Goal: Task Accomplishment & Management: Manage account settings

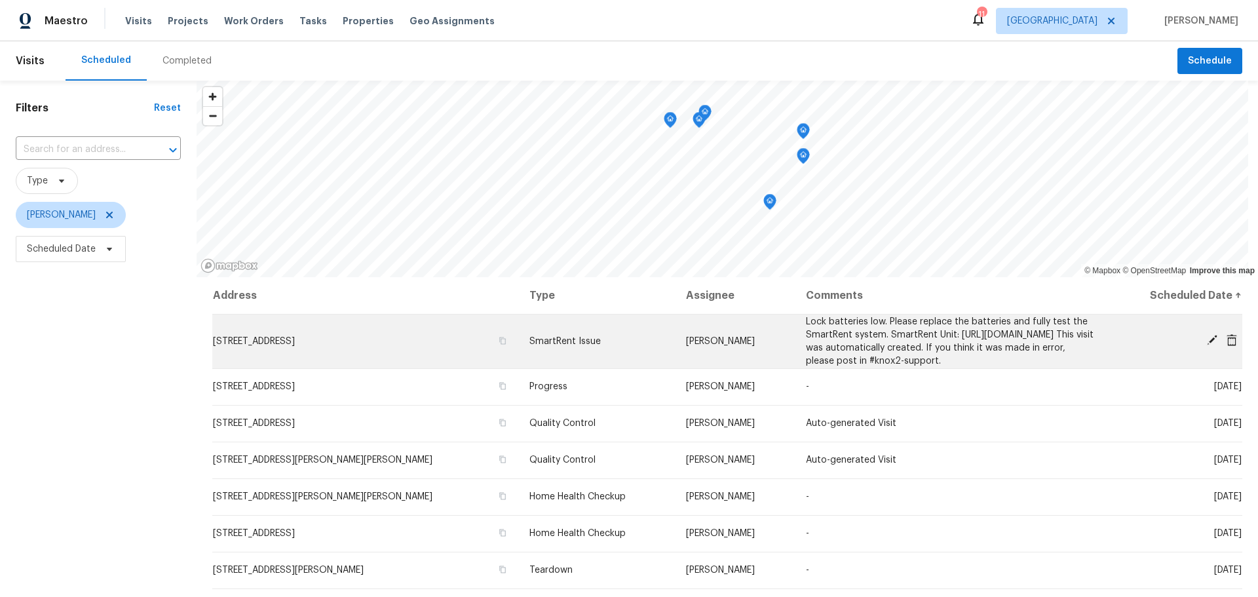
click at [1207, 345] on icon at bounding box center [1212, 340] width 10 height 10
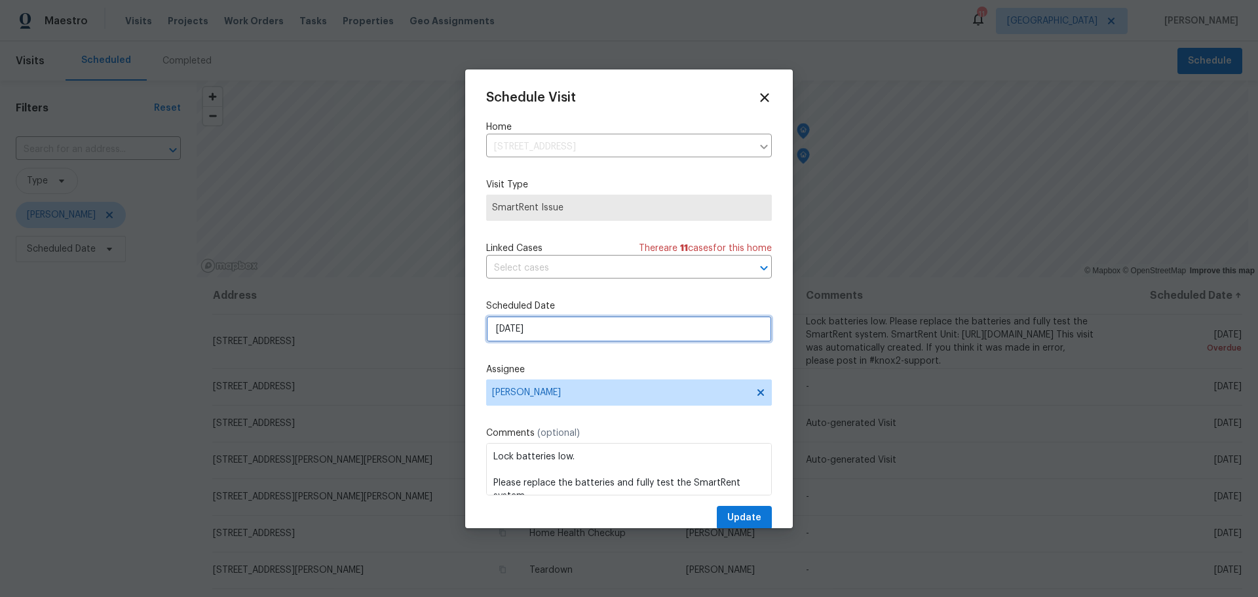
click at [547, 321] on input "9/13/2025" at bounding box center [629, 329] width 286 height 26
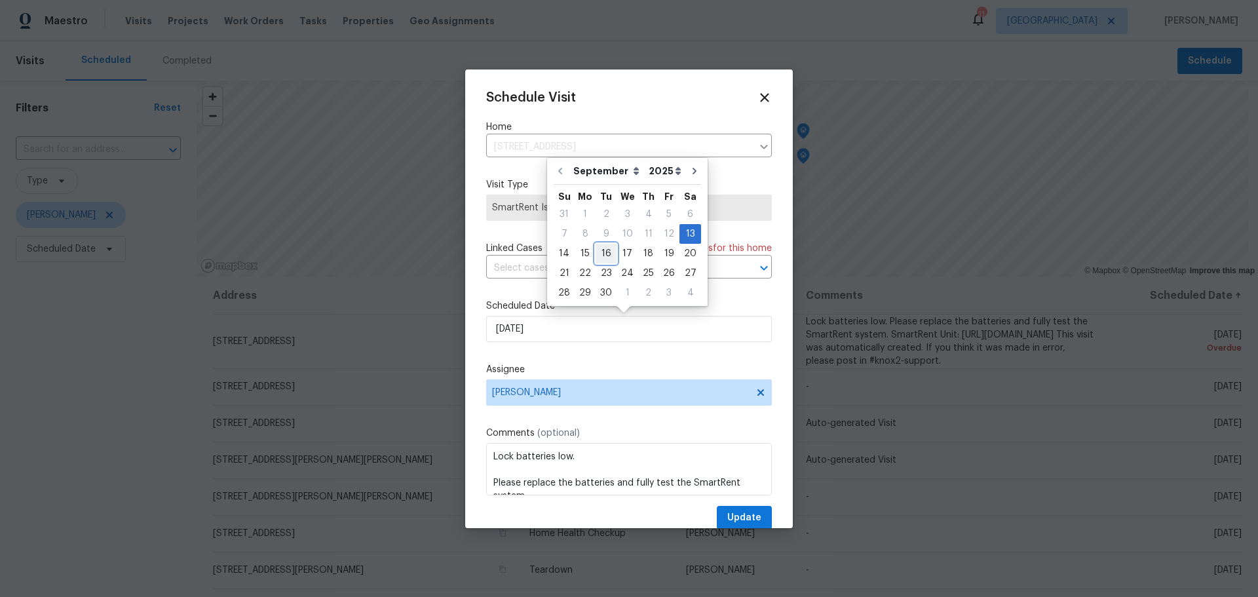
click at [604, 250] on div "16" at bounding box center [606, 253] width 21 height 18
type input "9/16/2025"
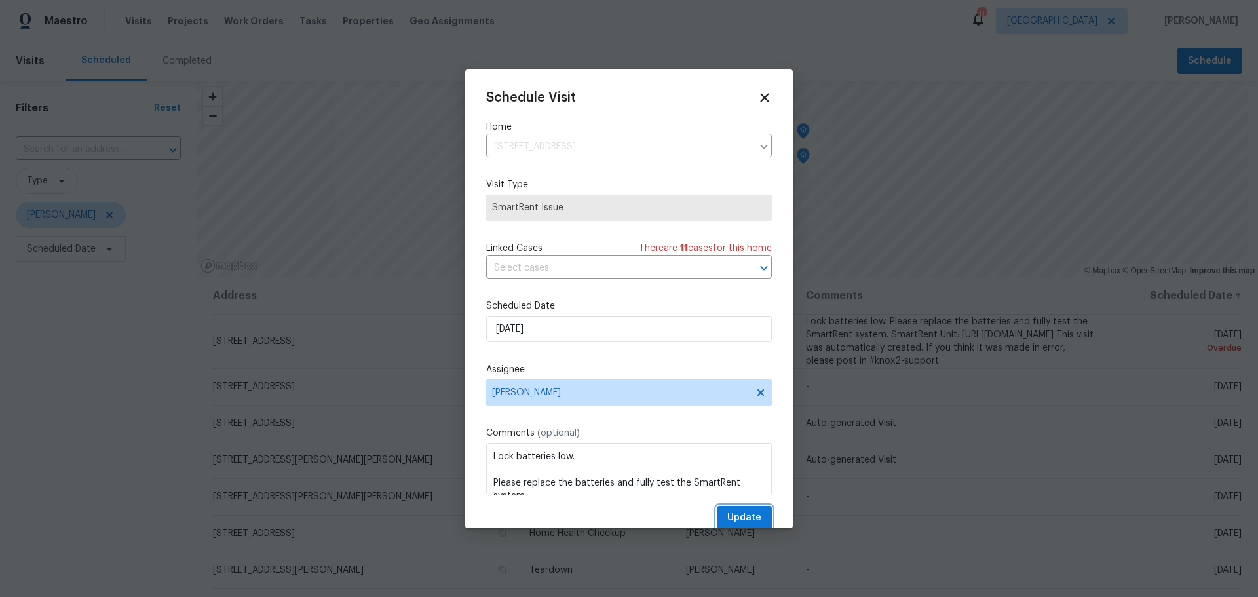
click at [733, 522] on span "Update" at bounding box center [745, 518] width 34 height 16
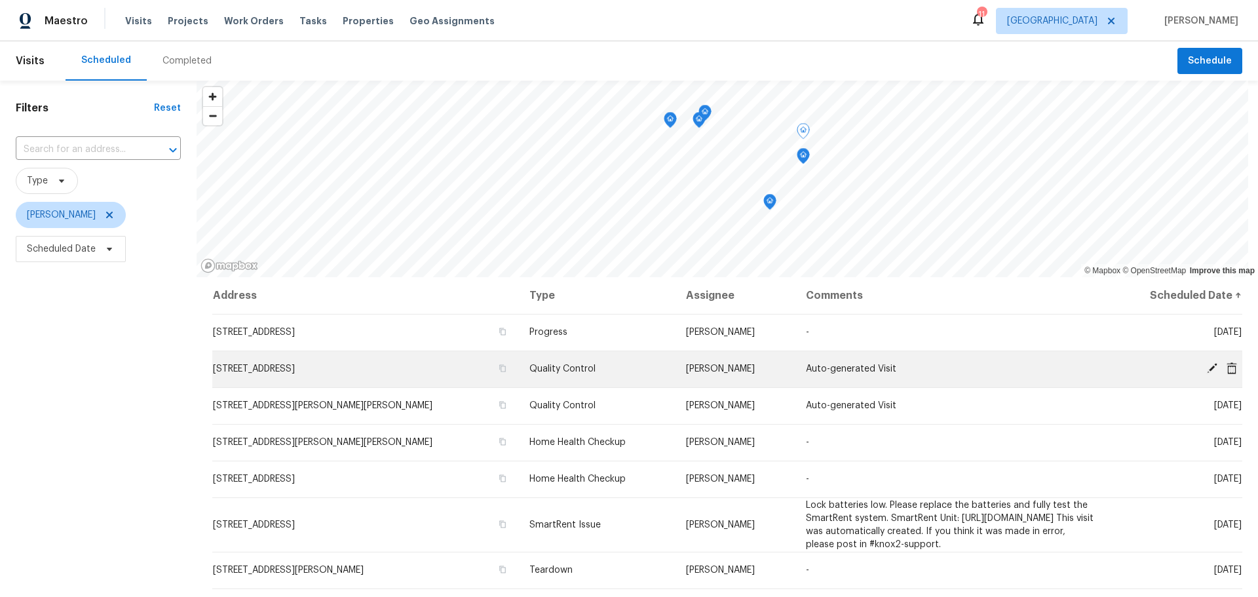
click at [1207, 370] on icon at bounding box center [1213, 368] width 12 height 12
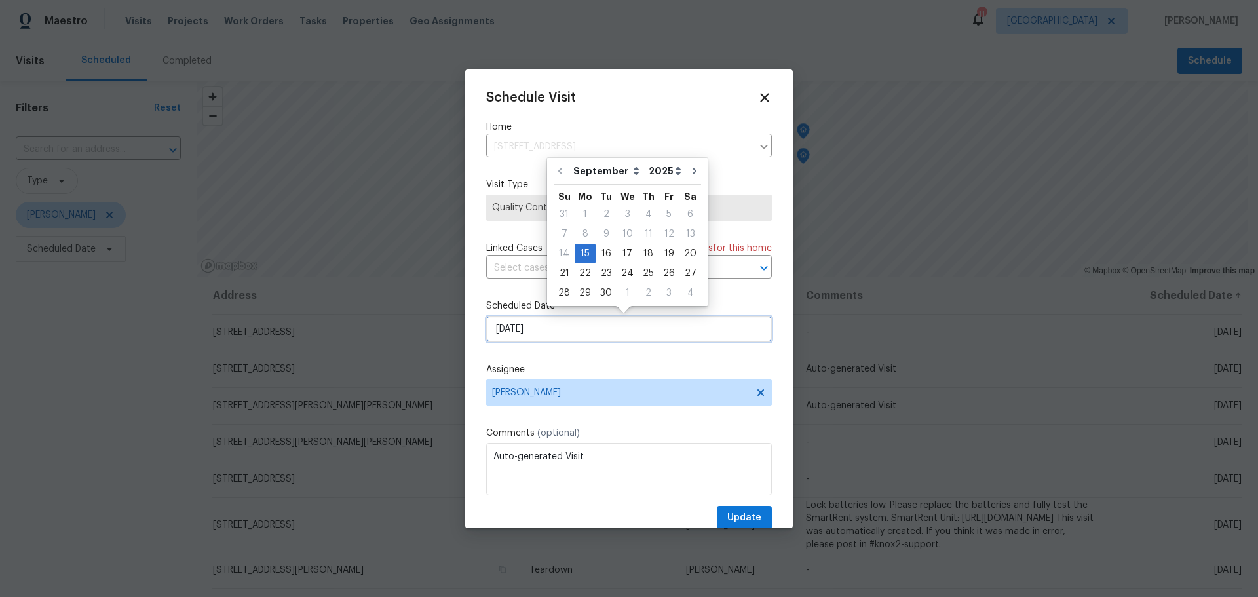
click at [558, 332] on input "[DATE]" at bounding box center [629, 329] width 286 height 26
click at [612, 246] on div "16" at bounding box center [606, 253] width 21 height 18
type input "9/16/2025"
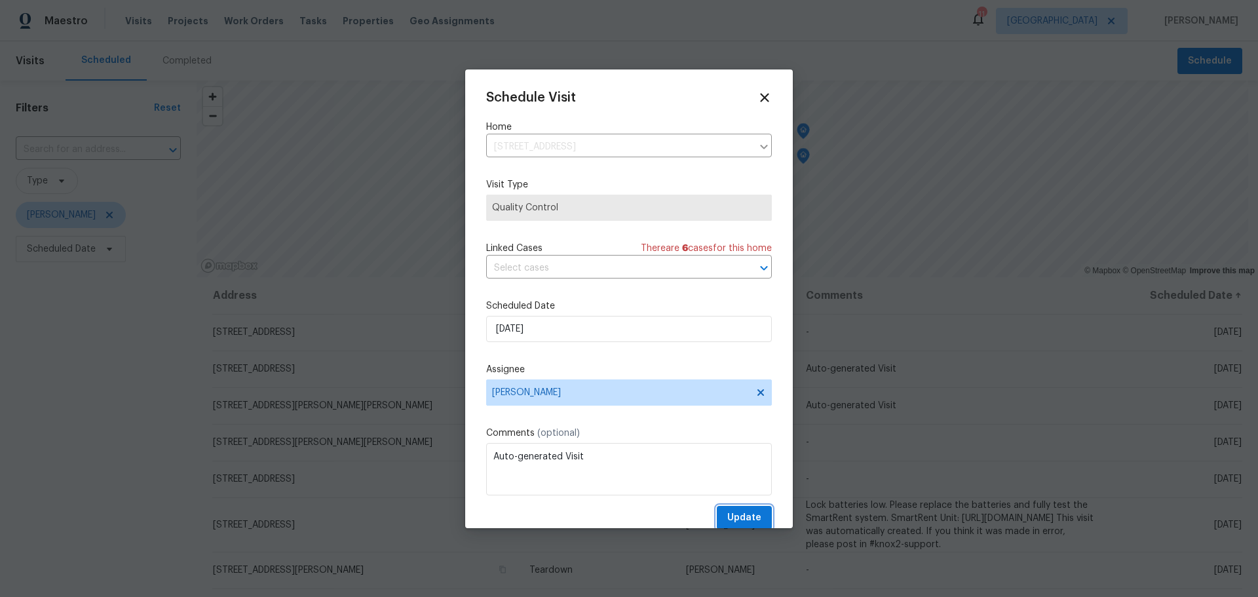
click at [737, 516] on span "Update" at bounding box center [745, 518] width 34 height 16
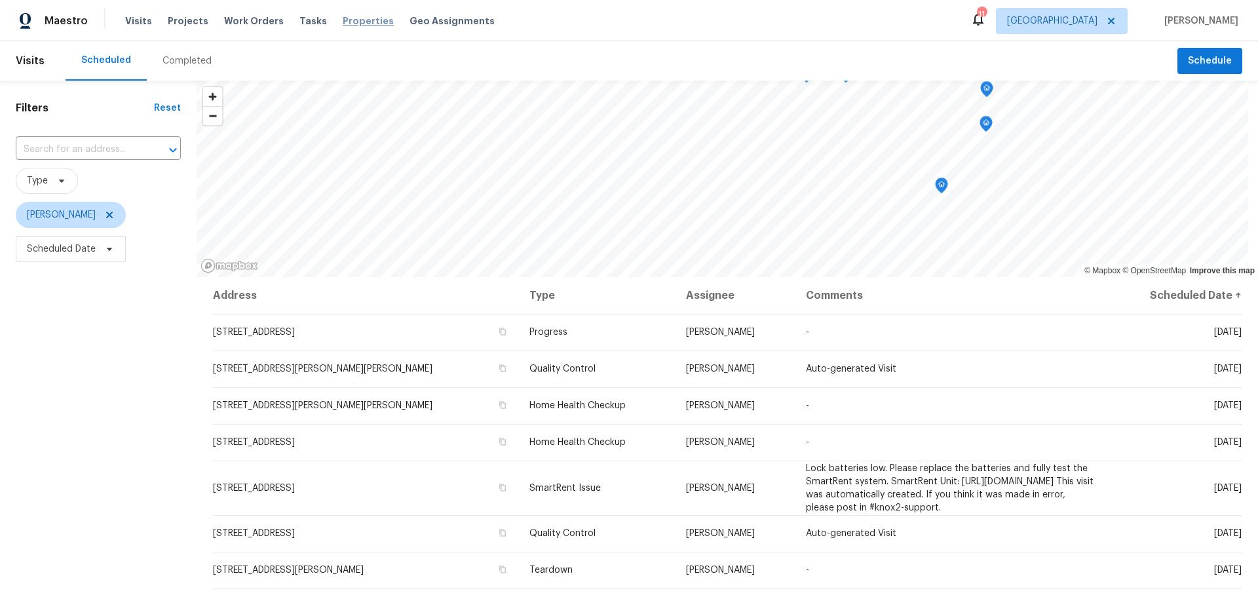
click at [343, 22] on span "Properties" at bounding box center [368, 20] width 51 height 13
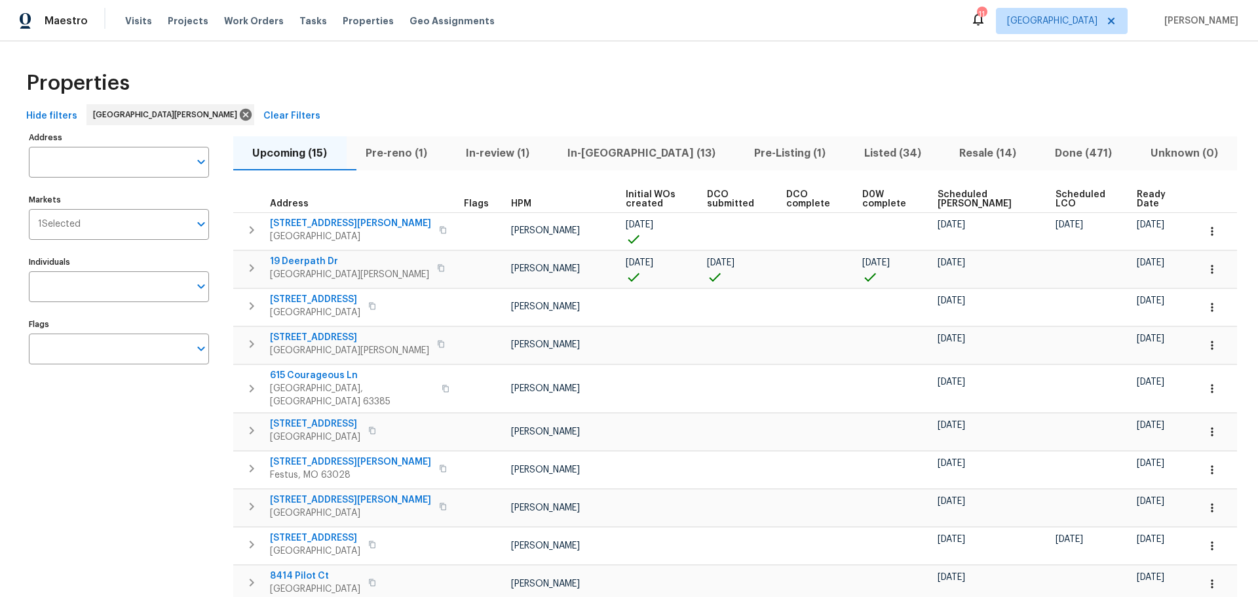
click at [610, 147] on span "In-reno (13)" at bounding box center [641, 153] width 171 height 18
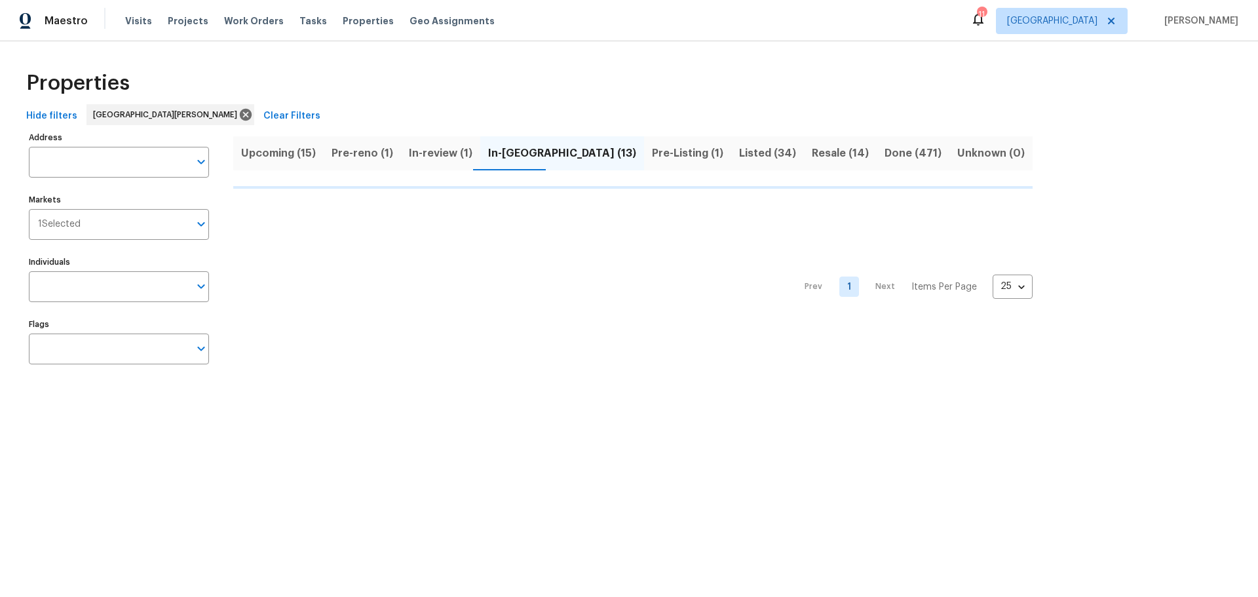
click span "2132 Ridgedale Dr"
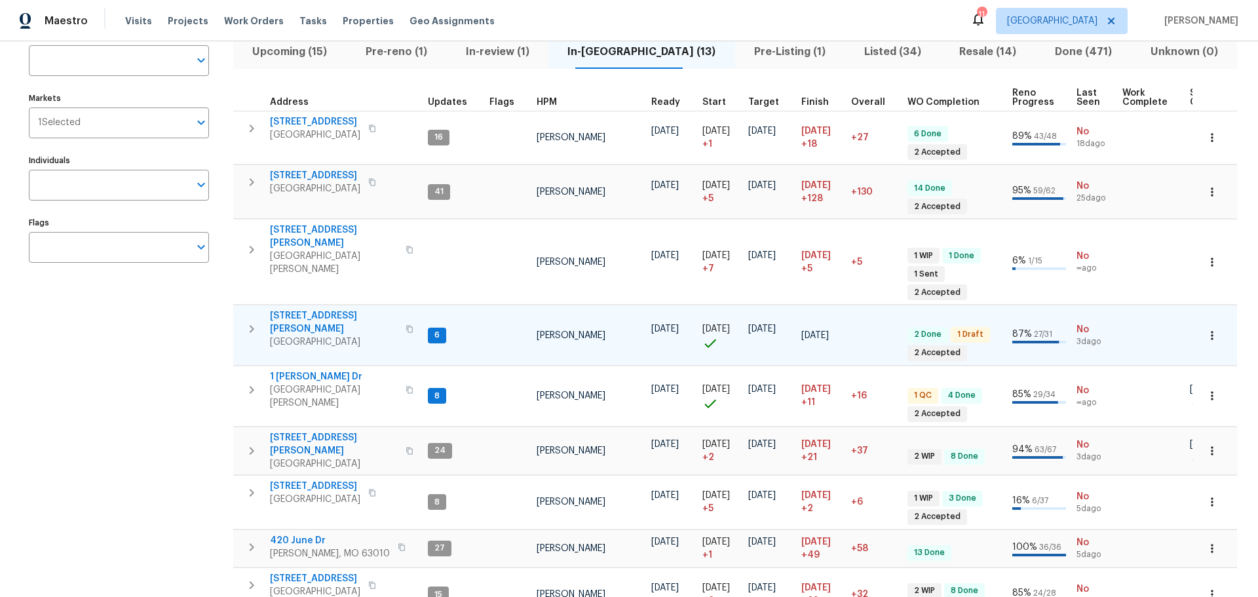
scroll to position [131, 0]
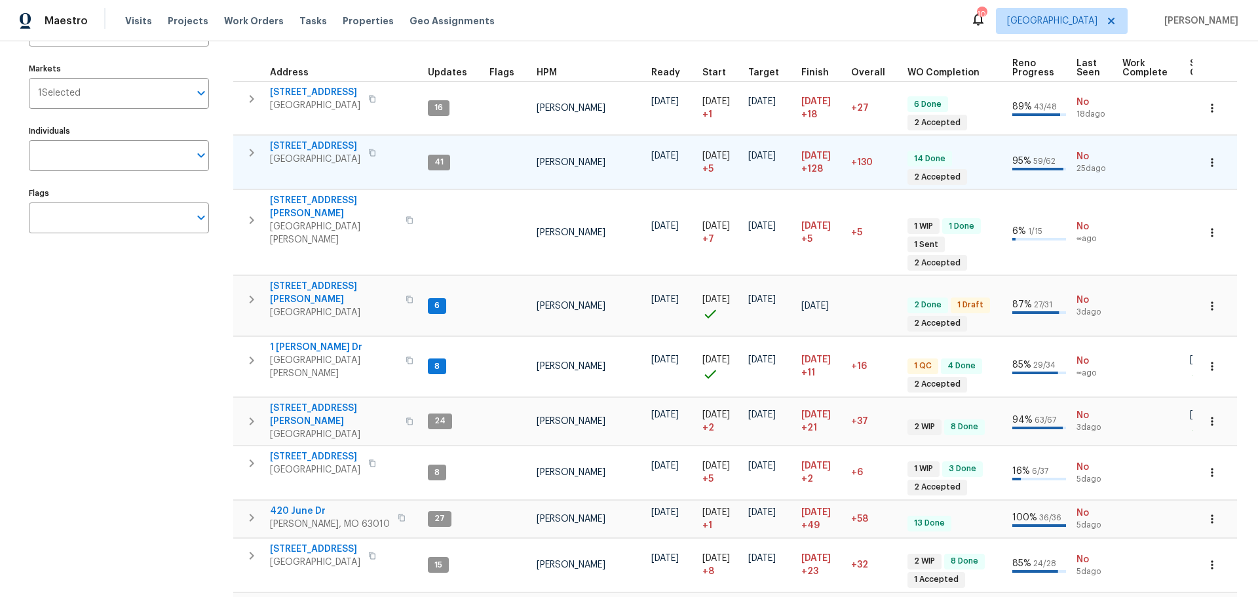
click at [311, 144] on span "120 Birchwood Dr" at bounding box center [315, 146] width 90 height 13
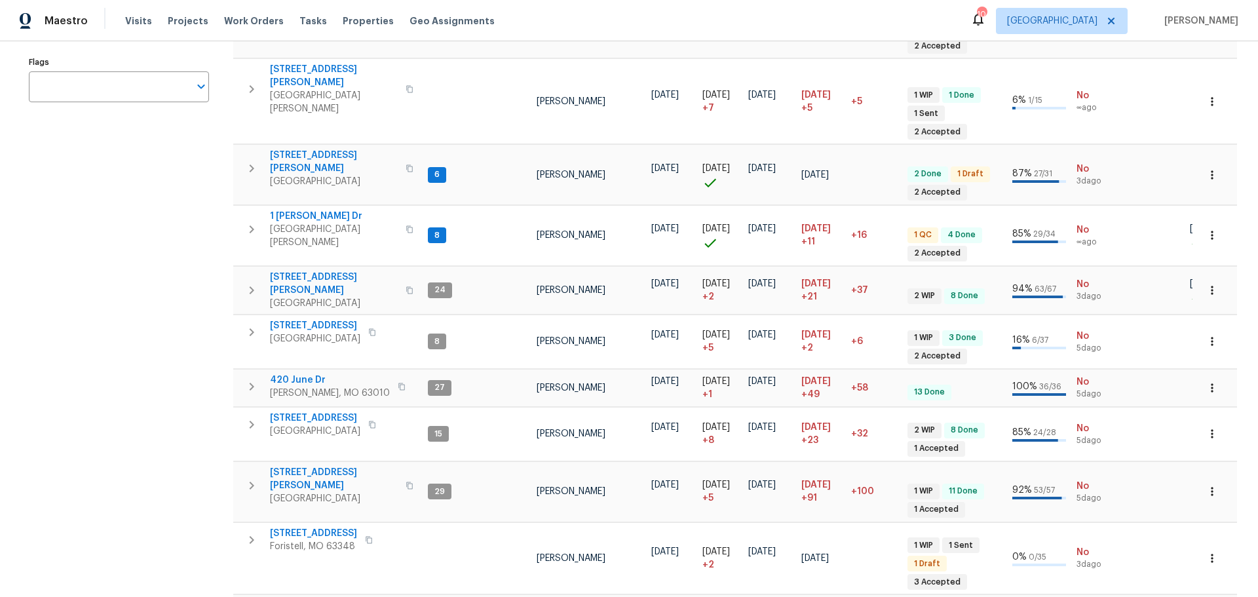
scroll to position [328, 0]
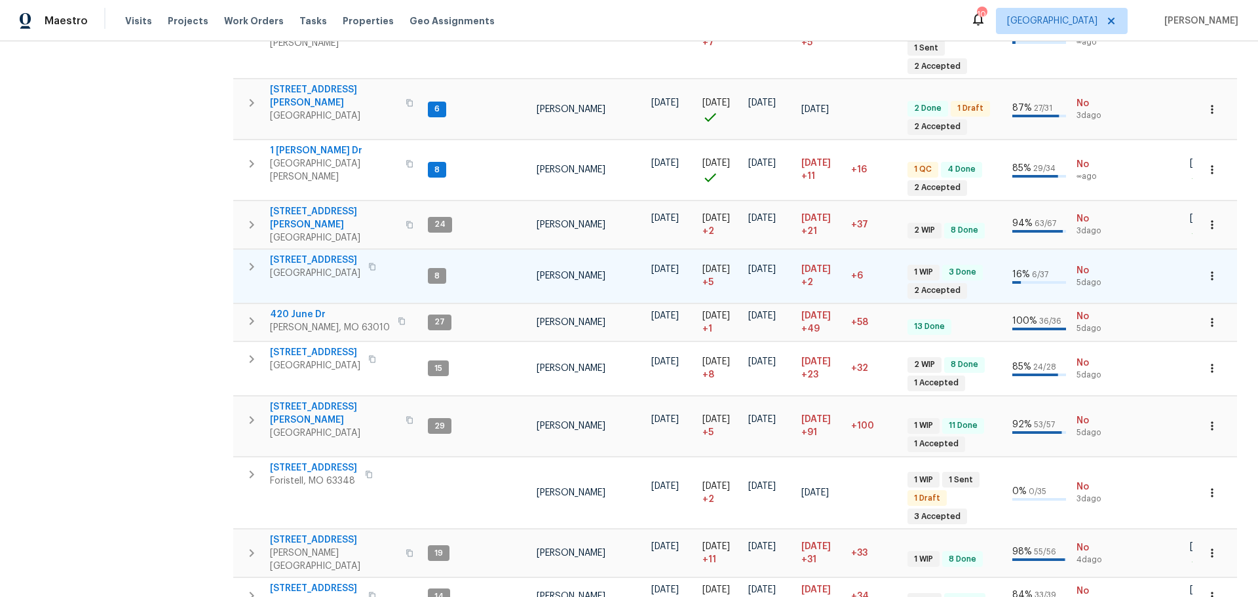
click at [337, 254] on span "5655 Chalet Hill Dr" at bounding box center [315, 260] width 90 height 13
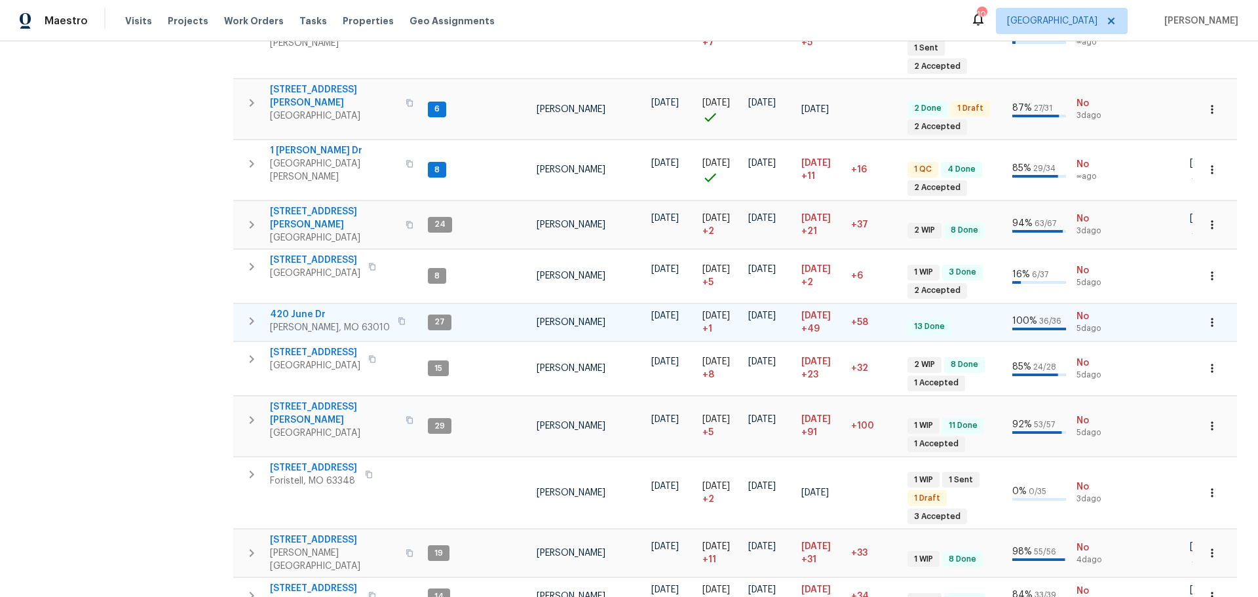
click at [296, 308] on span "420 June Dr" at bounding box center [330, 314] width 120 height 13
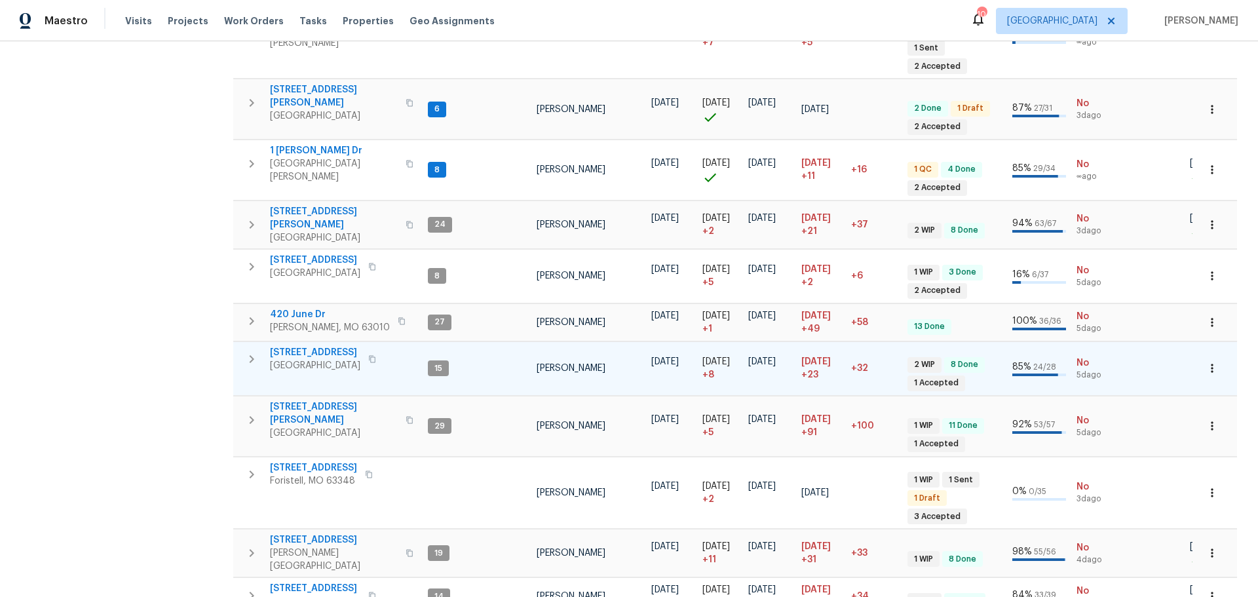
click at [317, 346] on span "[STREET_ADDRESS]" at bounding box center [315, 352] width 90 height 13
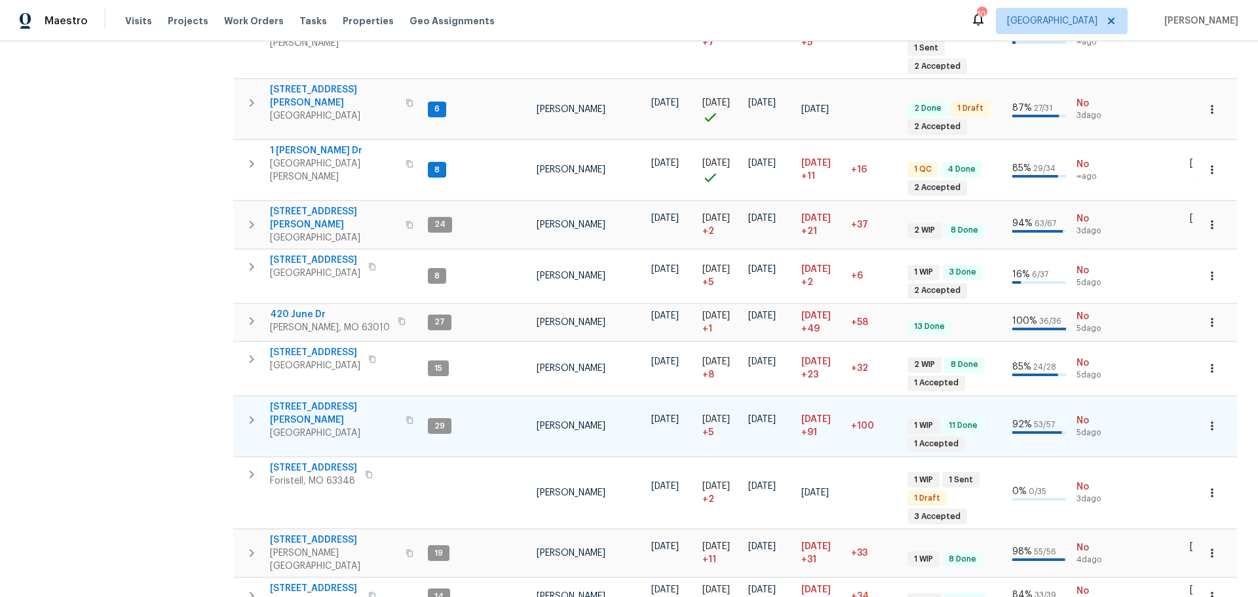
click at [317, 400] on span "4642 Theiss Rd" at bounding box center [334, 413] width 128 height 26
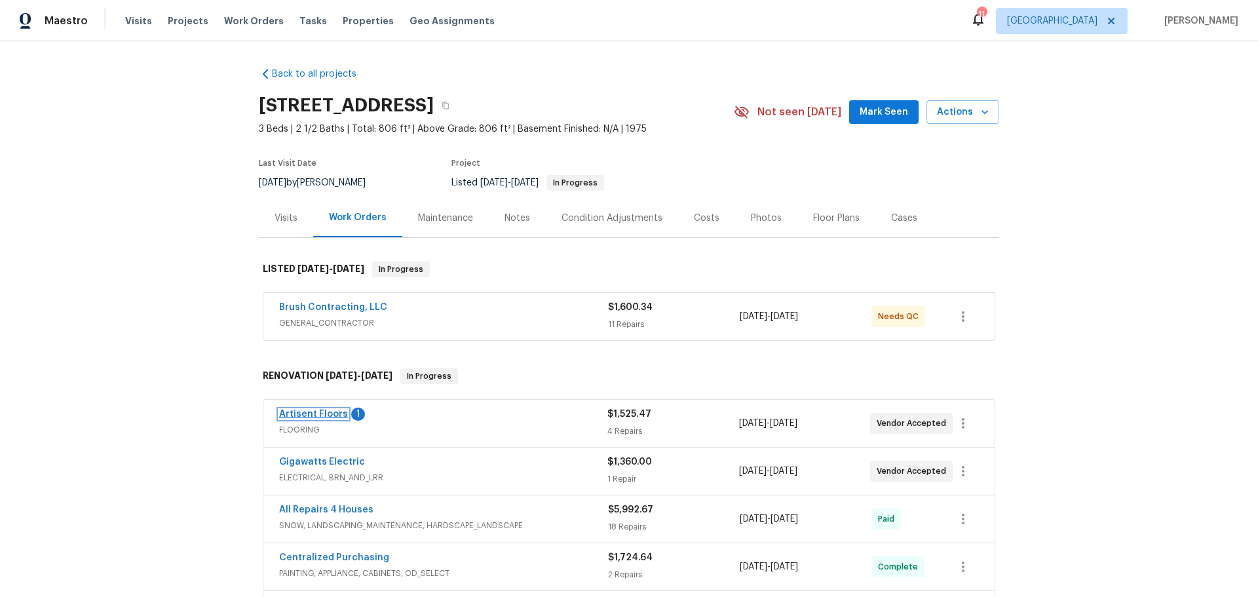
click at [330, 415] on link "Artisent Floors" at bounding box center [313, 414] width 69 height 9
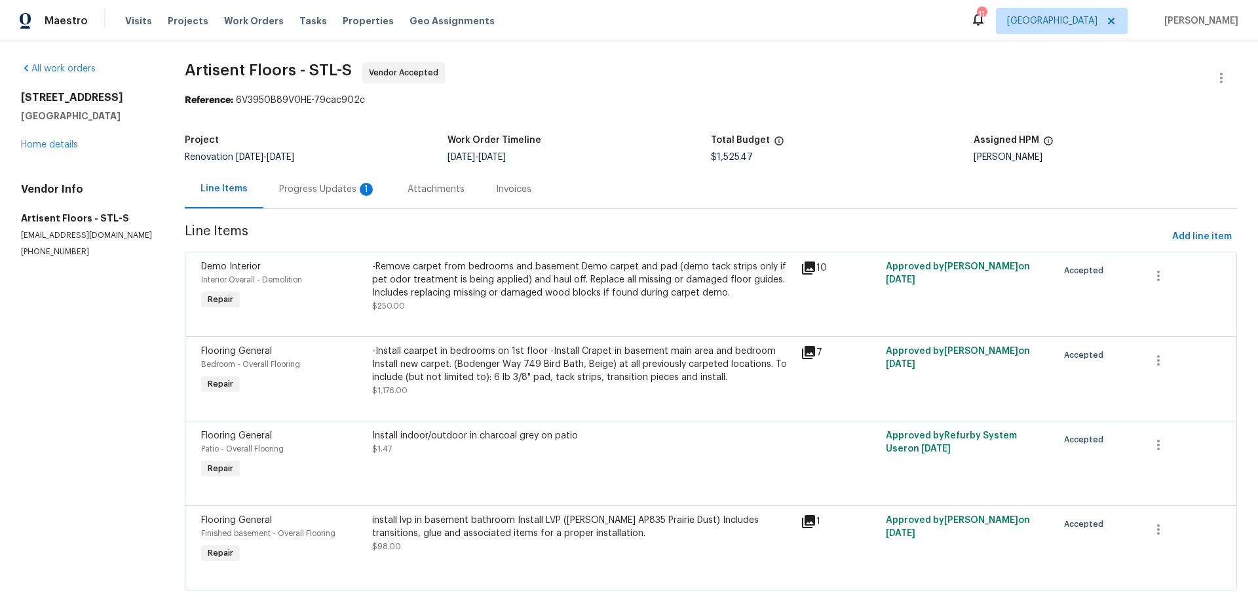
click at [340, 191] on div "Progress Updates 1" at bounding box center [327, 189] width 97 height 13
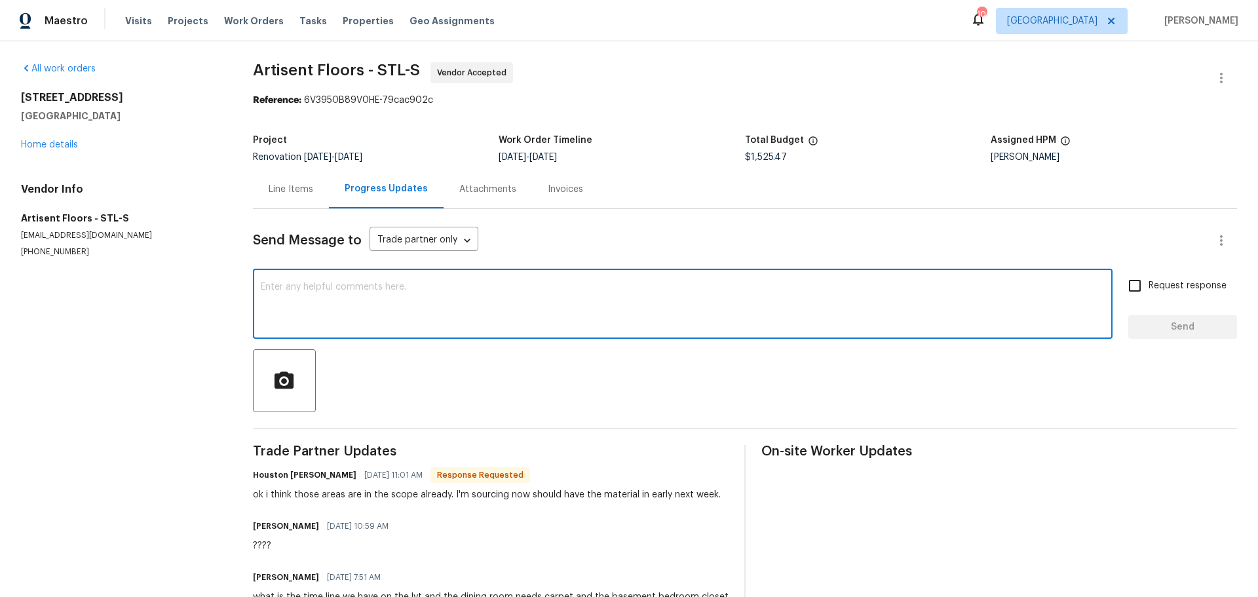
click at [457, 295] on textarea at bounding box center [683, 305] width 844 height 46
type textarea "Thank you"
click at [1133, 290] on input "Request response" at bounding box center [1135, 286] width 28 height 28
checkbox input "true"
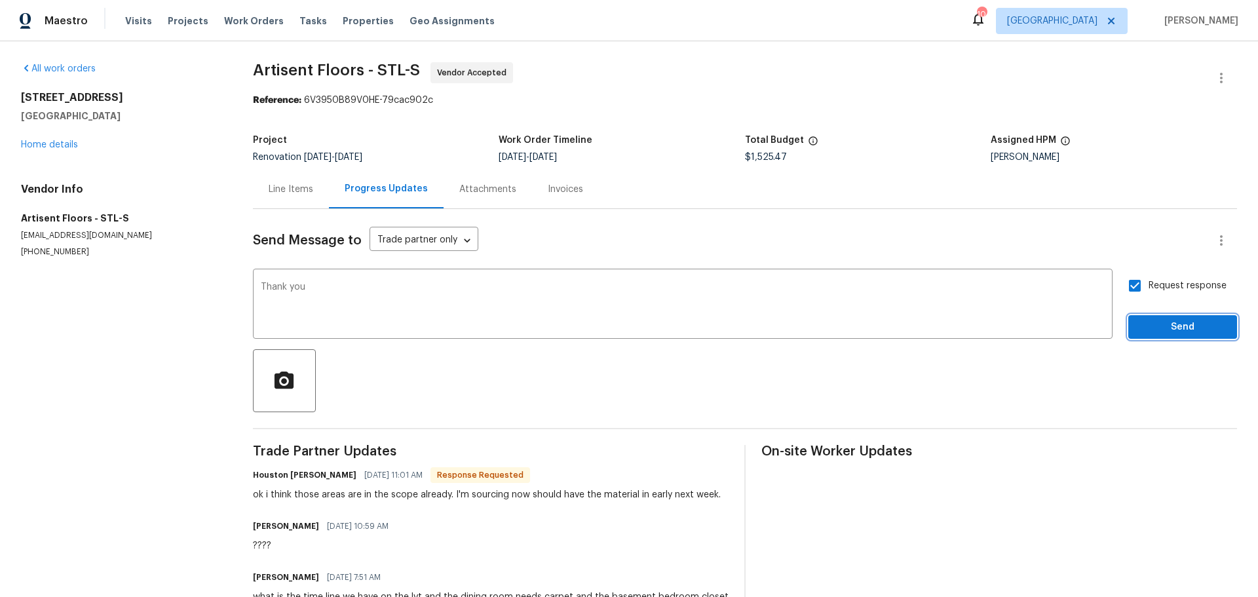
click at [1153, 327] on span "Send" at bounding box center [1183, 327] width 88 height 16
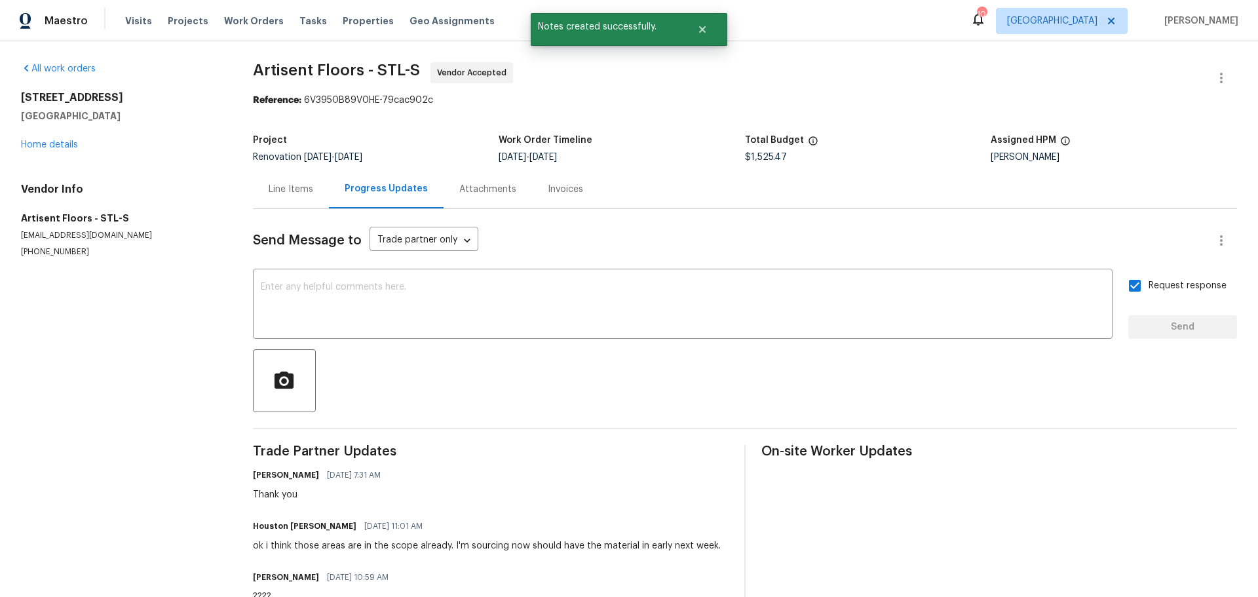
click at [54, 156] on div "All work orders 2132 Ridgedale Dr High Ridge, MO 63049 Home details Vendor Info…" at bounding box center [121, 159] width 201 height 195
click at [60, 144] on link "Home details" at bounding box center [49, 144] width 57 height 9
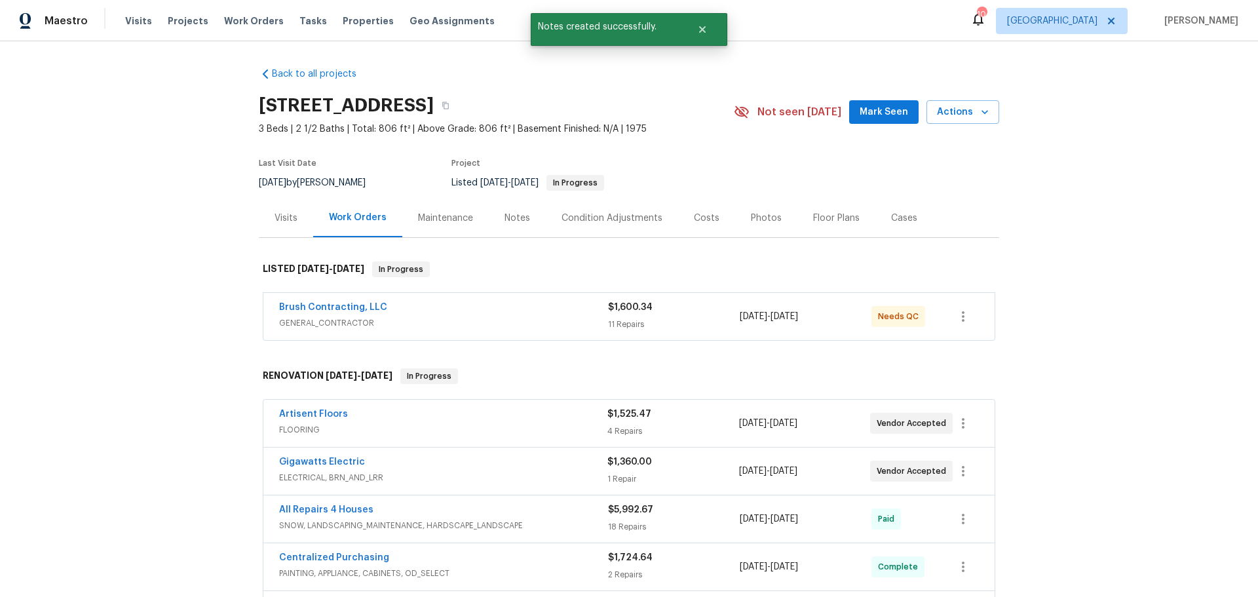
click at [511, 225] on div "Notes" at bounding box center [517, 218] width 57 height 39
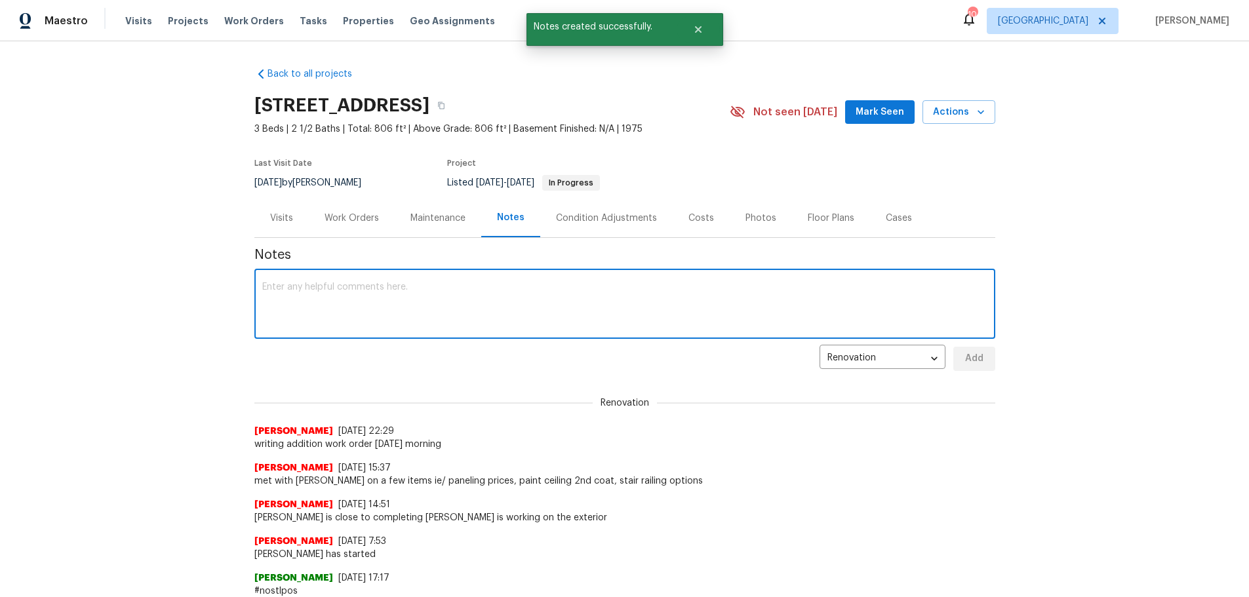
click at [378, 305] on textarea at bounding box center [624, 305] width 725 height 46
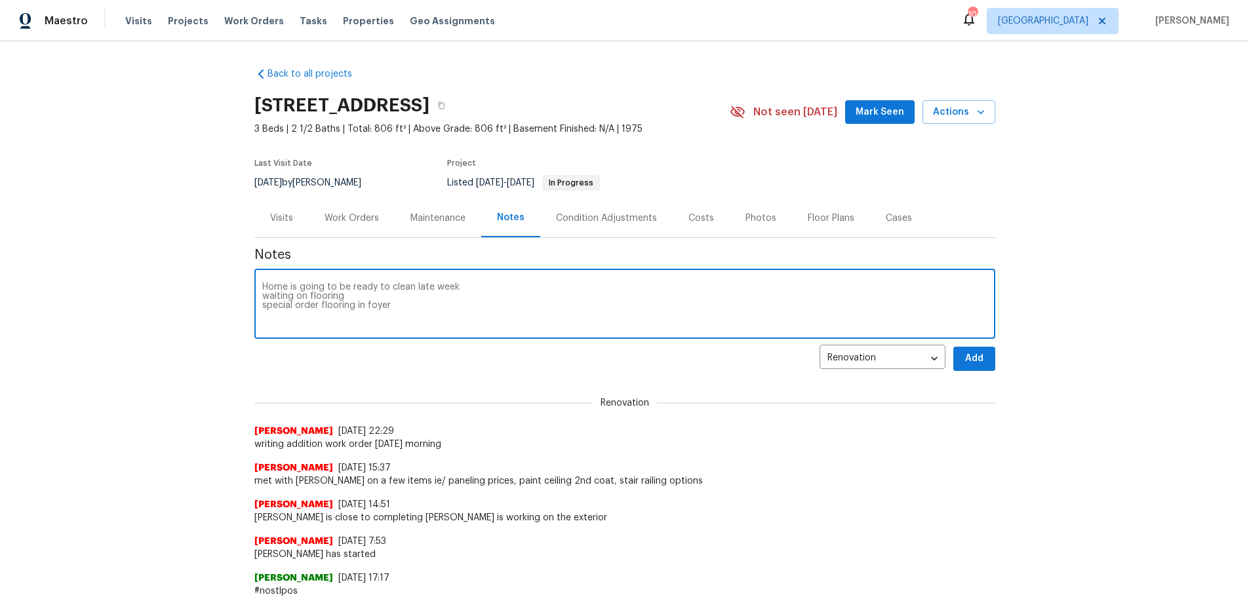
type textarea "Home is going to be ready to clean late week waiting on flooring special order …"
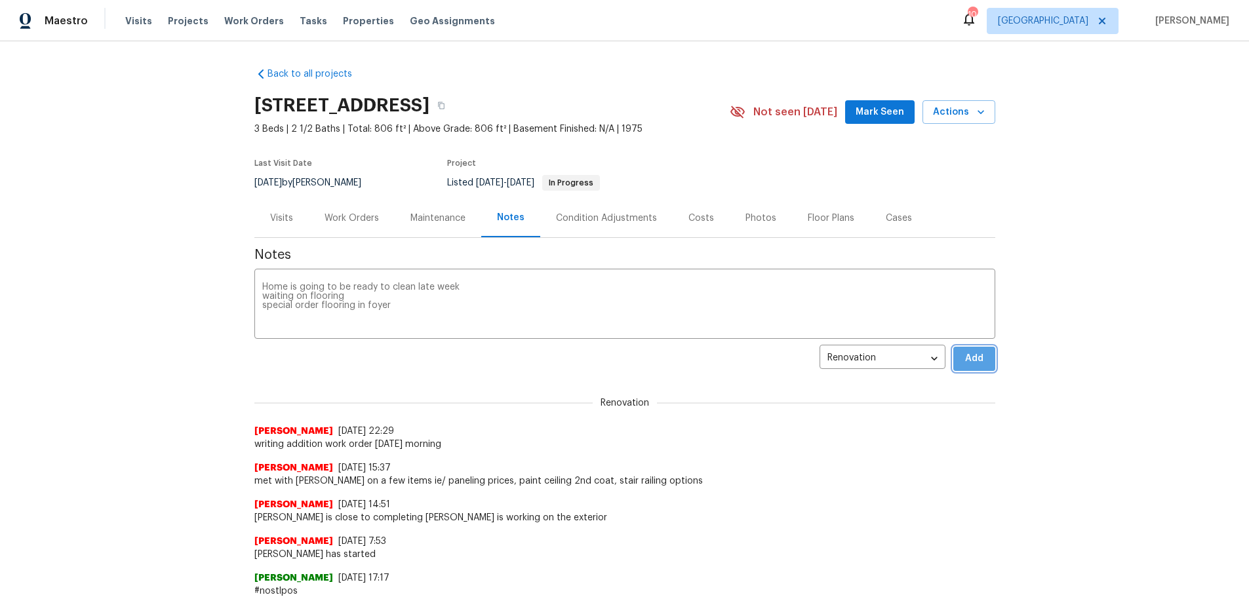
click at [963, 362] on span "Add" at bounding box center [973, 359] width 21 height 16
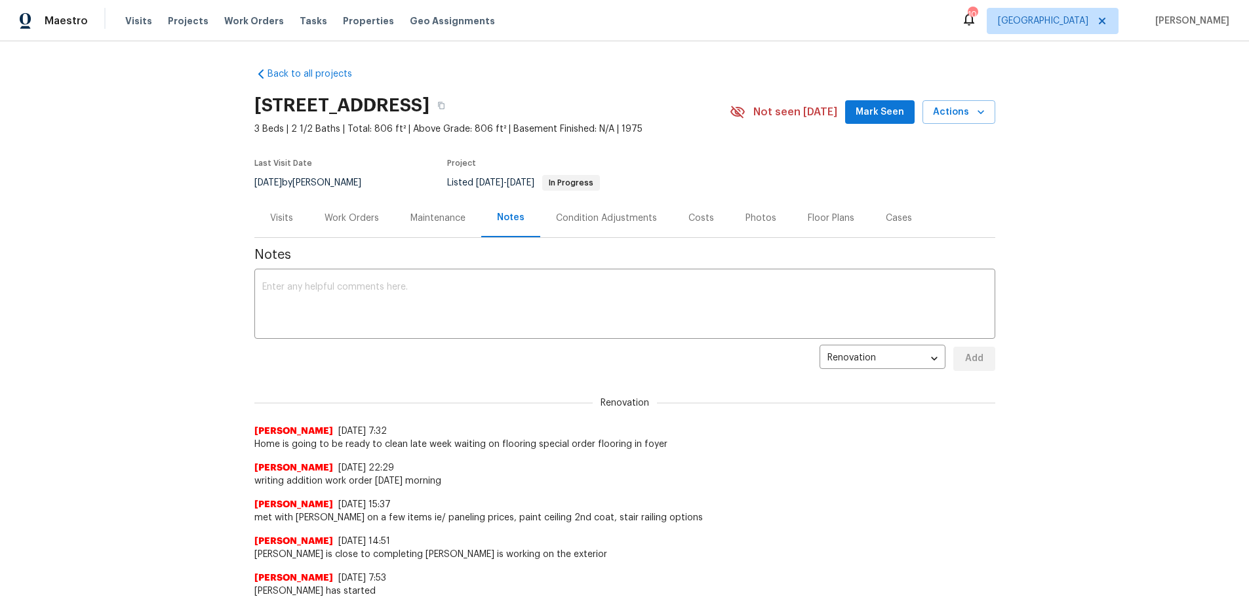
click at [284, 218] on div "Visits" at bounding box center [281, 218] width 23 height 13
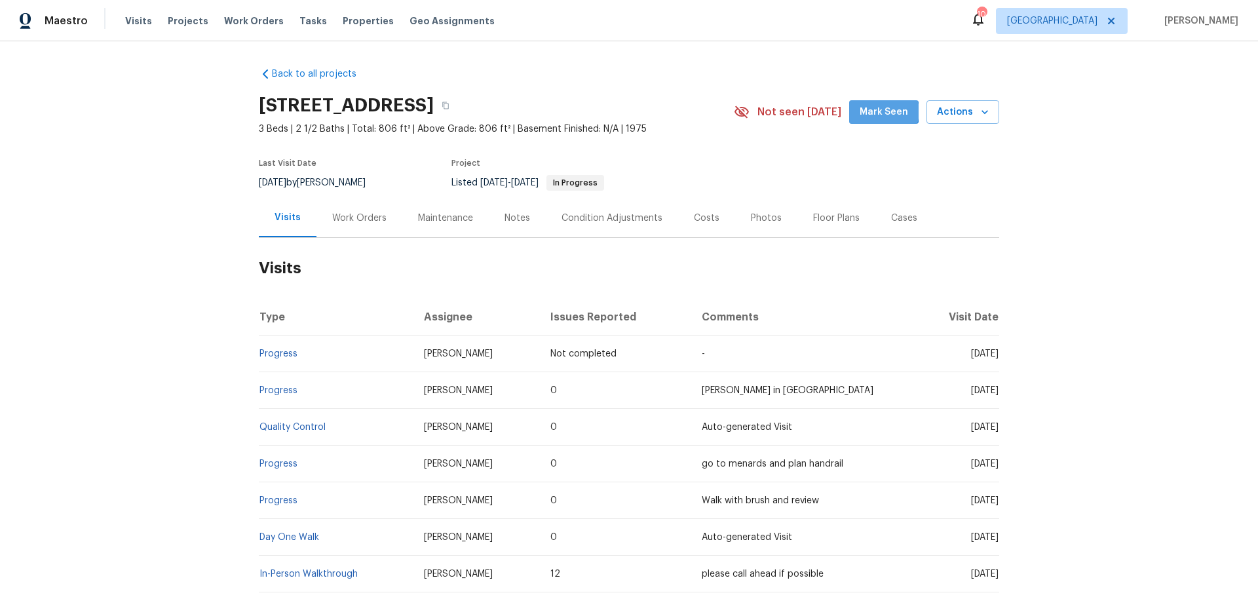
click at [882, 111] on span "Mark Seen" at bounding box center [884, 112] width 49 height 16
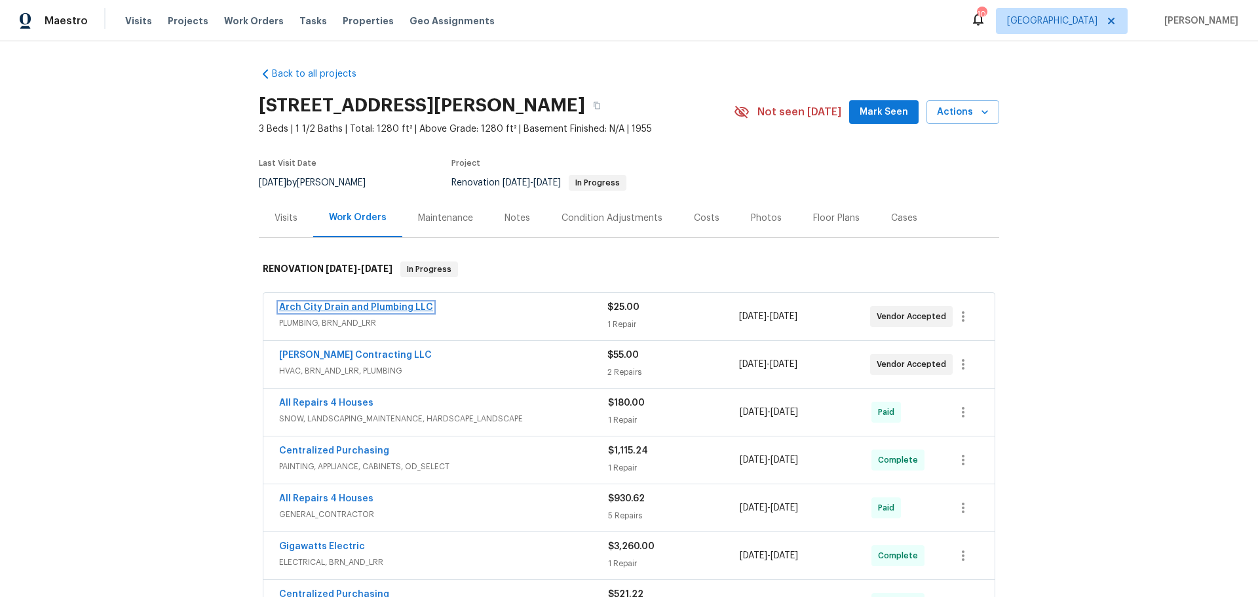
click at [349, 307] on link "Arch City Drain and Plumbing LLC" at bounding box center [356, 307] width 154 height 9
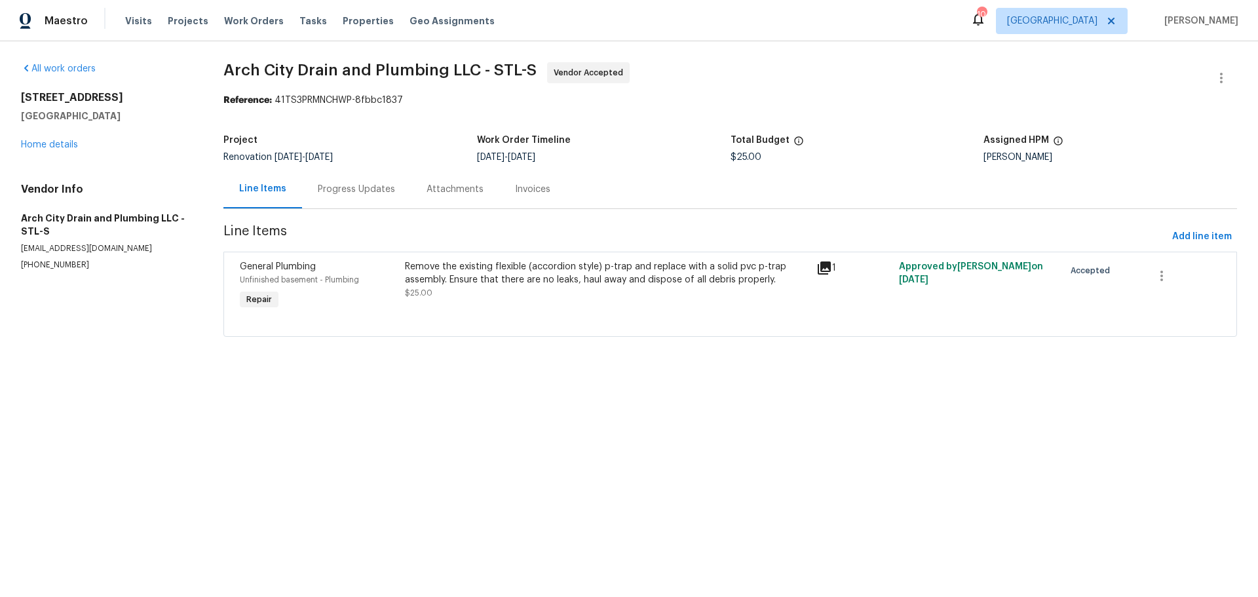
click at [368, 195] on div "Progress Updates" at bounding box center [356, 189] width 77 height 13
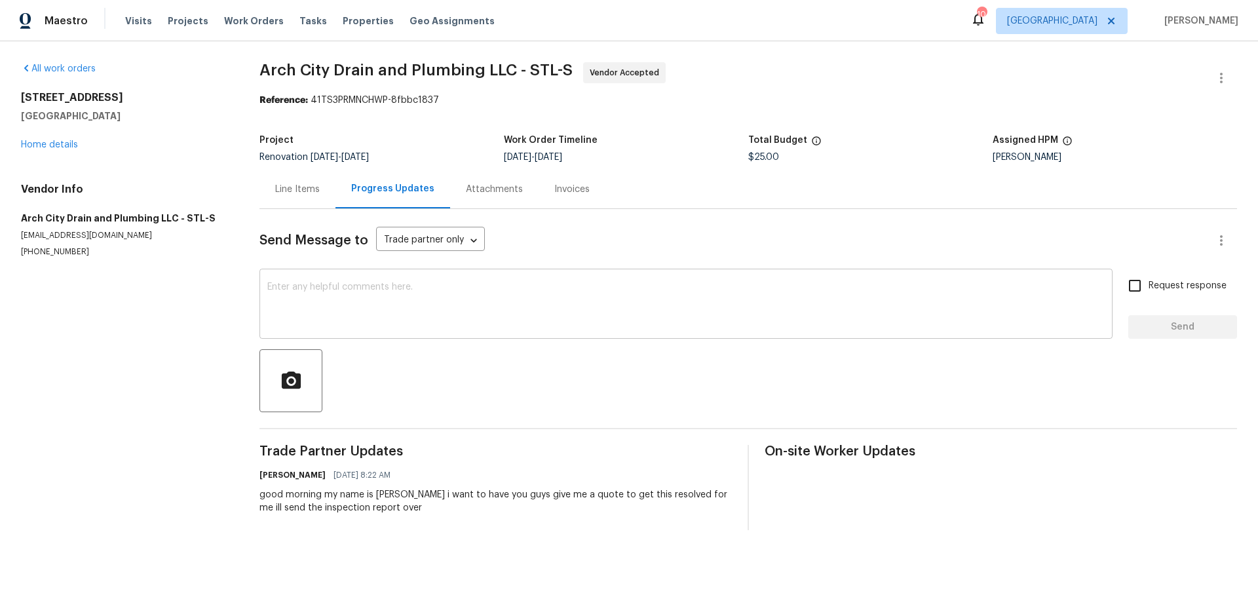
click at [371, 305] on textarea at bounding box center [686, 305] width 838 height 46
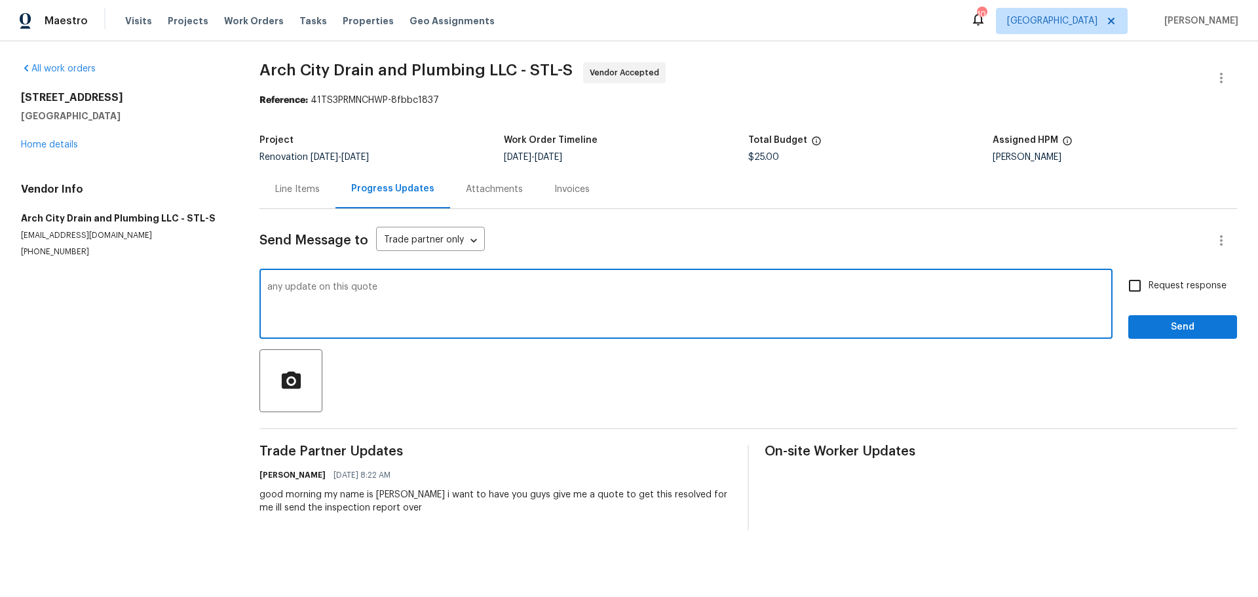
type textarea "any update on this quote"
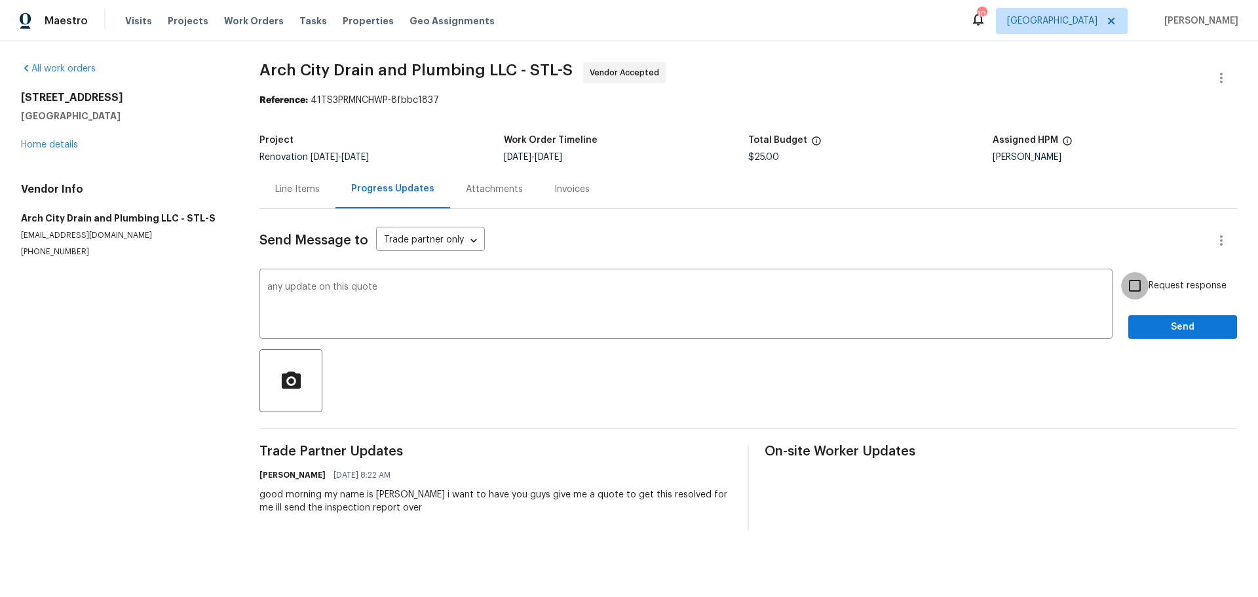
click at [1127, 287] on input "Request response" at bounding box center [1135, 286] width 28 height 28
checkbox input "true"
click at [1141, 332] on span "Send" at bounding box center [1183, 327] width 88 height 16
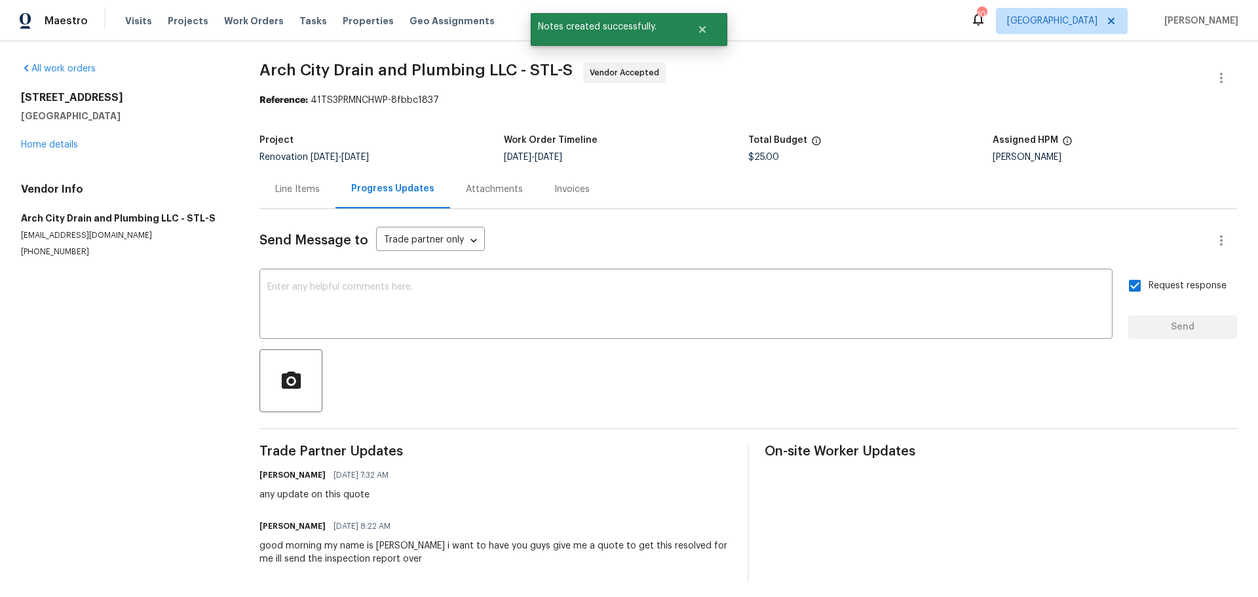
click at [276, 188] on div "Line Items" at bounding box center [297, 189] width 45 height 13
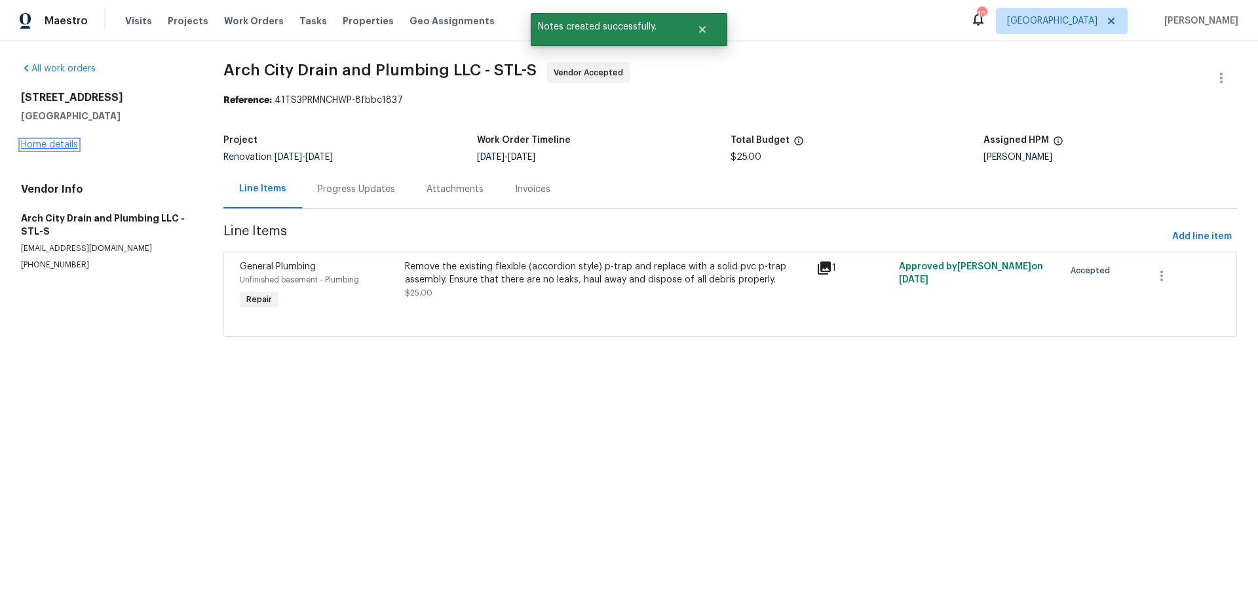
click at [59, 141] on link "Home details" at bounding box center [49, 144] width 57 height 9
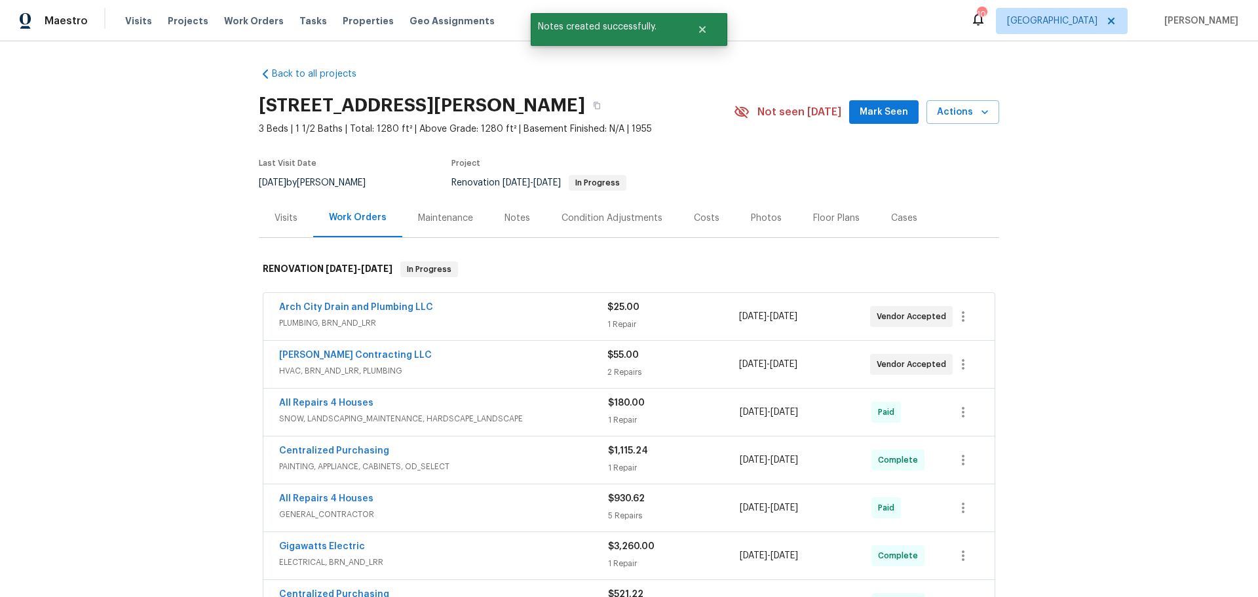
click at [505, 221] on div "Notes" at bounding box center [518, 218] width 26 height 13
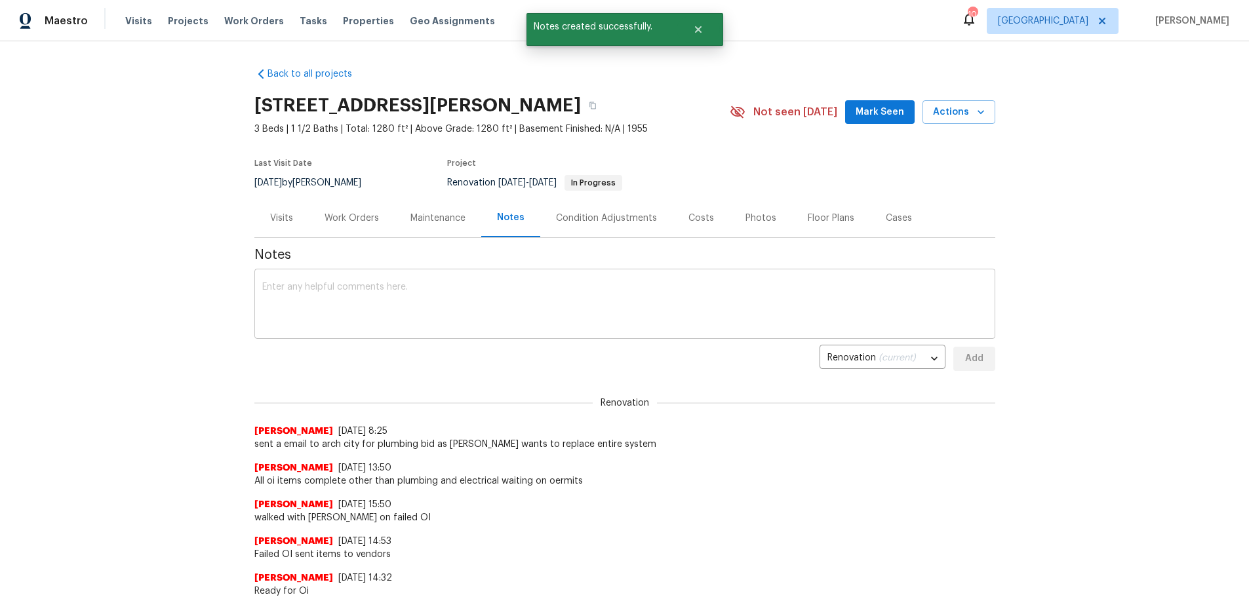
click at [379, 289] on textarea at bounding box center [624, 305] width 725 height 46
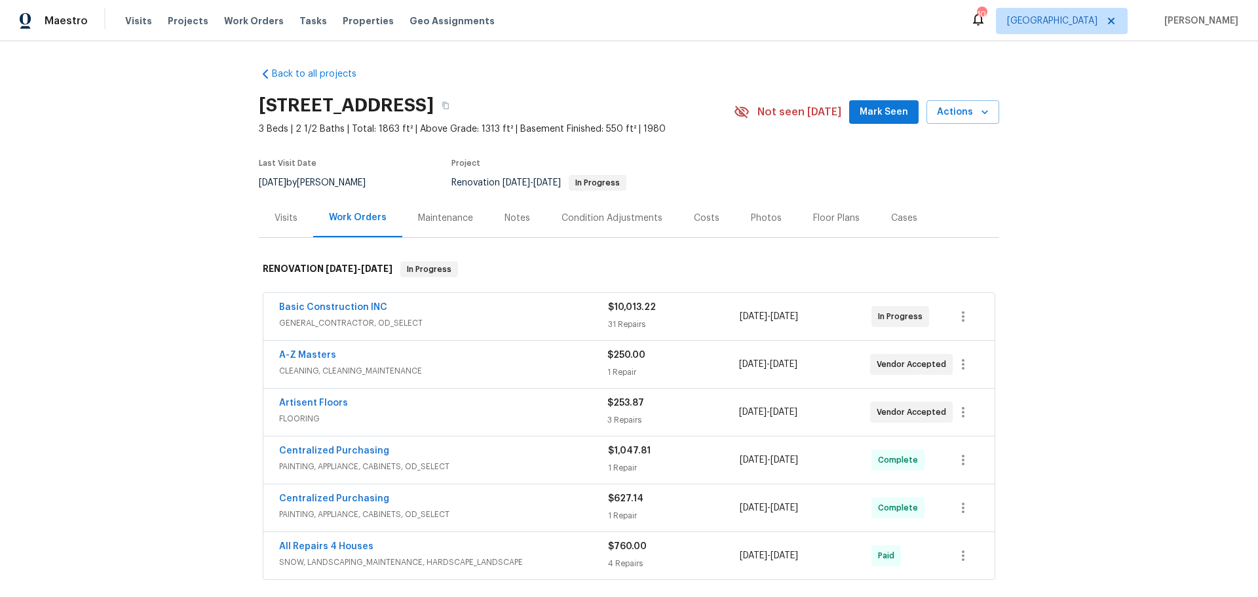
click at [515, 218] on div "Notes" at bounding box center [518, 218] width 26 height 13
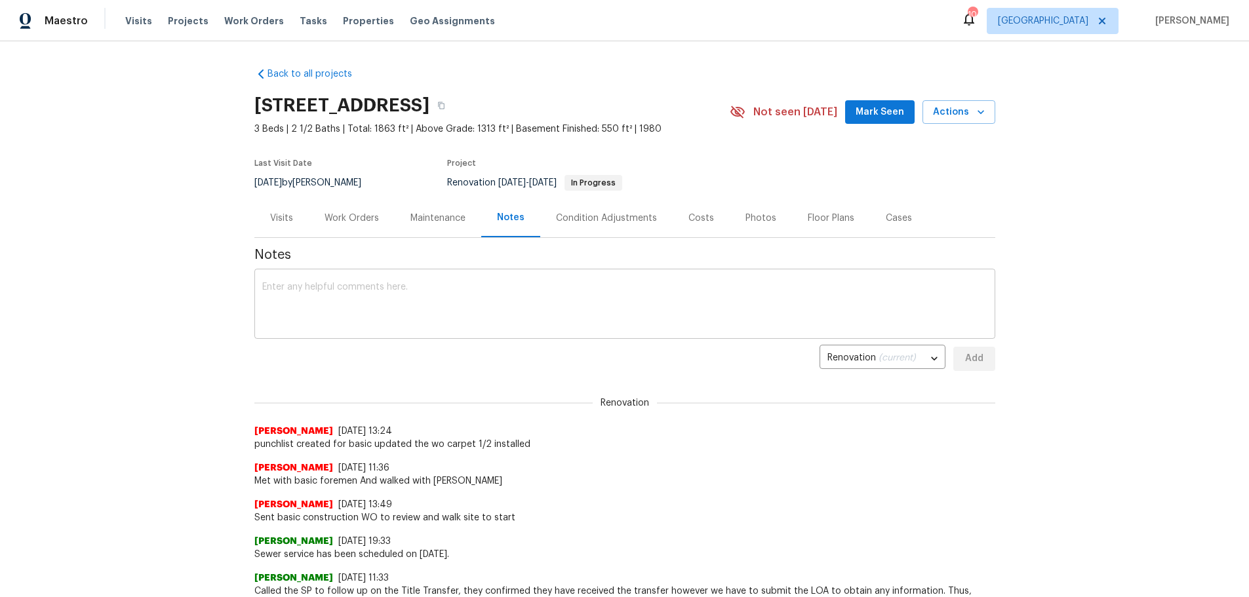
click at [388, 302] on textarea at bounding box center [624, 305] width 725 height 46
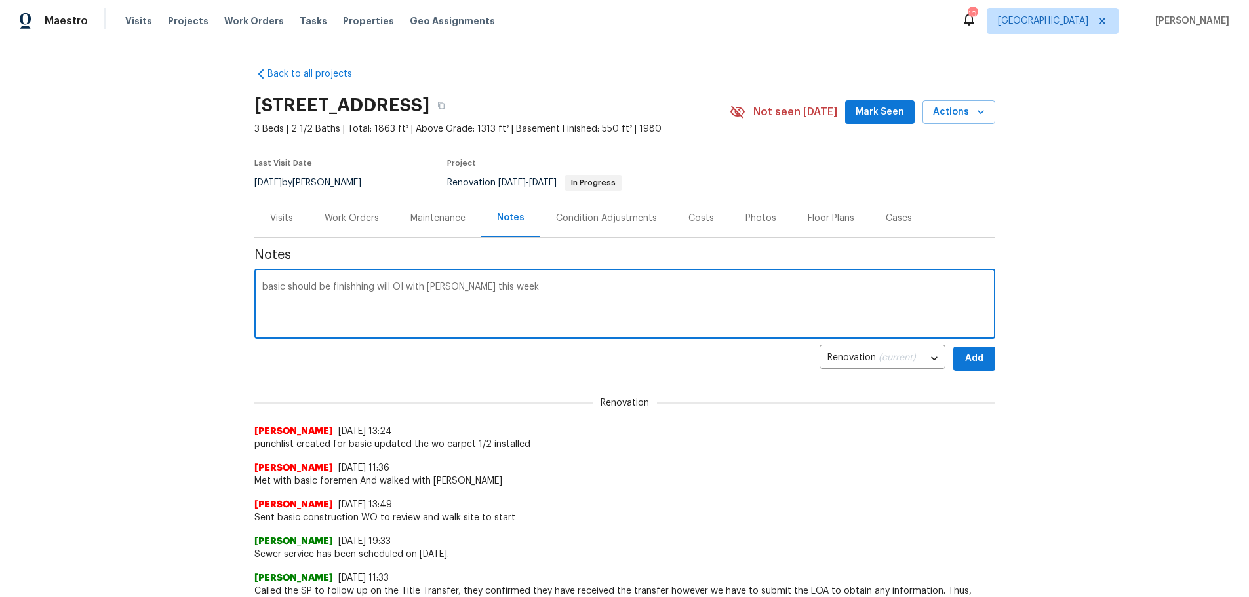
type textarea "basic should be finishhing will OI with mike this week"
click at [963, 361] on span "Add" at bounding box center [973, 359] width 21 height 16
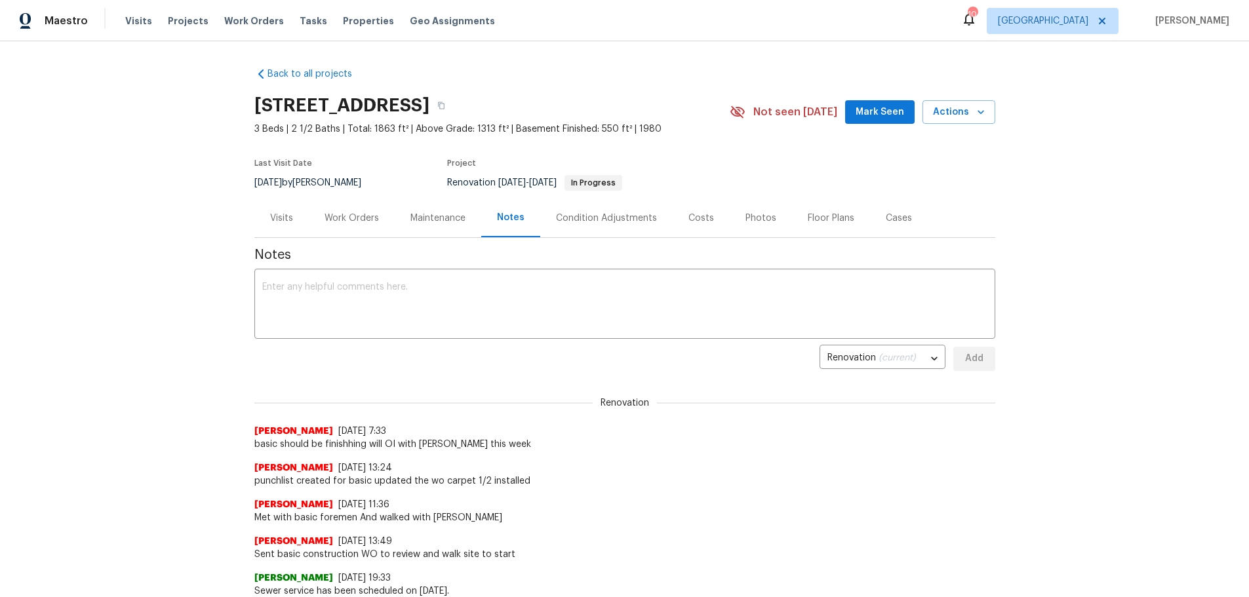
click at [255, 208] on div "Visits" at bounding box center [281, 218] width 54 height 39
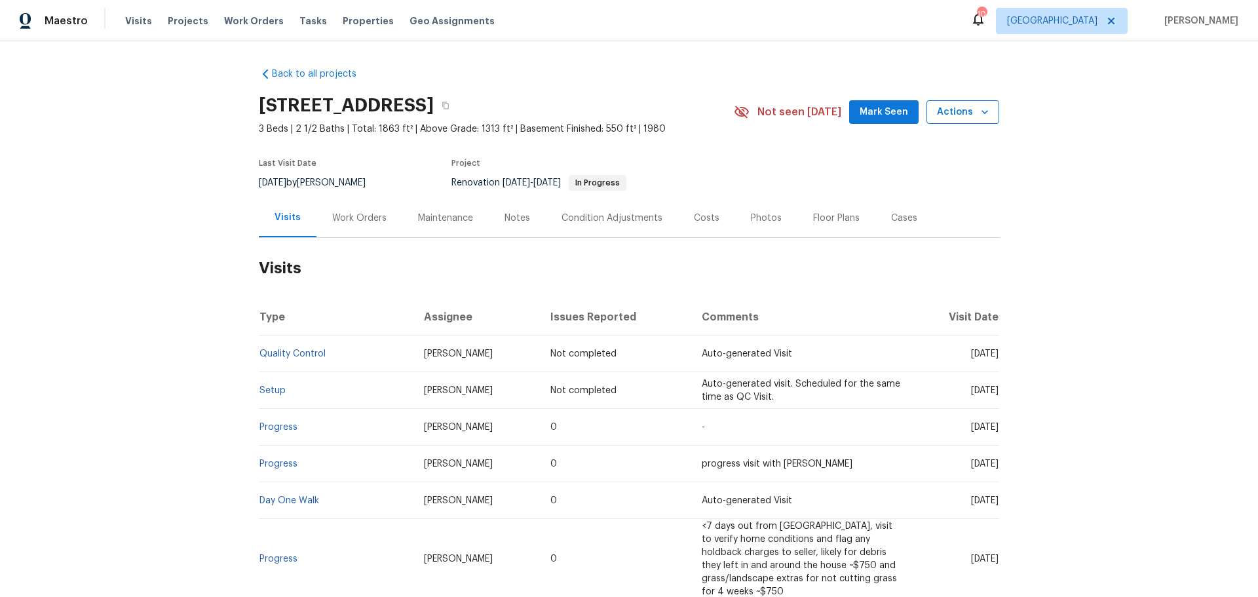
click at [992, 112] on button "Actions" at bounding box center [963, 112] width 73 height 24
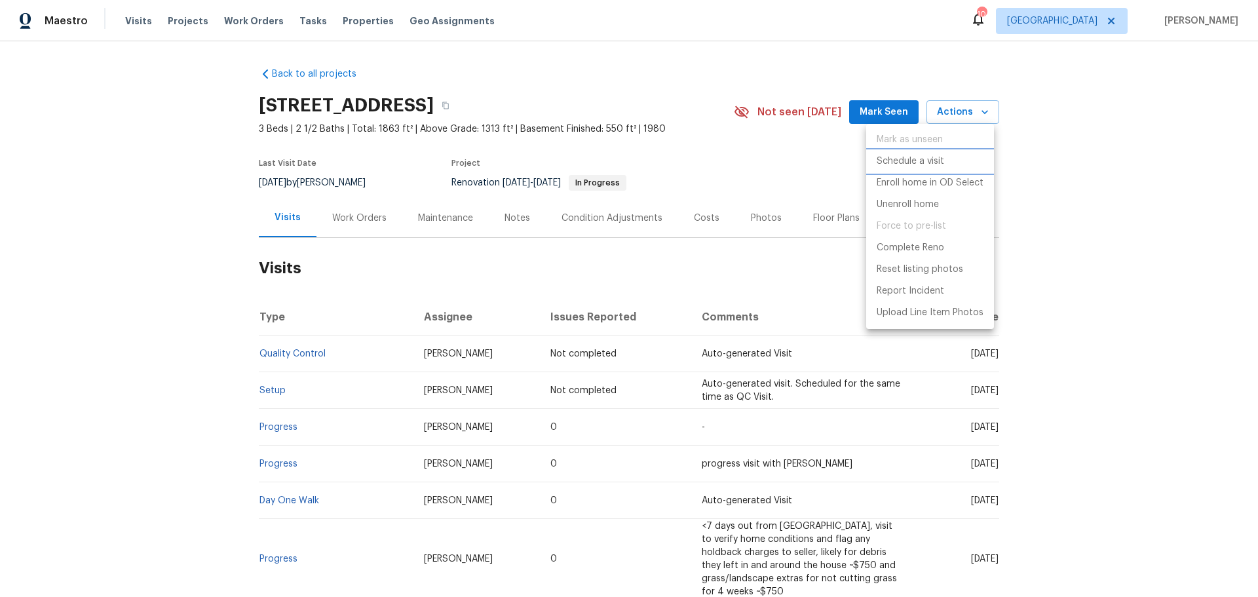
click at [954, 154] on li "Schedule a visit" at bounding box center [930, 162] width 128 height 22
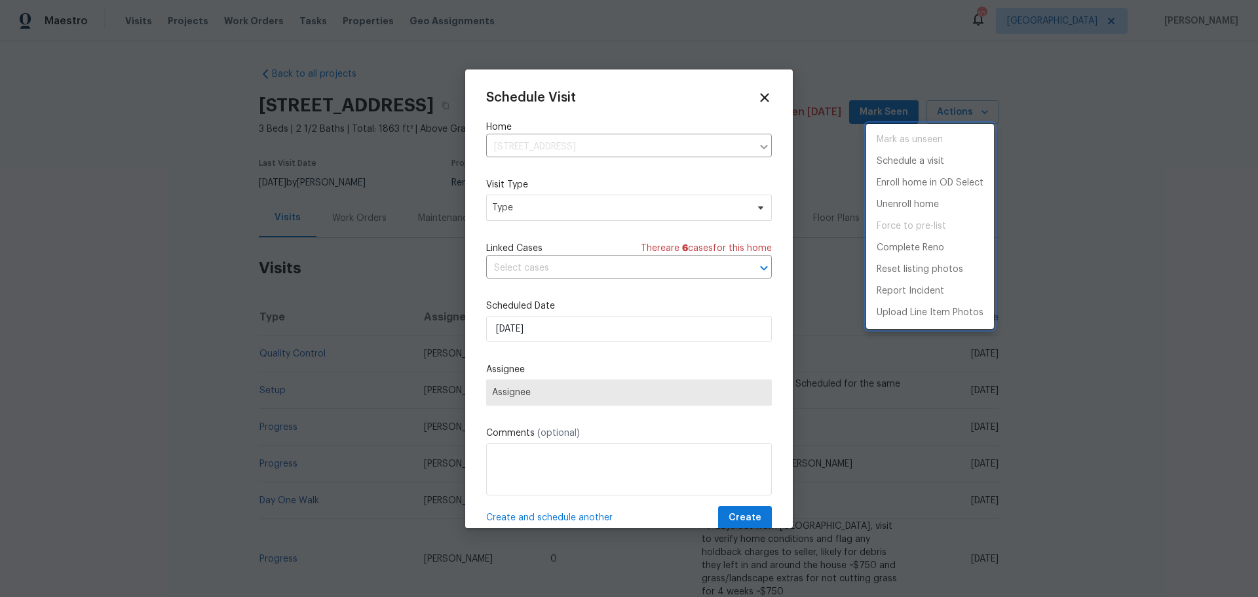
click at [663, 206] on div at bounding box center [629, 298] width 1258 height 597
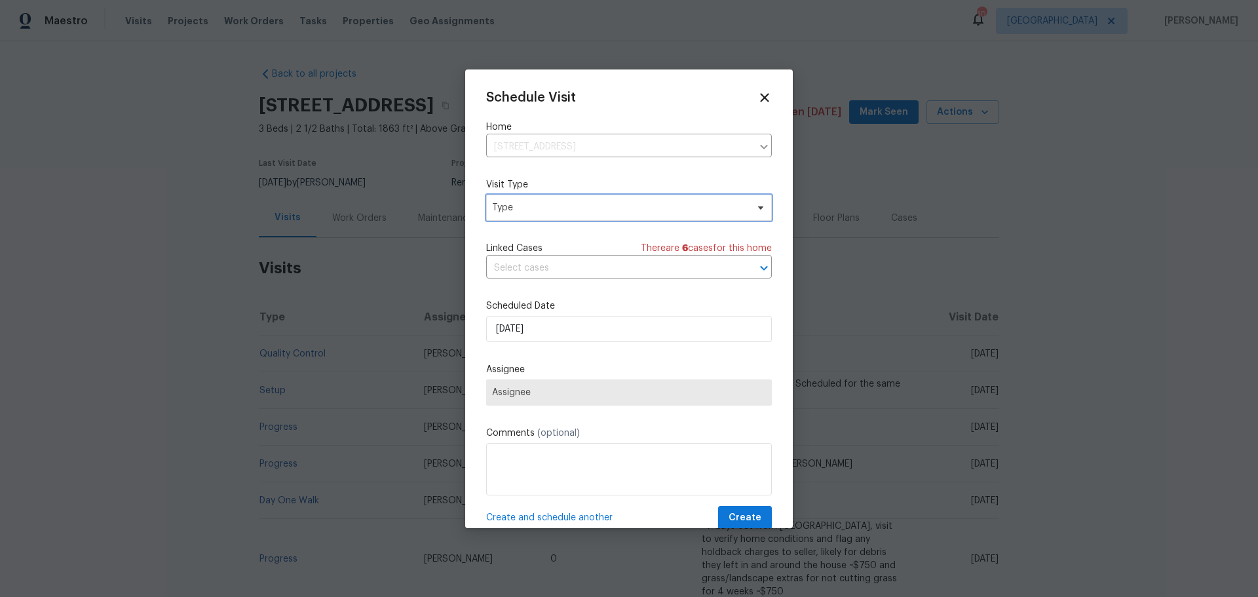
click at [640, 211] on span "Type" at bounding box center [619, 207] width 255 height 13
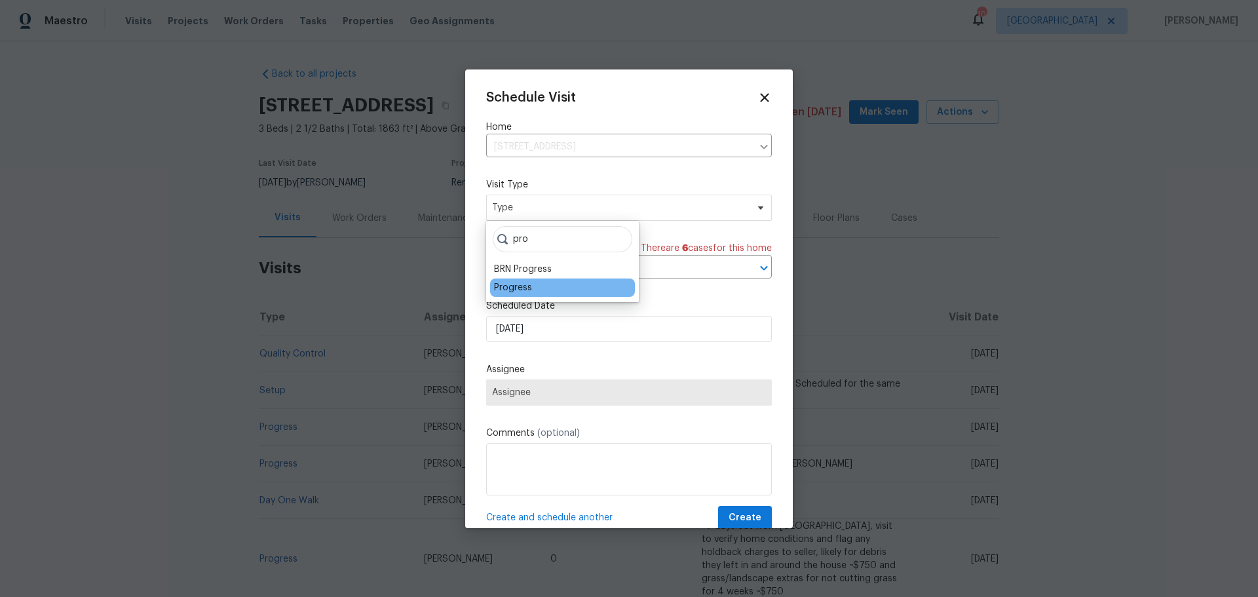
type input "pro"
click at [528, 288] on div "Progress" at bounding box center [562, 288] width 145 height 18
click at [529, 288] on div "Progress" at bounding box center [513, 287] width 38 height 13
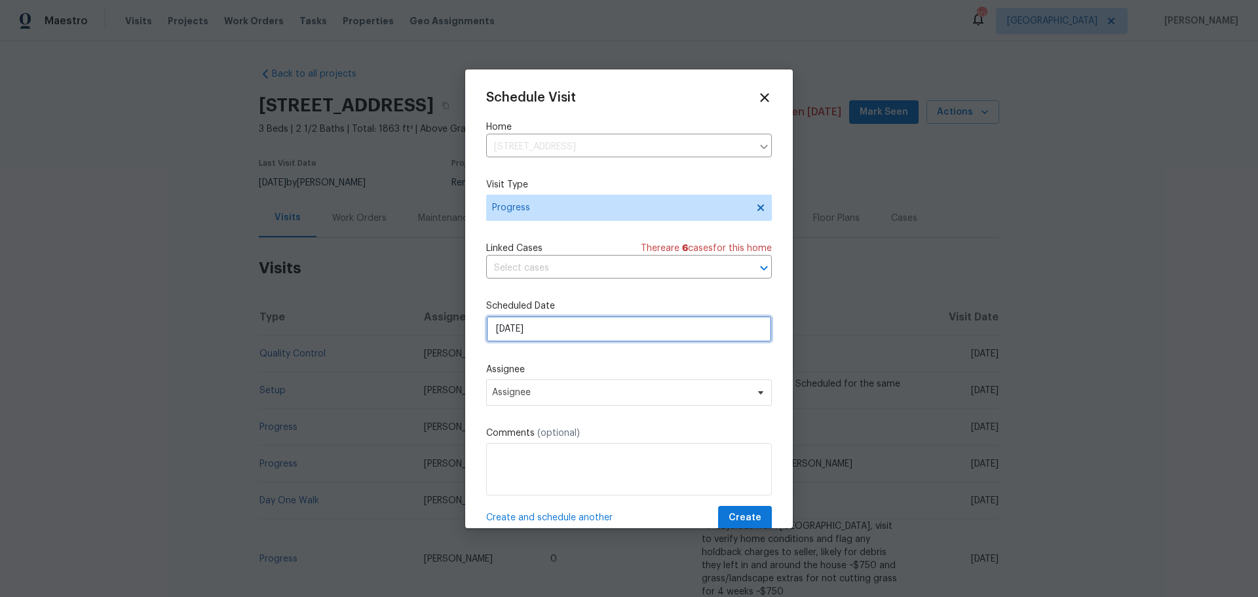
click at [533, 326] on input "9/15/2025" at bounding box center [629, 329] width 286 height 26
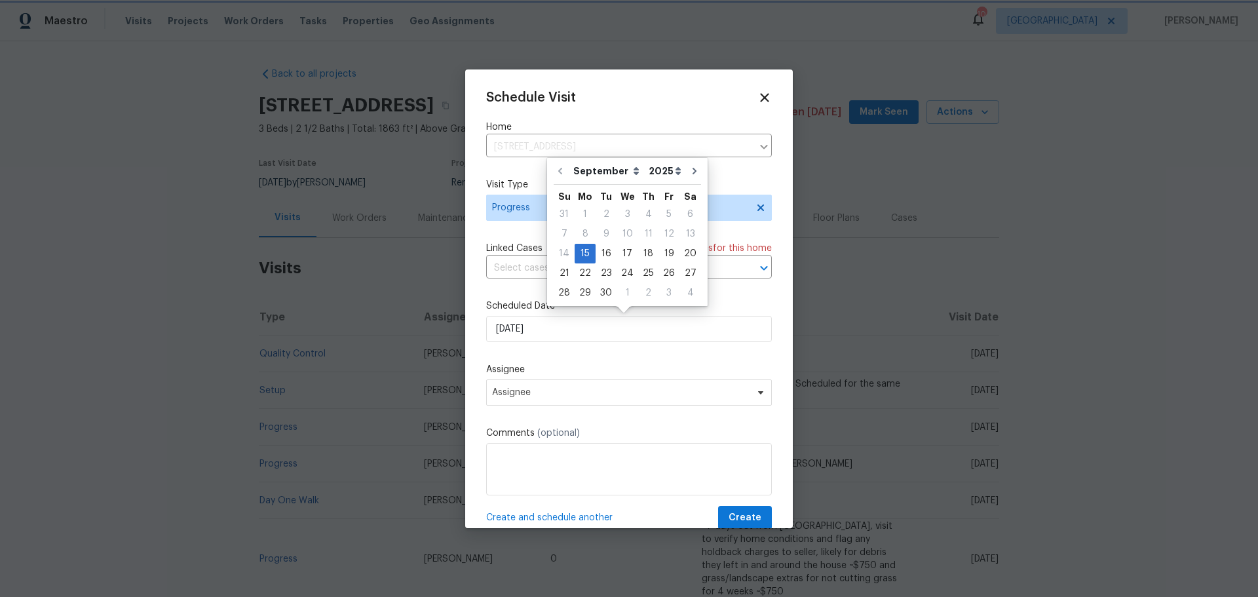
click at [604, 367] on label "Assignee" at bounding box center [629, 369] width 286 height 13
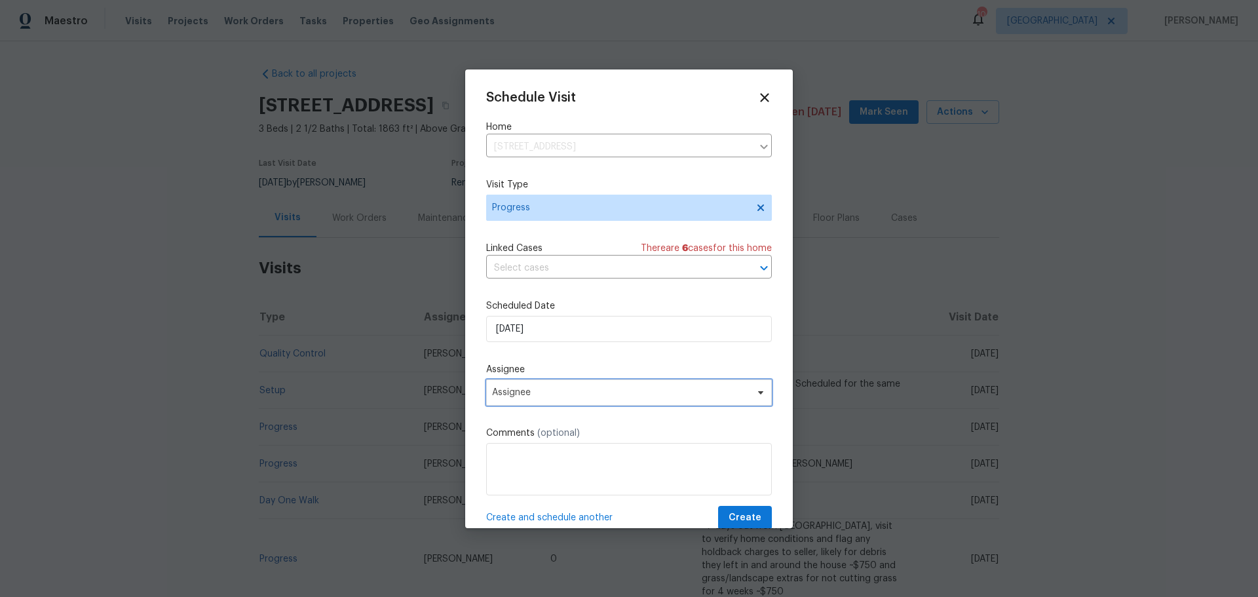
click at [589, 395] on span "Assignee" at bounding box center [620, 392] width 257 height 10
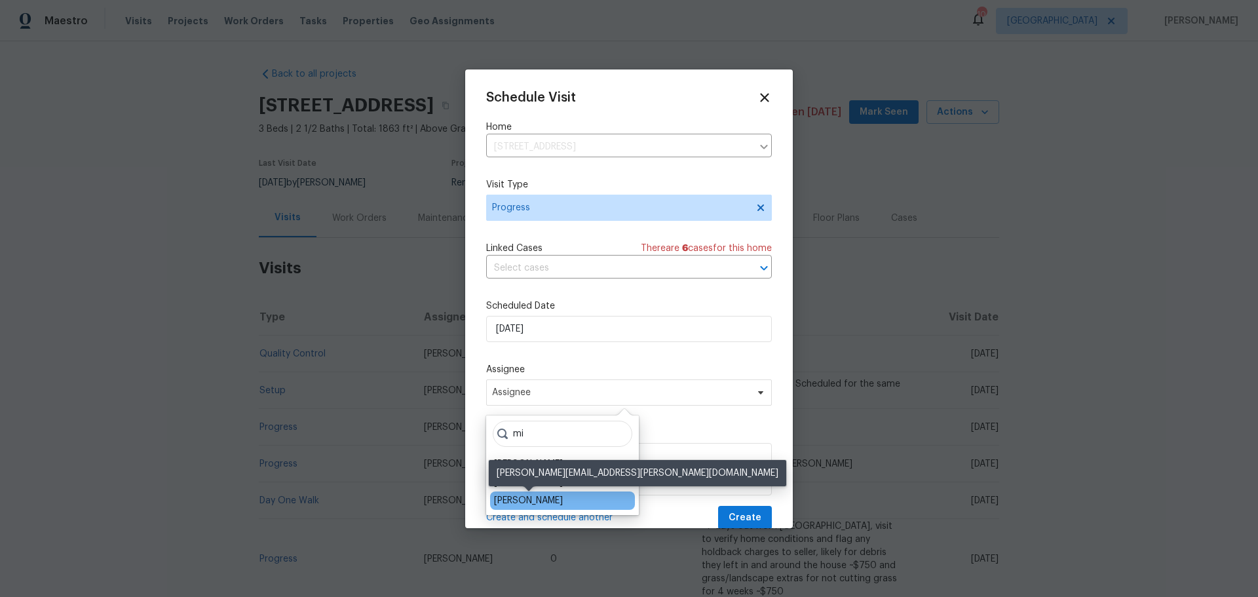
type input "mi"
click at [546, 500] on div "Michael Gruener" at bounding box center [528, 500] width 69 height 13
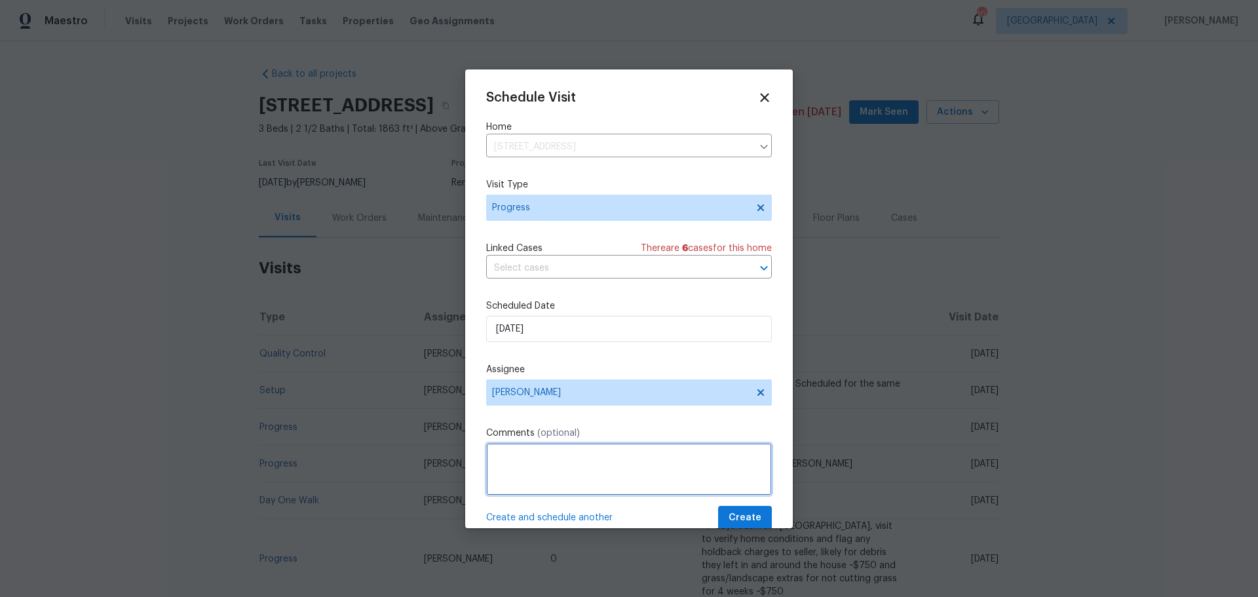
click at [539, 478] on textarea at bounding box center [629, 469] width 286 height 52
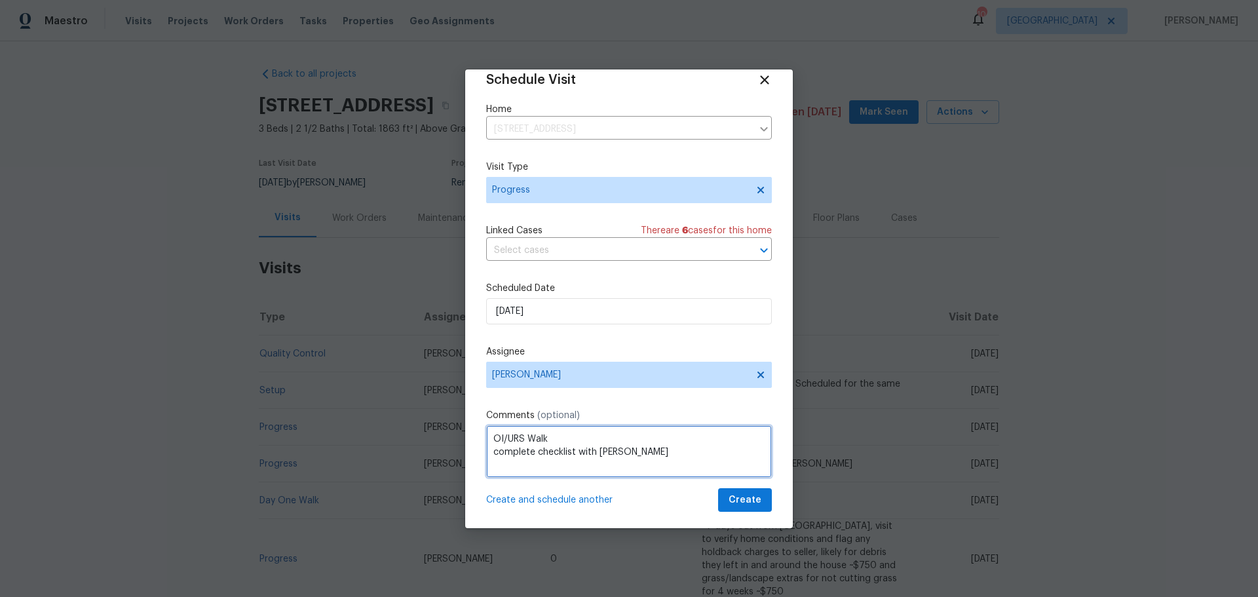
scroll to position [22, 0]
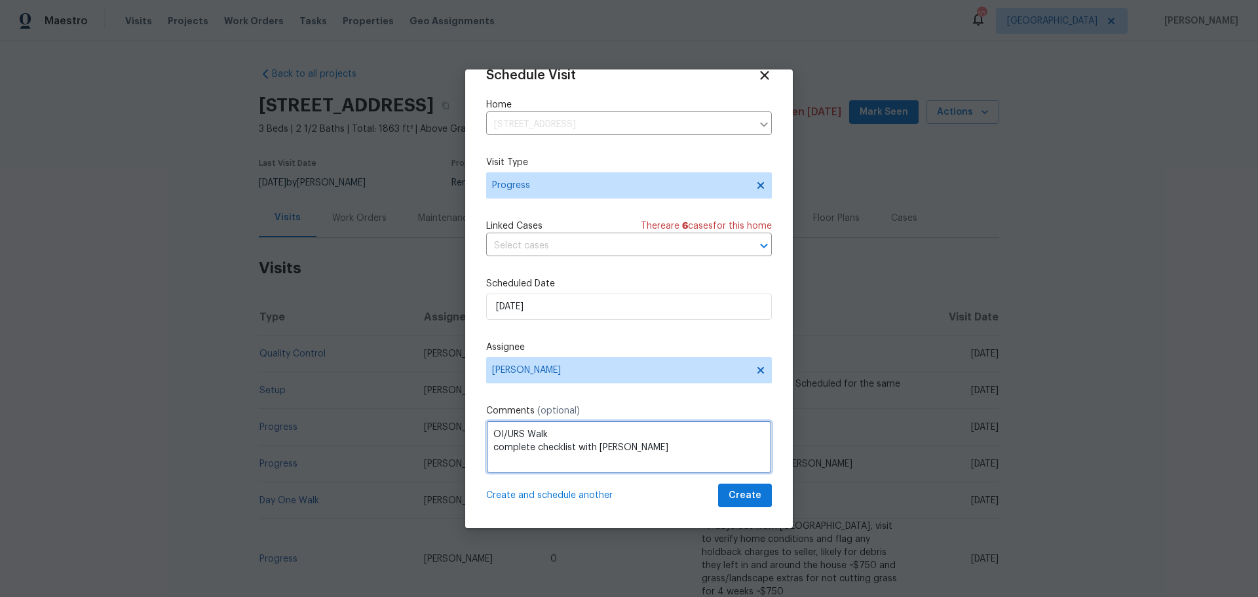
type textarea "OI/URS Walk complete checklist with james"
click at [729, 496] on span "Create" at bounding box center [745, 496] width 33 height 16
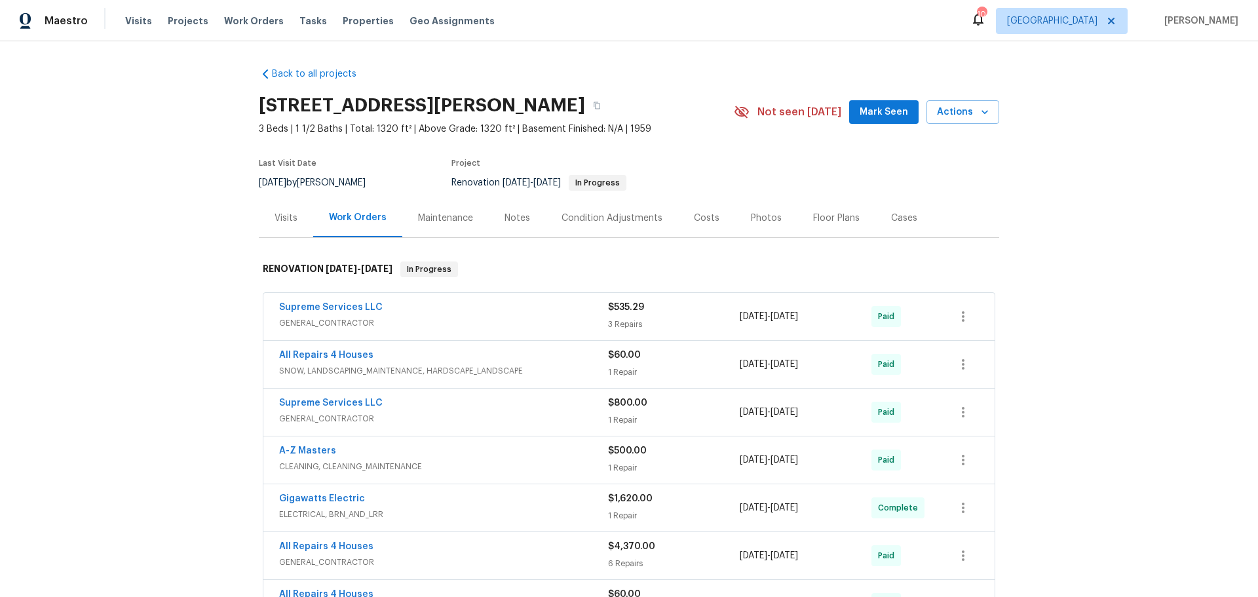
click at [505, 216] on div "Notes" at bounding box center [518, 218] width 26 height 13
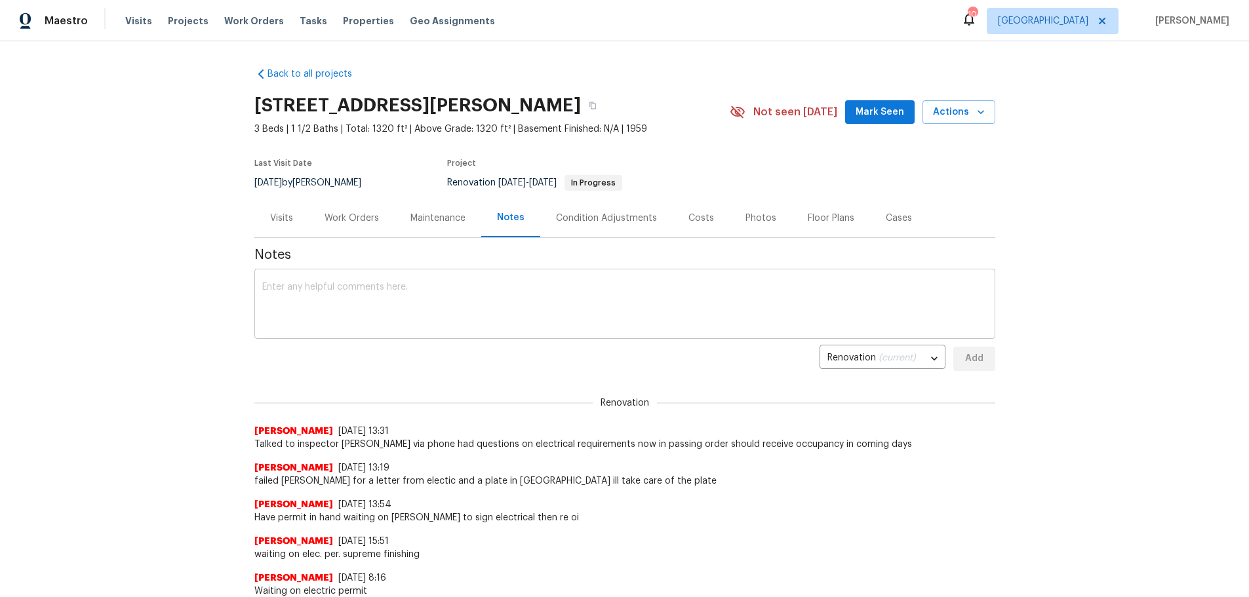
click at [429, 303] on textarea at bounding box center [624, 305] width 725 height 46
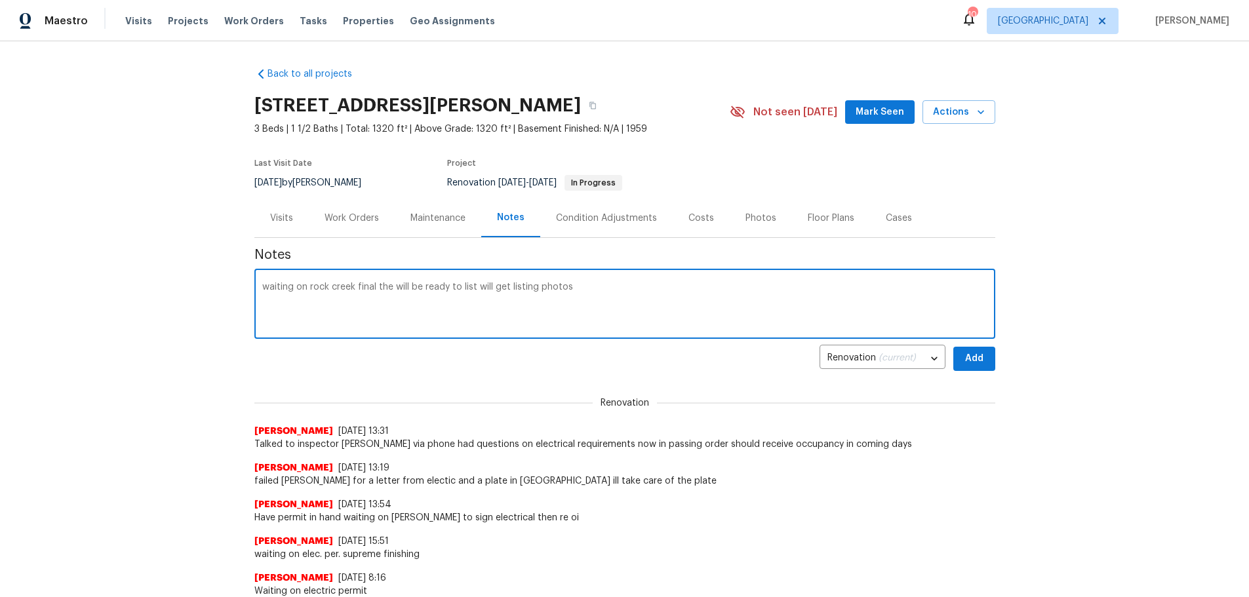
type textarea "waiting on rock creek final the will be ready to list will get listing photos"
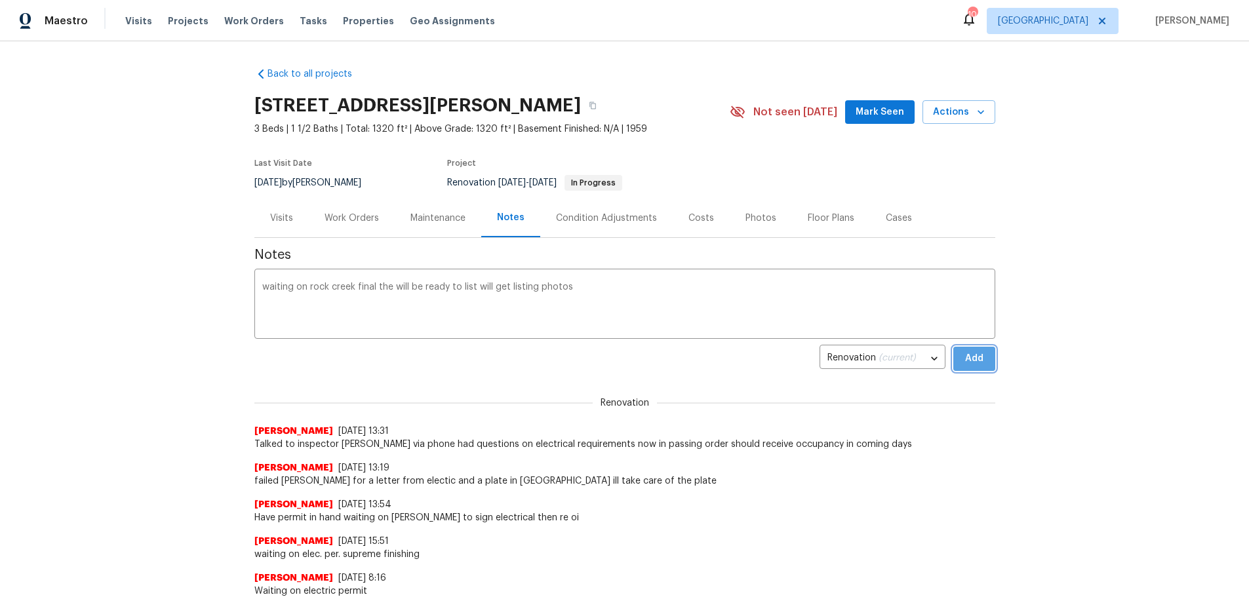
click at [963, 362] on span "Add" at bounding box center [973, 359] width 21 height 16
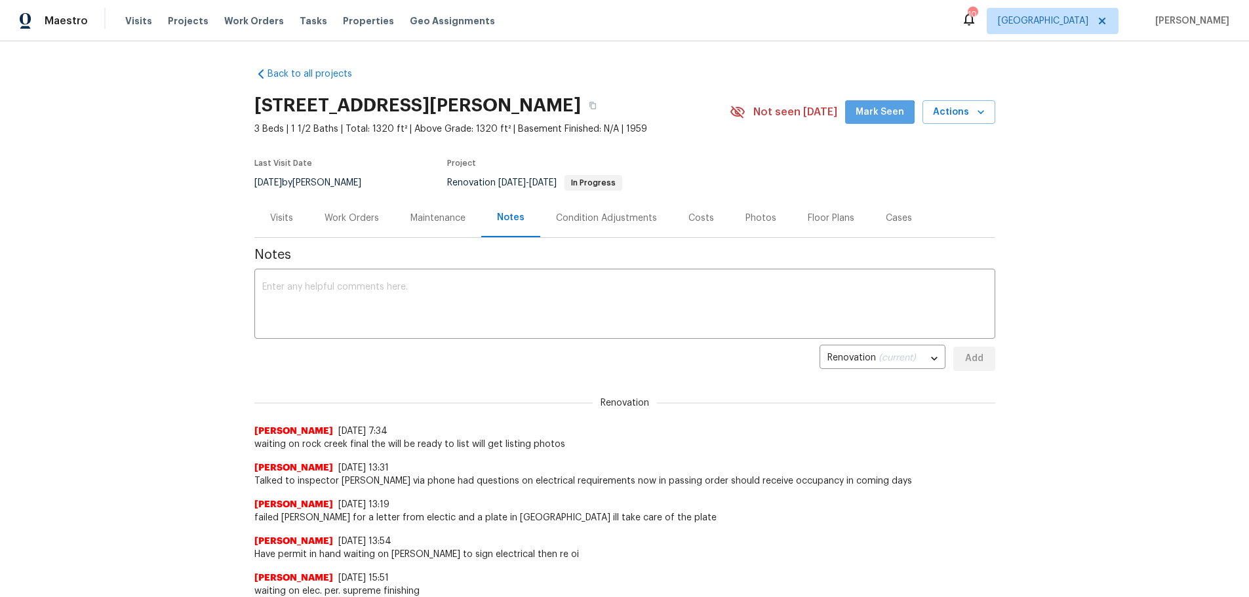
click at [874, 122] on button "Mark Seen" at bounding box center [879, 112] width 69 height 24
click at [982, 115] on button "Actions" at bounding box center [958, 112] width 73 height 24
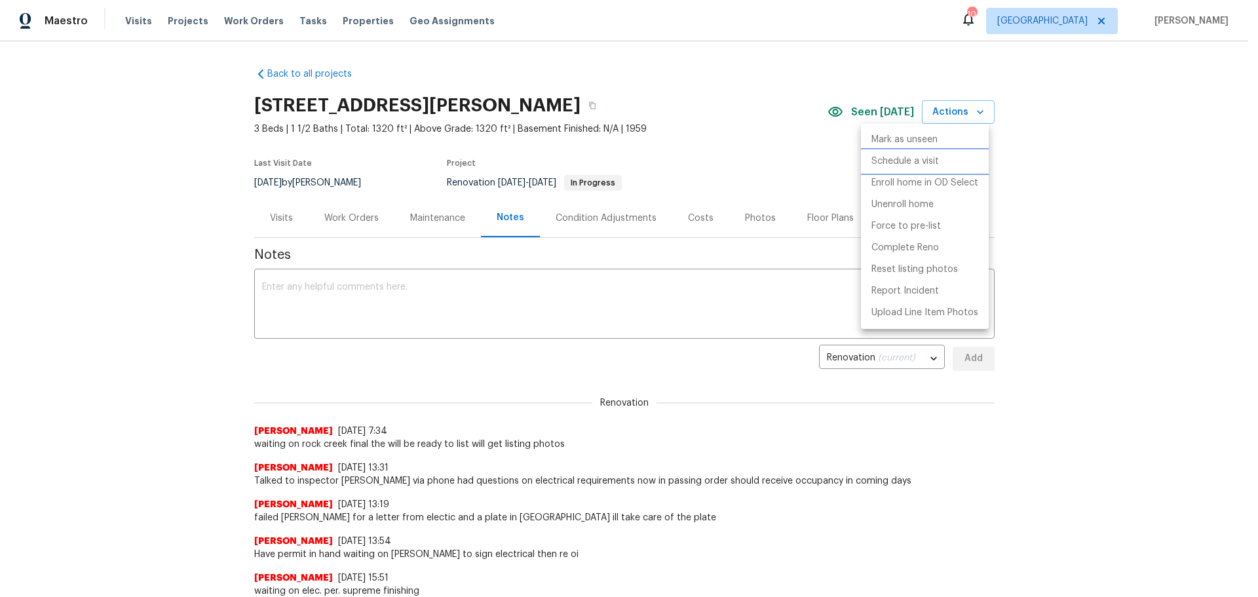
click at [942, 165] on li "Schedule a visit" at bounding box center [925, 162] width 128 height 22
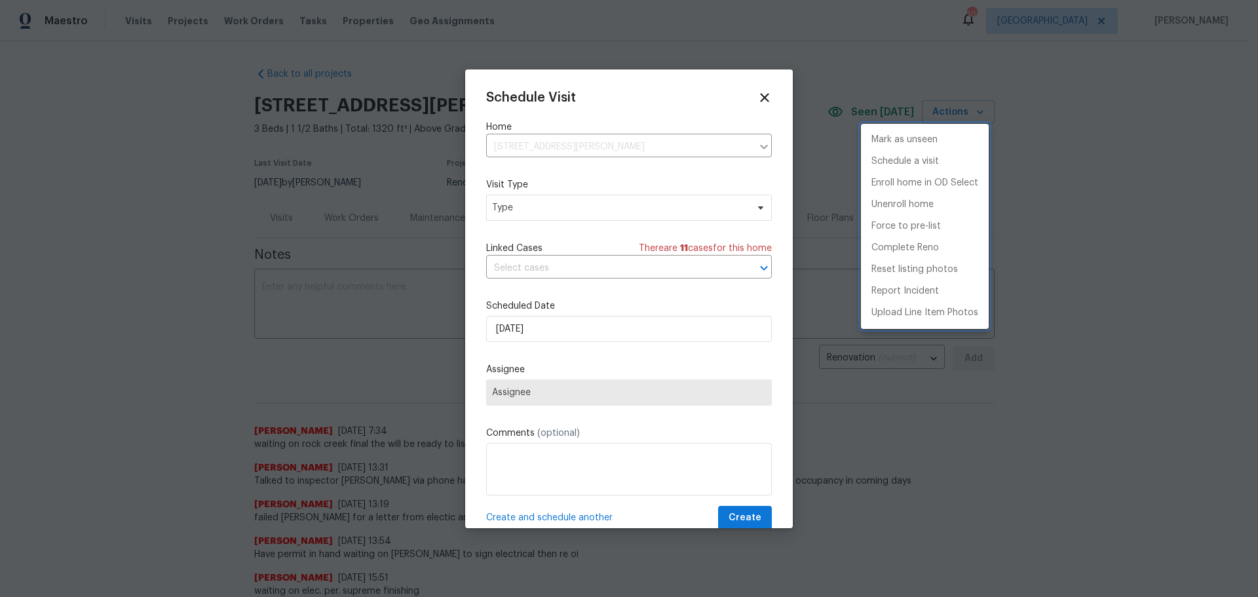
click at [645, 218] on div at bounding box center [629, 298] width 1258 height 597
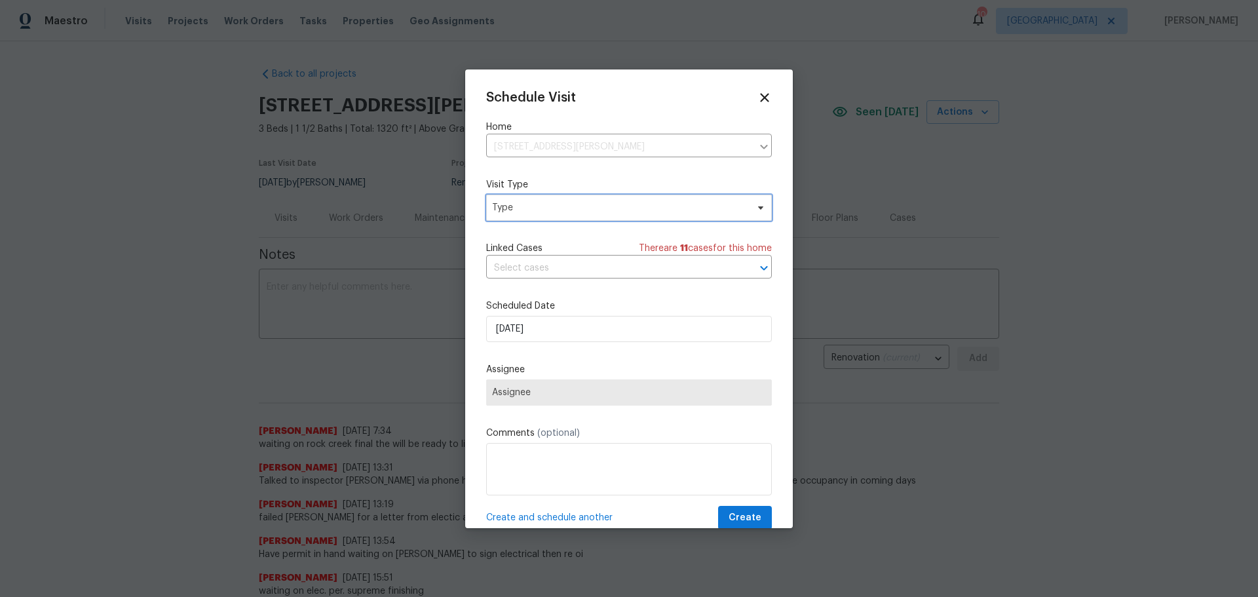
click at [644, 214] on span "Type" at bounding box center [619, 207] width 255 height 13
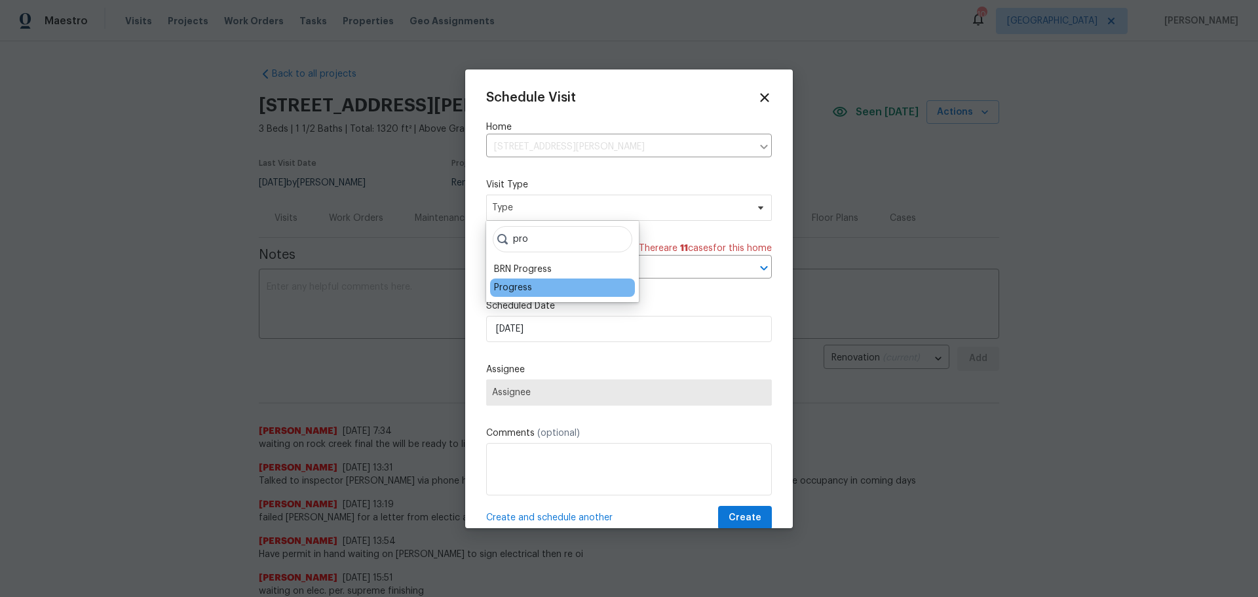
type input "pro"
drag, startPoint x: 561, startPoint y: 284, endPoint x: 554, endPoint y: 284, distance: 7.2
click at [560, 284] on div "Progress" at bounding box center [562, 288] width 145 height 18
click at [519, 284] on div "Progress" at bounding box center [513, 287] width 38 height 13
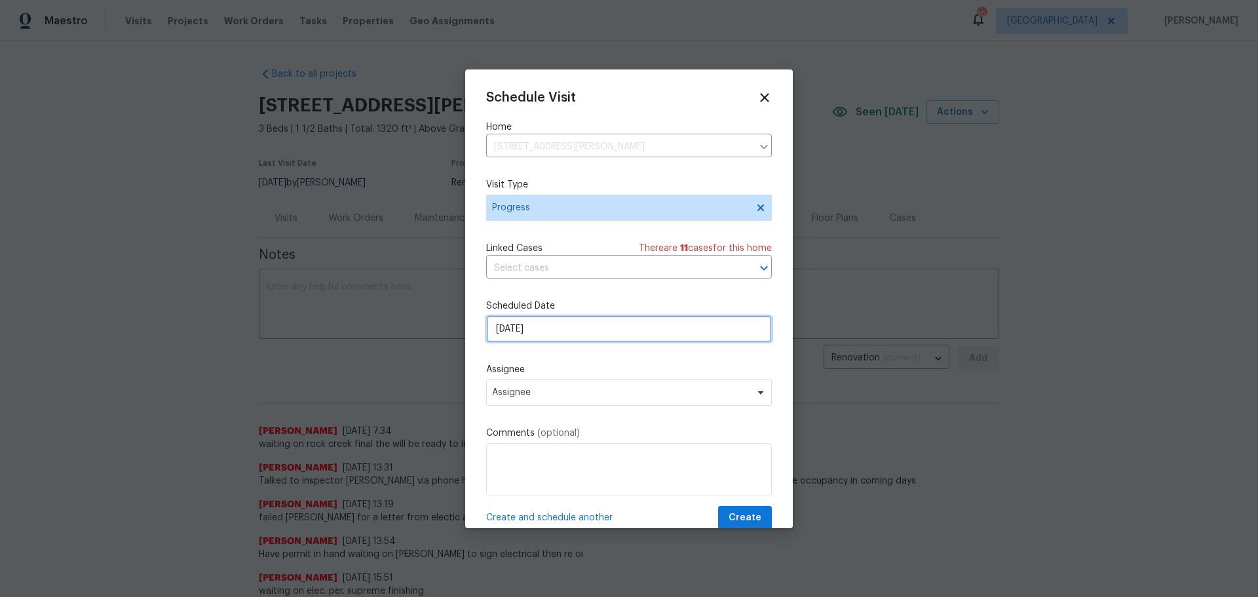
click at [531, 328] on input "9/15/2025" at bounding box center [629, 329] width 286 height 26
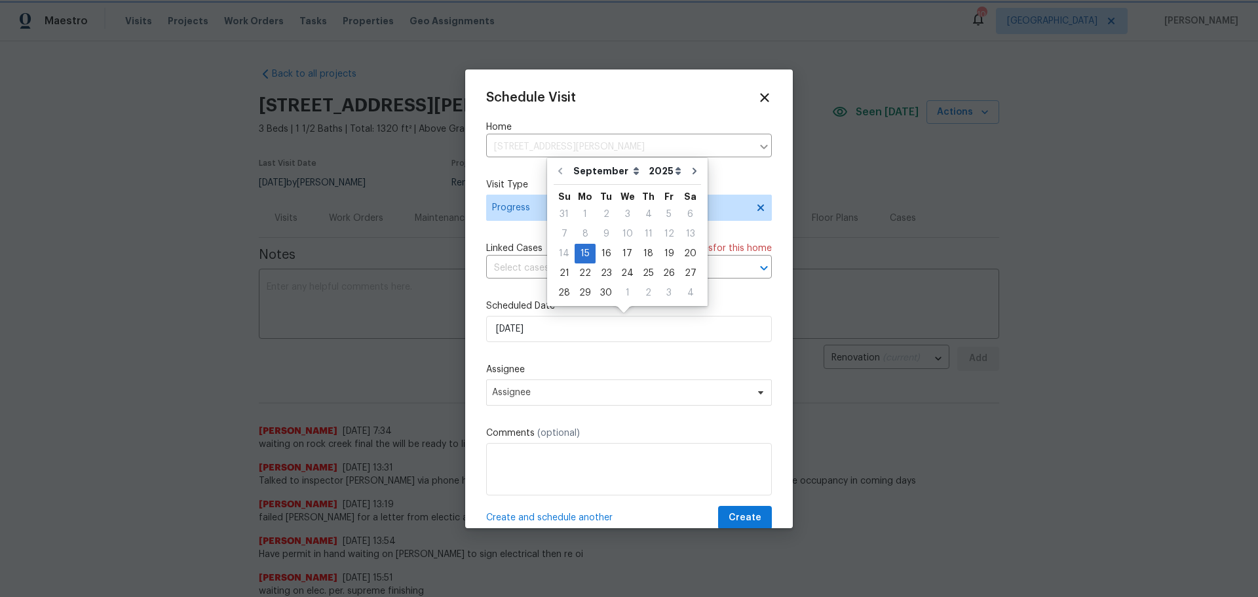
click at [534, 439] on label "Comments (optional)" at bounding box center [629, 433] width 286 height 13
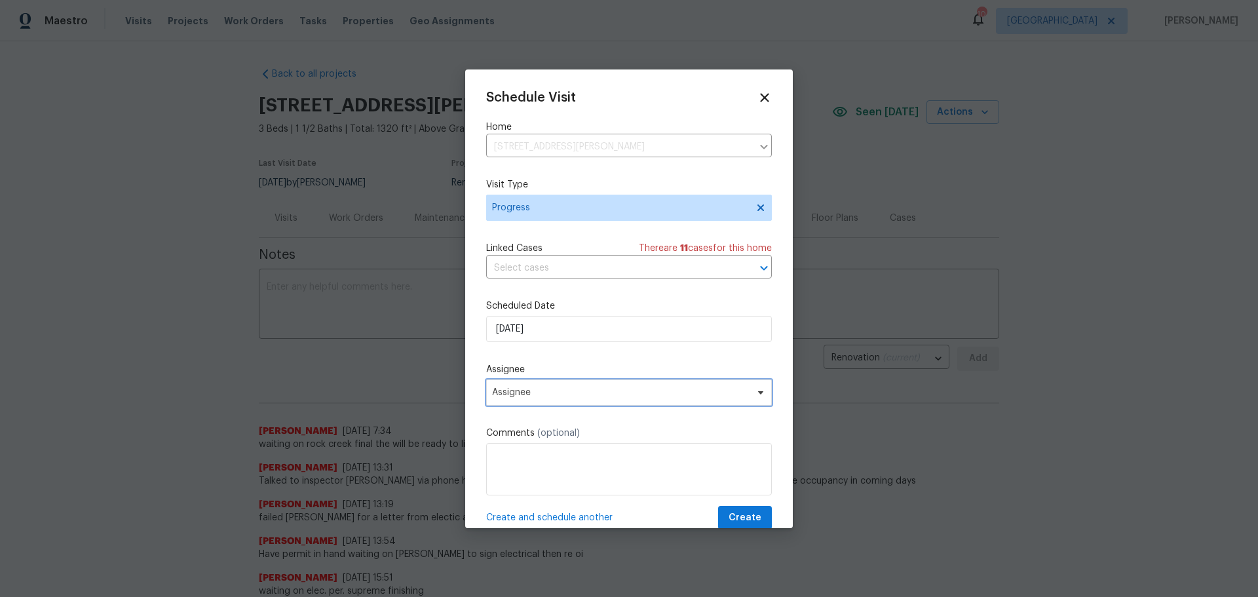
click at [539, 395] on span "Assignee" at bounding box center [620, 392] width 257 height 10
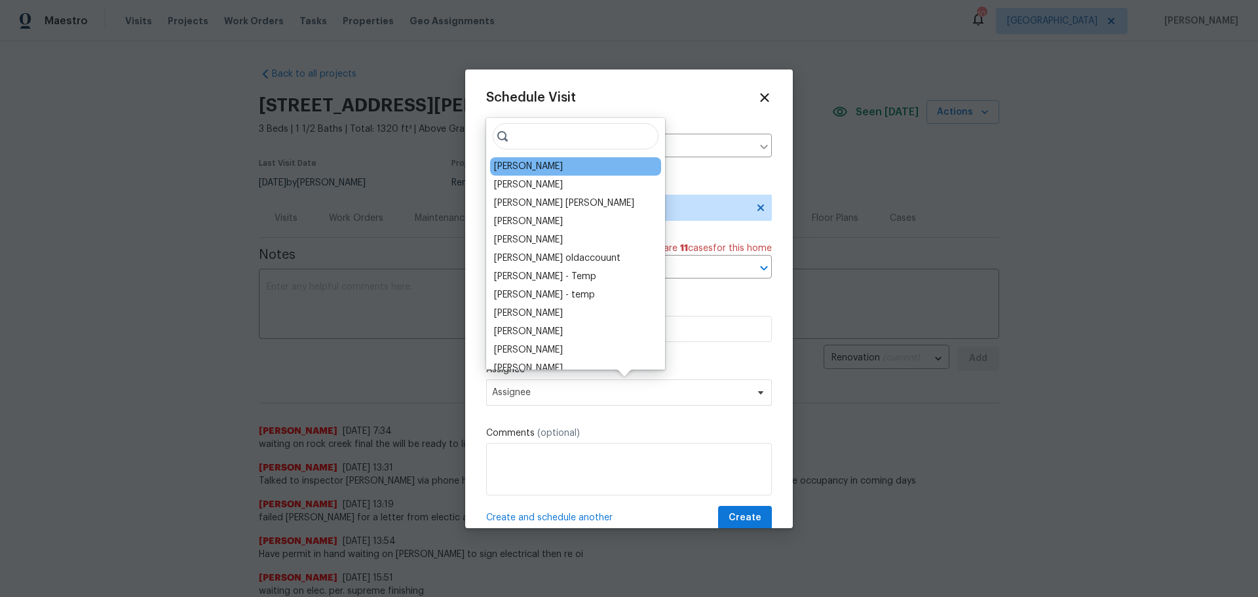
click at [543, 174] on div "[PERSON_NAME]" at bounding box center [575, 166] width 171 height 18
click at [529, 175] on div "[PERSON_NAME]" at bounding box center [575, 166] width 171 height 18
click at [516, 168] on div "[PERSON_NAME]" at bounding box center [528, 166] width 69 height 13
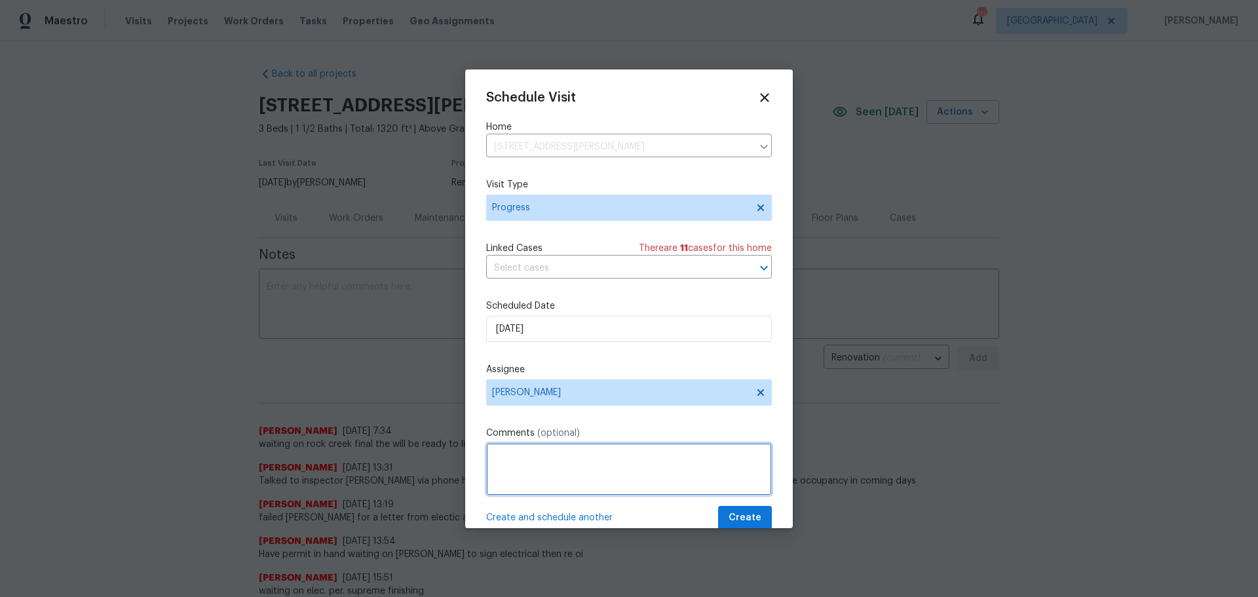
click at [511, 457] on textarea at bounding box center [629, 469] width 286 height 52
type textarea "listing photos"
click at [732, 511] on span "Create" at bounding box center [745, 518] width 33 height 16
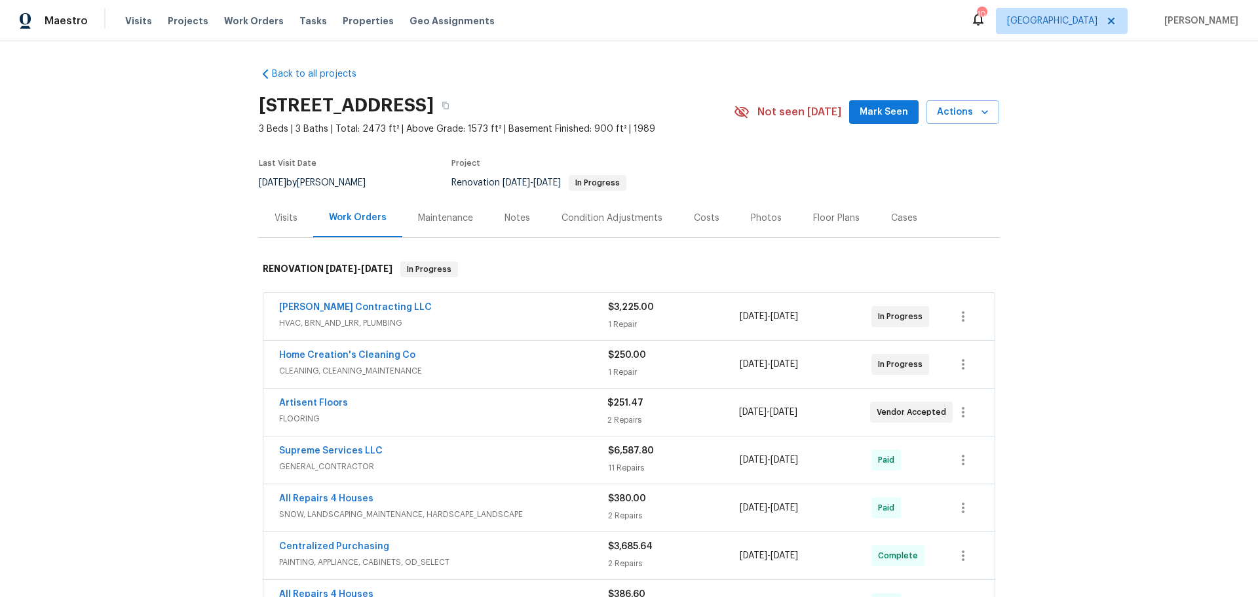
click at [420, 225] on div "Maintenance" at bounding box center [445, 218] width 87 height 39
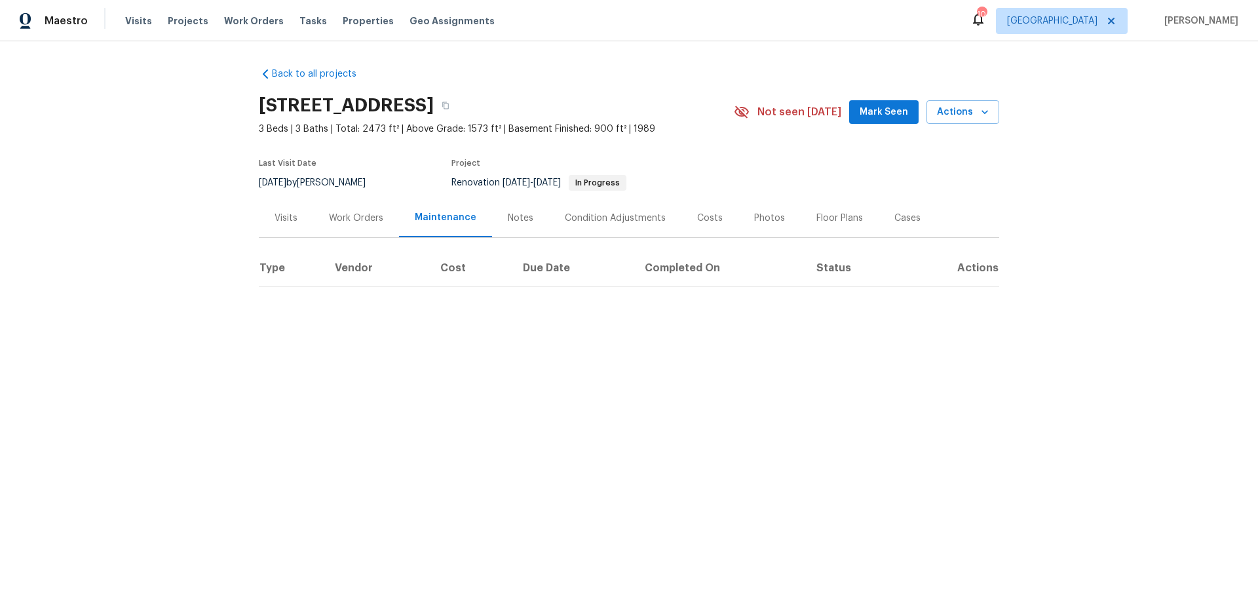
click at [492, 218] on div "Notes" at bounding box center [520, 218] width 57 height 39
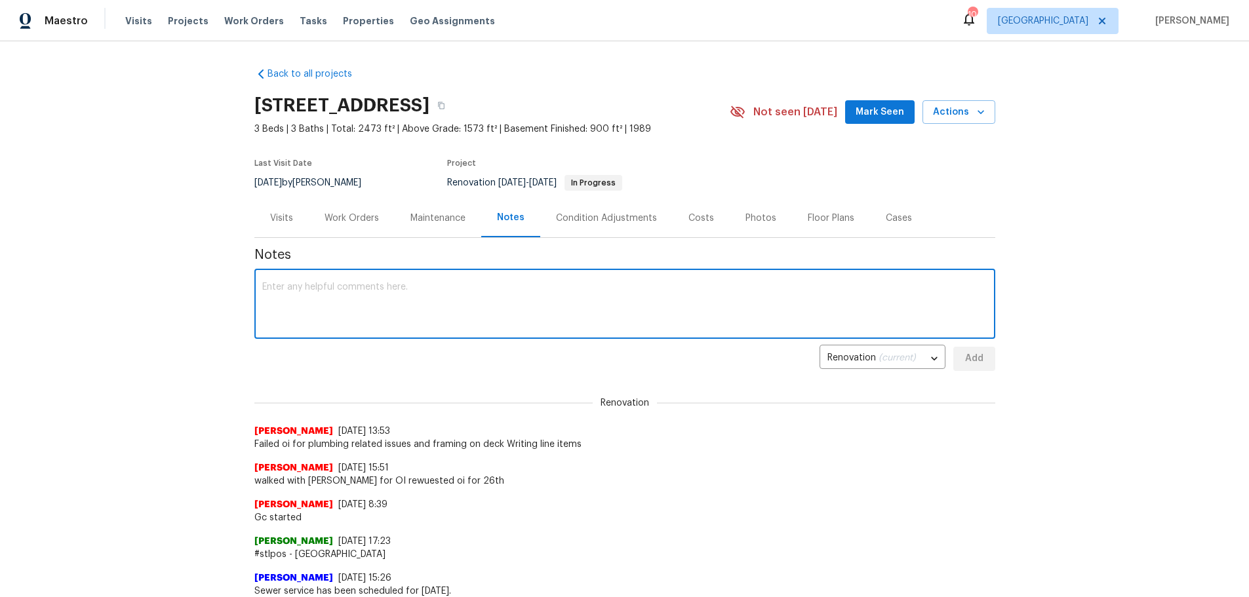
click at [452, 290] on textarea at bounding box center [624, 305] width 725 height 46
type textarea "waiting on [PERSON_NAME] to complete plumbing for OI last inspection item"
click at [973, 364] on span "Add" at bounding box center [973, 359] width 21 height 16
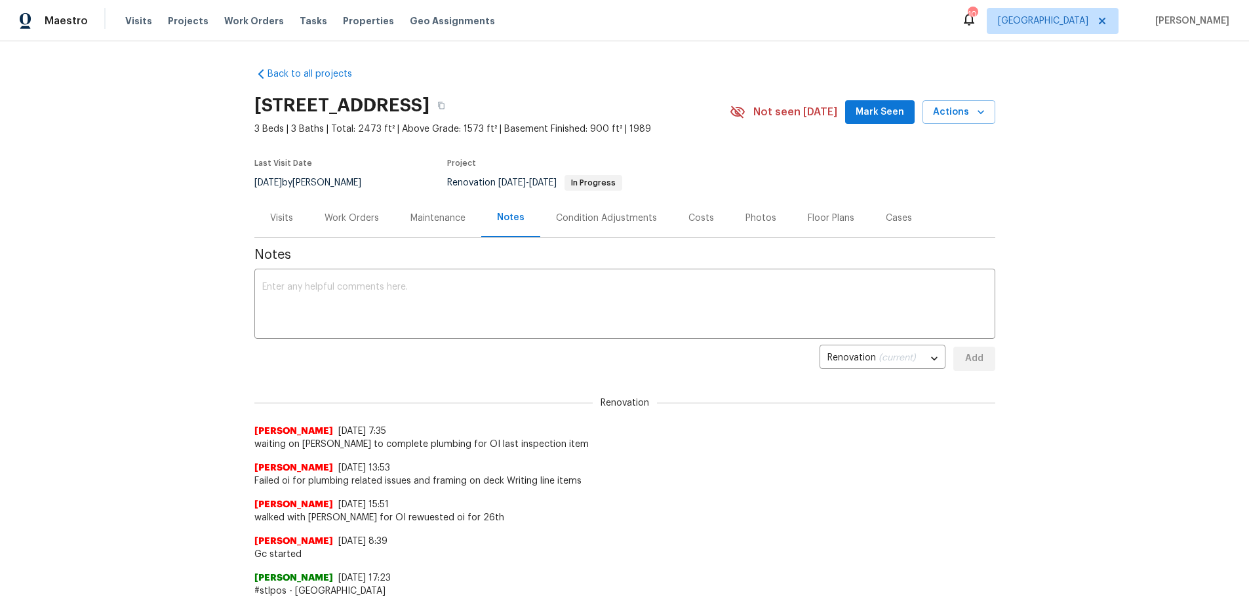
click at [280, 224] on div "Visits" at bounding box center [281, 218] width 23 height 13
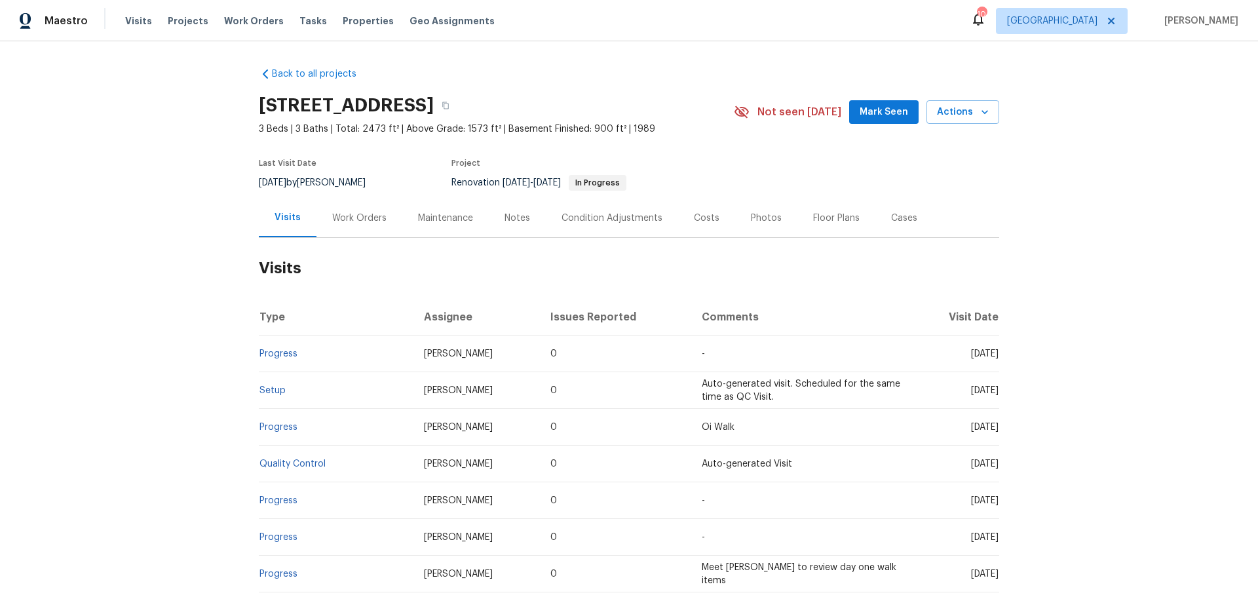
click at [362, 219] on div "Work Orders" at bounding box center [359, 218] width 54 height 13
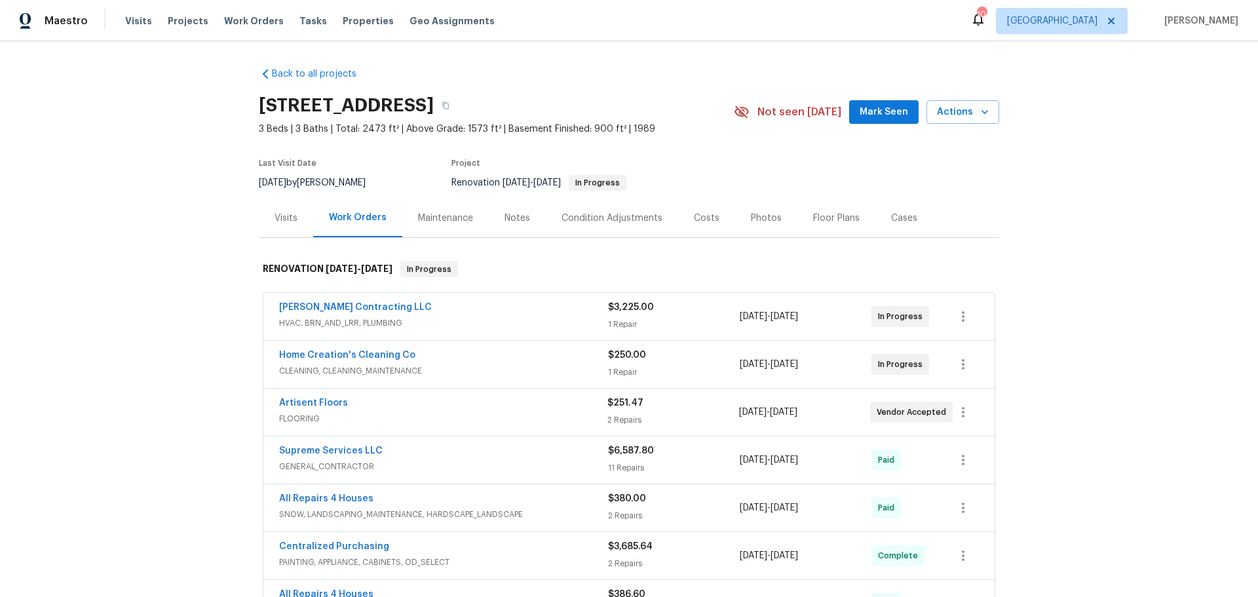
click at [327, 302] on span "[PERSON_NAME] Contracting LLC" at bounding box center [355, 307] width 153 height 13
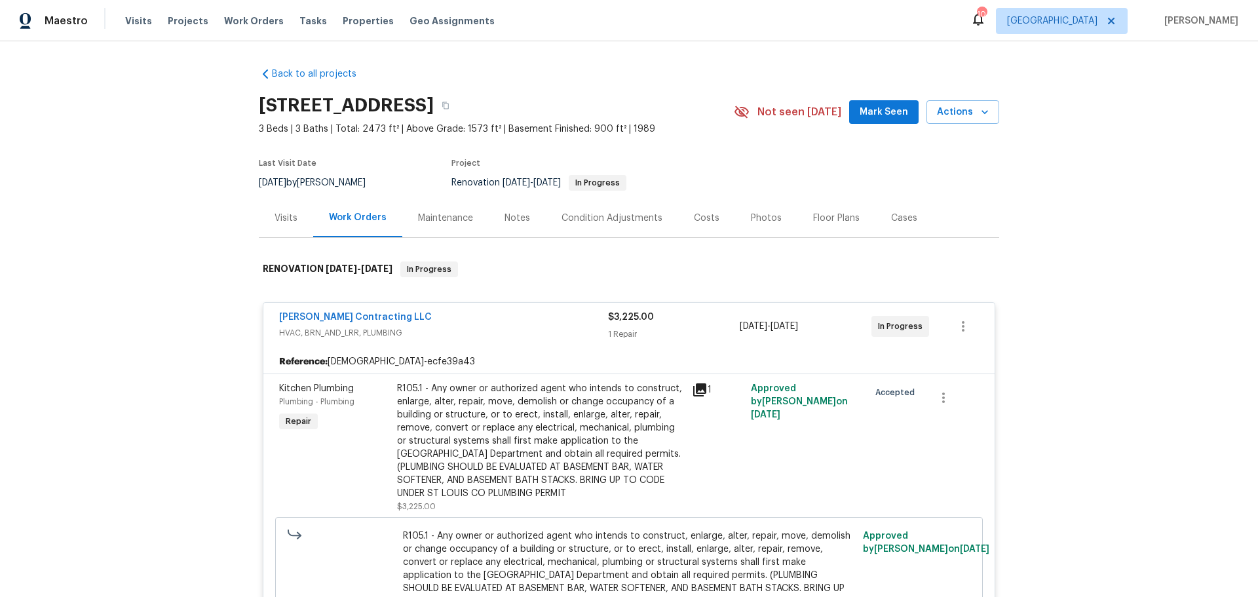
click at [339, 312] on span "[PERSON_NAME] Contracting LLC" at bounding box center [355, 317] width 153 height 13
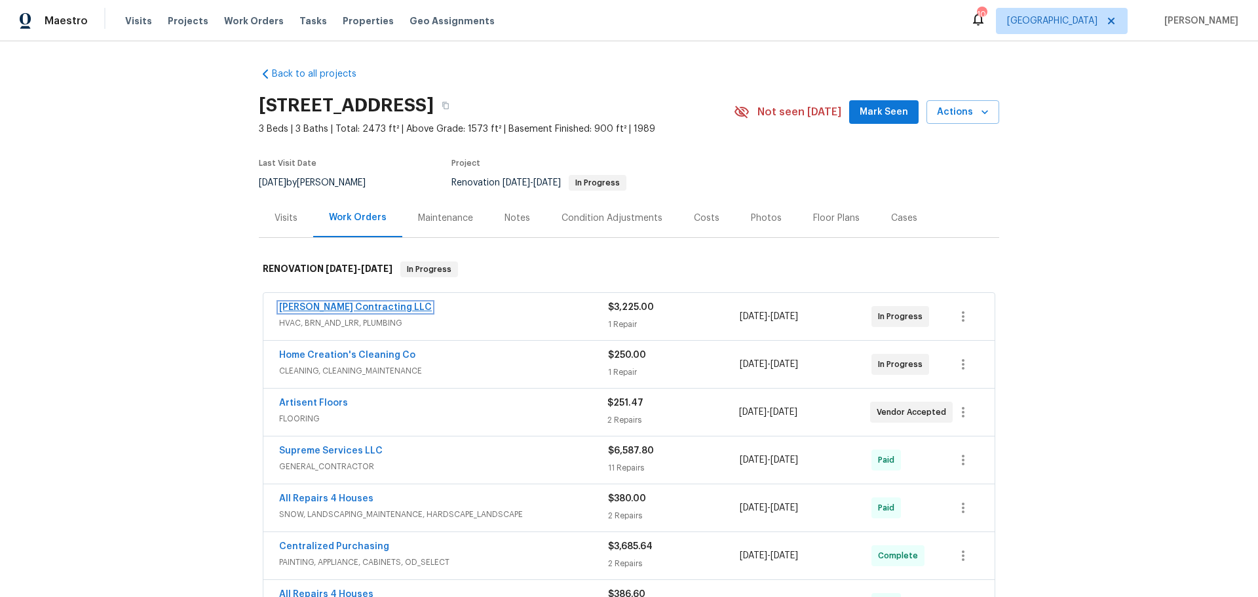
click at [332, 307] on link "[PERSON_NAME] Contracting LLC" at bounding box center [355, 307] width 153 height 9
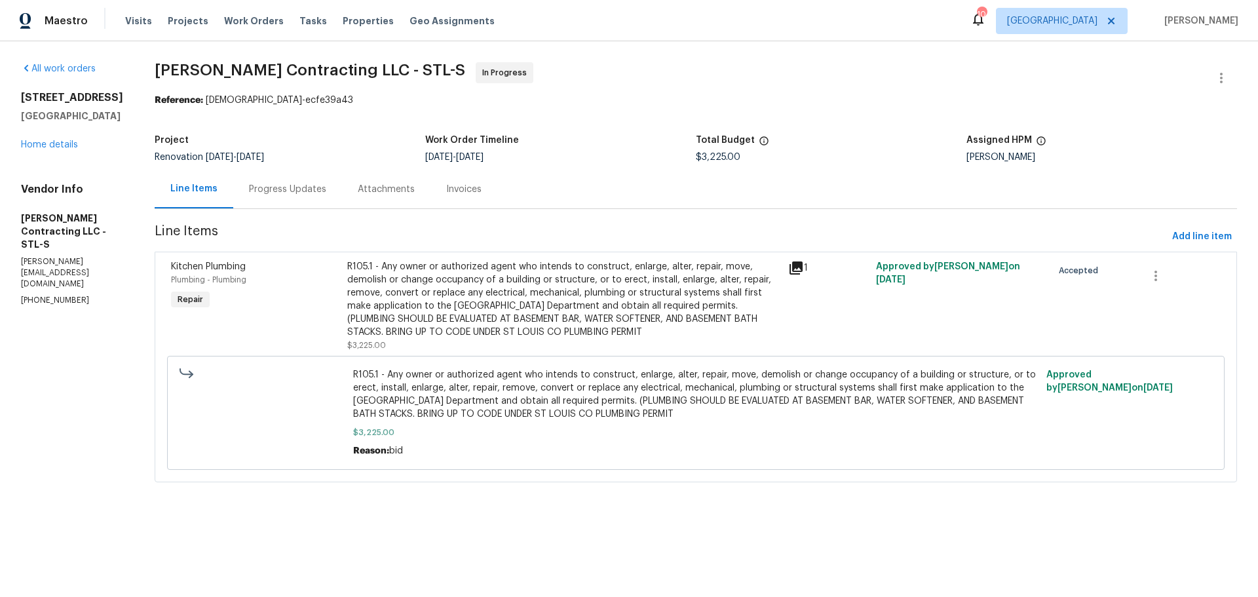
click at [282, 192] on div "Progress Updates" at bounding box center [287, 189] width 77 height 13
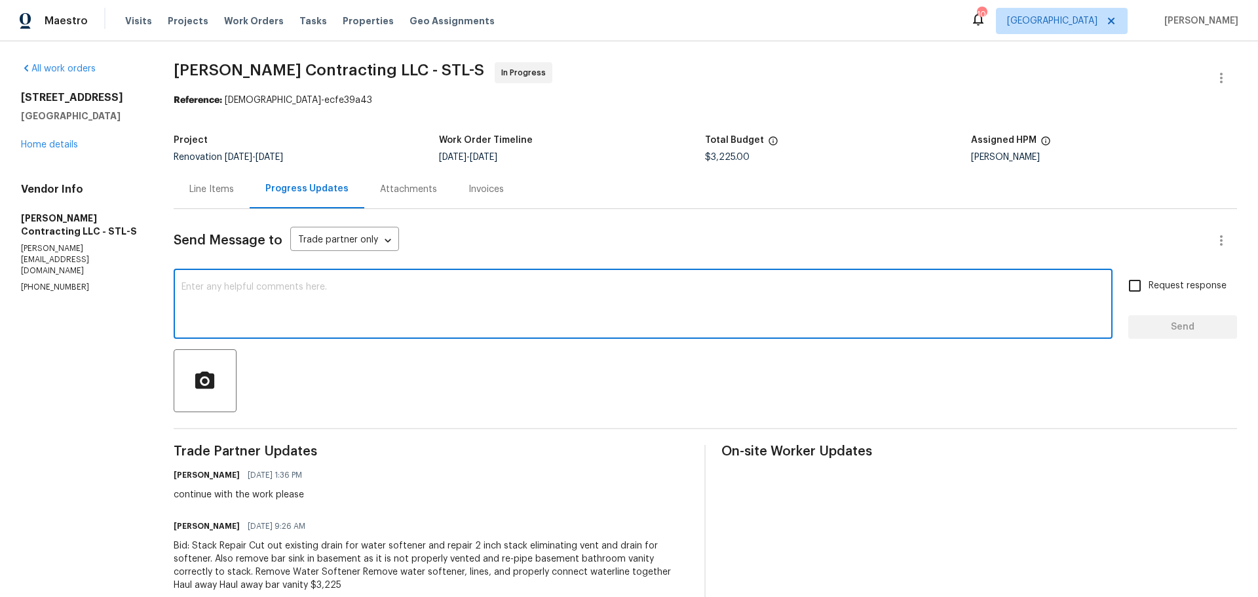
click at [327, 301] on textarea at bounding box center [643, 305] width 923 height 46
type textarea "when can i expect this complete"
click at [1129, 293] on input "Request response" at bounding box center [1135, 286] width 28 height 28
checkbox input "true"
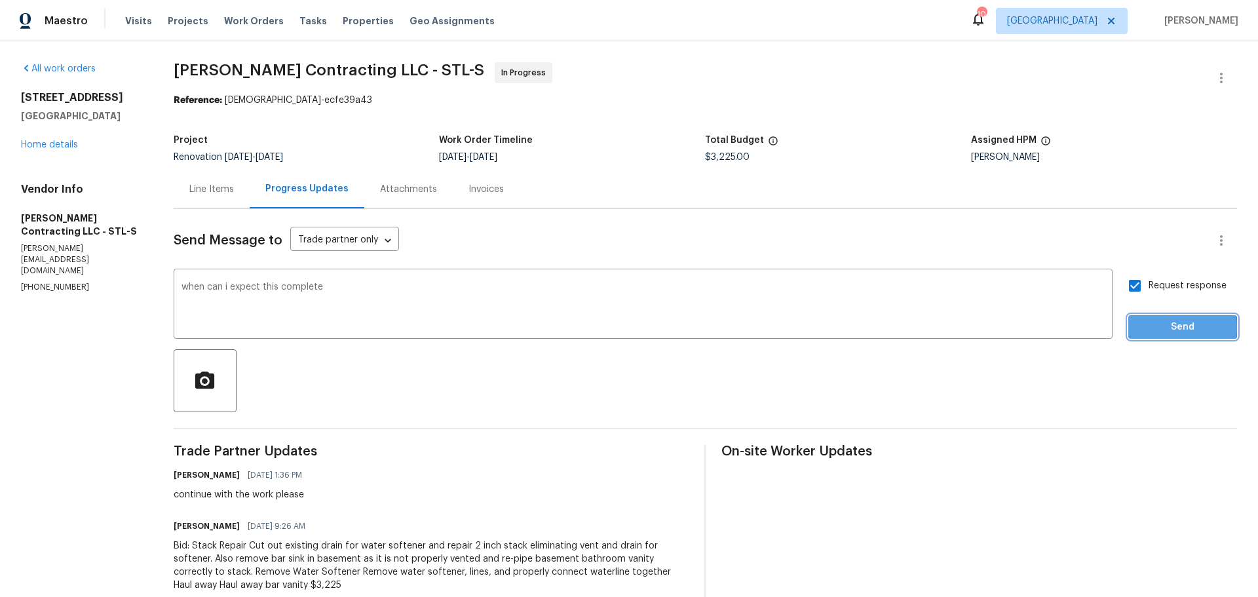
click at [1139, 327] on span "Send" at bounding box center [1183, 327] width 88 height 16
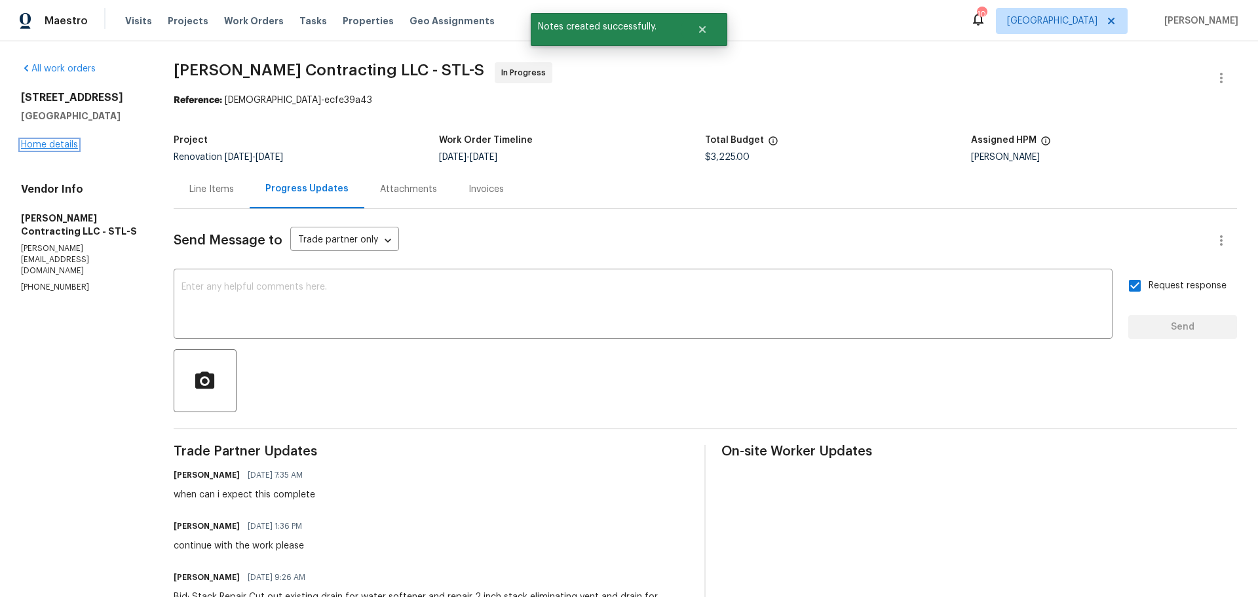
click at [68, 149] on link "Home details" at bounding box center [49, 144] width 57 height 9
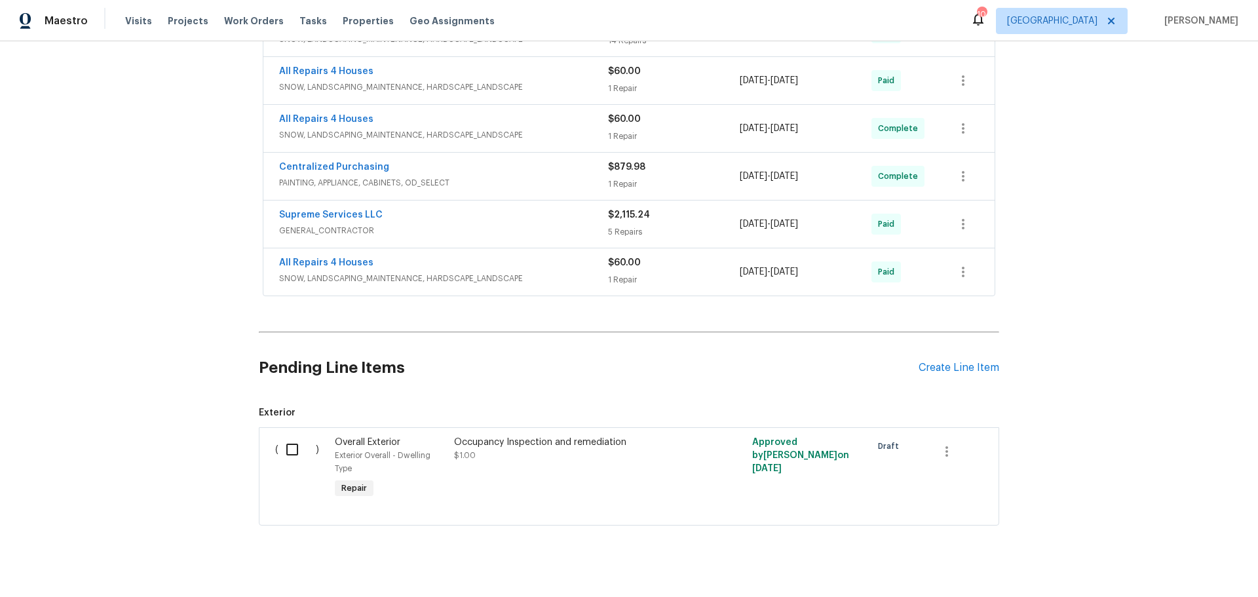
scroll to position [646, 0]
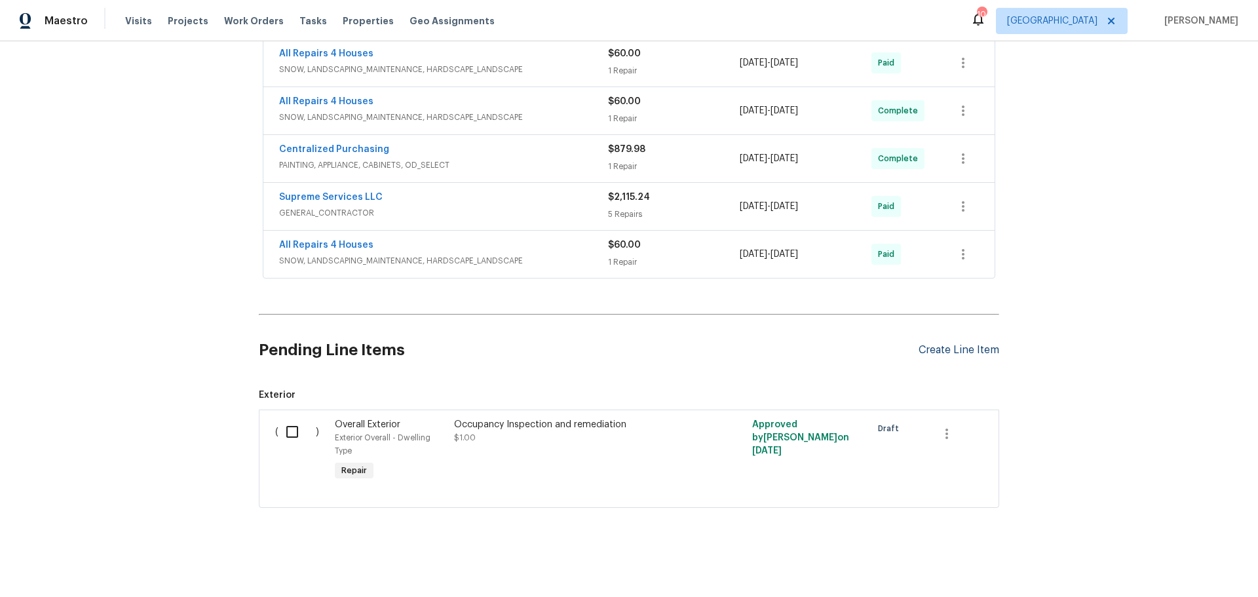
click at [940, 344] on div "Create Line Item" at bounding box center [959, 350] width 81 height 12
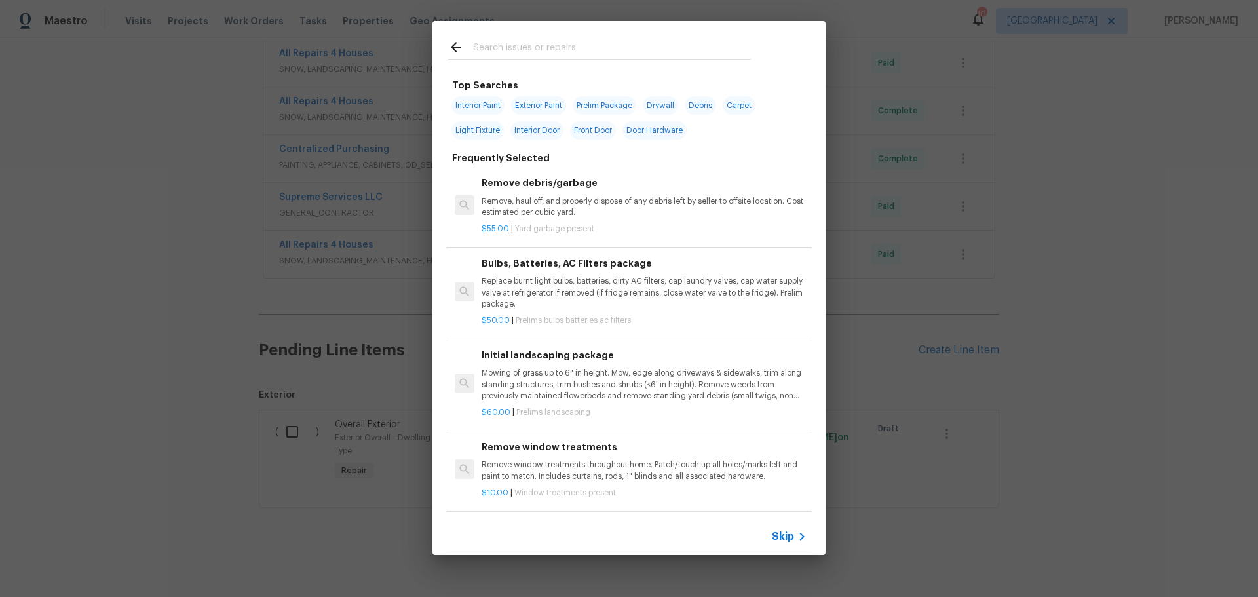
click at [488, 49] on input "text" at bounding box center [612, 49] width 278 height 20
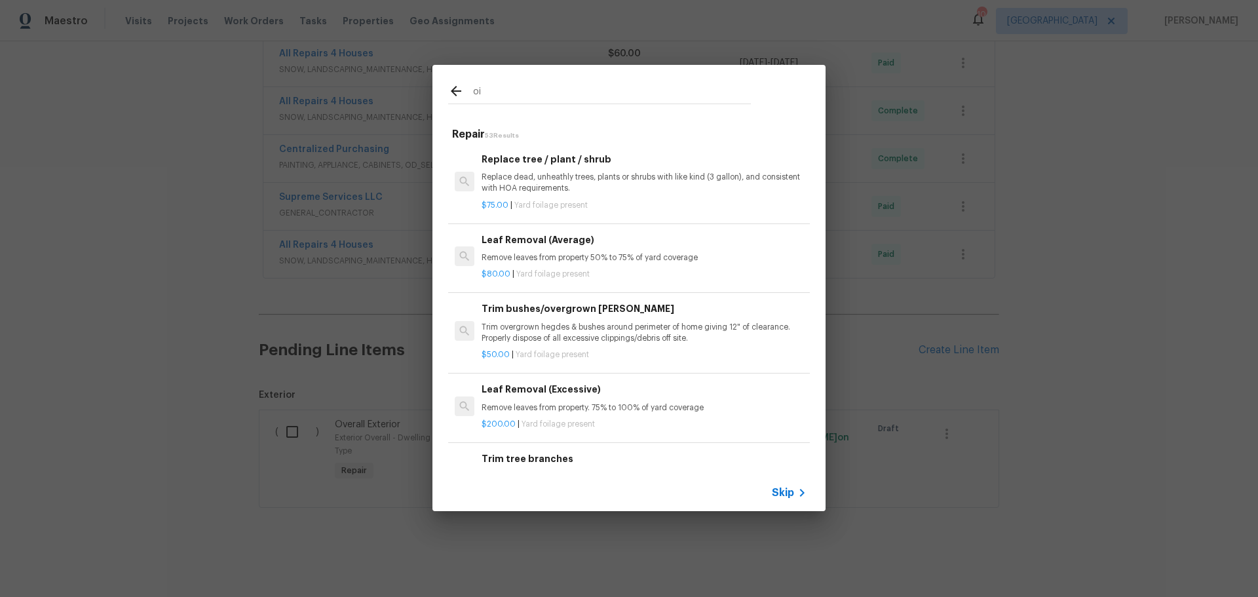
type input "o"
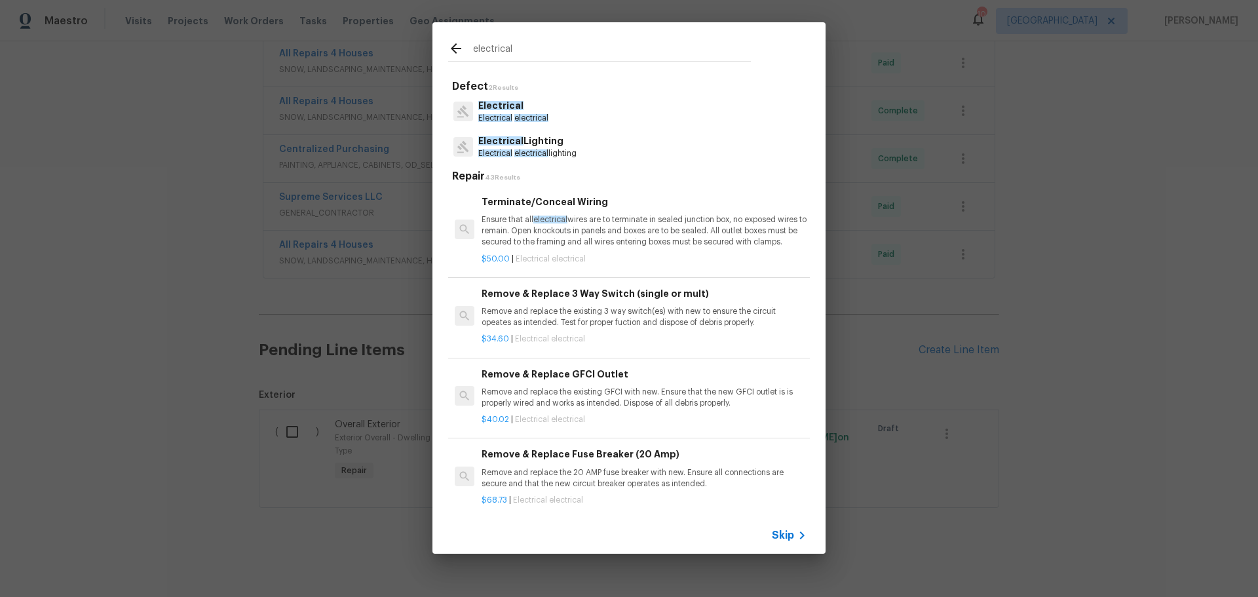
type input "electrical"
click at [598, 225] on p "Ensure that all electrical wires are to terminate in sealed junction box, no ex…" at bounding box center [644, 230] width 325 height 33
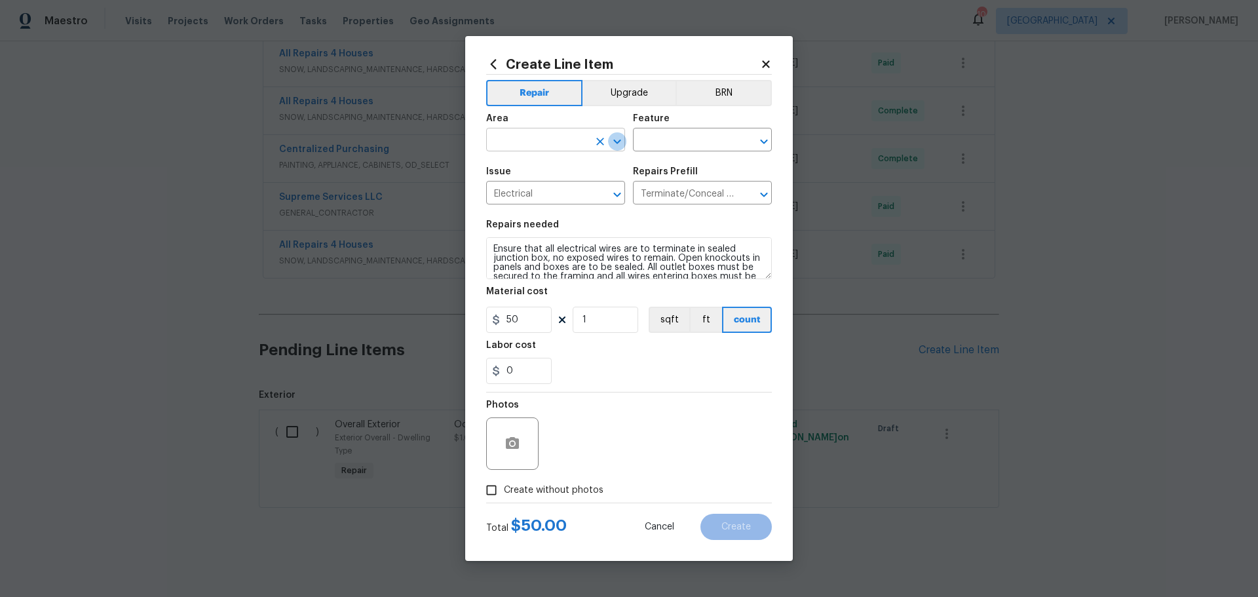
click at [624, 137] on icon "Open" at bounding box center [618, 142] width 16 height 16
click at [566, 169] on li "Garage" at bounding box center [555, 170] width 139 height 22
type input "Garage"
click at [674, 147] on input "text" at bounding box center [684, 141] width 102 height 20
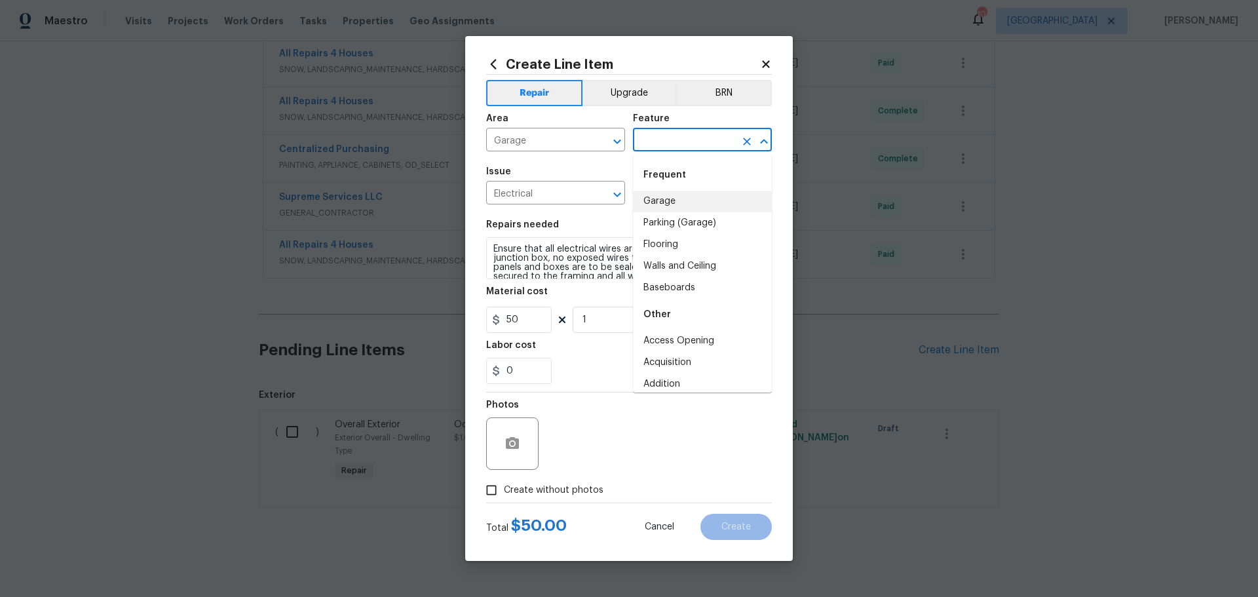
click at [674, 198] on li "Garage" at bounding box center [702, 202] width 139 height 22
type input "Garage"
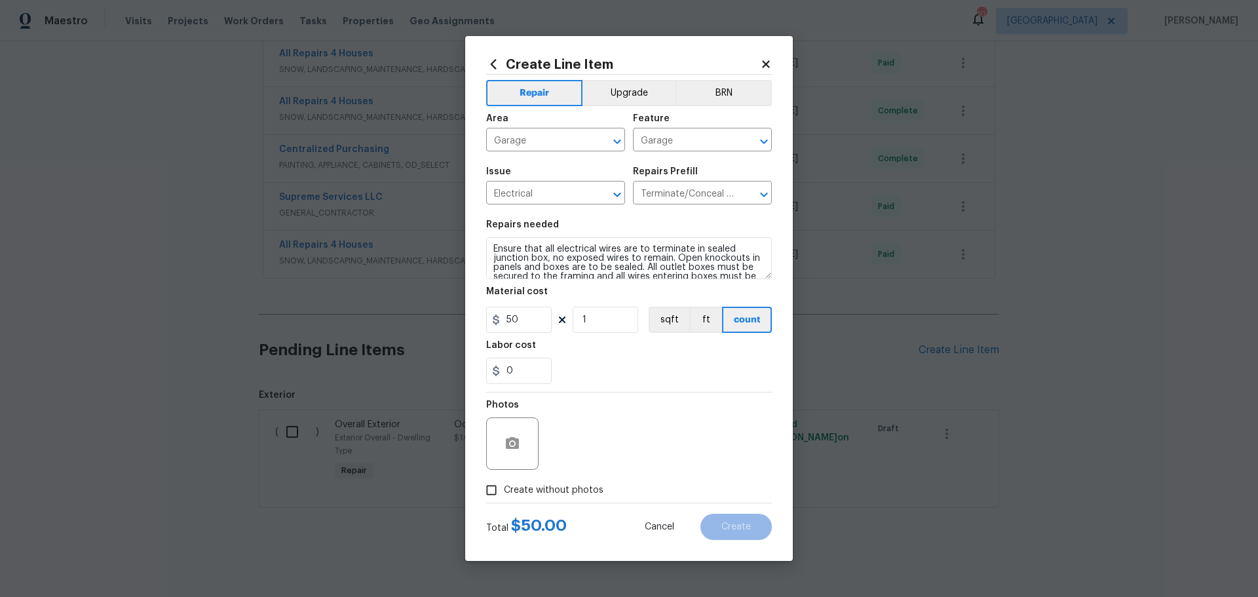
click at [504, 491] on span "Create without photos" at bounding box center [554, 491] width 100 height 14
click at [504, 491] on input "Create without photos" at bounding box center [491, 490] width 25 height 25
checkbox input "true"
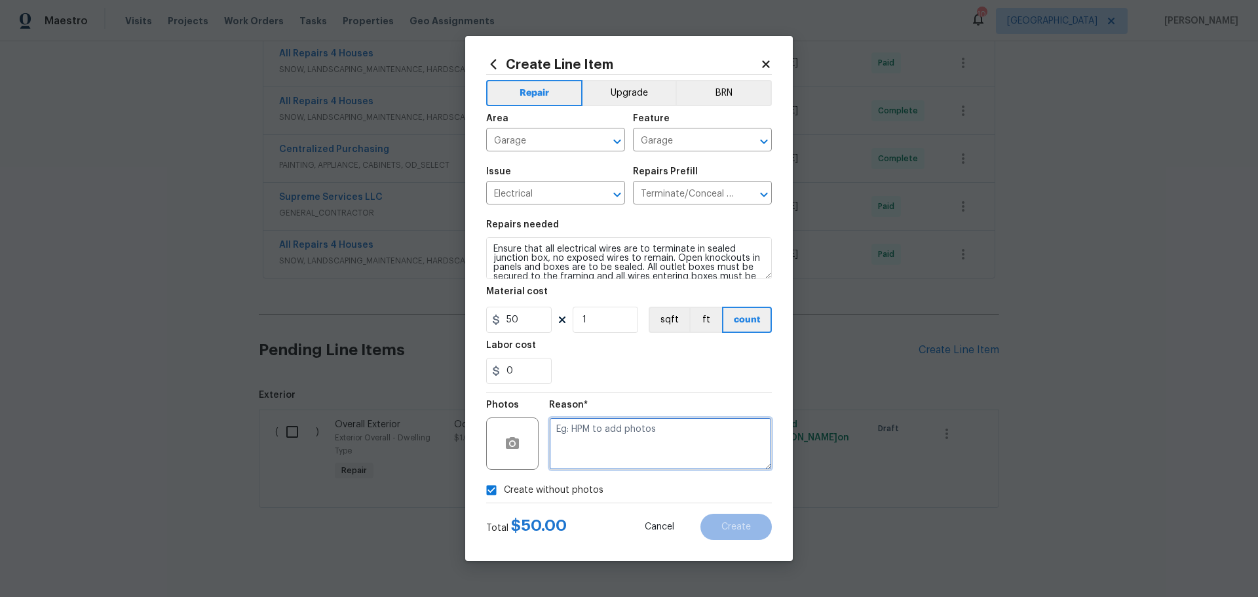
click at [597, 454] on textarea at bounding box center [660, 444] width 223 height 52
type textarea "1"
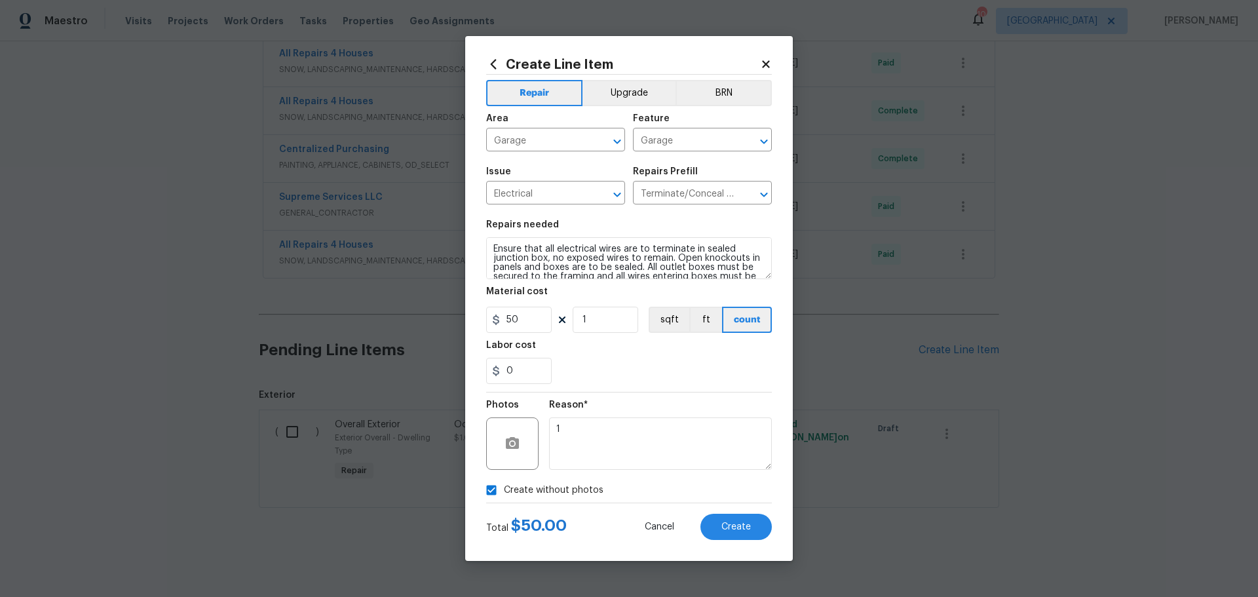
click at [695, 499] on div "Create without photos" at bounding box center [629, 490] width 286 height 25
click at [758, 521] on button "Create" at bounding box center [736, 527] width 71 height 26
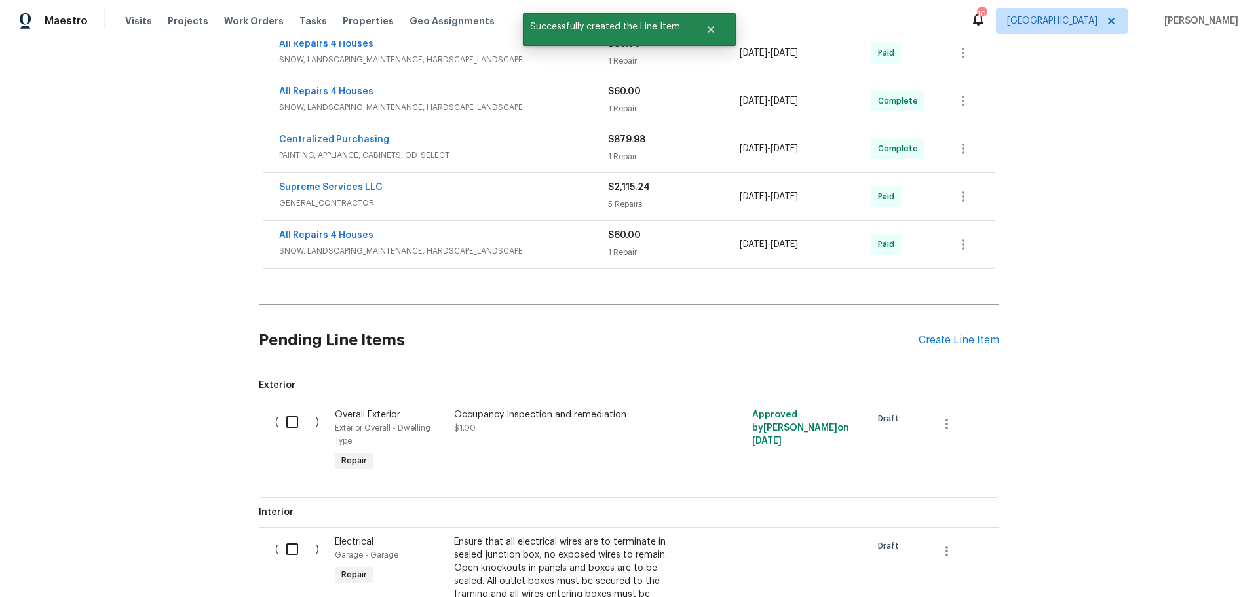
click at [942, 351] on div "Pending Line Items Create Line Item" at bounding box center [629, 340] width 741 height 61
click at [939, 342] on div "Create Line Item" at bounding box center [959, 340] width 81 height 12
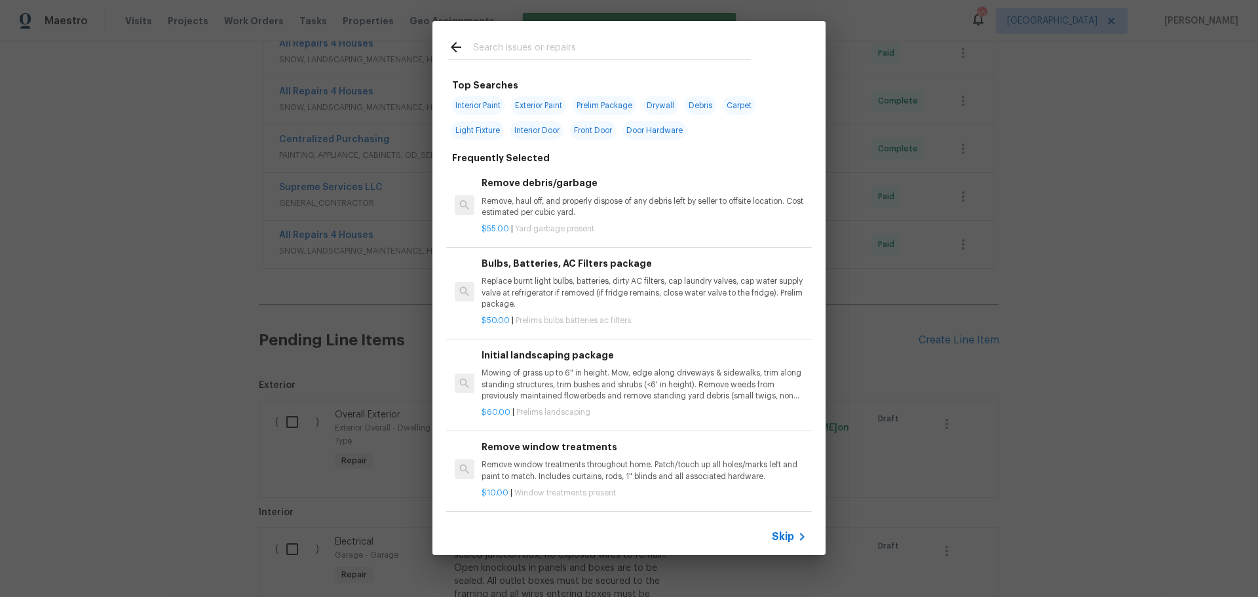
click at [583, 52] on input "text" at bounding box center [612, 49] width 278 height 20
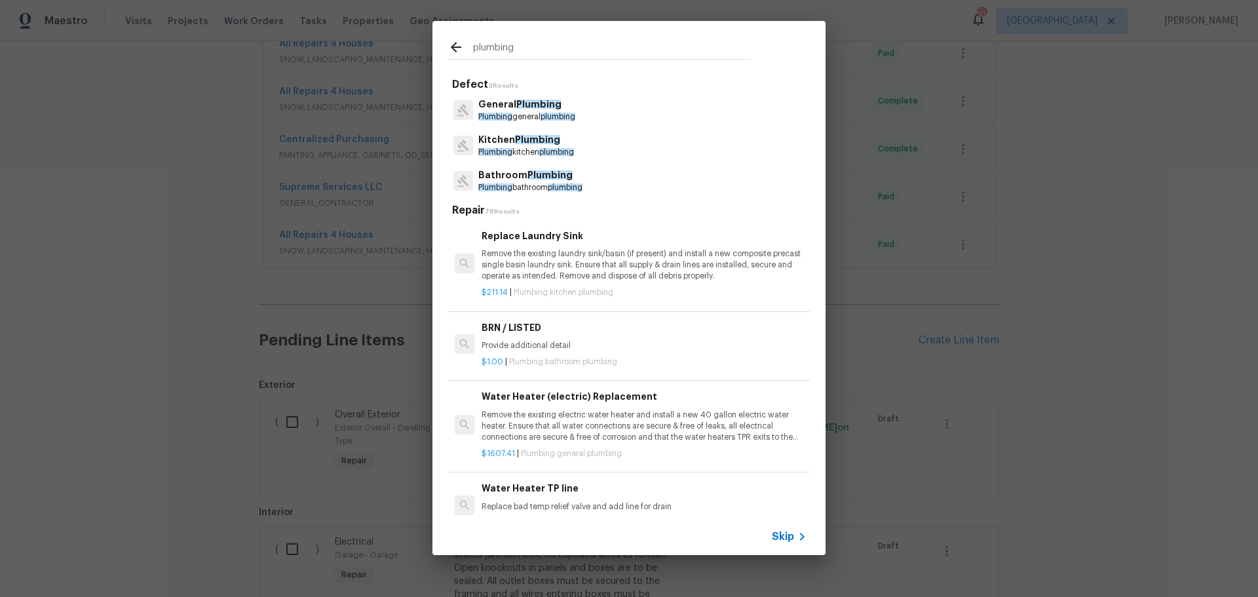
type input "plumbing"
click at [526, 102] on span "Plumbing" at bounding box center [538, 104] width 45 height 9
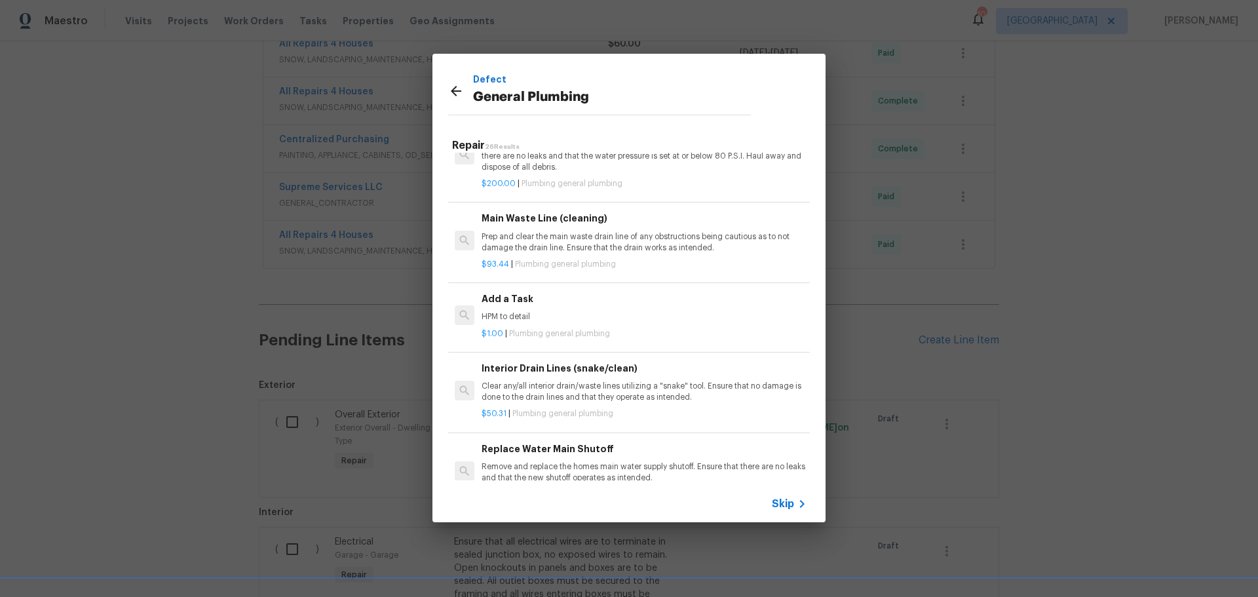
scroll to position [1376, 0]
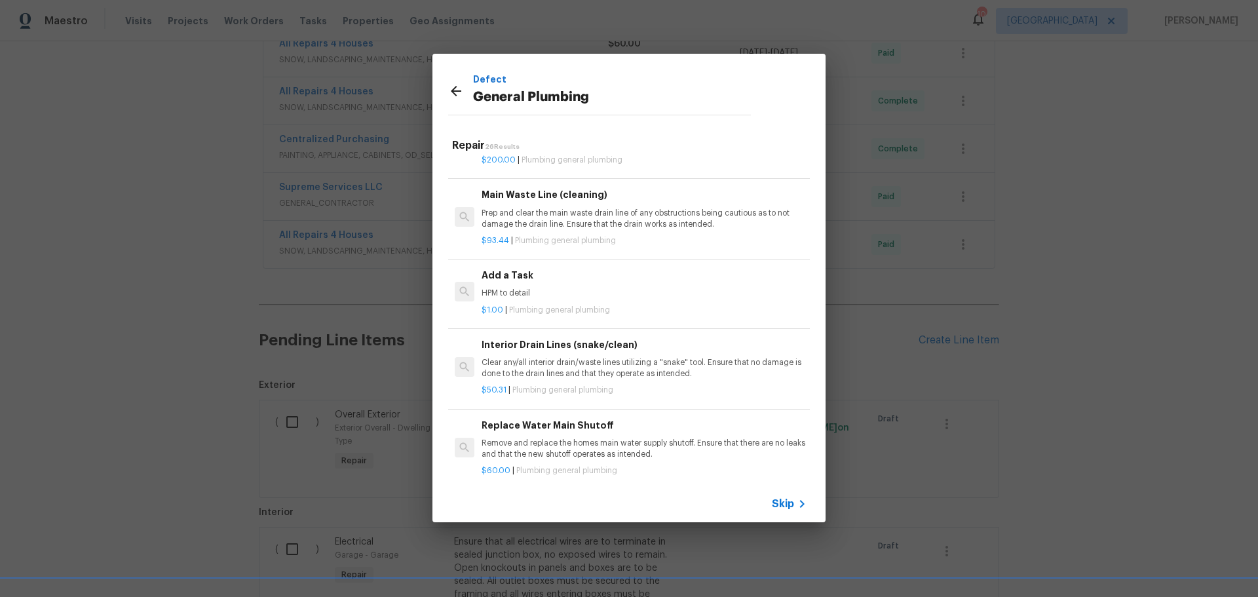
click at [550, 282] on h6 "Add a Task" at bounding box center [644, 275] width 325 height 14
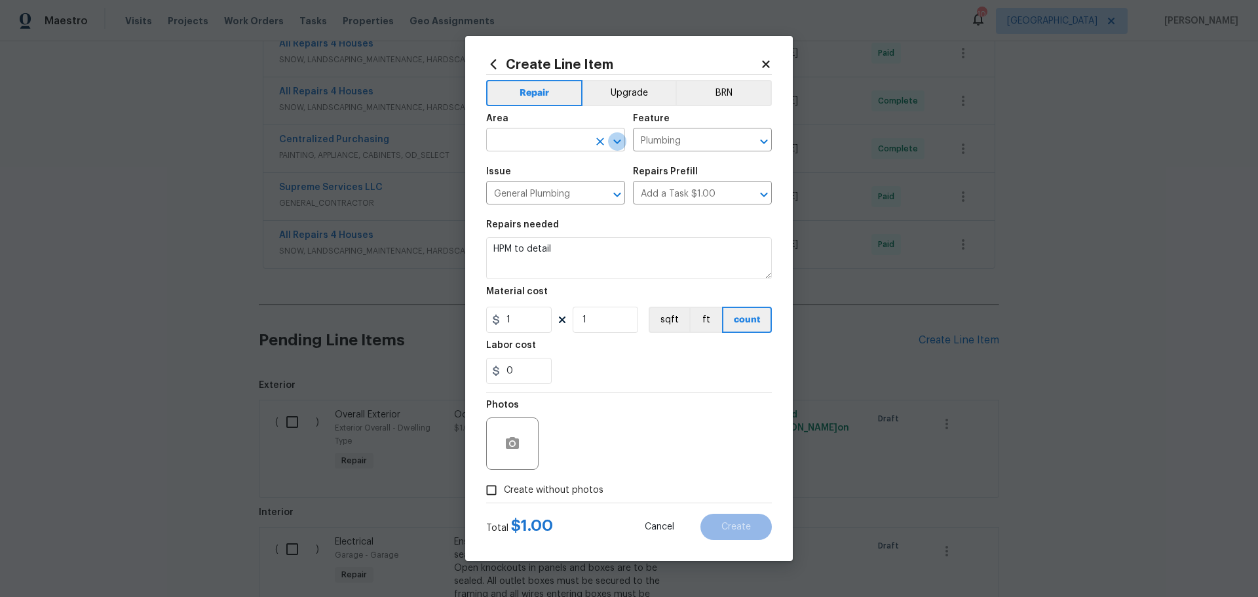
click at [625, 139] on icon "Open" at bounding box center [618, 142] width 16 height 16
click at [563, 189] on li "Interior Overall" at bounding box center [555, 192] width 139 height 22
type input "Interior Overall"
drag, startPoint x: 570, startPoint y: 248, endPoint x: 457, endPoint y: 265, distance: 114.0
click at [457, 265] on div "Create Line Item Repair Upgrade BRN Area Interior Overall ​ Feature Plumbing ​ …" at bounding box center [629, 298] width 1258 height 597
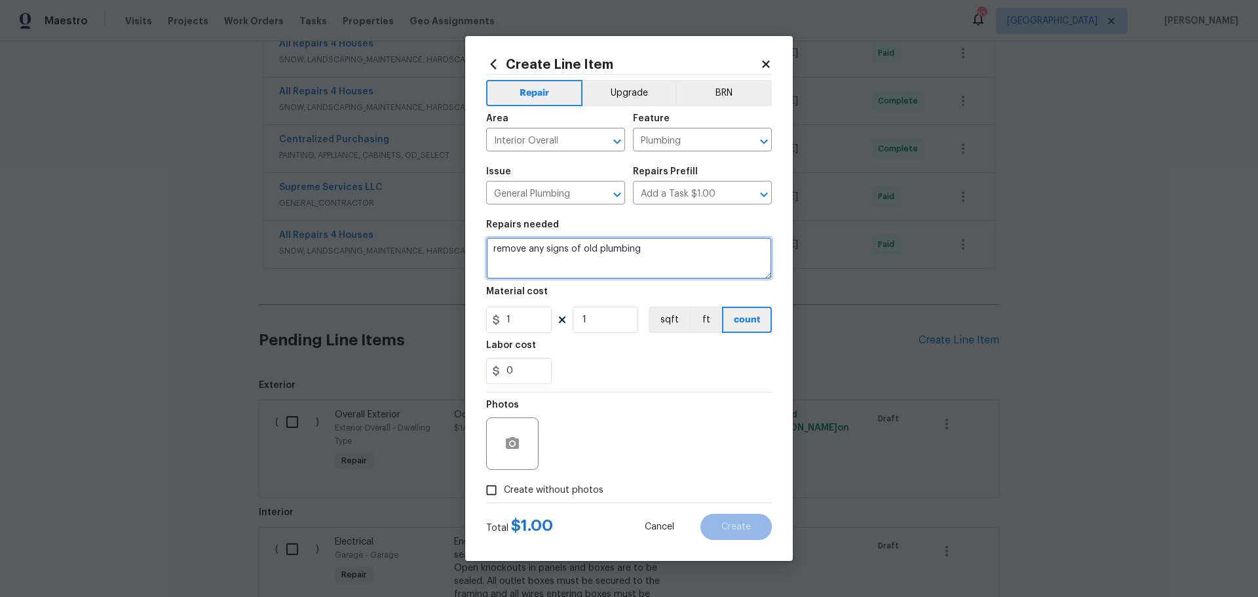
type textarea "remove any signs of old plumbing"
click at [542, 493] on span "Create without photos" at bounding box center [554, 491] width 100 height 14
click at [504, 493] on input "Create without photos" at bounding box center [491, 490] width 25 height 25
checkbox input "true"
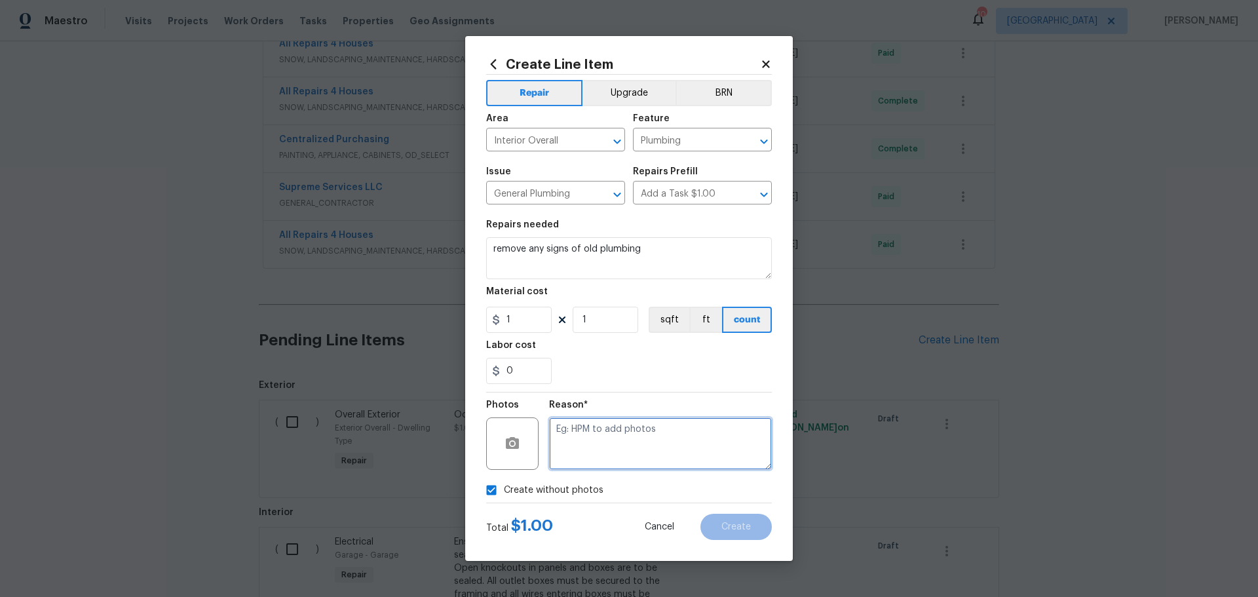
click at [599, 434] on textarea at bounding box center [660, 444] width 223 height 52
type textarea "1"
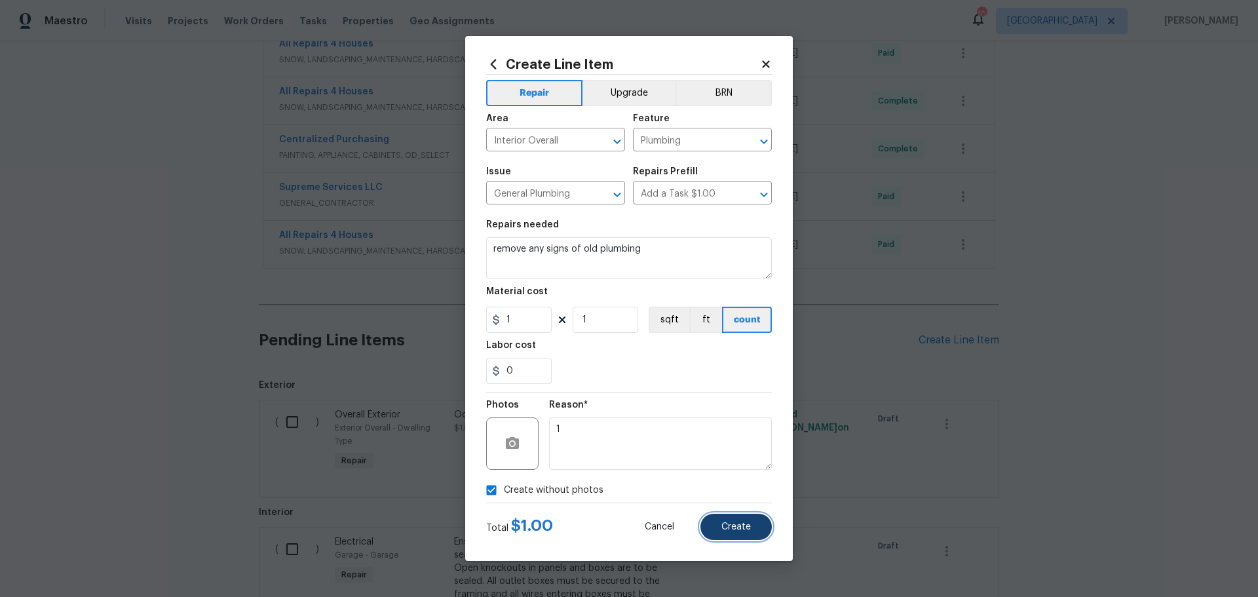
click at [709, 522] on button "Create" at bounding box center [736, 527] width 71 height 26
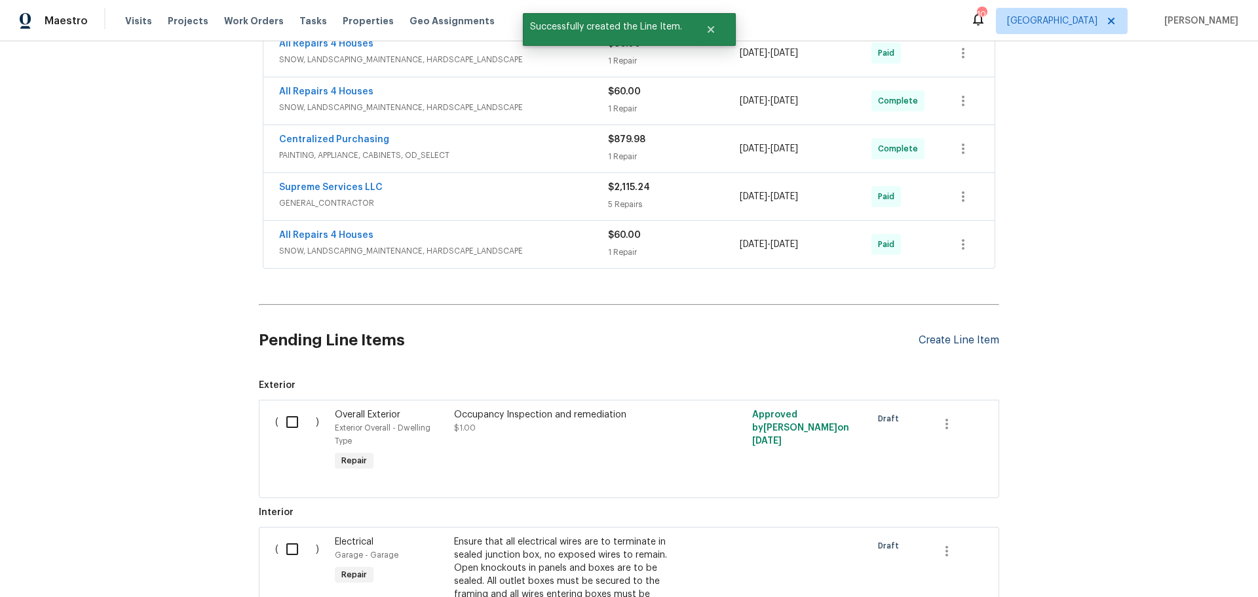
click at [954, 336] on div "Create Line Item" at bounding box center [959, 340] width 81 height 12
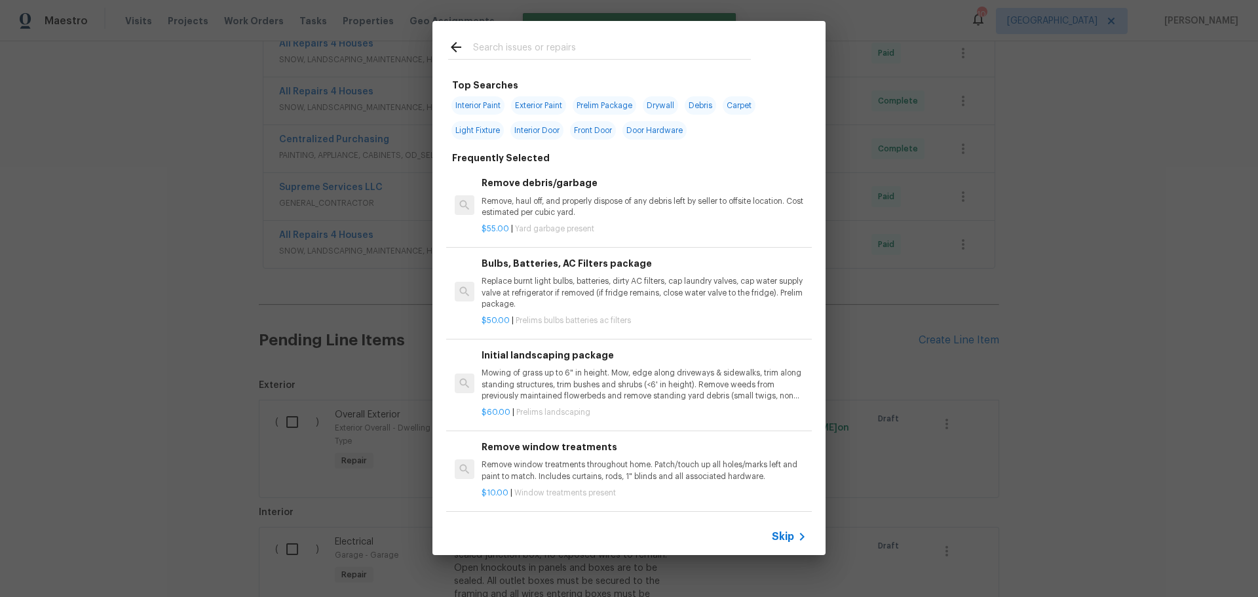
click at [520, 52] on input "text" at bounding box center [612, 49] width 278 height 20
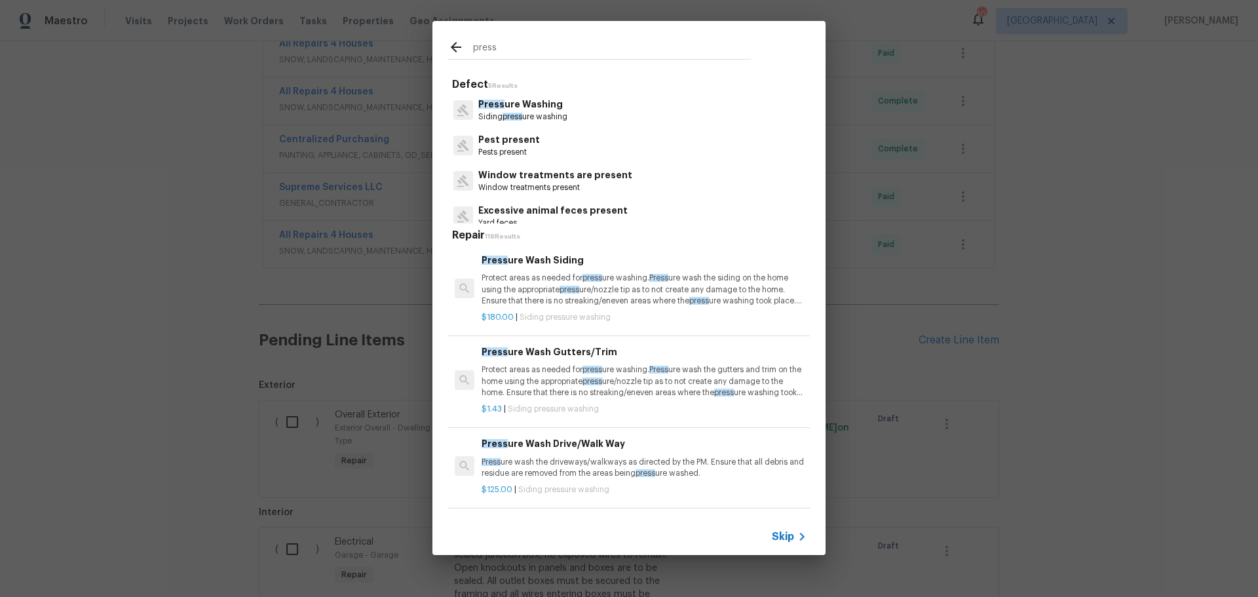
type input "press"
click at [549, 110] on p "Press ure Washing" at bounding box center [522, 105] width 89 height 14
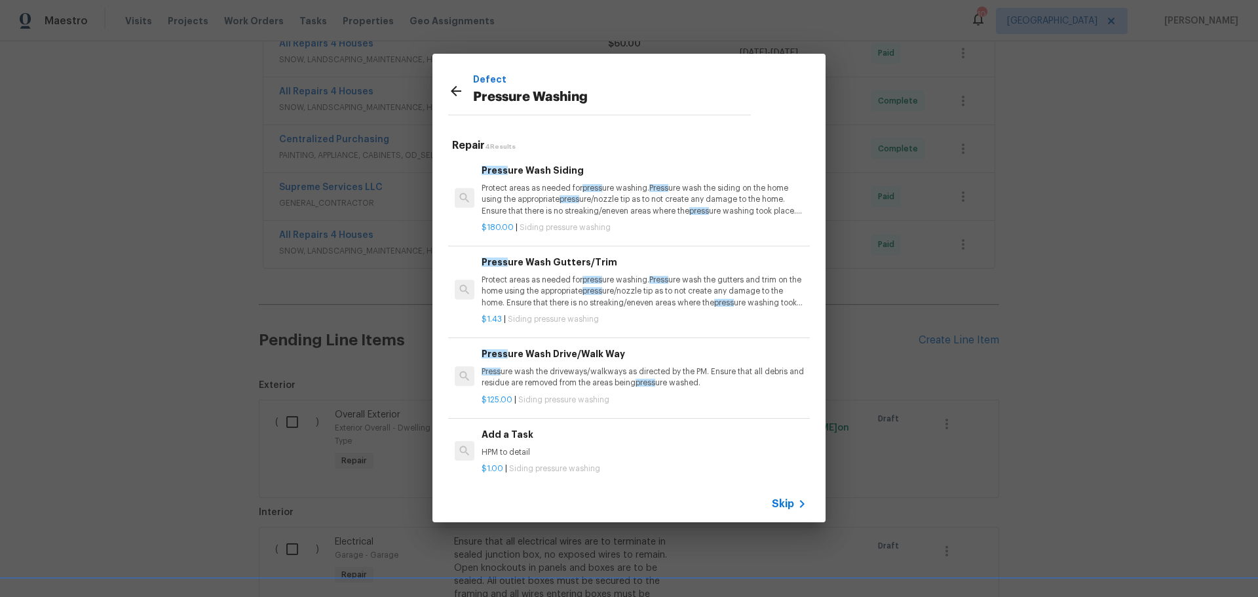
click at [584, 370] on p "Press ure wash the driveways/walkways as directed by the PM. Ensure that all de…" at bounding box center [644, 377] width 325 height 22
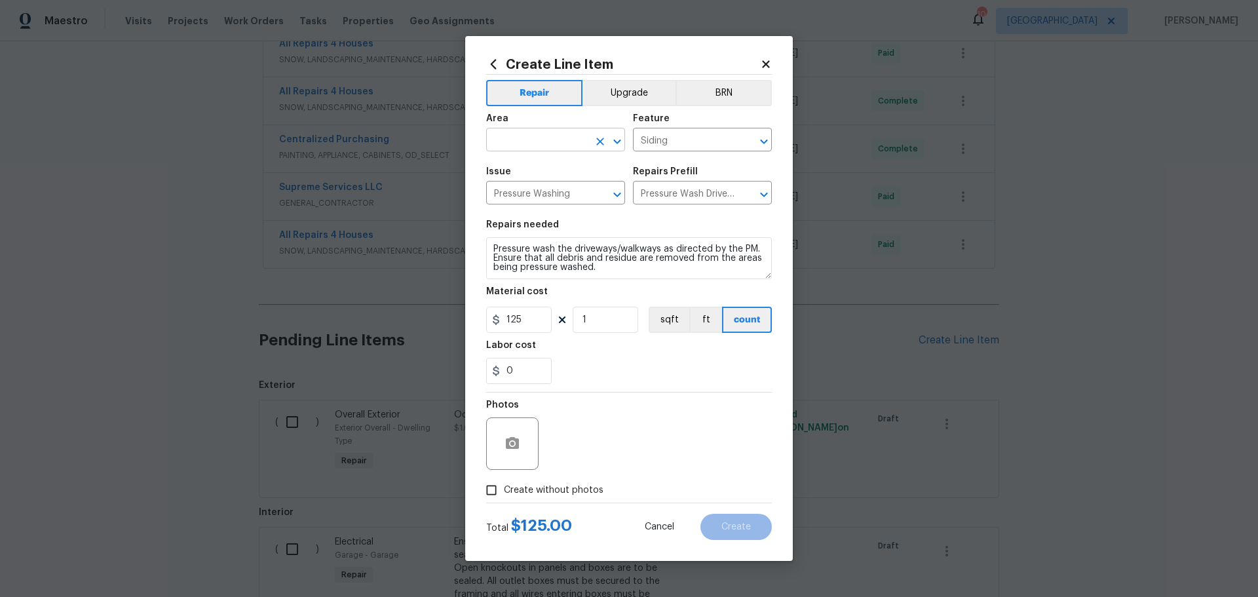
click at [611, 144] on icon "Open" at bounding box center [618, 142] width 16 height 16
click at [592, 168] on li "Patio" at bounding box center [555, 170] width 139 height 22
type input "Patio"
click at [631, 357] on div "Labor cost" at bounding box center [629, 349] width 286 height 17
click at [569, 505] on div "Total $ 125.00 Cancel Create" at bounding box center [629, 521] width 286 height 37
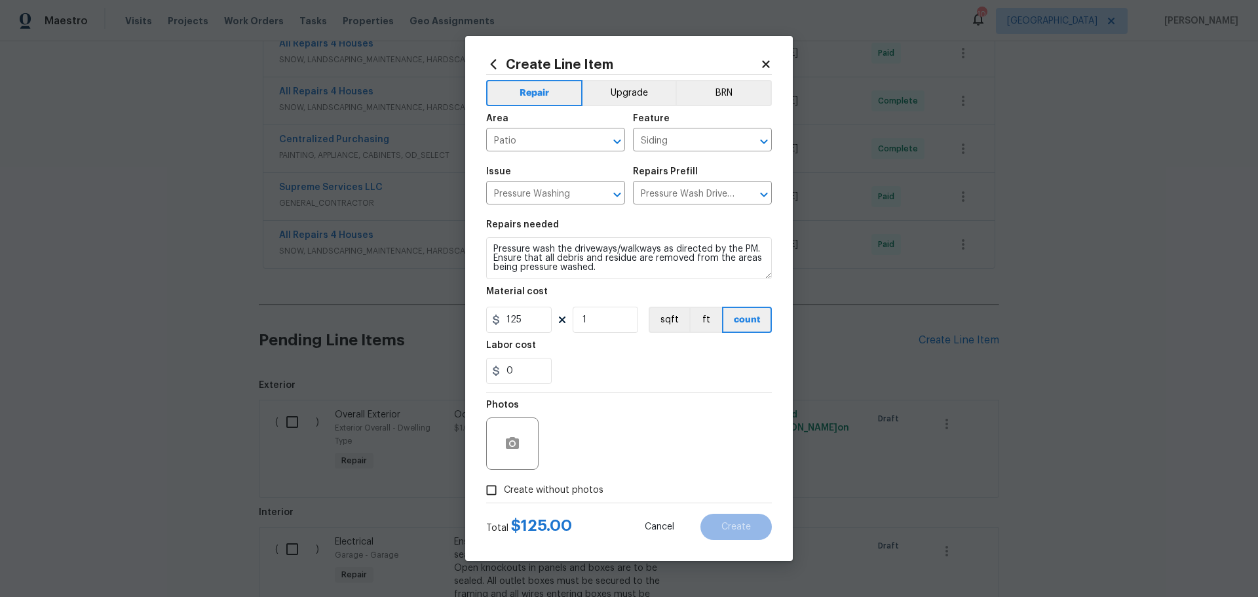
click at [568, 496] on span "Create without photos" at bounding box center [554, 491] width 100 height 14
click at [504, 496] on input "Create without photos" at bounding box center [491, 490] width 25 height 25
checkbox input "true"
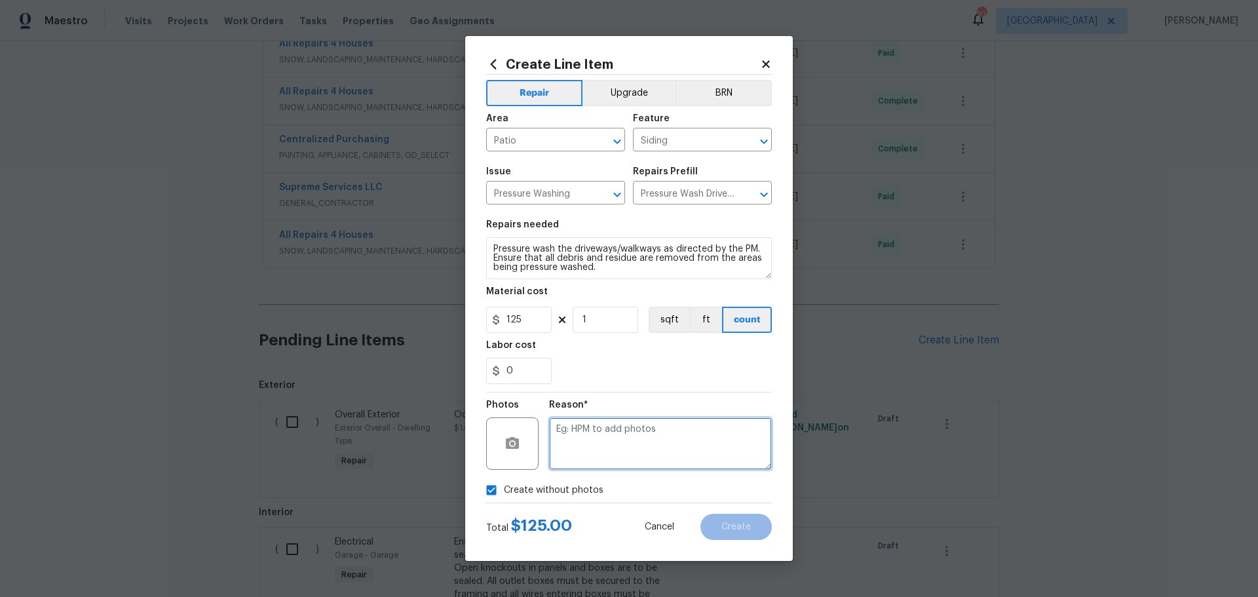
click at [608, 444] on textarea at bounding box center [660, 444] width 223 height 52
type textarea "1"
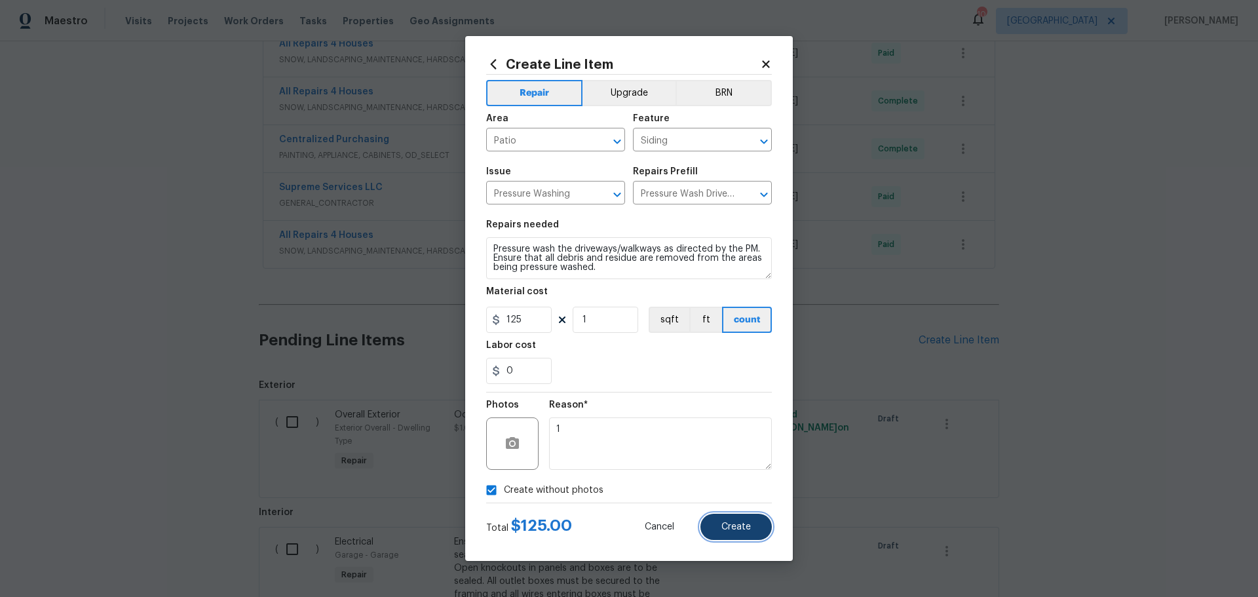
click at [733, 537] on button "Create" at bounding box center [736, 527] width 71 height 26
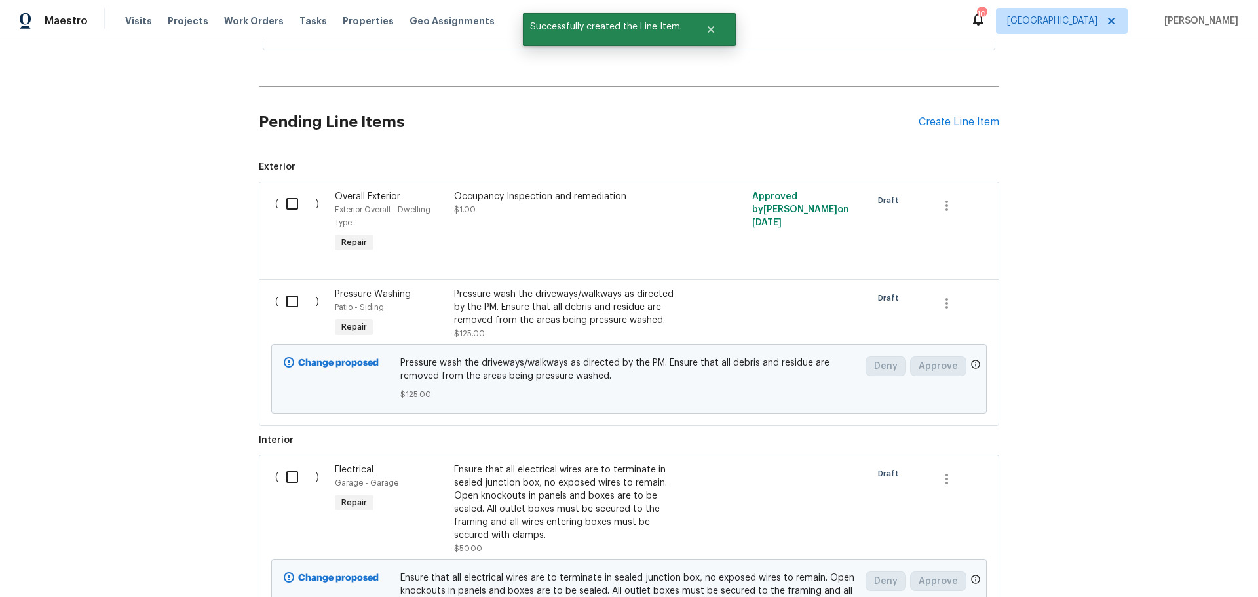
scroll to position [908, 0]
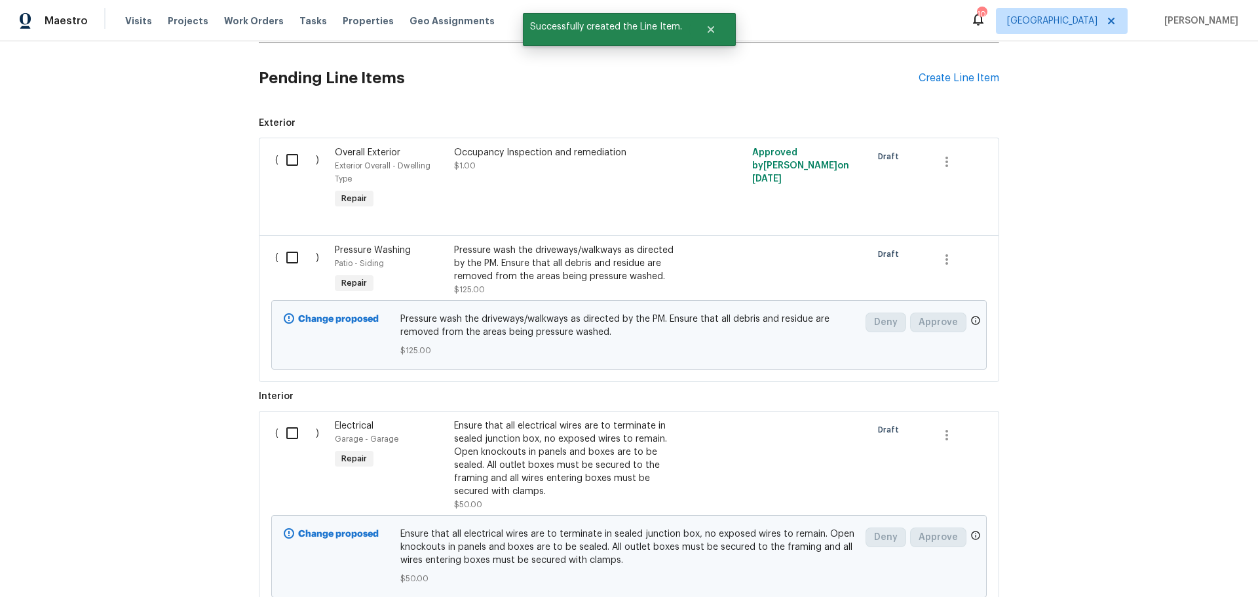
click at [288, 258] on input "checkbox" at bounding box center [297, 258] width 37 height 28
checkbox input "true"
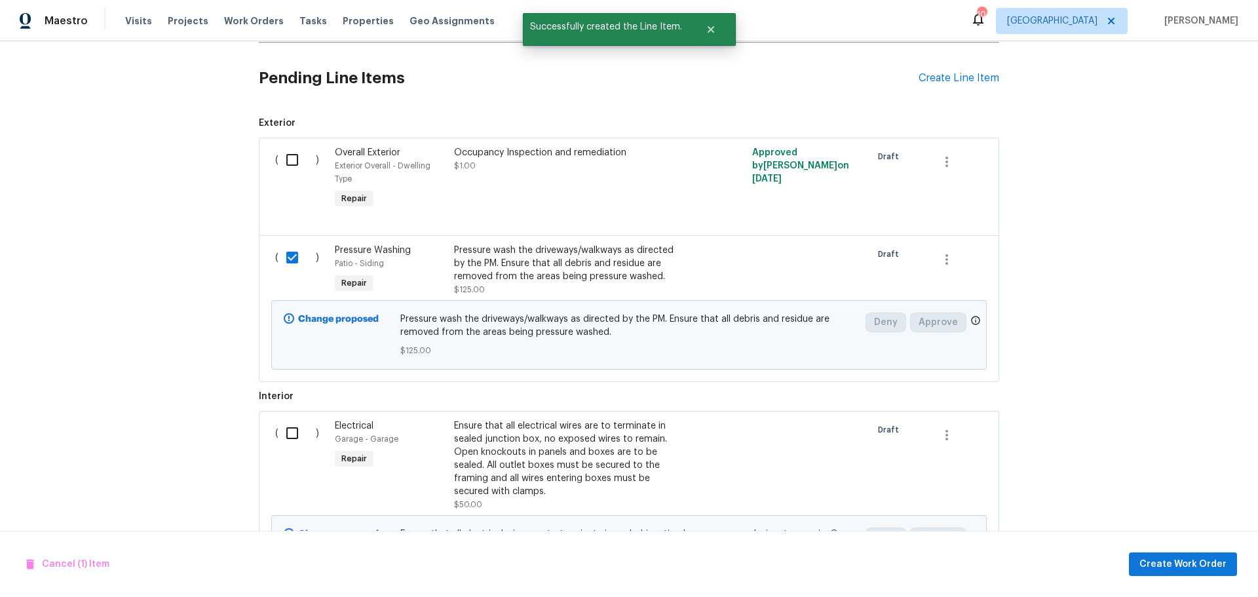
click at [281, 440] on input "checkbox" at bounding box center [297, 433] width 37 height 28
checkbox input "true"
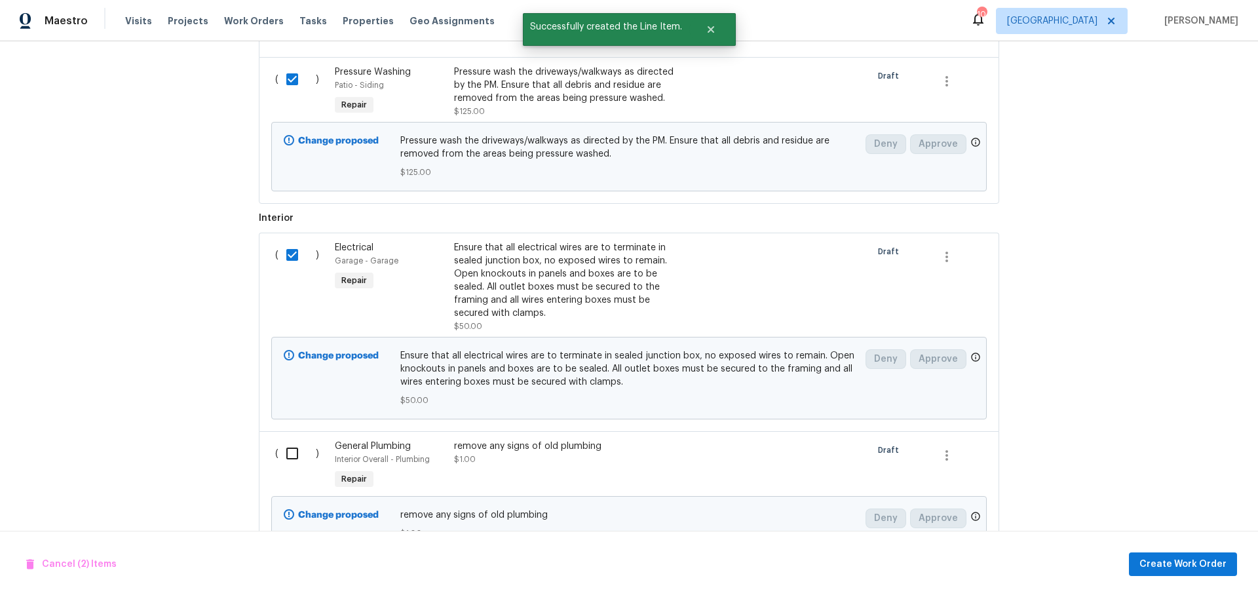
scroll to position [1105, 0]
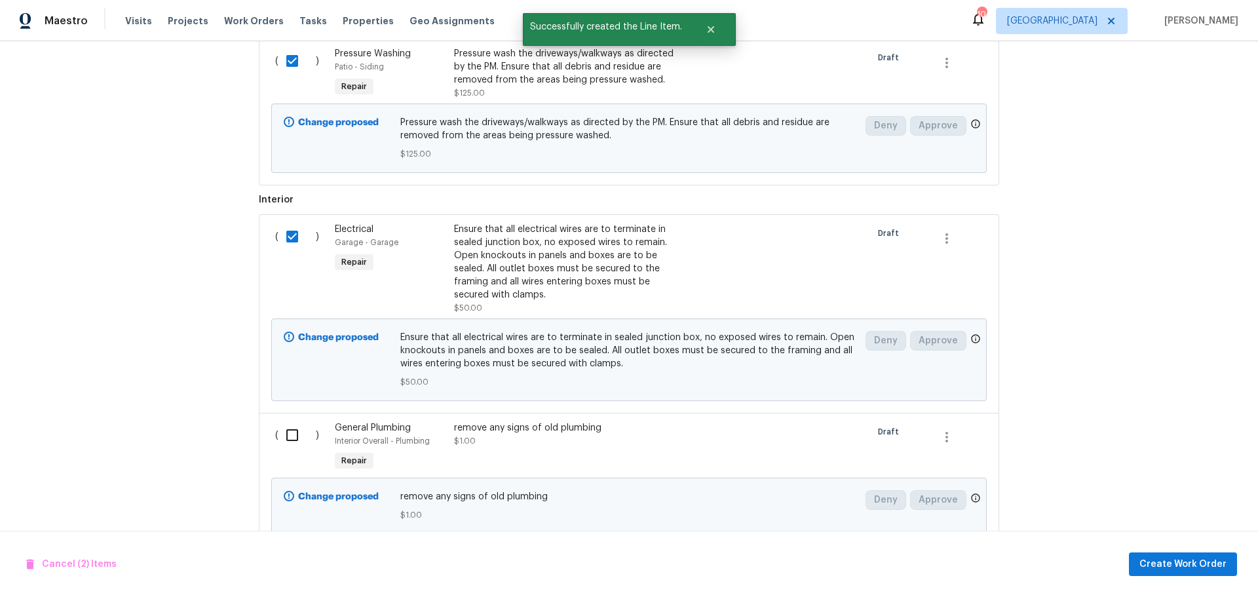
click at [289, 440] on input "checkbox" at bounding box center [297, 435] width 37 height 28
checkbox input "true"
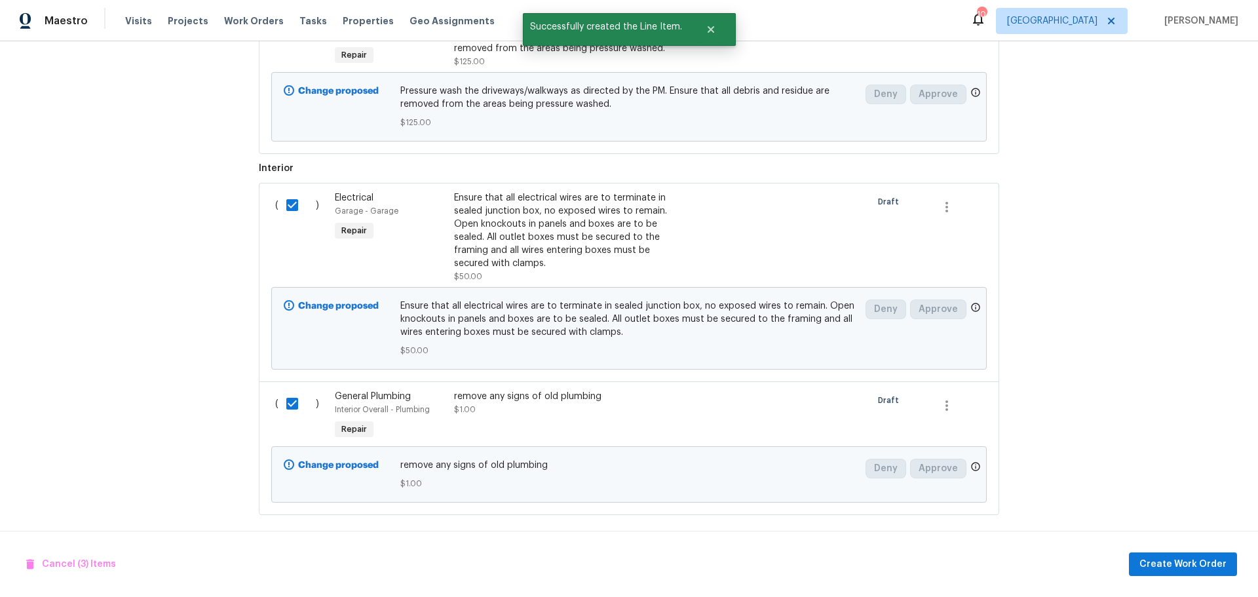
scroll to position [1154, 0]
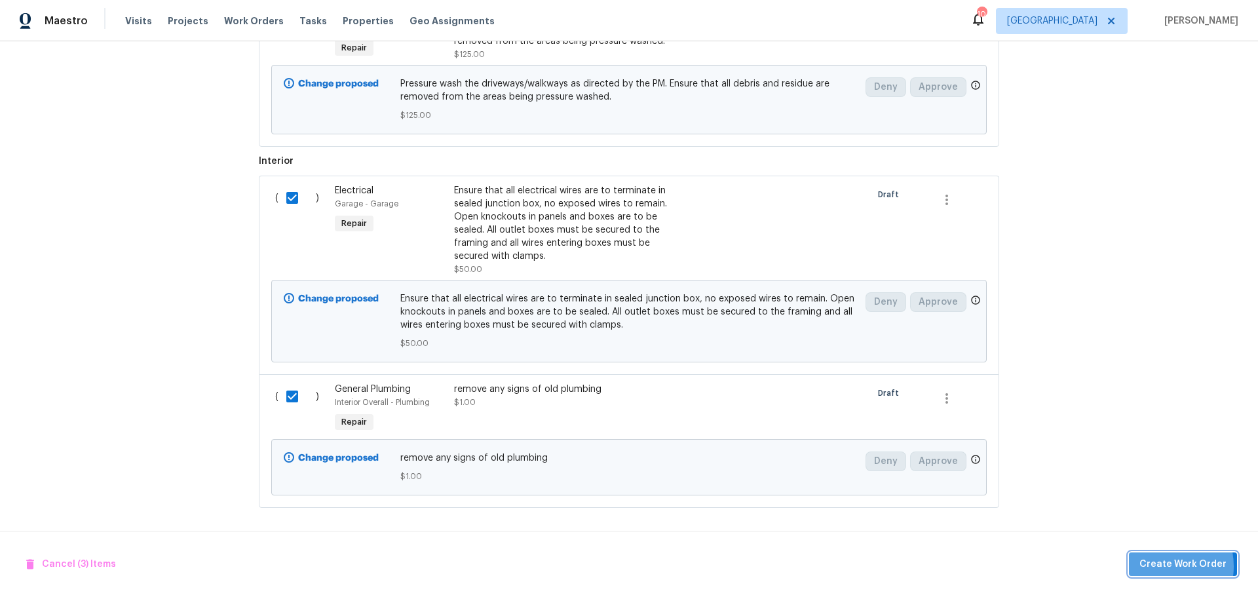
click at [1159, 566] on span "Create Work Order" at bounding box center [1183, 564] width 87 height 16
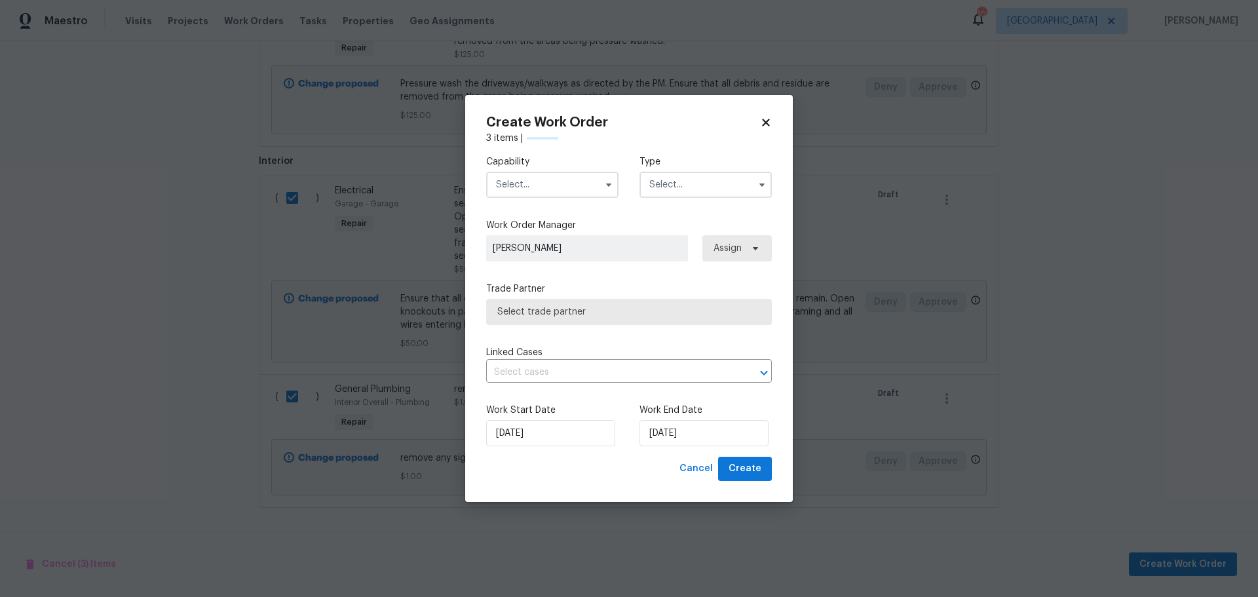
checkbox input "false"
click at [596, 184] on input "text" at bounding box center [552, 185] width 132 height 26
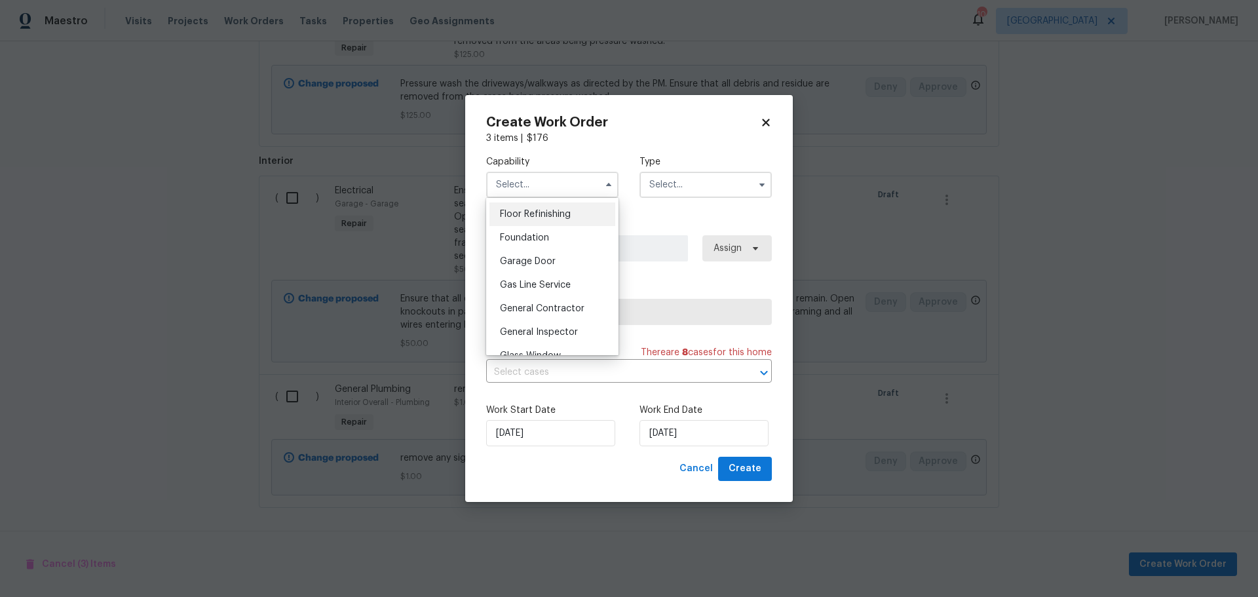
scroll to position [590, 0]
click at [558, 254] on span "General Contractor" at bounding box center [542, 249] width 85 height 9
type input "General Contractor"
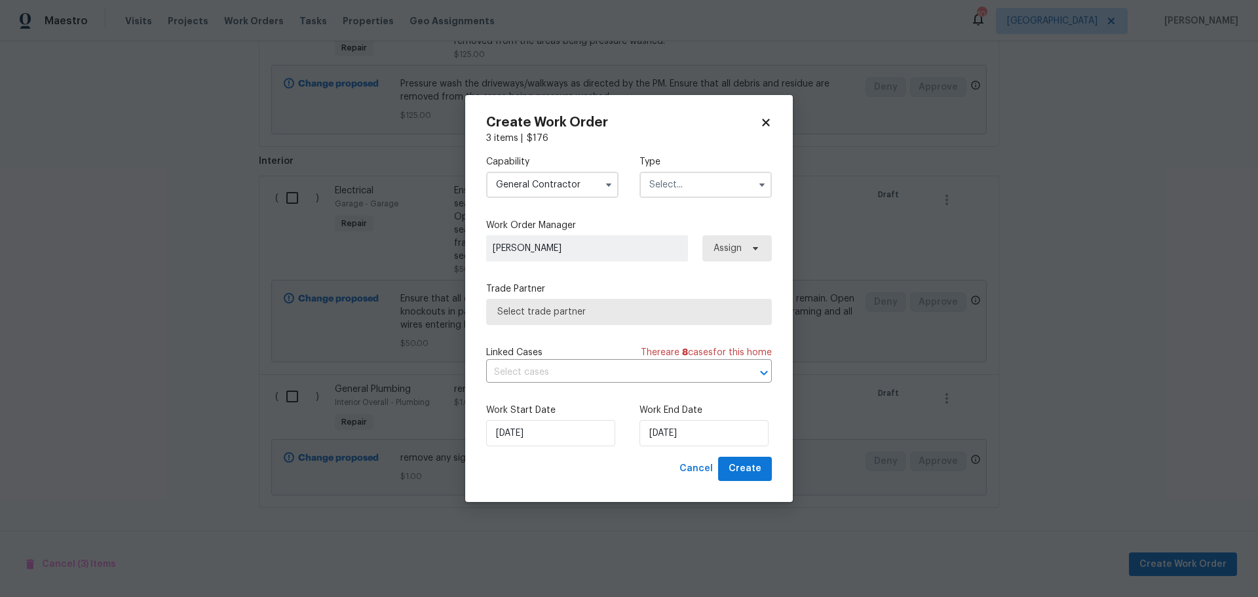
click at [667, 184] on input "text" at bounding box center [706, 185] width 132 height 26
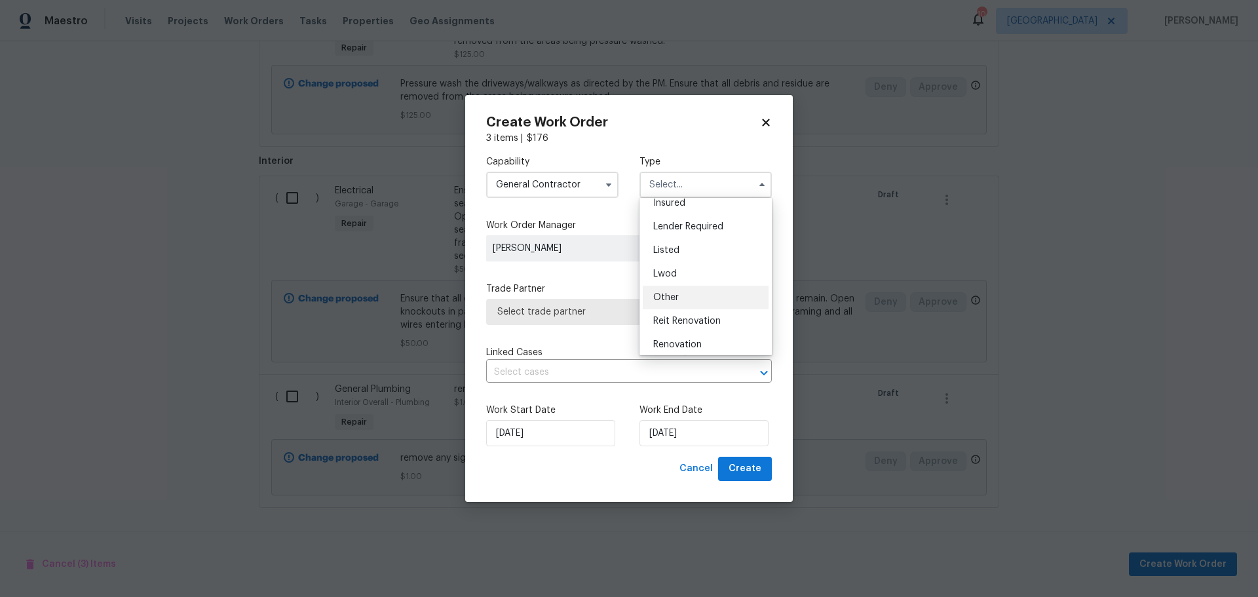
scroll to position [156, 0]
click at [678, 262] on div "Renovation" at bounding box center [706, 270] width 126 height 24
type input "Renovation"
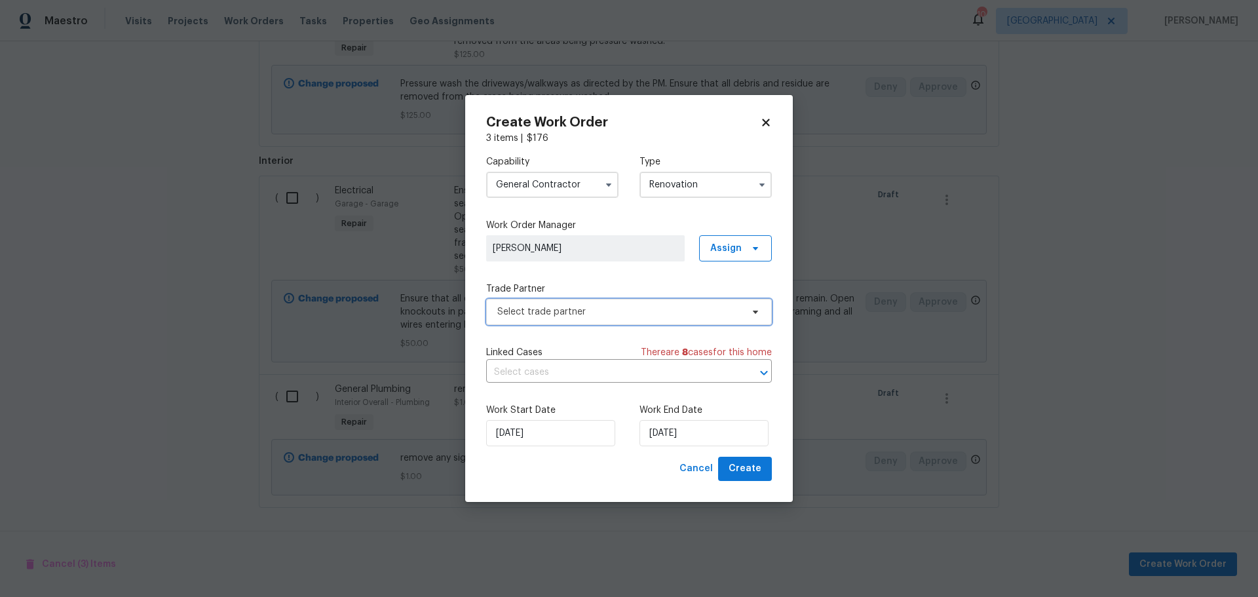
click at [609, 313] on span "Select trade partner" at bounding box center [619, 311] width 244 height 13
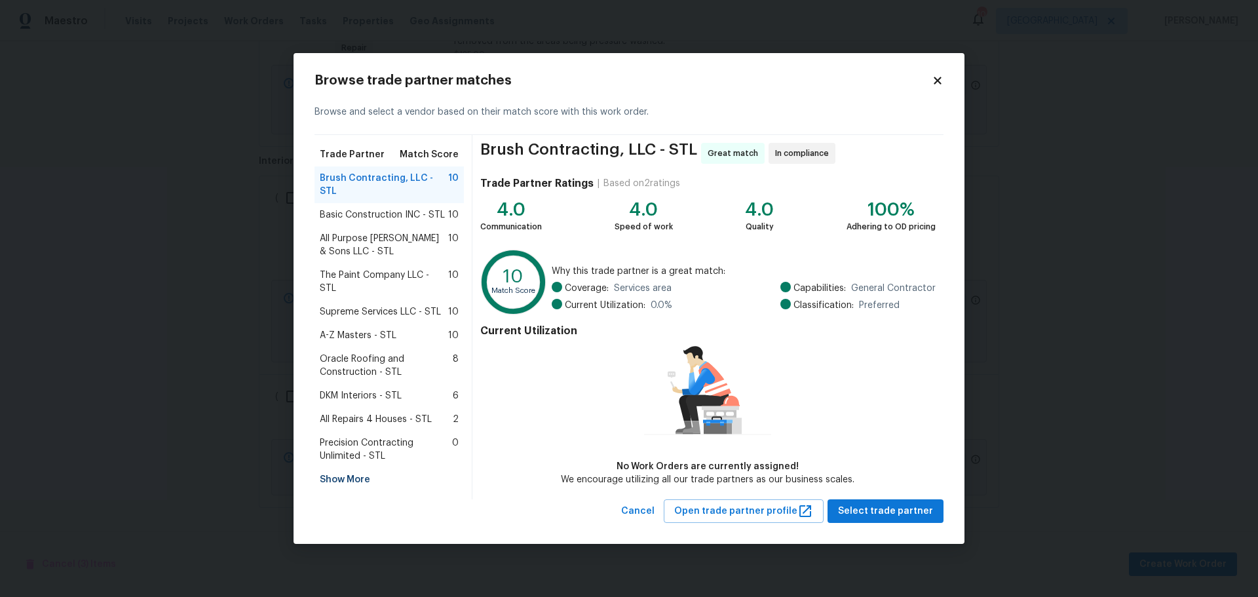
click at [395, 235] on span "All Purpose Hurst & Sons LLC - STL" at bounding box center [384, 245] width 128 height 26
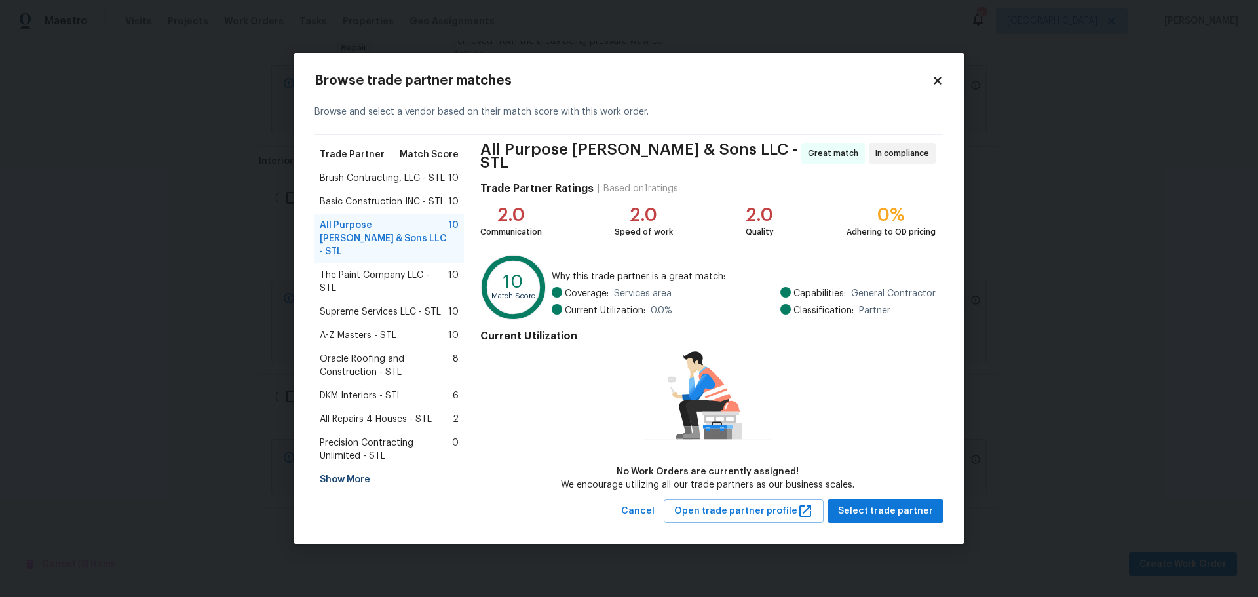
click at [388, 413] on span "All Repairs 4 Houses - STL" at bounding box center [376, 419] width 112 height 13
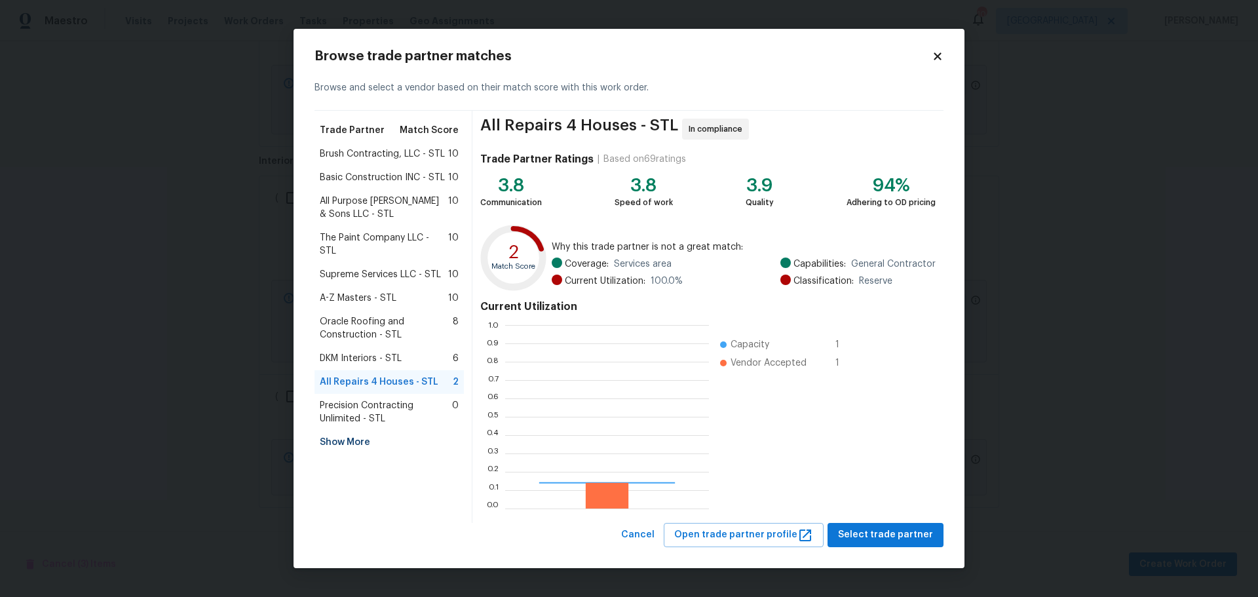
scroll to position [174, 195]
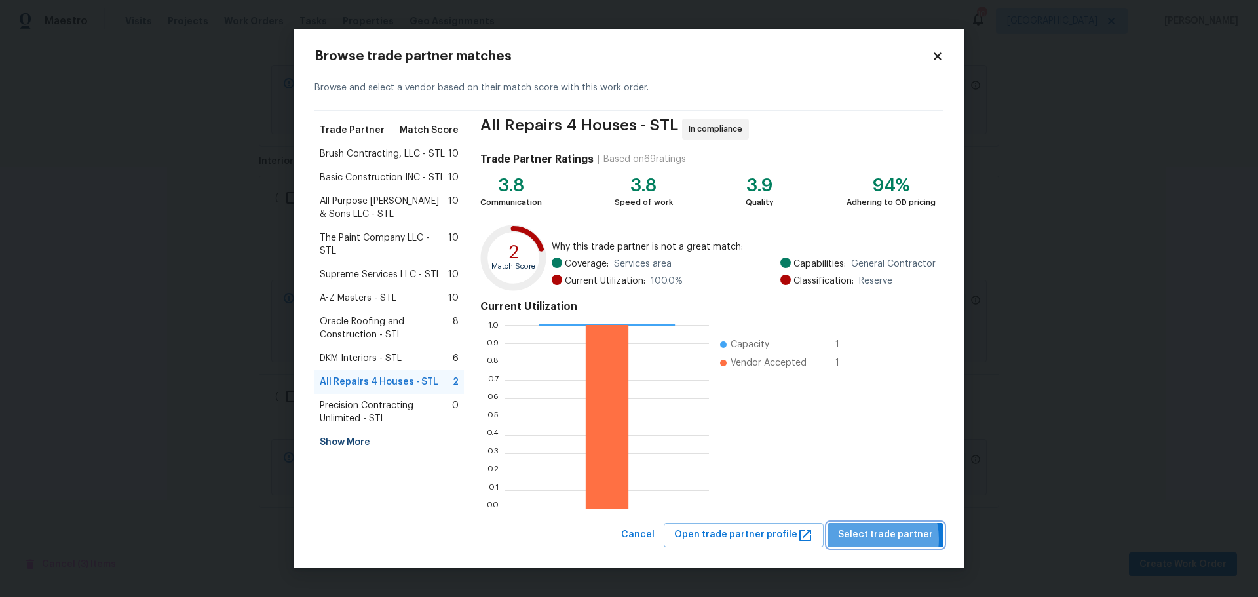
click at [872, 539] on span "Select trade partner" at bounding box center [885, 535] width 95 height 16
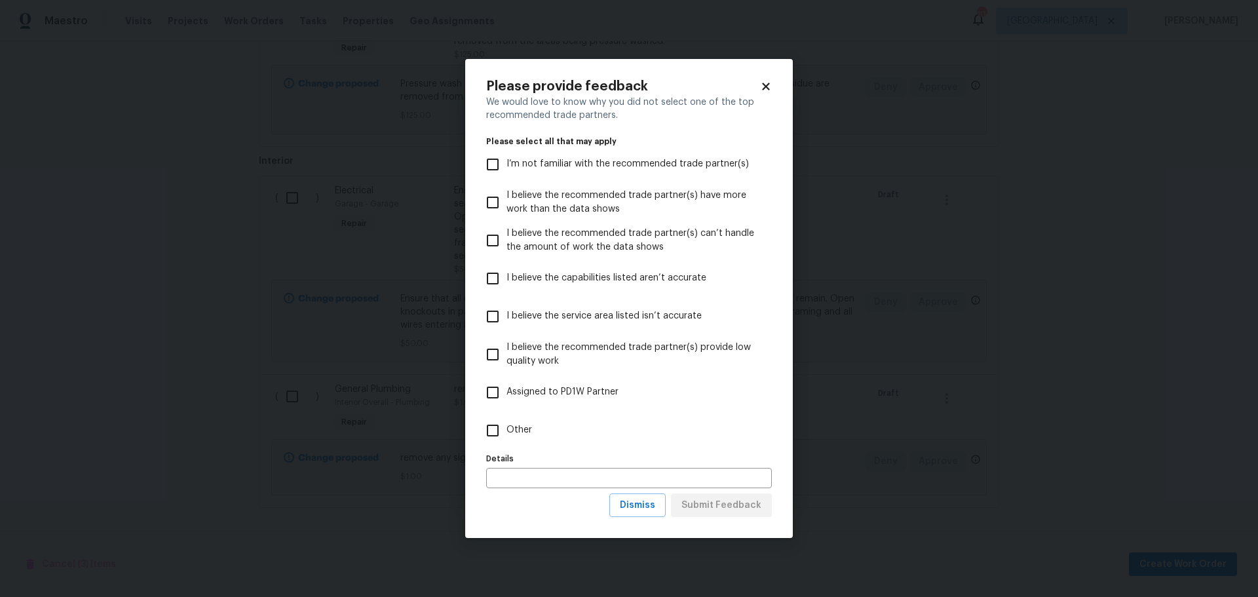
click at [518, 421] on label "Other" at bounding box center [620, 431] width 282 height 38
click at [507, 421] on input "Other" at bounding box center [493, 431] width 28 height 28
checkbox input "true"
click at [709, 507] on span "Submit Feedback" at bounding box center [722, 505] width 80 height 16
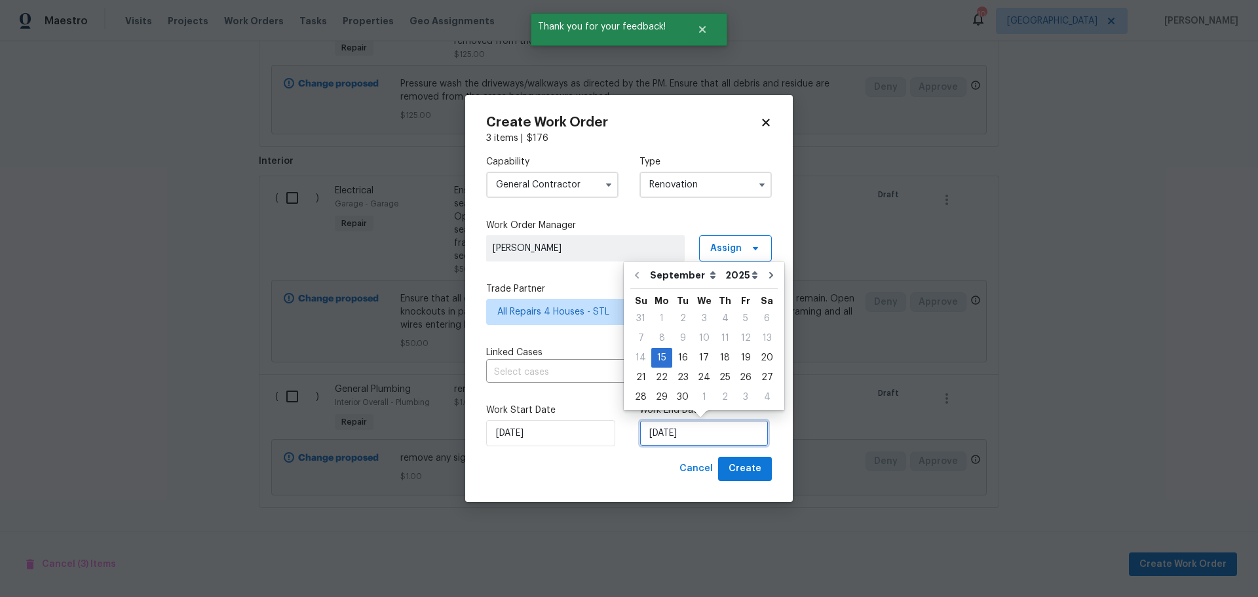
click at [703, 431] on input "9/15/2025" at bounding box center [704, 433] width 129 height 26
click at [707, 357] on div "17" at bounding box center [704, 358] width 22 height 18
type input "9/17/2025"
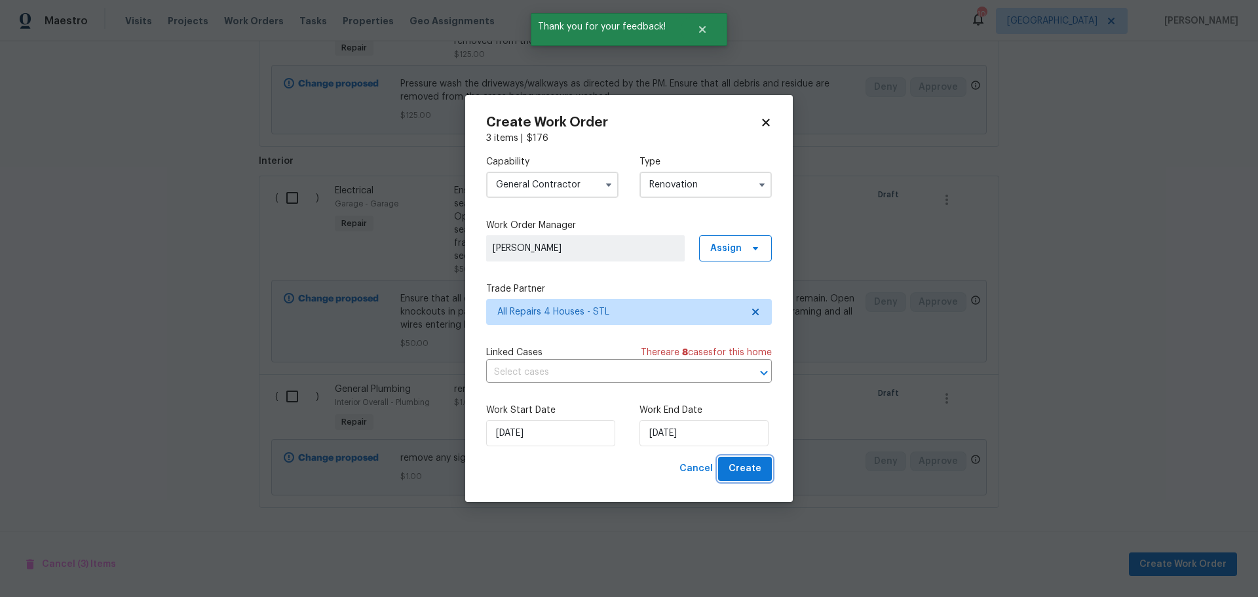
click at [738, 465] on span "Create" at bounding box center [745, 469] width 33 height 16
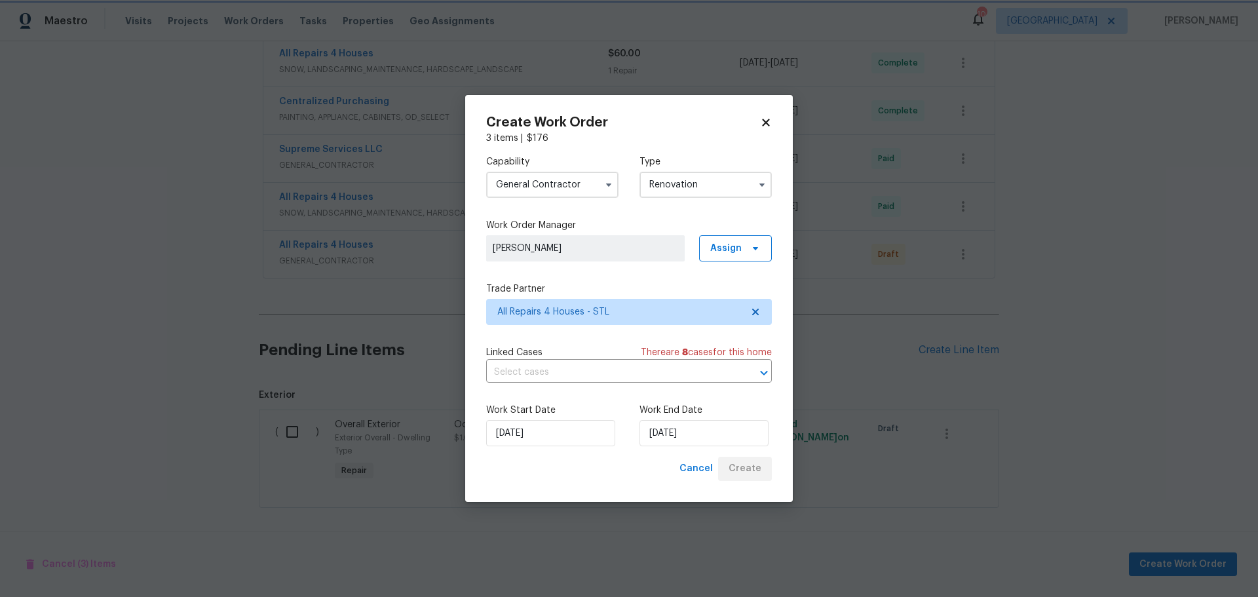
scroll to position [694, 0]
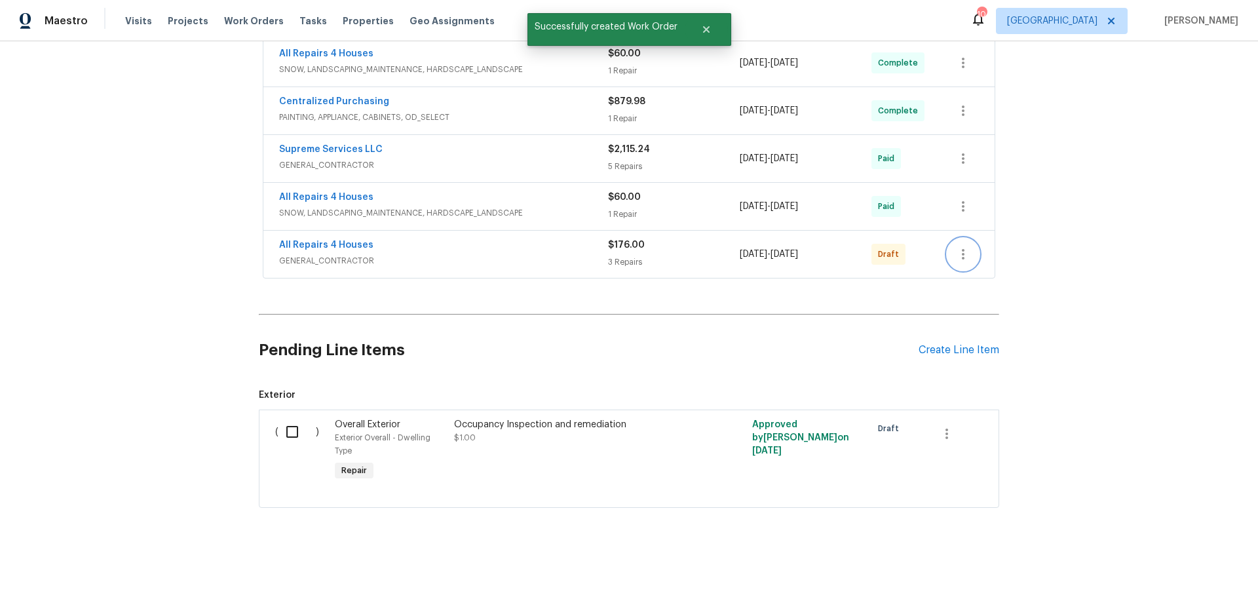
click at [958, 246] on icon "button" at bounding box center [964, 254] width 16 height 16
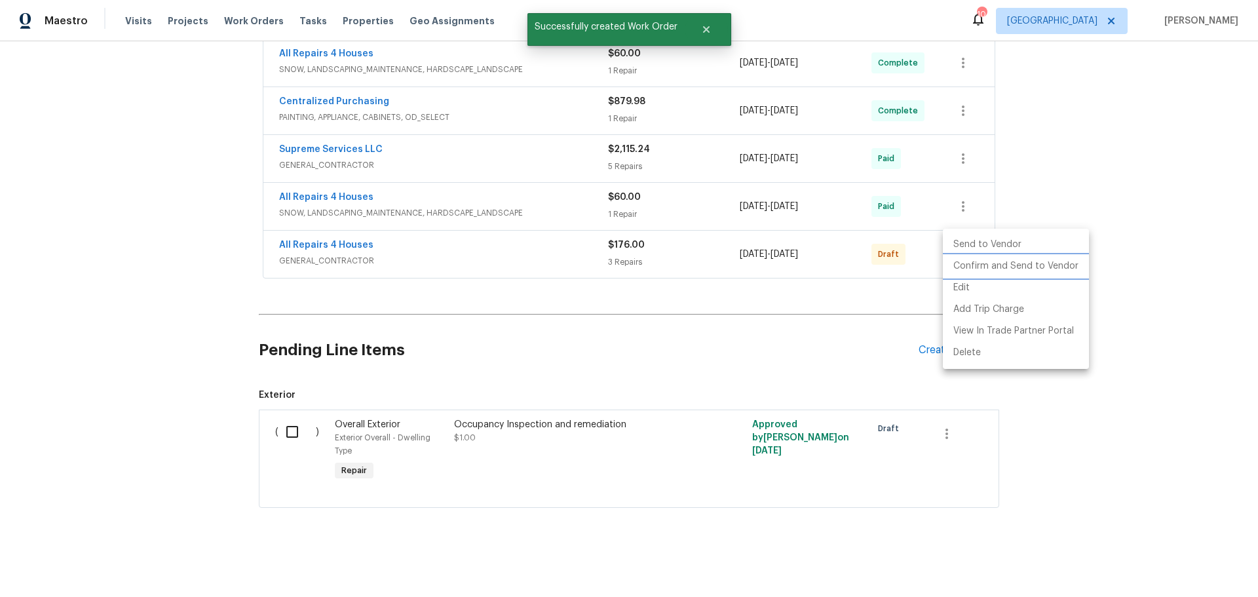
click at [1028, 267] on li "Confirm and Send to Vendor" at bounding box center [1016, 267] width 146 height 22
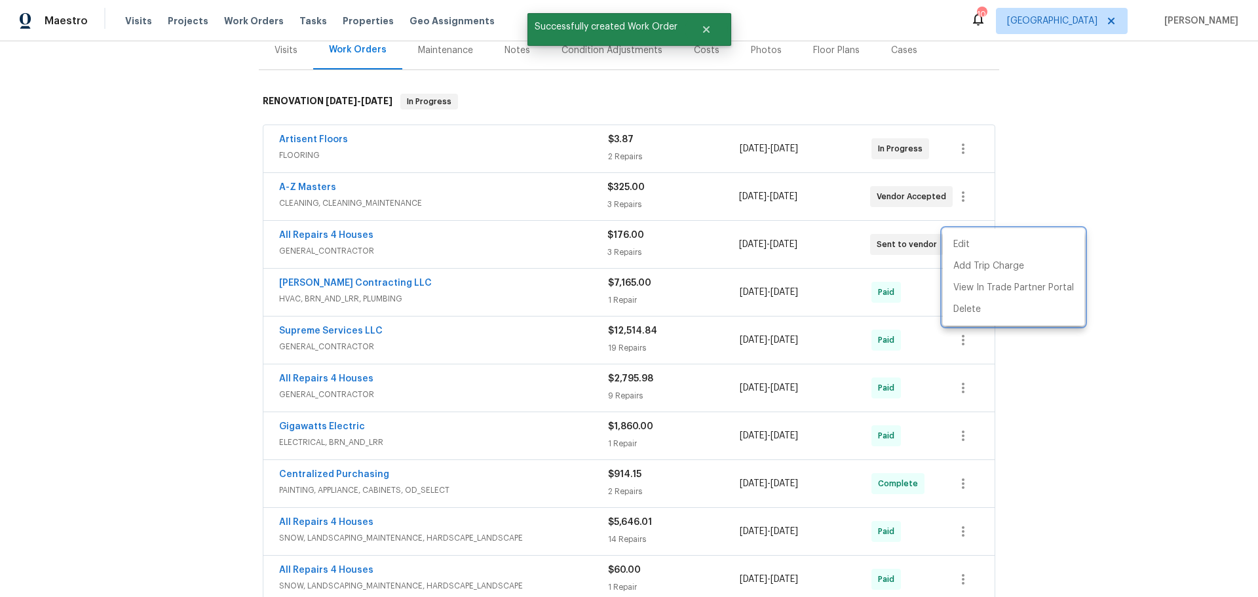
click at [1053, 174] on div at bounding box center [629, 298] width 1258 height 597
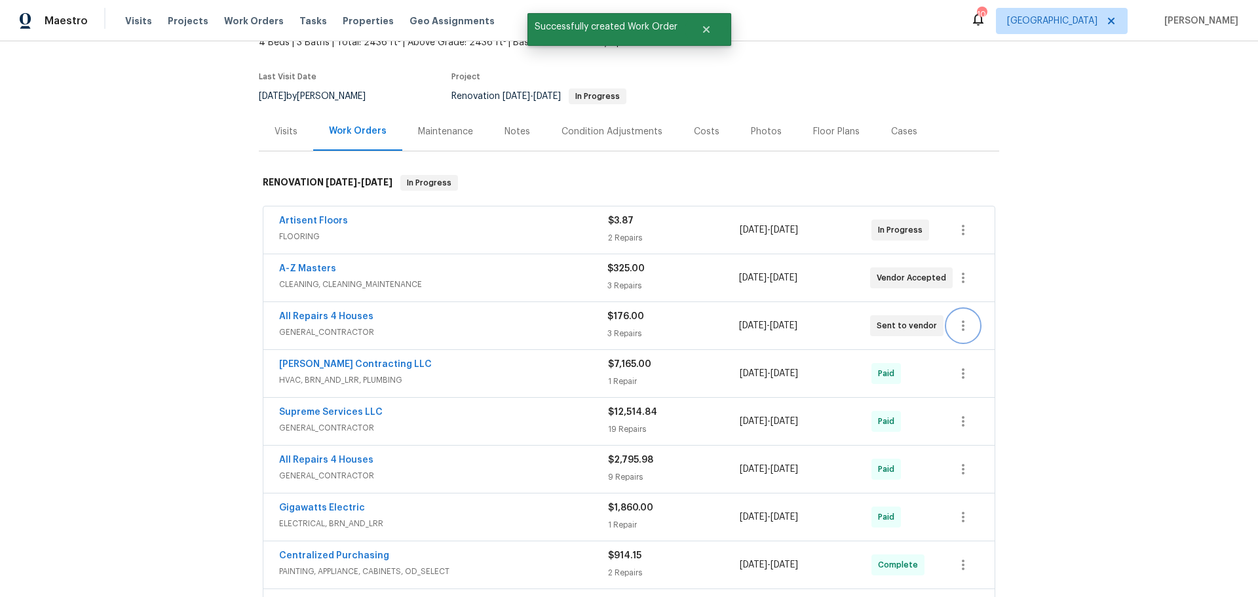
scroll to position [0, 0]
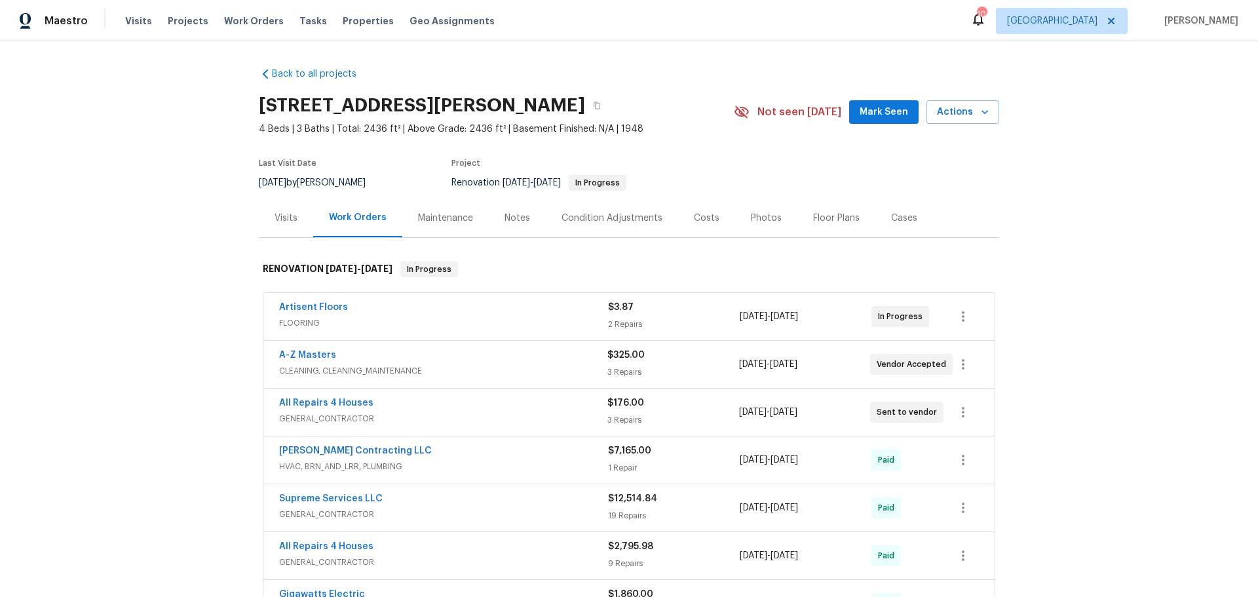
click at [505, 215] on div "Notes" at bounding box center [518, 218] width 26 height 13
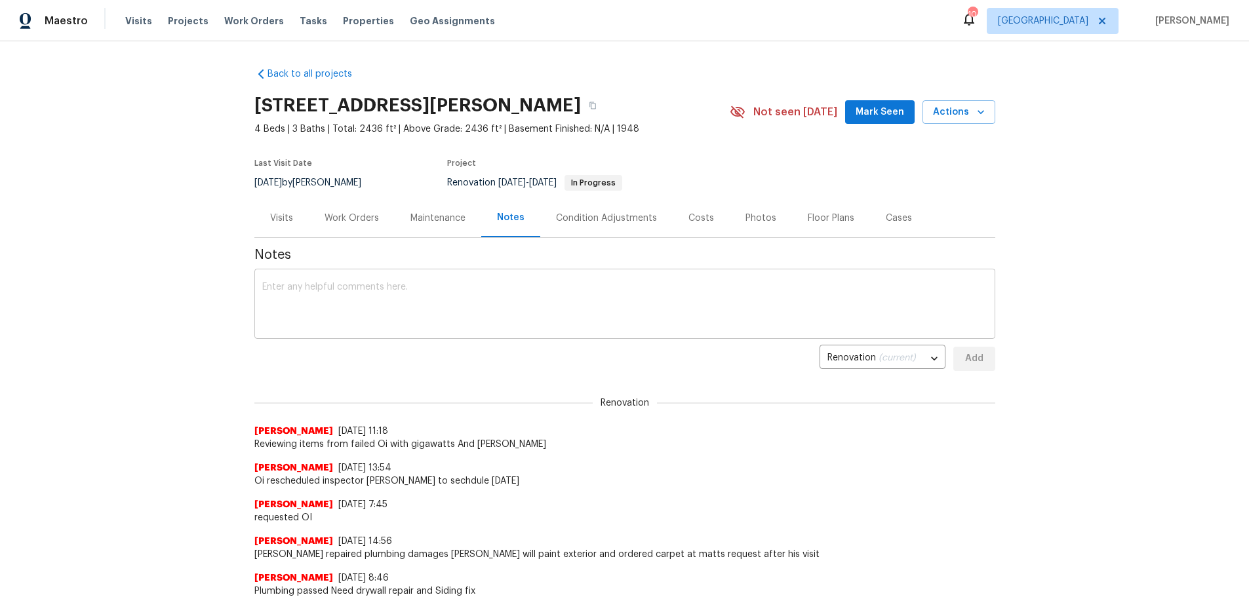
click at [487, 309] on textarea at bounding box center [624, 305] width 725 height 46
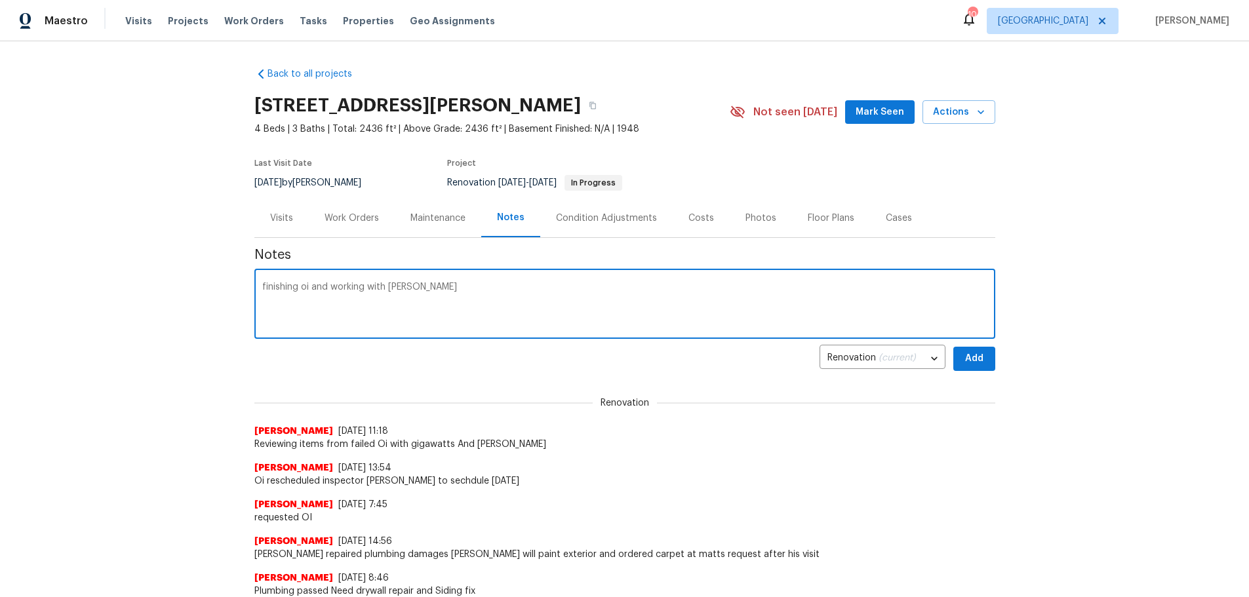
type textarea "finishing oi and working with josh"
click at [956, 364] on button "Add" at bounding box center [974, 359] width 42 height 24
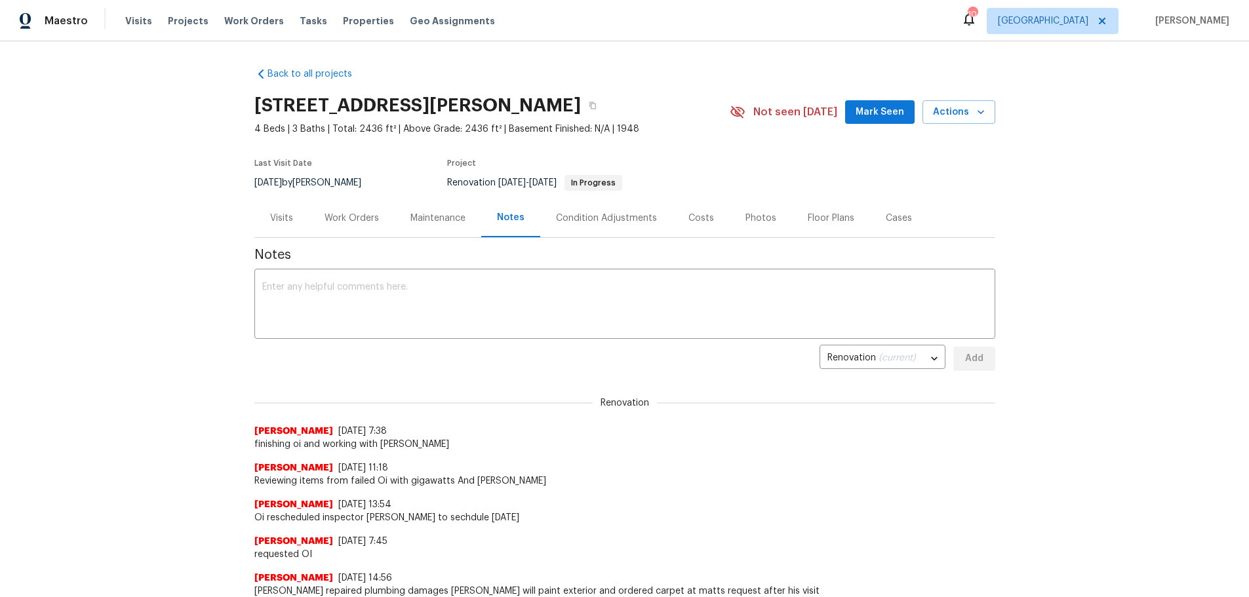
click at [325, 219] on div "Work Orders" at bounding box center [351, 218] width 54 height 13
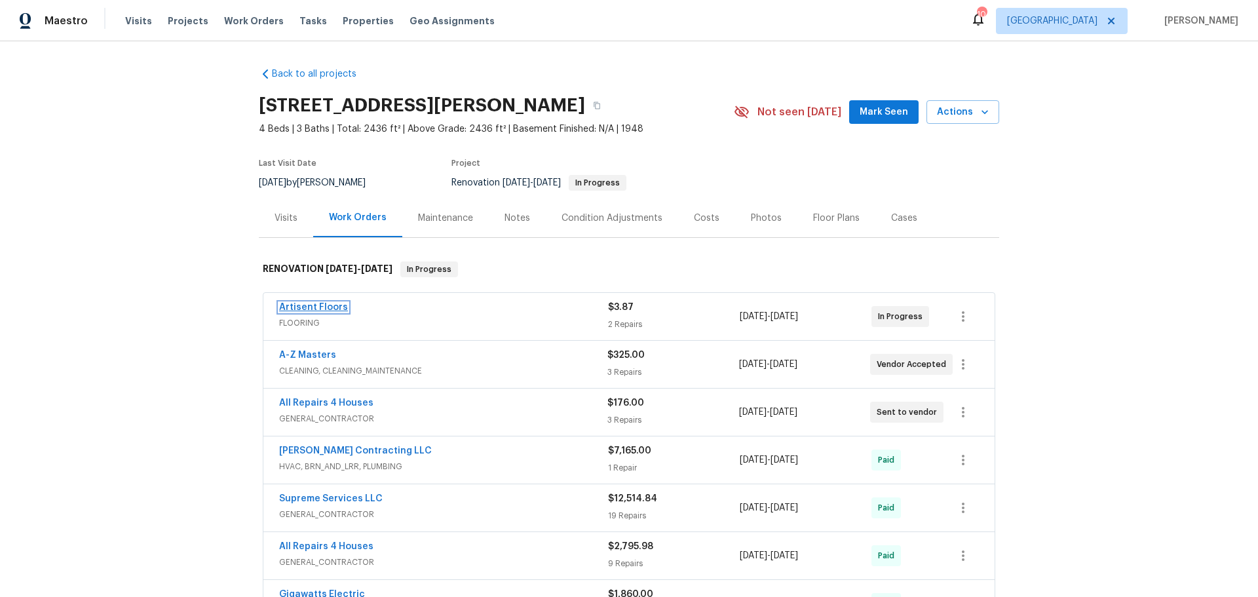
click at [305, 311] on link "Artisent Floors" at bounding box center [313, 307] width 69 height 9
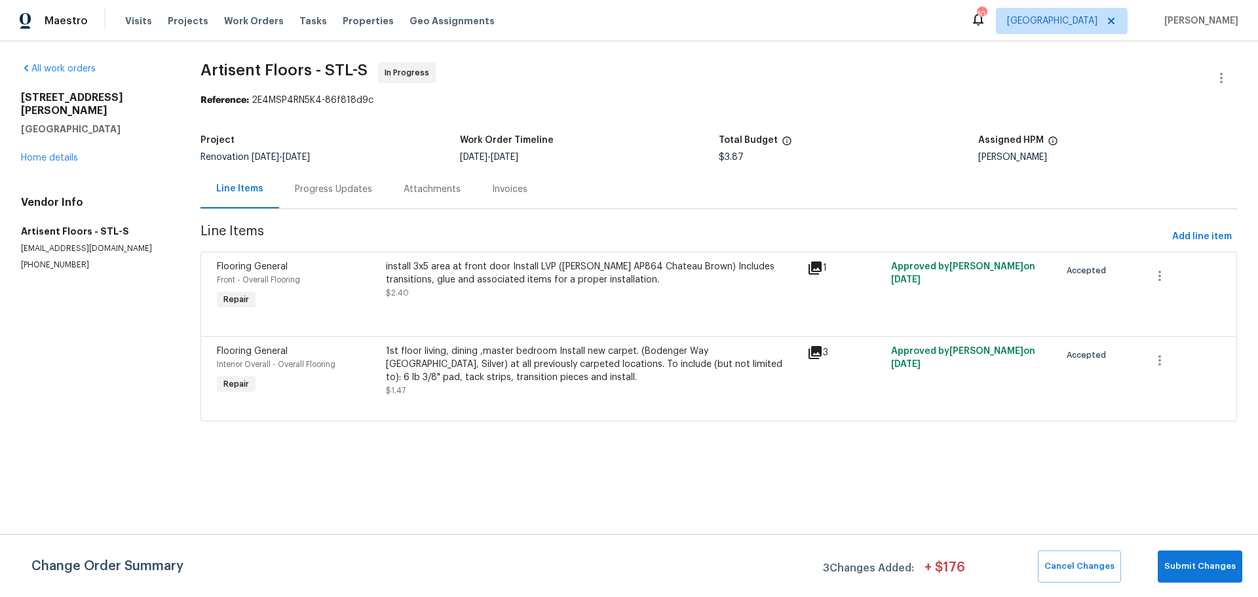
click at [333, 186] on div "Progress Updates" at bounding box center [333, 189] width 77 height 13
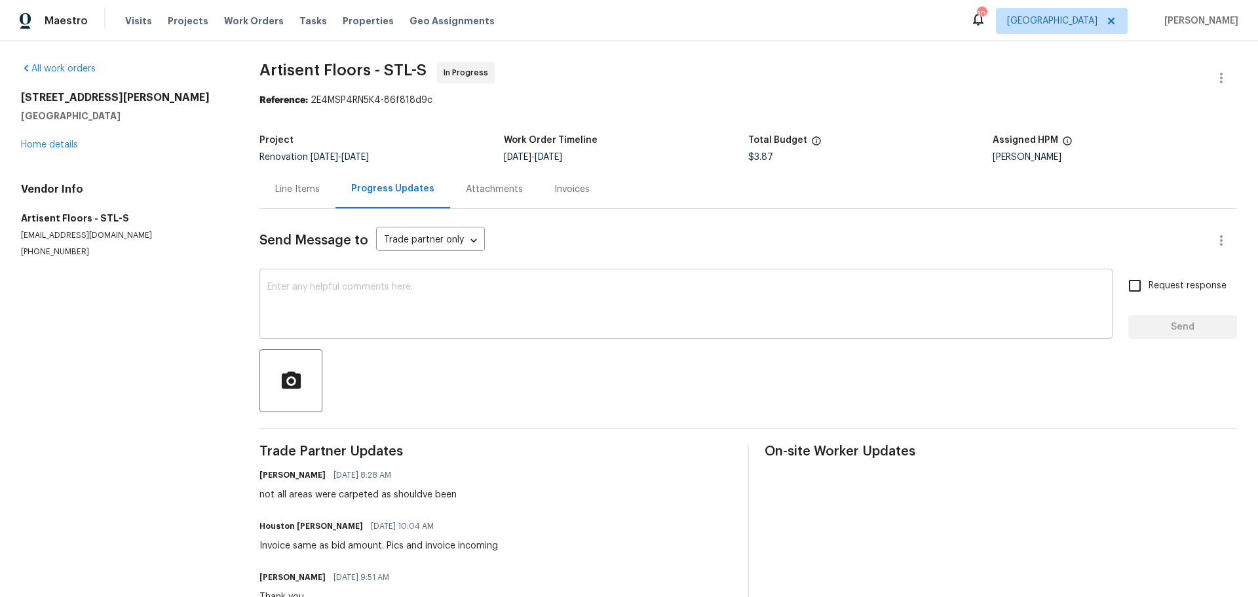
click at [350, 303] on textarea at bounding box center [686, 305] width 838 height 46
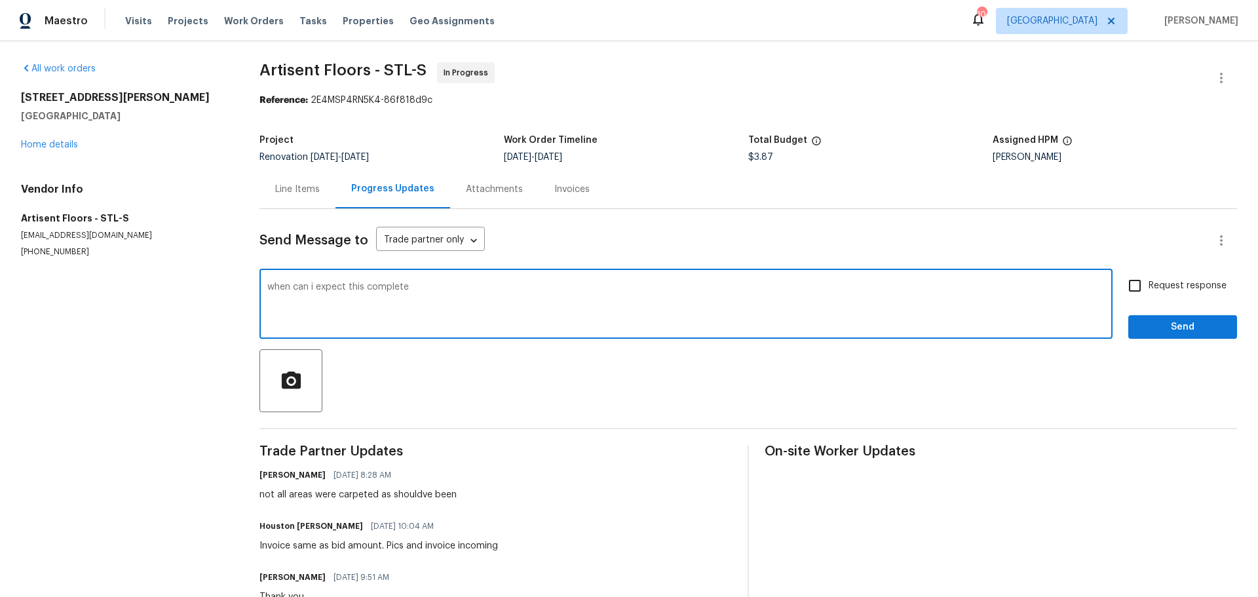
type textarea "when can i expect this complete"
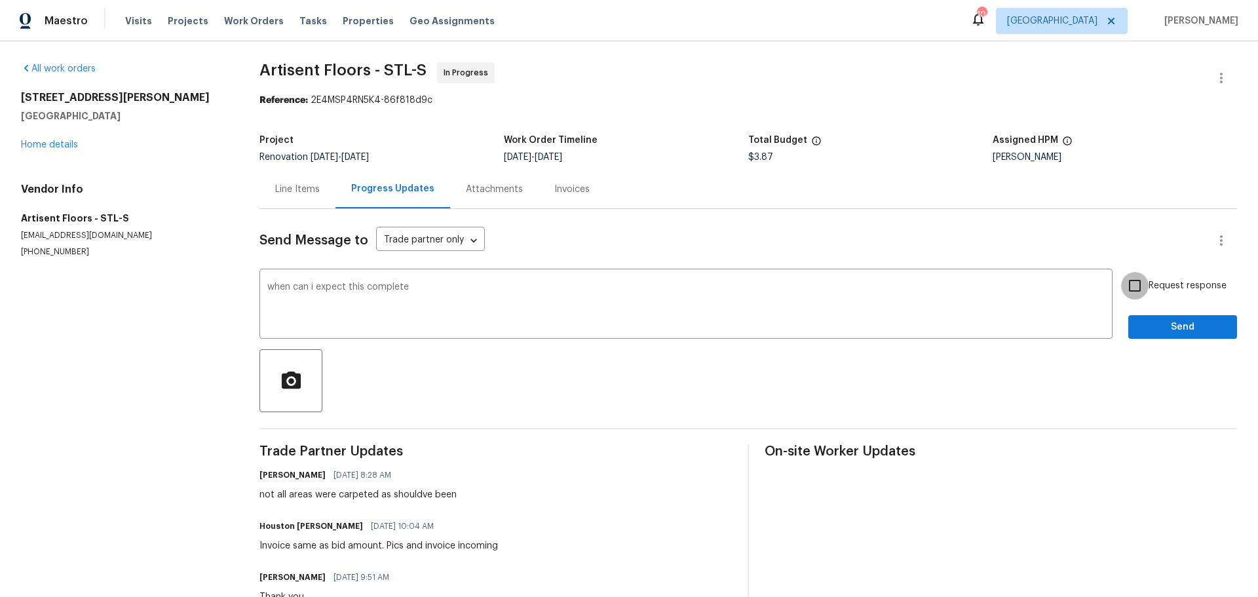
drag, startPoint x: 1130, startPoint y: 282, endPoint x: 1142, endPoint y: 318, distance: 38.1
click at [1131, 282] on input "Request response" at bounding box center [1135, 286] width 28 height 28
checkbox input "true"
click at [1142, 318] on button "Send" at bounding box center [1183, 327] width 109 height 24
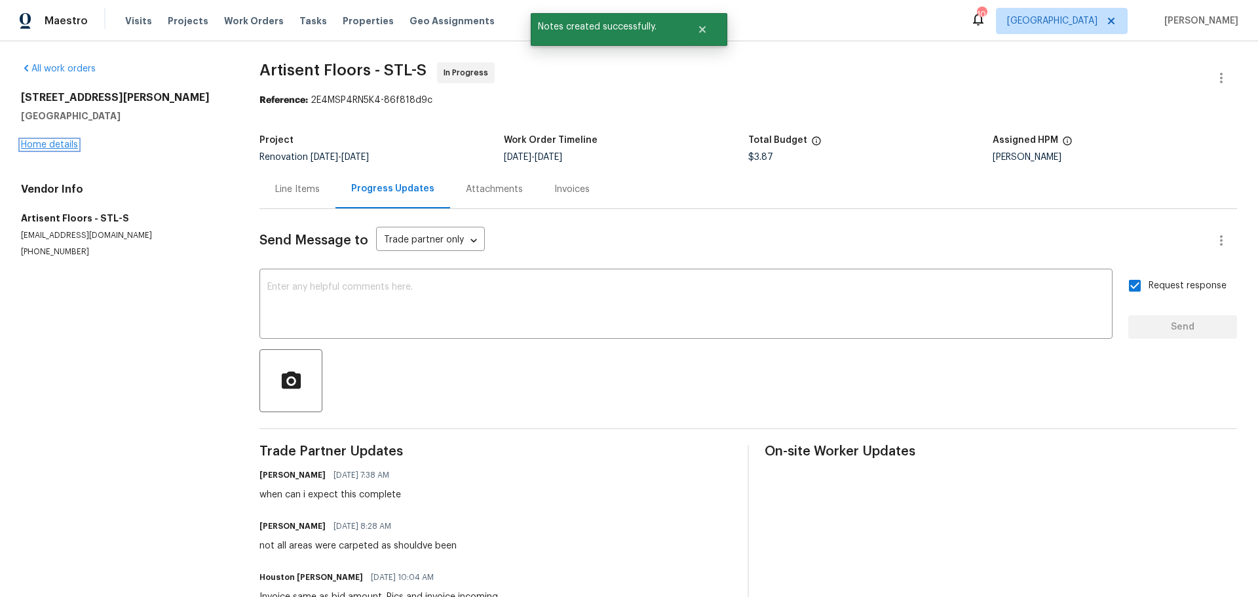
click at [62, 147] on link "Home details" at bounding box center [49, 144] width 57 height 9
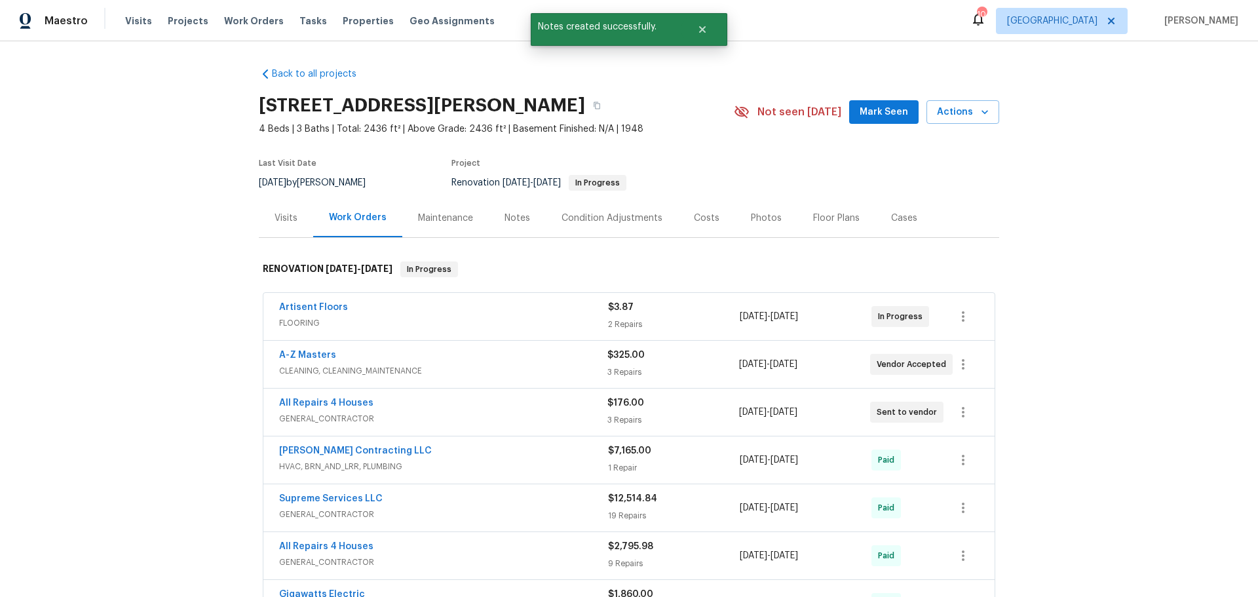
click at [340, 14] on div "Visits Projects Work Orders Tasks Properties Geo Assignments" at bounding box center [317, 21] width 385 height 26
click at [345, 26] on span "Properties" at bounding box center [368, 20] width 51 height 13
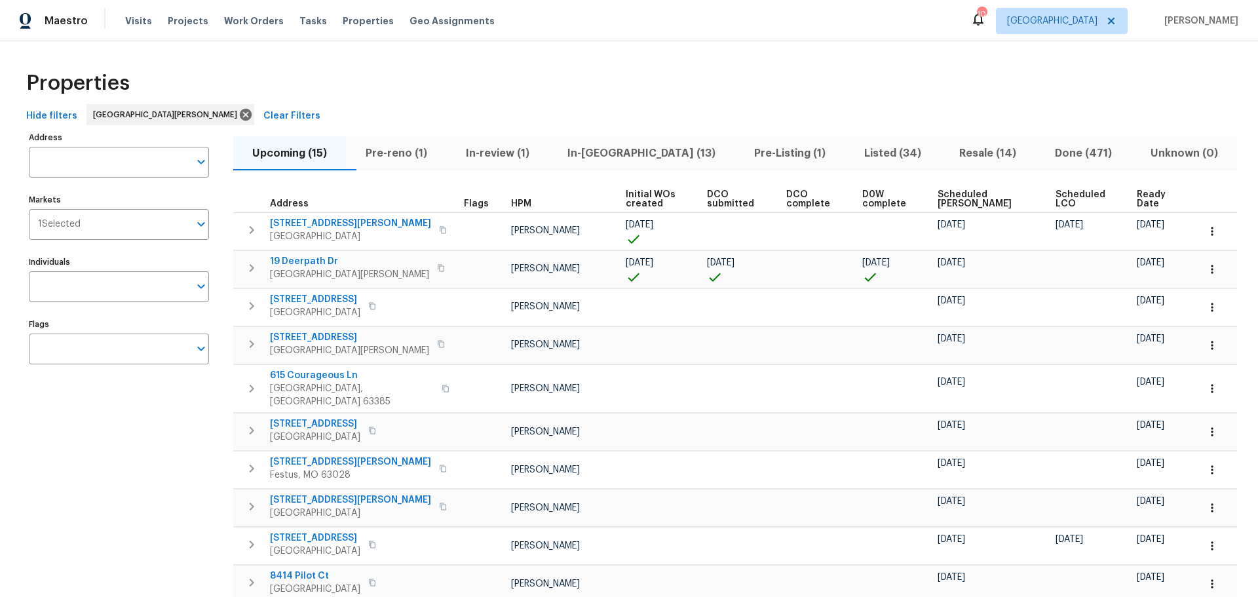
click at [604, 159] on span "In-[GEOGRAPHIC_DATA] (13)" at bounding box center [641, 153] width 171 height 18
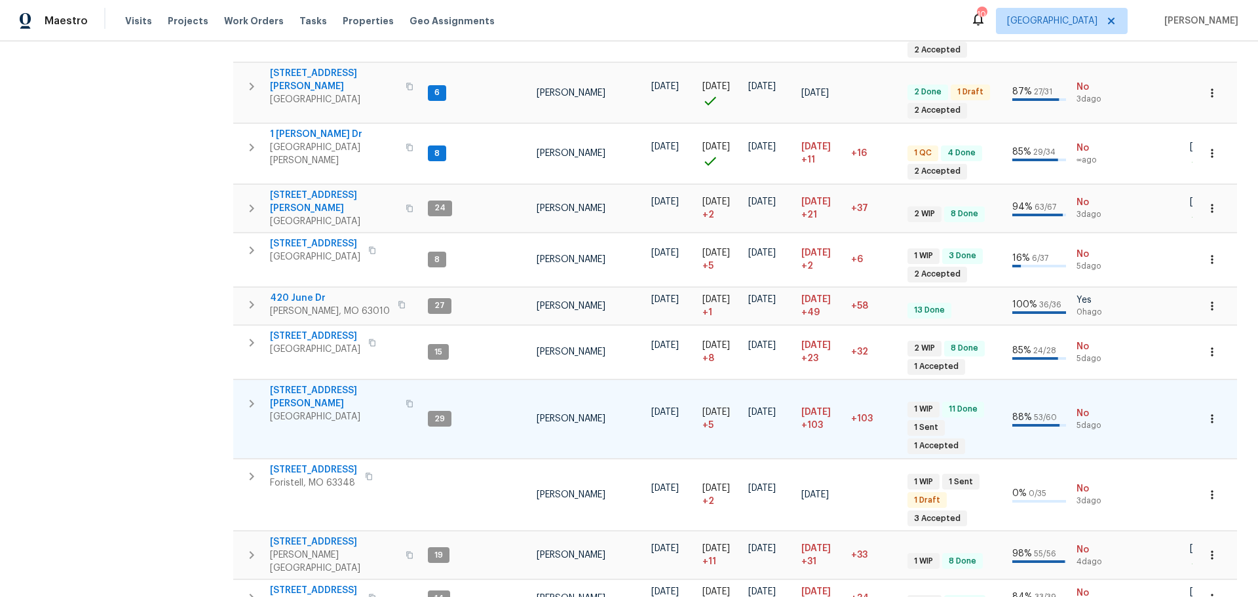
scroll to position [347, 0]
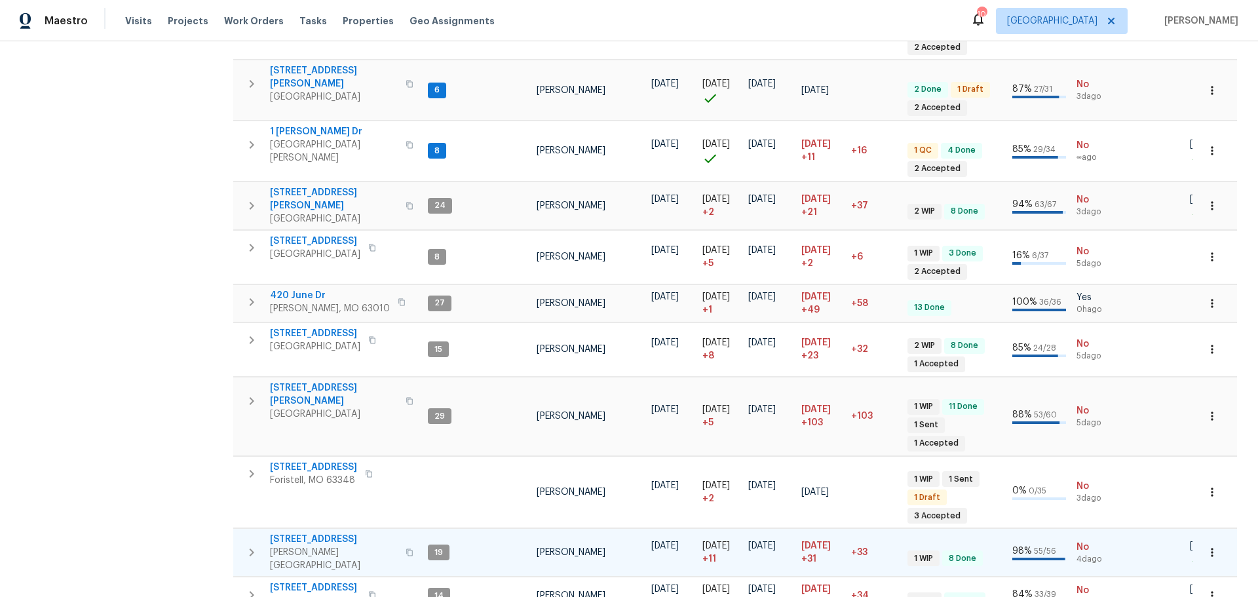
click at [312, 533] on span "611 S 3rd St" at bounding box center [334, 539] width 128 height 13
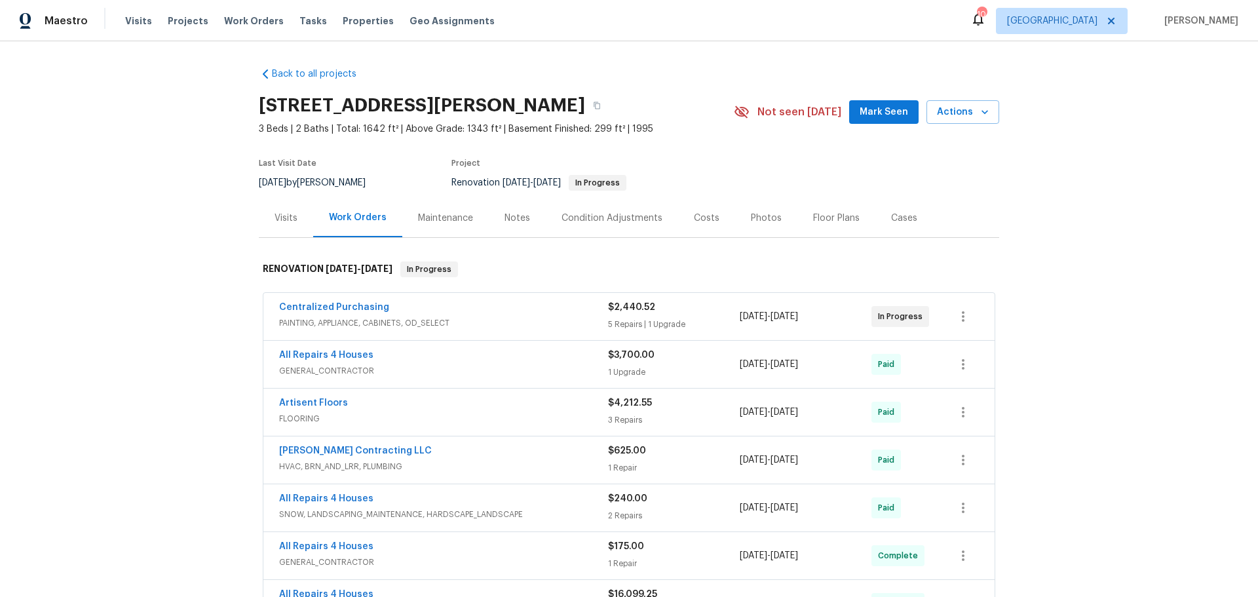
click at [534, 218] on div "Notes" at bounding box center [517, 218] width 57 height 39
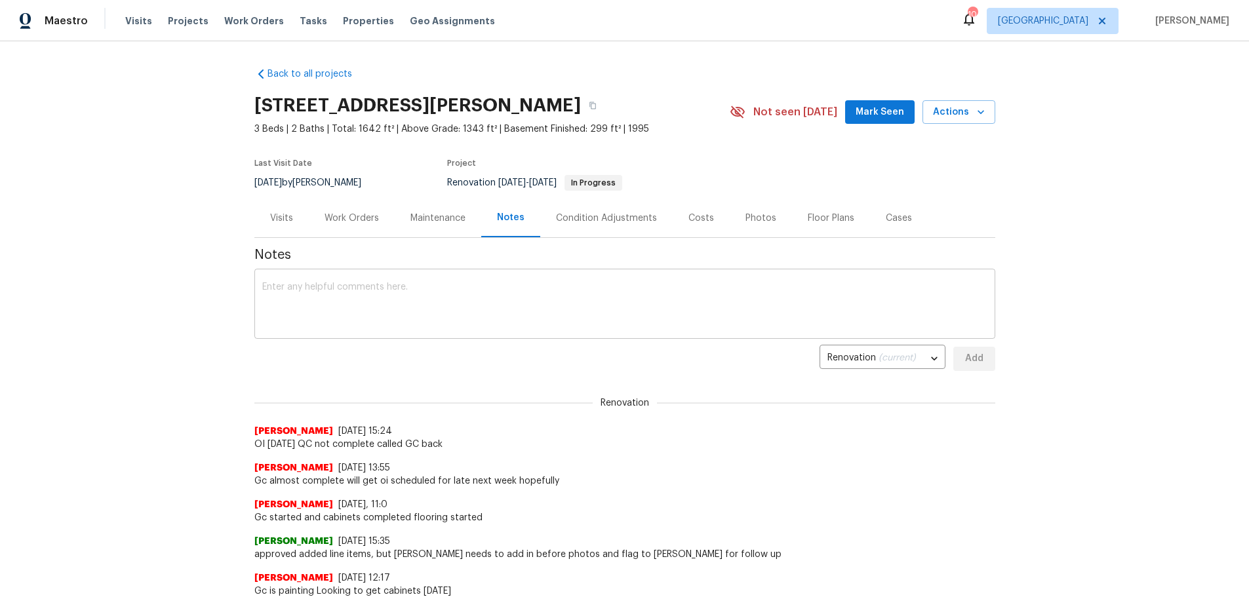
click at [431, 301] on textarea at bounding box center [624, 305] width 725 height 46
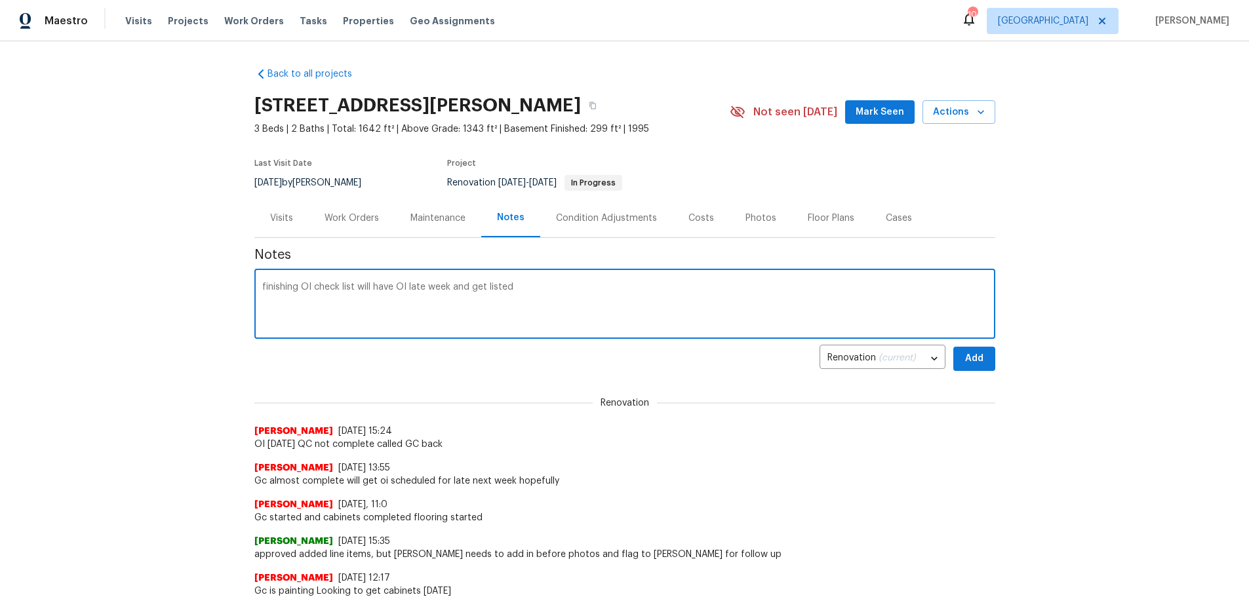
type textarea "finishing OI check list will have OI late week and get listed"
click at [965, 362] on span "Add" at bounding box center [973, 359] width 21 height 16
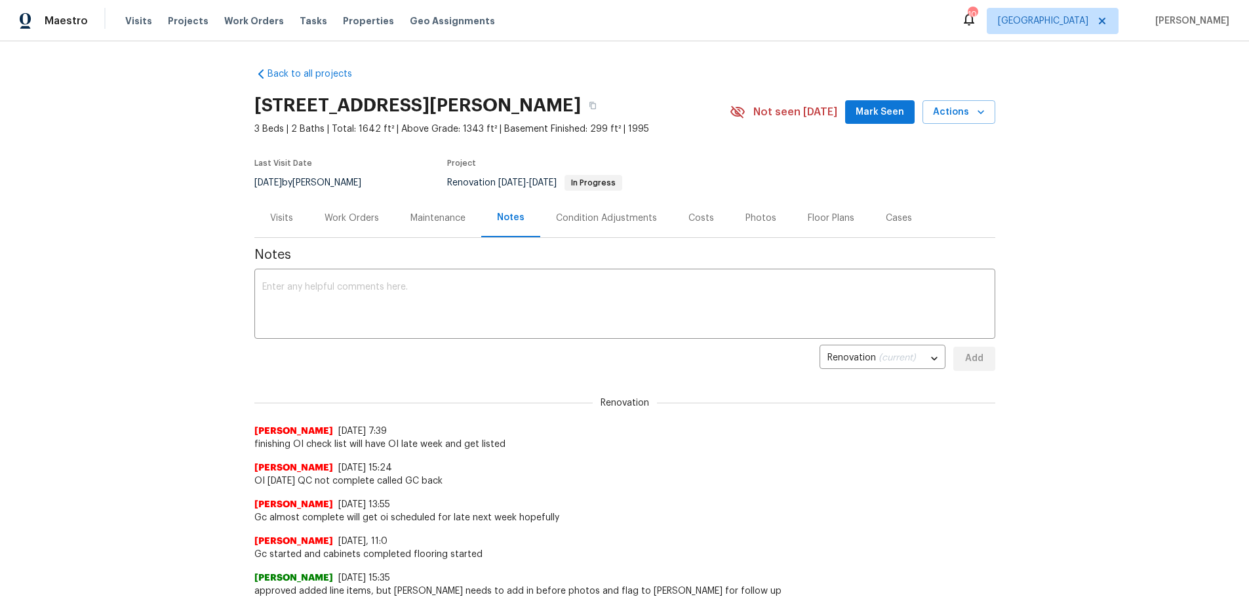
click at [282, 220] on div "Visits" at bounding box center [281, 218] width 23 height 13
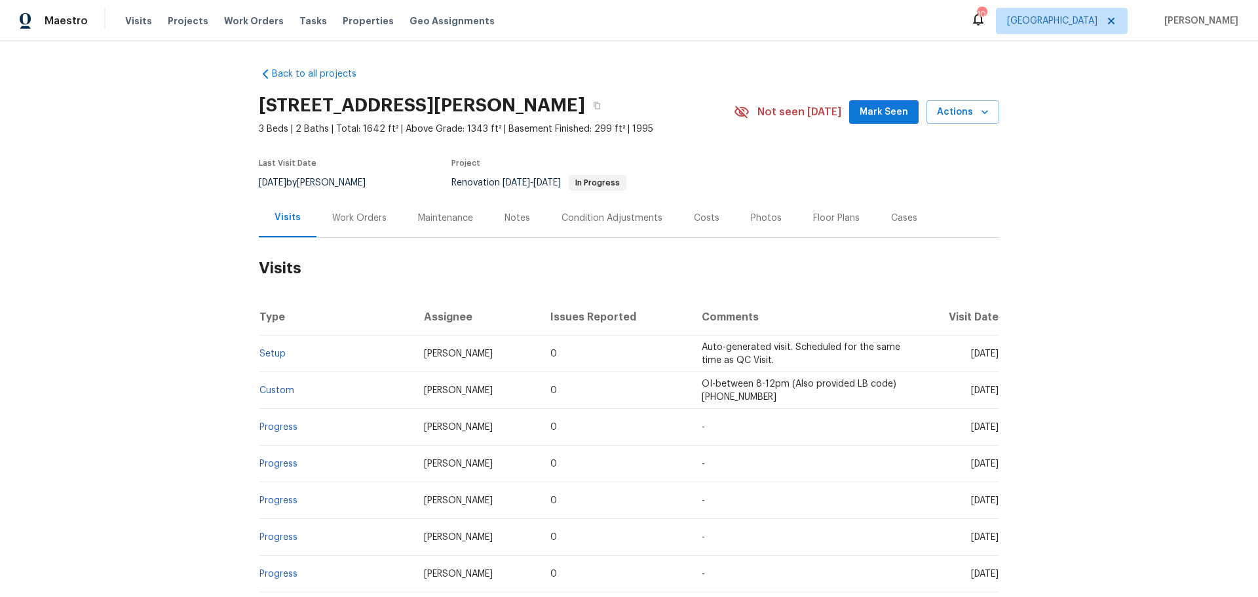
click at [406, 215] on div "Maintenance" at bounding box center [445, 218] width 87 height 39
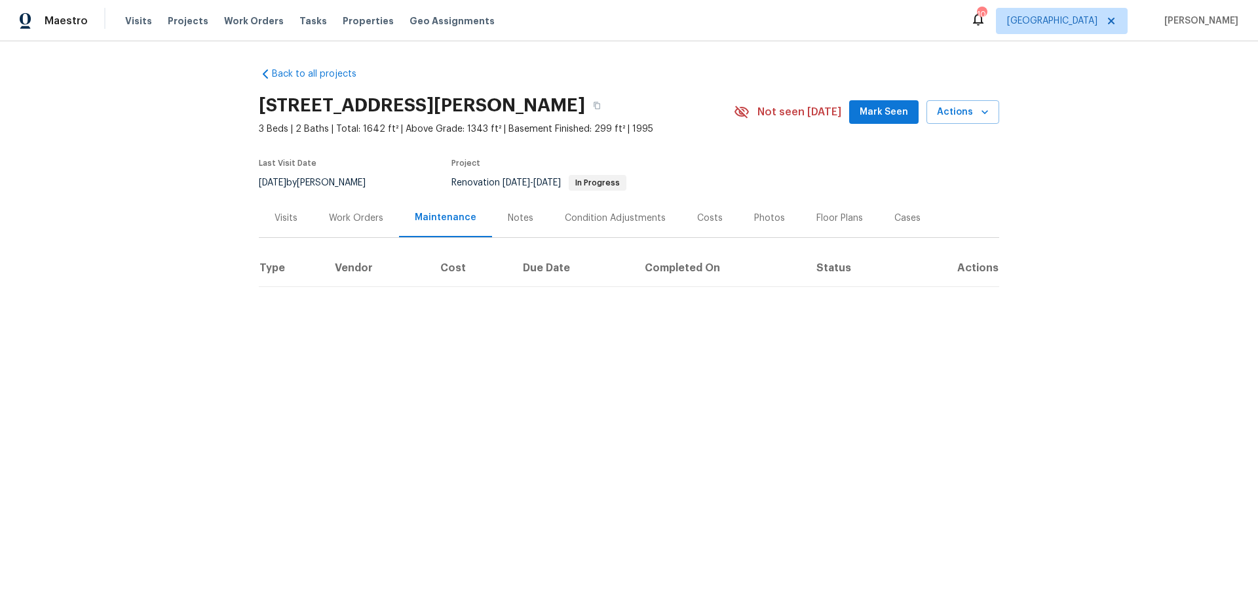
click at [353, 226] on div "Work Orders" at bounding box center [356, 218] width 86 height 39
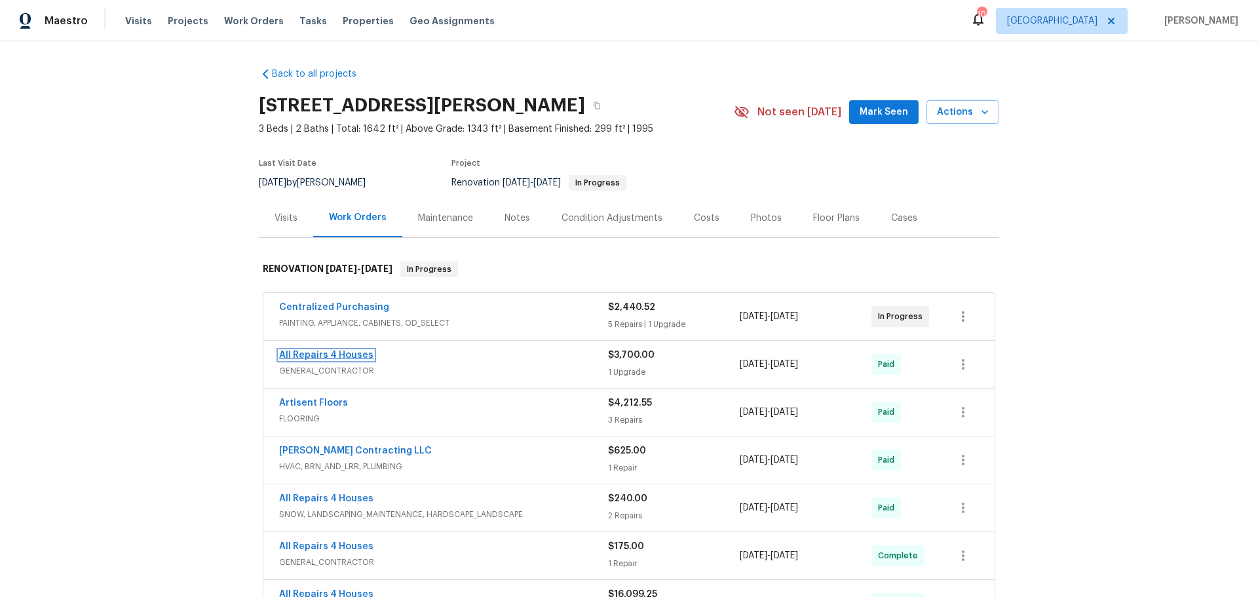
click at [349, 354] on link "All Repairs 4 Houses" at bounding box center [326, 355] width 94 height 9
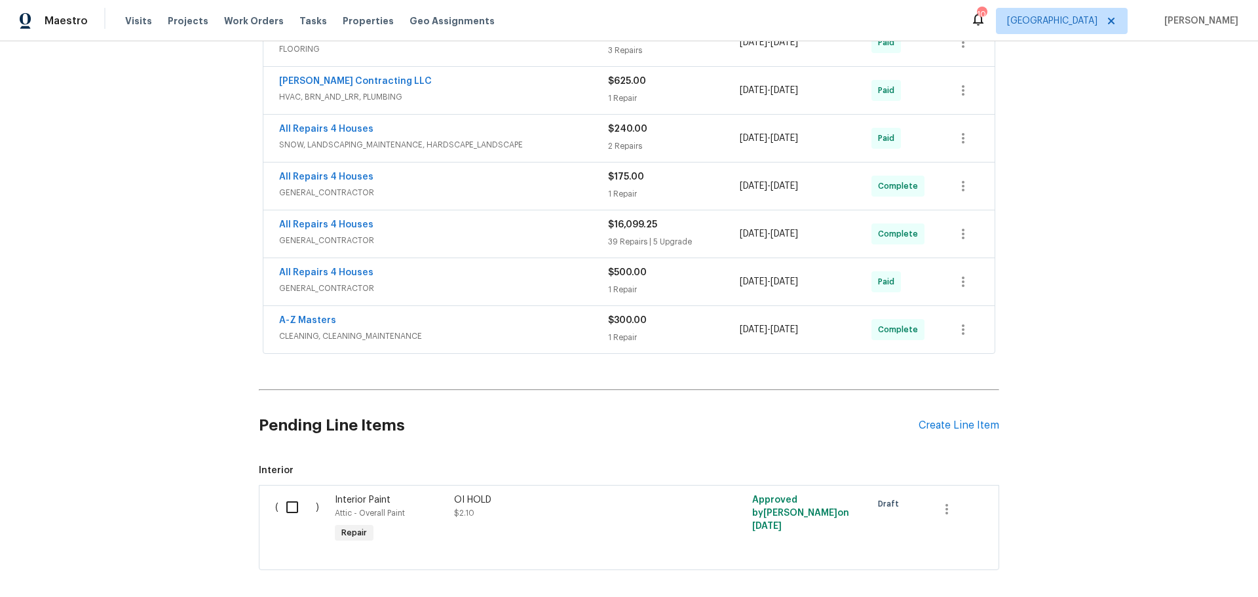
scroll to position [442, 0]
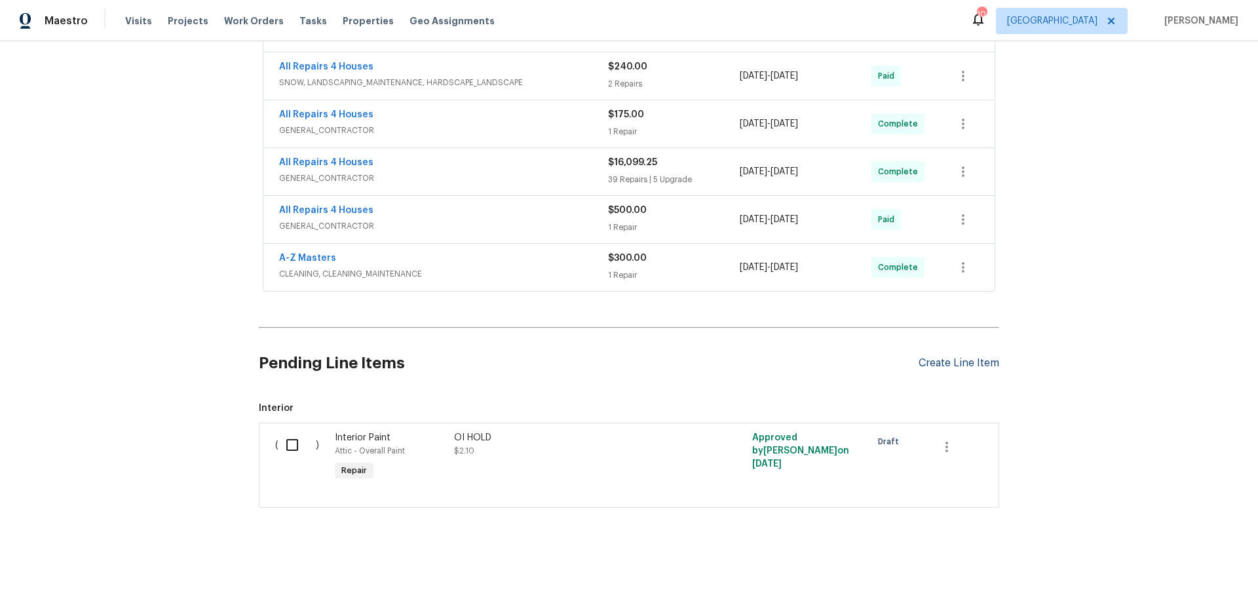
click at [958, 358] on div "Create Line Item" at bounding box center [959, 363] width 81 height 12
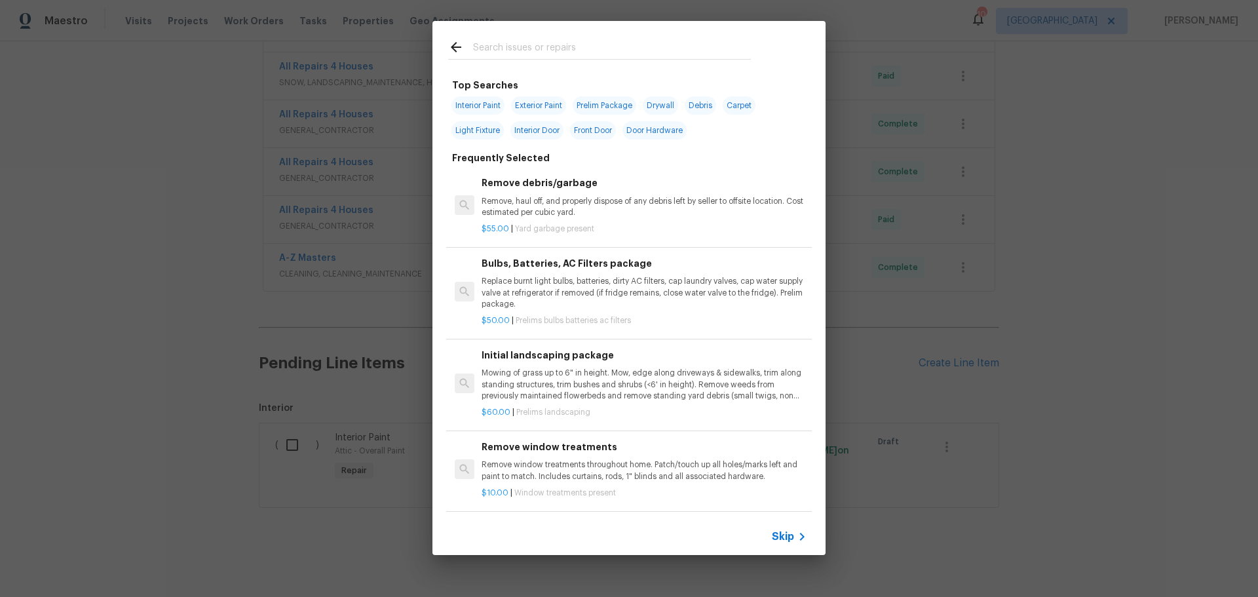
click at [501, 47] on input "text" at bounding box center [612, 49] width 278 height 20
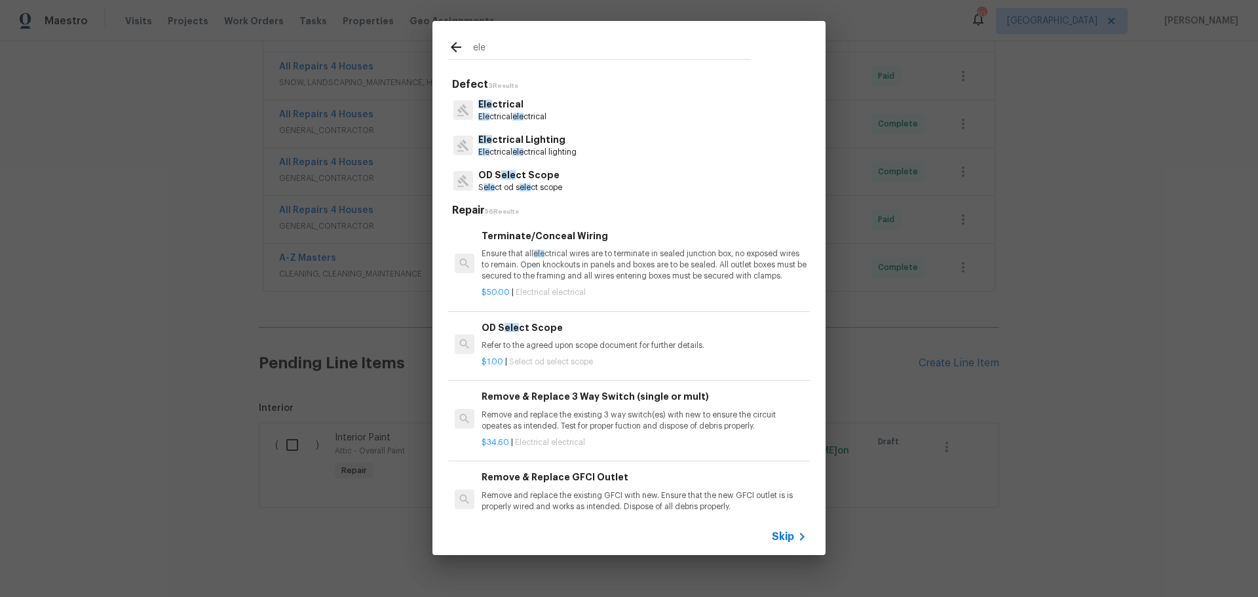
type input "ele"
click at [557, 254] on p "Ensure that all ele ctrical wires are to terminate in sealed junction box, no e…" at bounding box center [644, 264] width 325 height 33
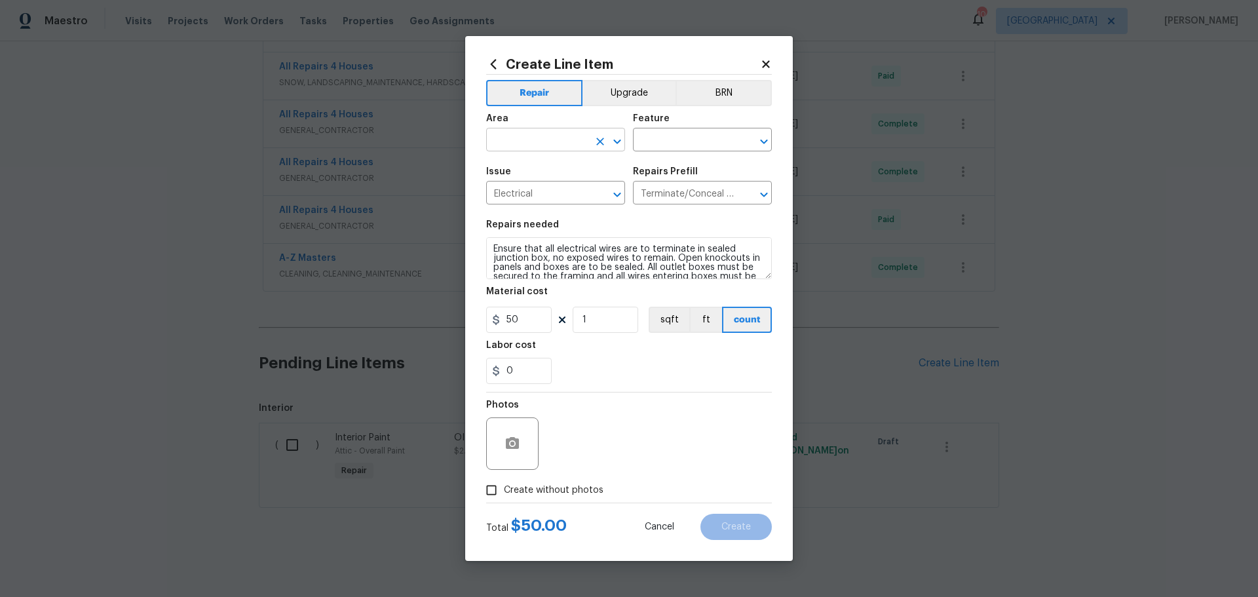
click at [613, 146] on icon "Open" at bounding box center [618, 142] width 16 height 16
click at [585, 184] on li "Interior Overall" at bounding box center [555, 192] width 139 height 22
type input "Interior Overall"
click at [648, 149] on input "text" at bounding box center [684, 141] width 102 height 20
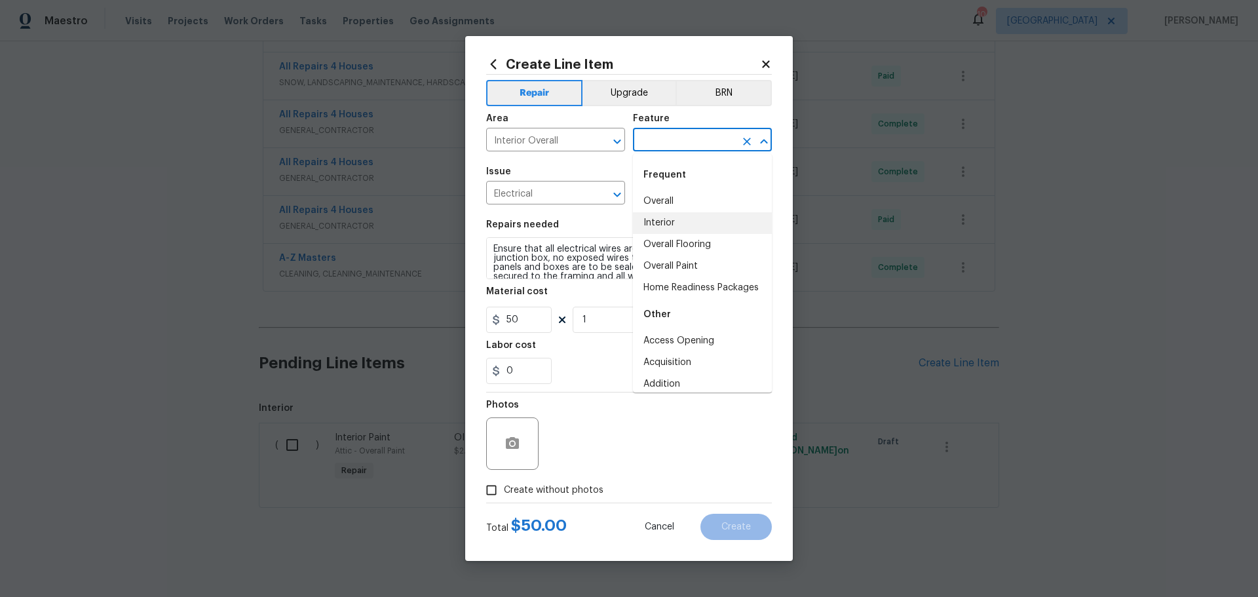
click at [701, 223] on li "Interior" at bounding box center [702, 223] width 139 height 22
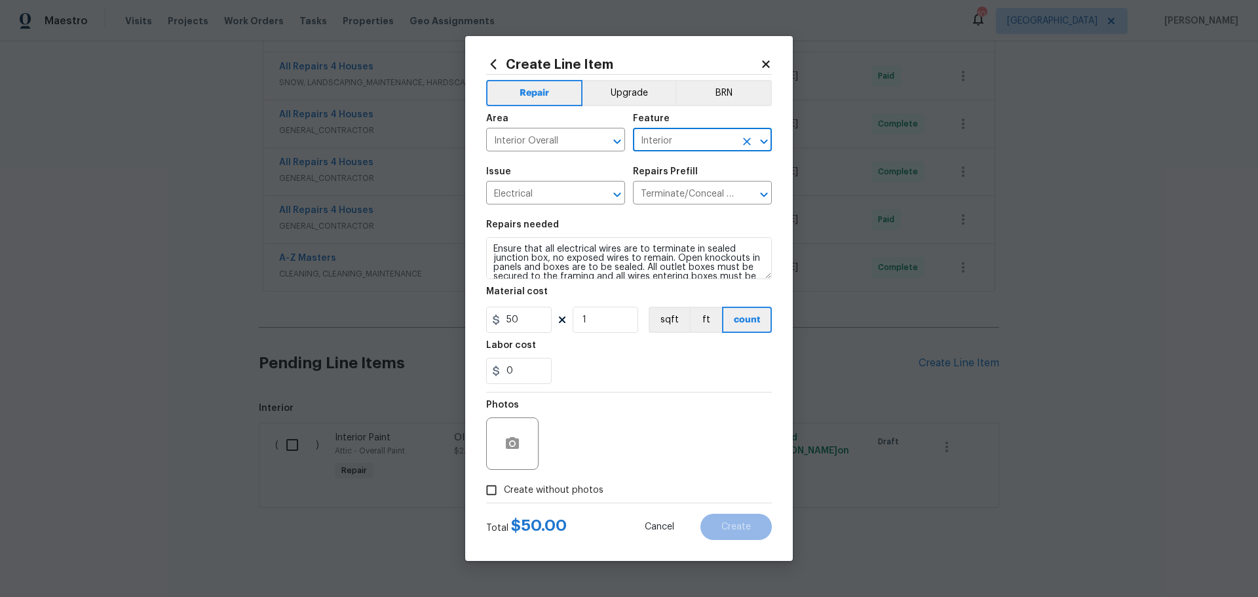
click at [762, 142] on icon "Open" at bounding box center [764, 142] width 16 height 16
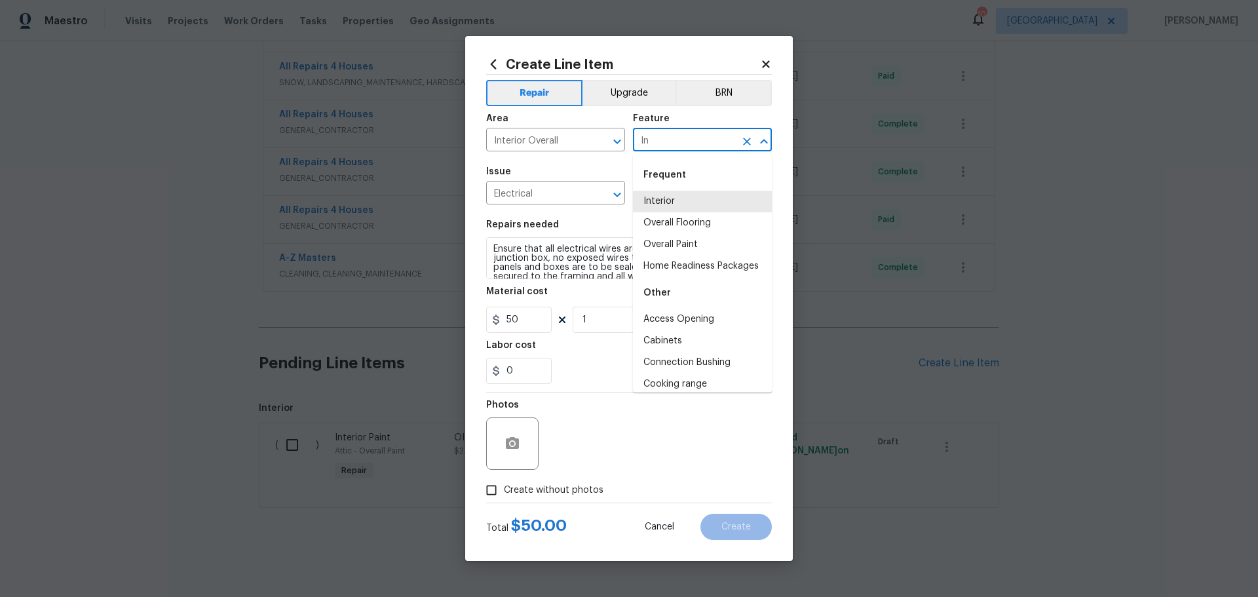
type input "I"
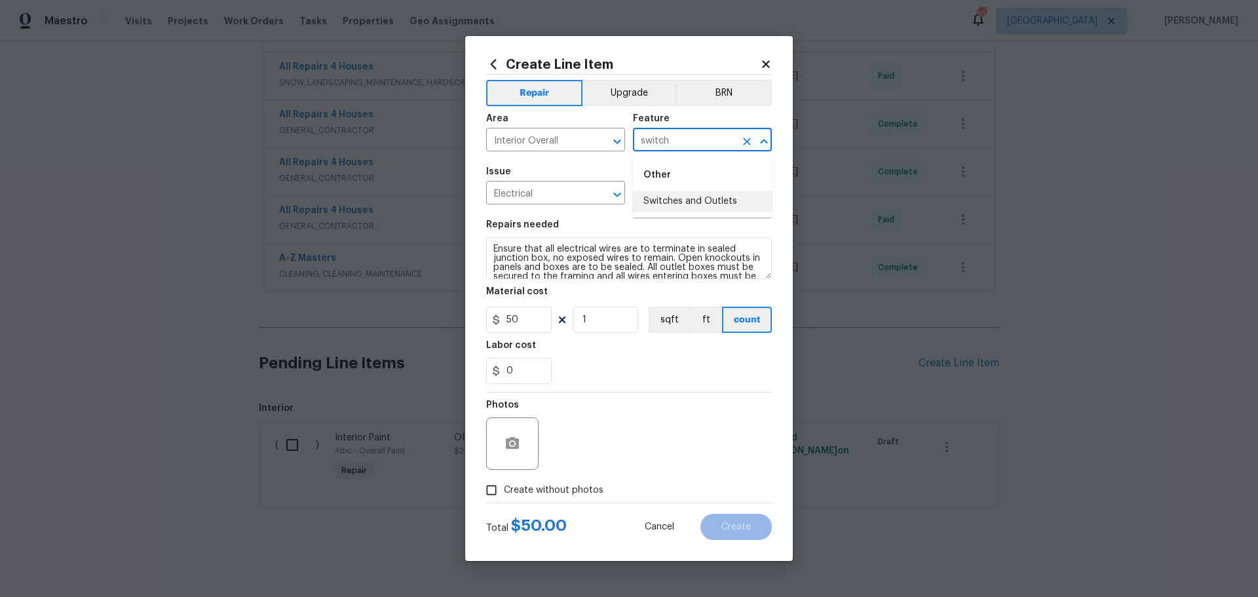
click at [726, 195] on li "Switches and Outlets" at bounding box center [702, 202] width 139 height 22
type input "Switches and Outlets"
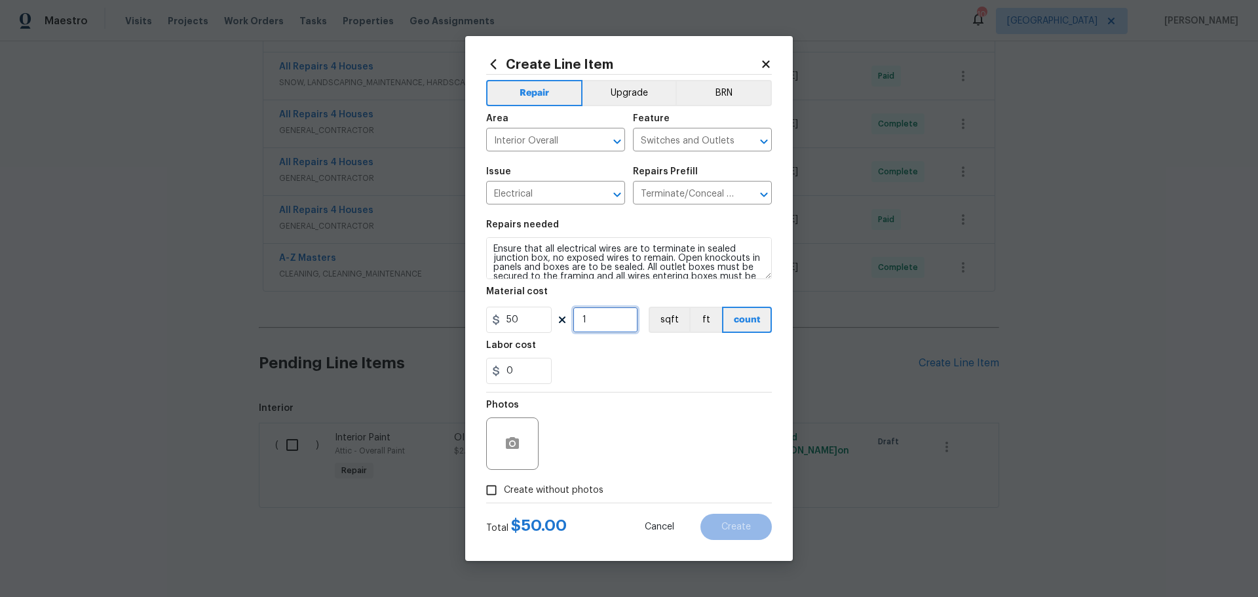
click at [608, 326] on input "1" at bounding box center [606, 320] width 66 height 26
type input "6"
click at [624, 380] on div "0" at bounding box center [629, 371] width 286 height 26
click at [488, 486] on input "Create without photos" at bounding box center [491, 490] width 25 height 25
checkbox input "true"
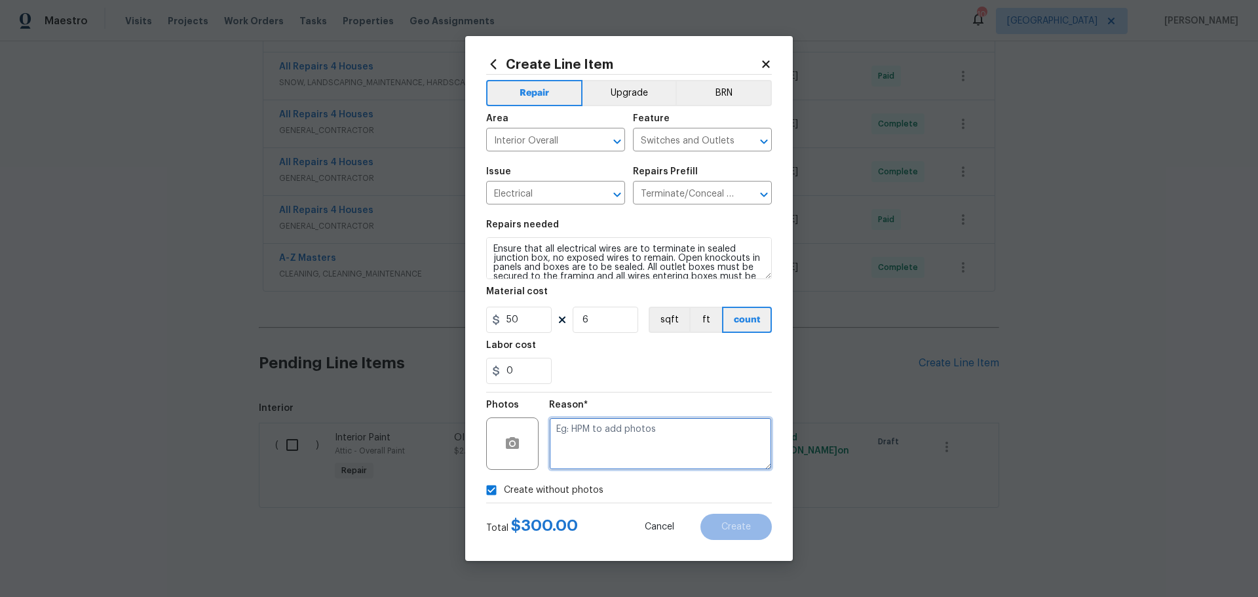
click at [578, 445] on textarea at bounding box center [660, 444] width 223 height 52
type textarea "1"
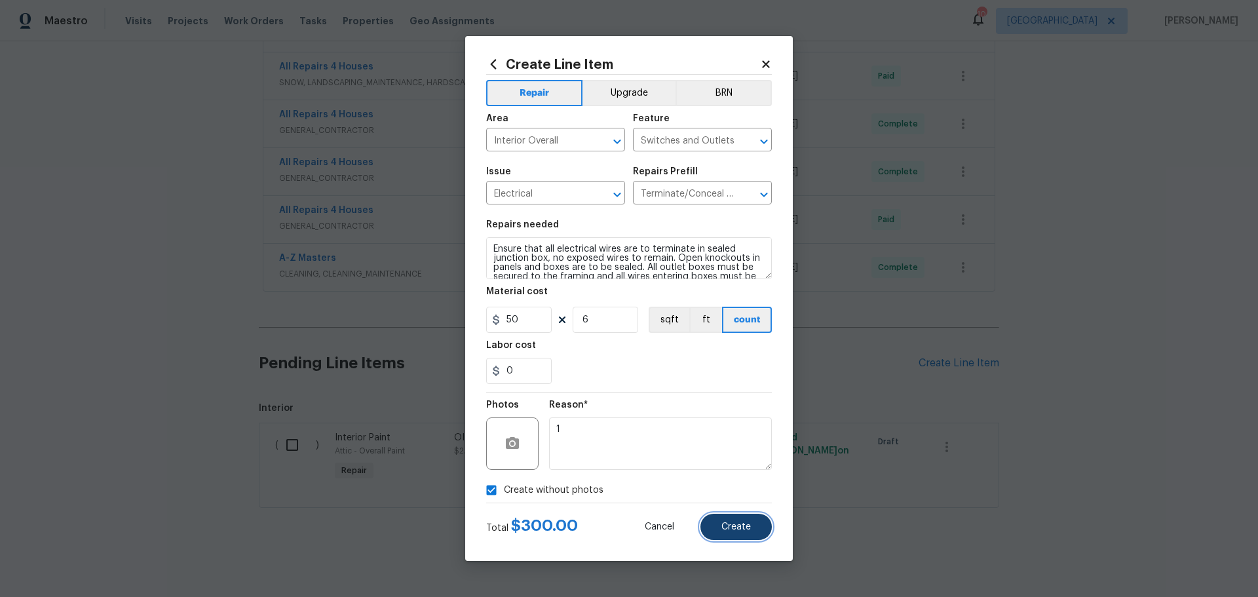
click at [720, 520] on button "Create" at bounding box center [736, 527] width 71 height 26
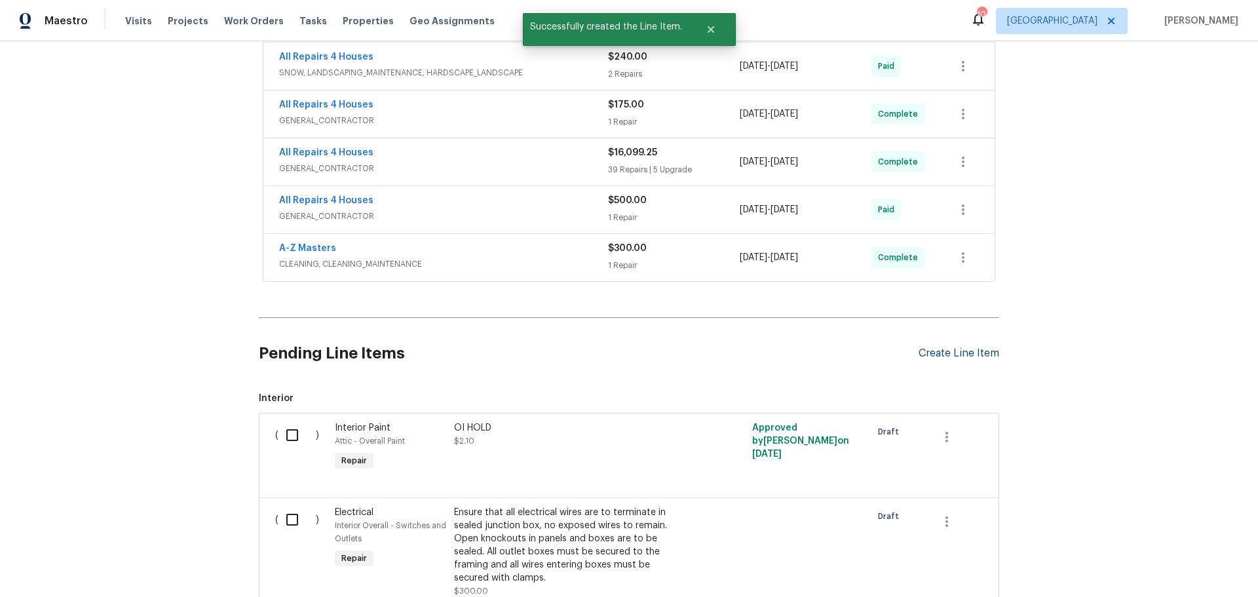
click at [942, 357] on div "Create Line Item" at bounding box center [959, 353] width 81 height 12
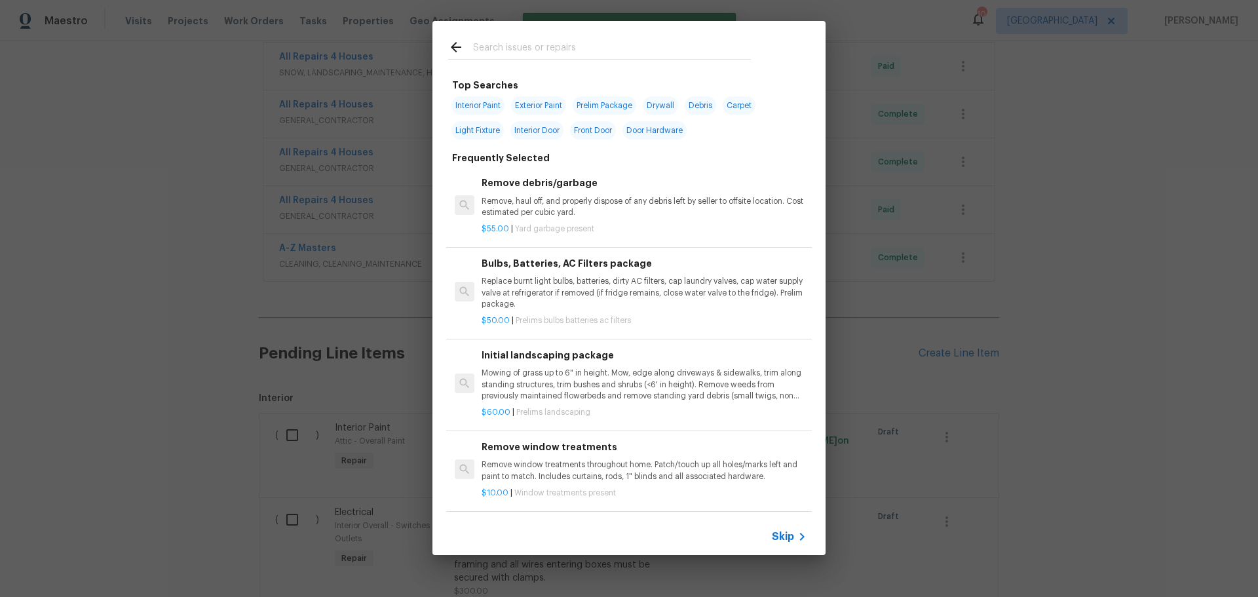
click at [594, 54] on input "text" at bounding box center [612, 49] width 278 height 20
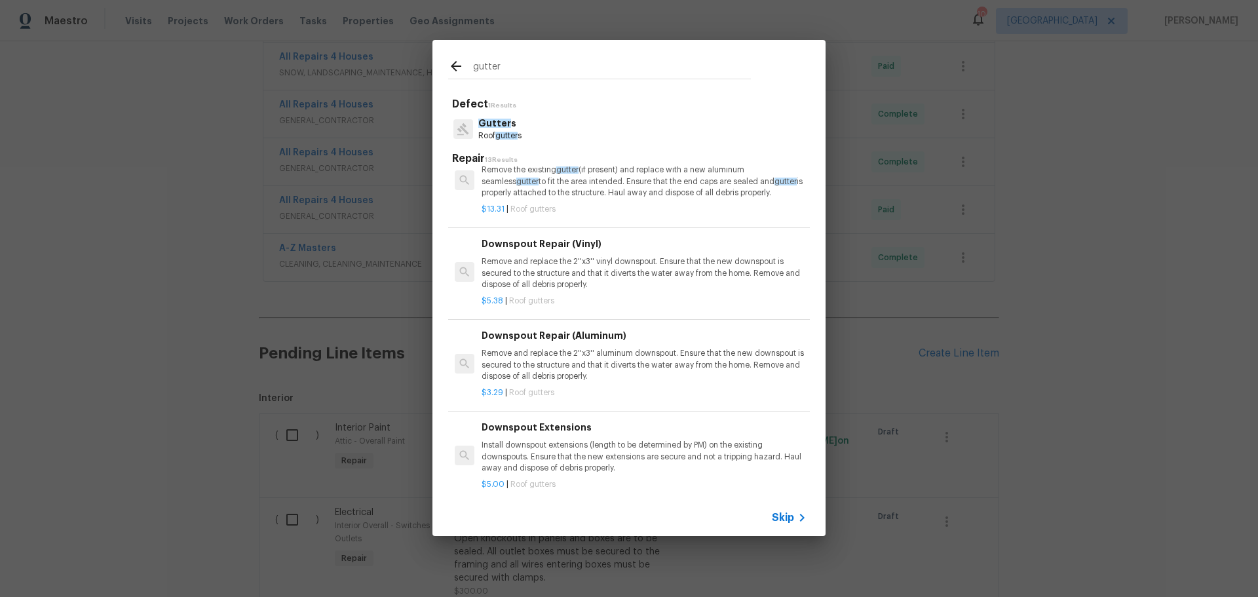
scroll to position [328, 0]
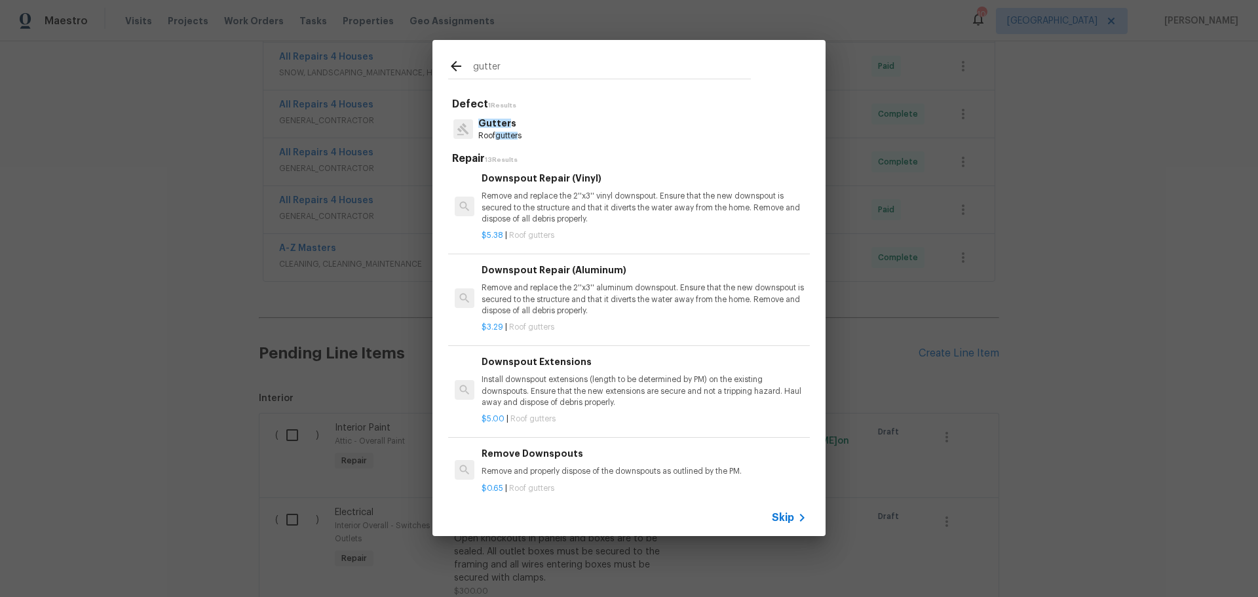
type input "gutter"
click at [610, 397] on p "Install downspout extensions (length to be determined by PM) on the existing do…" at bounding box center [644, 390] width 325 height 33
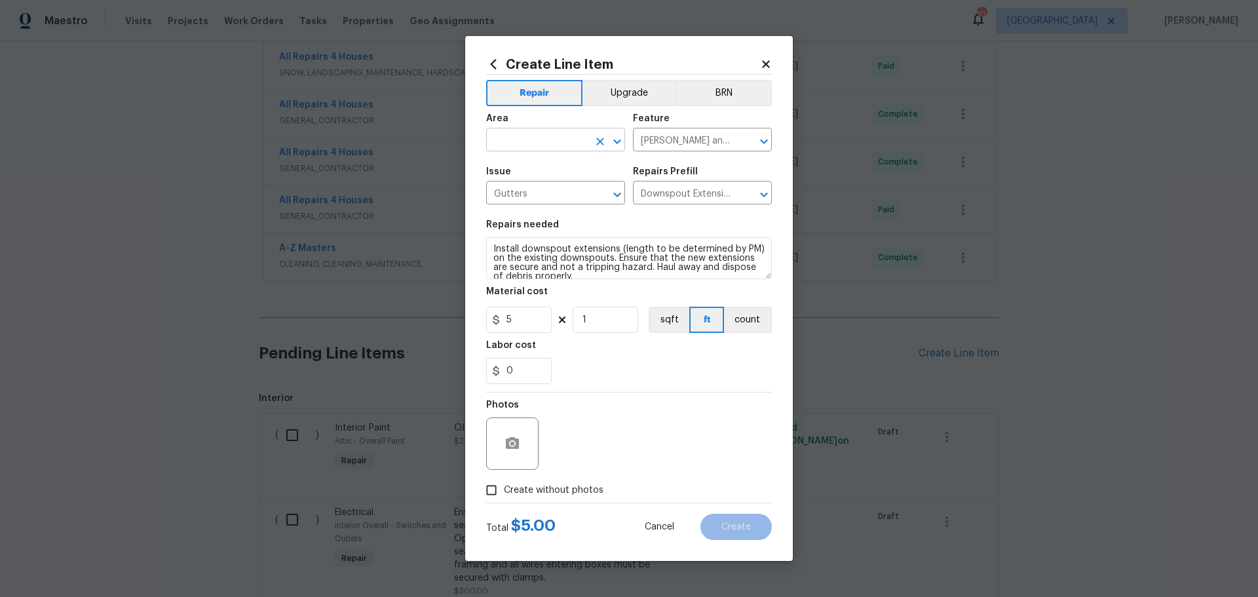
click at [618, 151] on div "​" at bounding box center [555, 141] width 139 height 20
click at [583, 184] on li "Exterior Overall" at bounding box center [555, 192] width 139 height 22
type input "Exterior Overall"
click at [602, 319] on input "1" at bounding box center [606, 320] width 66 height 26
type input "0"
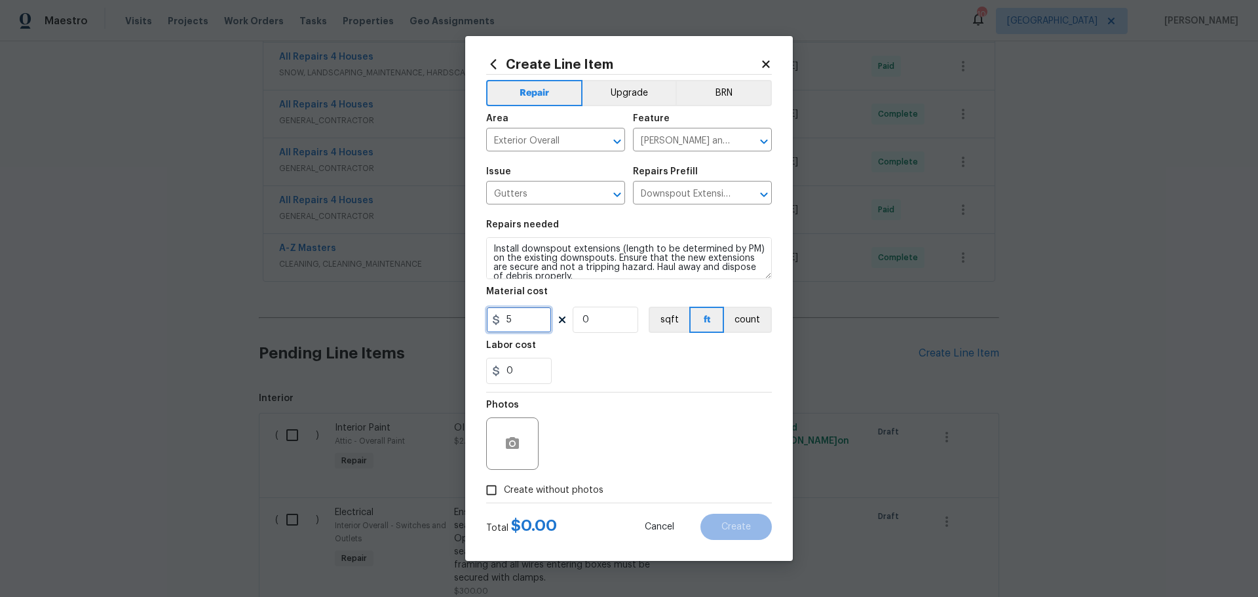
click at [507, 320] on input "5" at bounding box center [519, 320] width 66 height 26
type input "25"
click at [599, 324] on input "0" at bounding box center [606, 320] width 66 height 26
type input "1"
click at [606, 362] on div "0" at bounding box center [629, 371] width 286 height 26
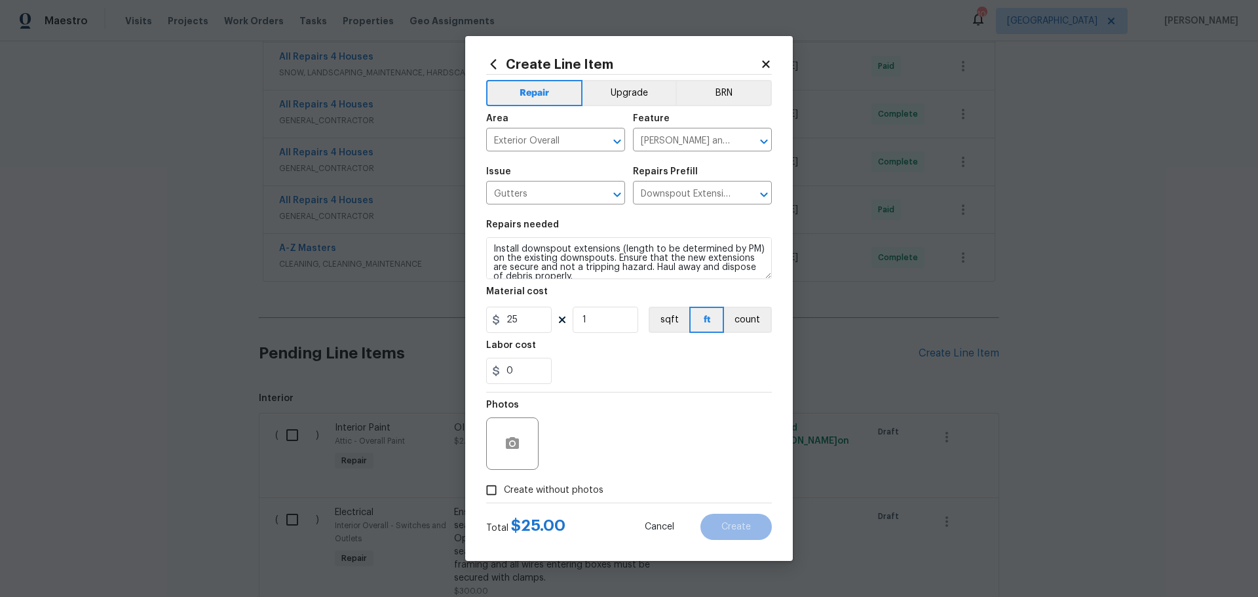
click at [575, 484] on span "Create without photos" at bounding box center [554, 491] width 100 height 14
click at [504, 484] on input "Create without photos" at bounding box center [491, 490] width 25 height 25
checkbox input "true"
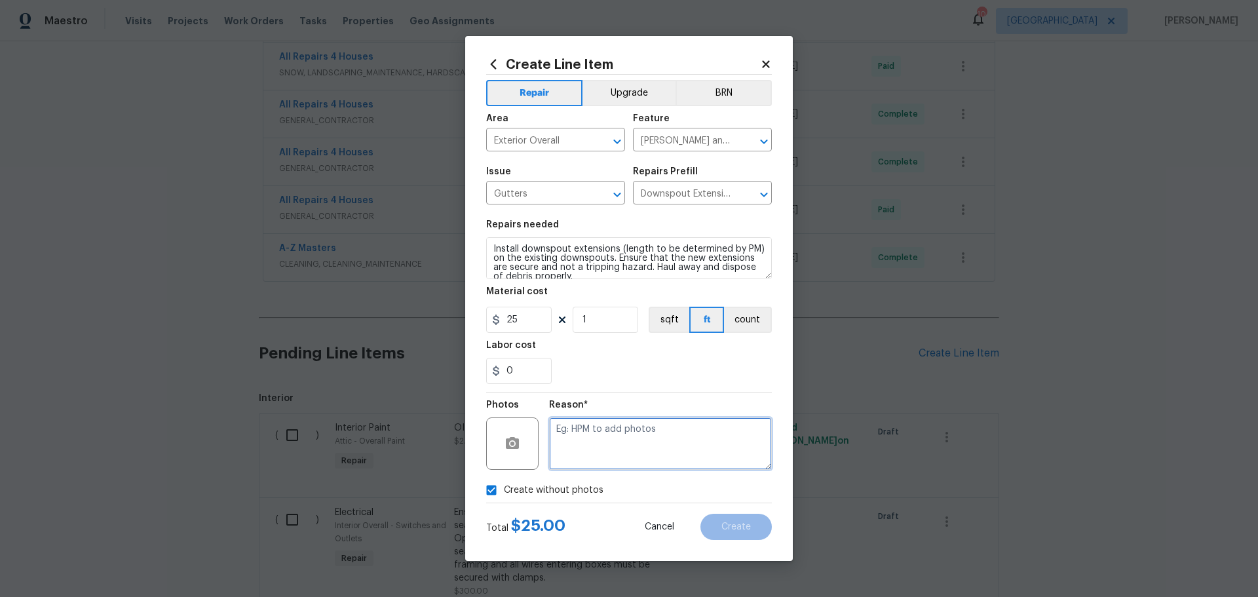
click at [643, 457] on textarea at bounding box center [660, 444] width 223 height 52
type textarea "1"
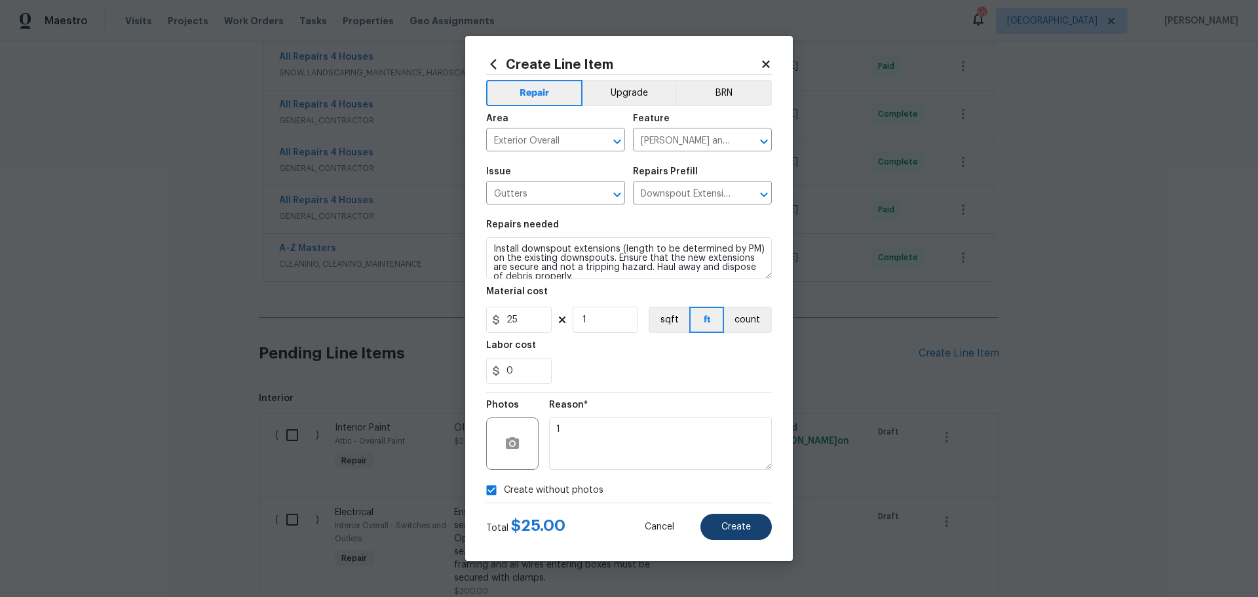
click at [747, 539] on div "Create Line Item Repair Upgrade BRN Area Exterior Overall ​ Feature Eaves and T…" at bounding box center [629, 298] width 328 height 525
click at [747, 532] on button "Create" at bounding box center [736, 527] width 71 height 26
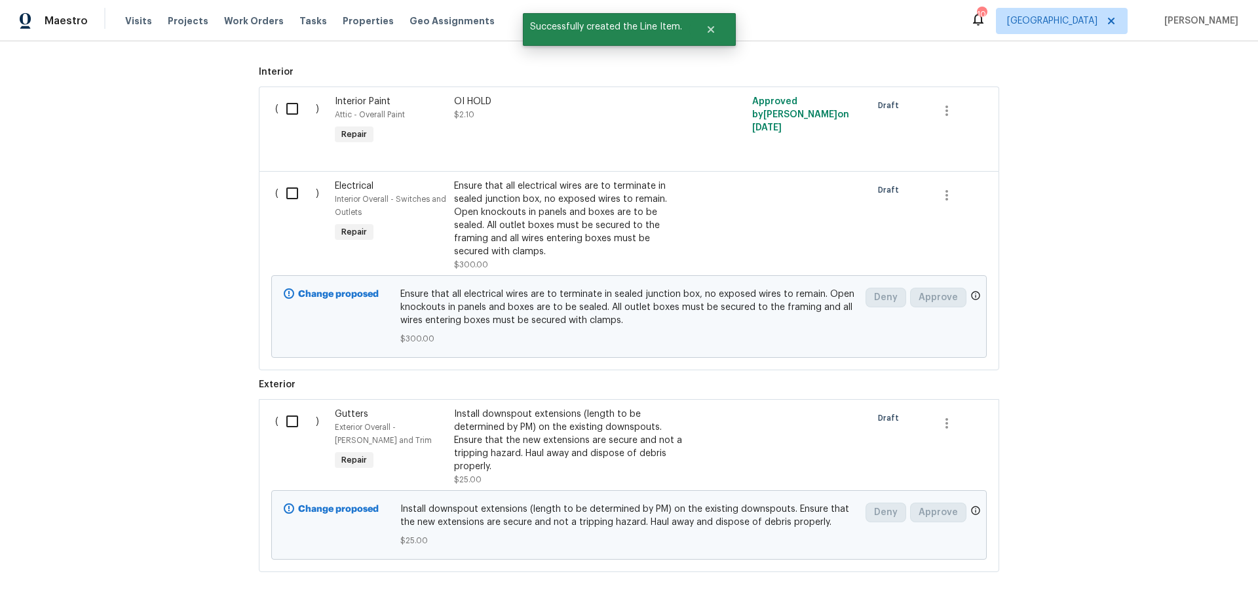
scroll to position [704, 0]
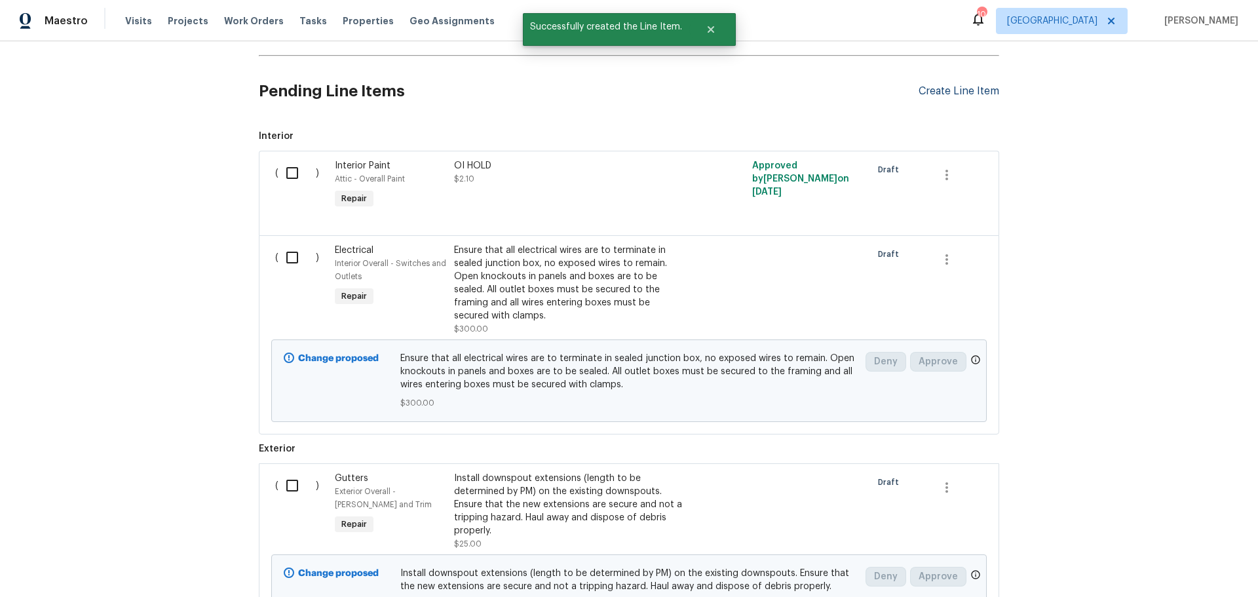
click at [948, 85] on div "Create Line Item" at bounding box center [959, 91] width 81 height 12
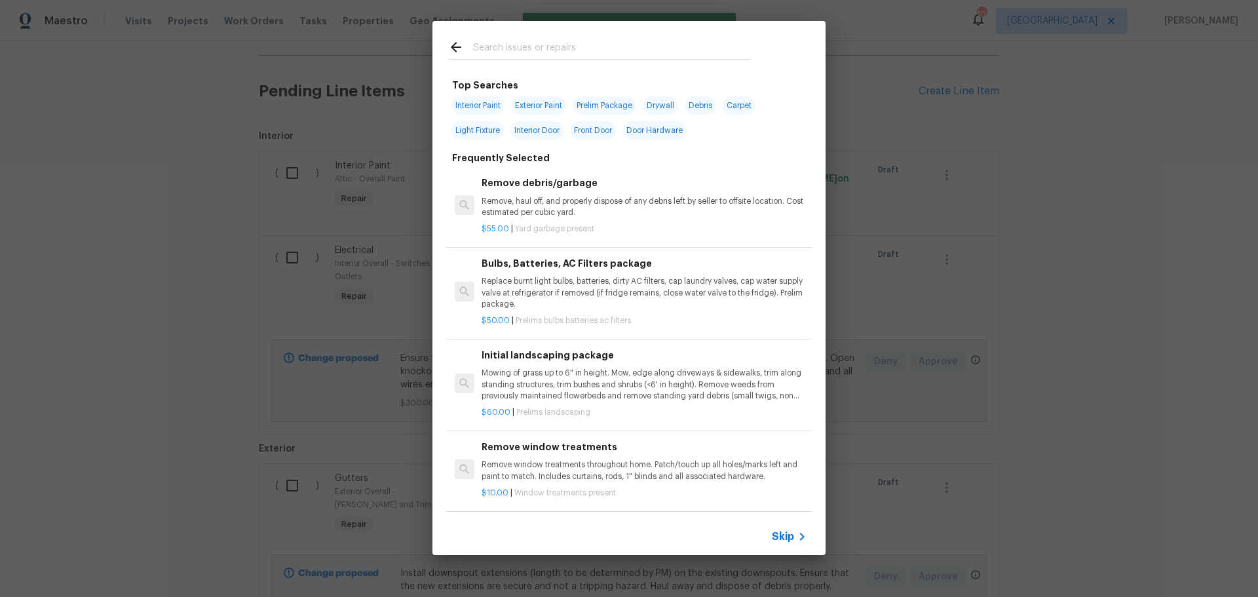
click at [536, 54] on input "text" at bounding box center [612, 49] width 278 height 20
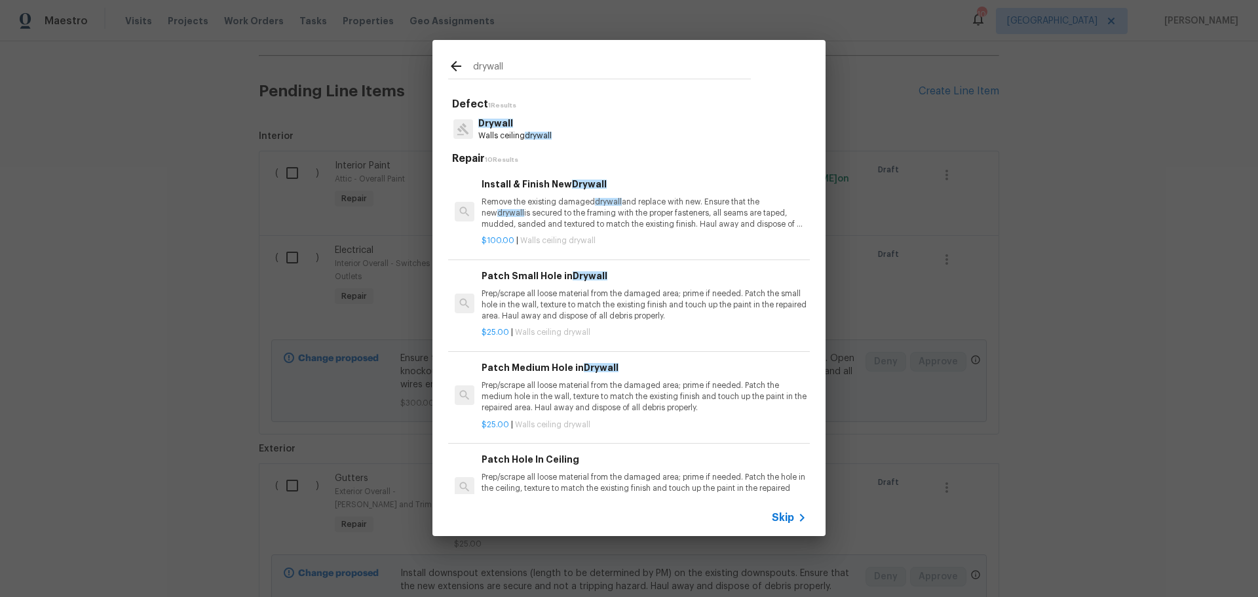
type input "drywall"
click at [569, 214] on p "Remove the existing damaged drywall and replace with new. Ensure that the new d…" at bounding box center [644, 213] width 325 height 33
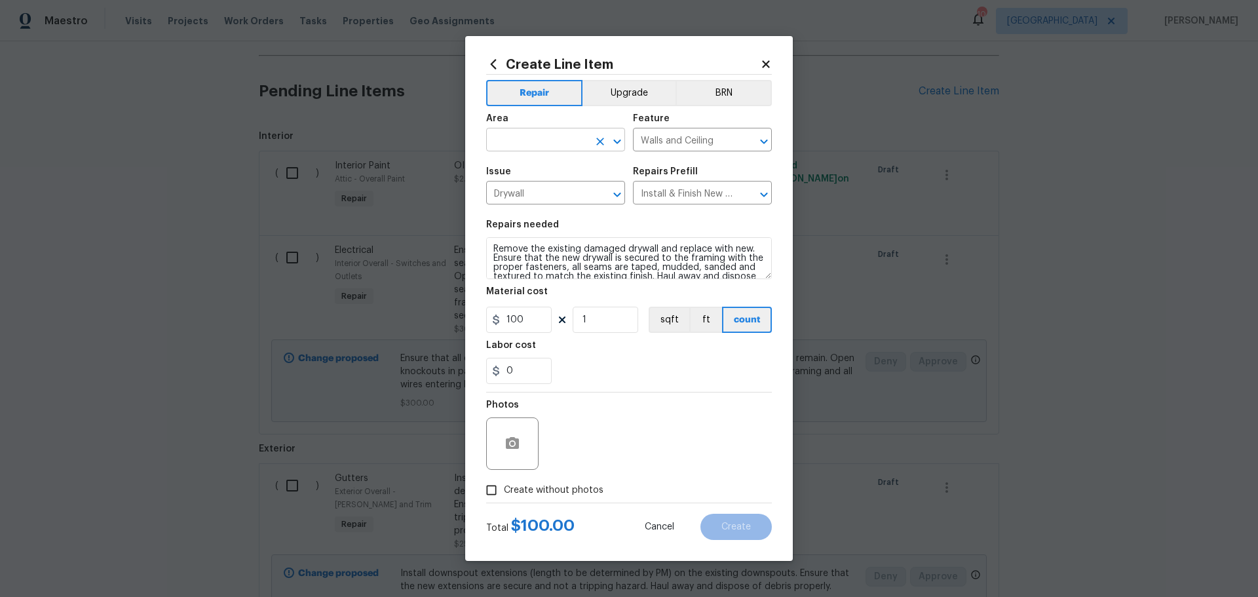
click at [617, 146] on icon "Open" at bounding box center [618, 142] width 16 height 16
click at [543, 191] on li "Unfinished basement" at bounding box center [555, 192] width 139 height 22
type input "Unfinished basement"
click at [590, 311] on input "1" at bounding box center [606, 320] width 66 height 26
type input "5"
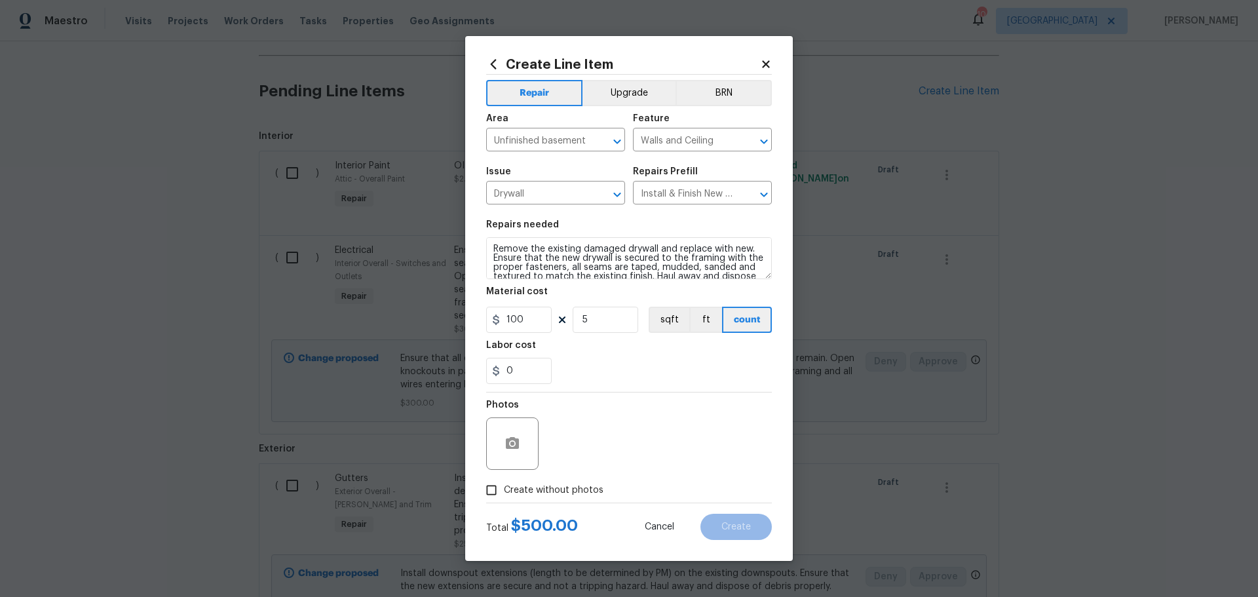
click at [605, 372] on div "0" at bounding box center [629, 371] width 286 height 26
click at [530, 497] on label "Create without photos" at bounding box center [541, 490] width 125 height 25
click at [504, 497] on input "Create without photos" at bounding box center [491, 490] width 25 height 25
checkbox input "true"
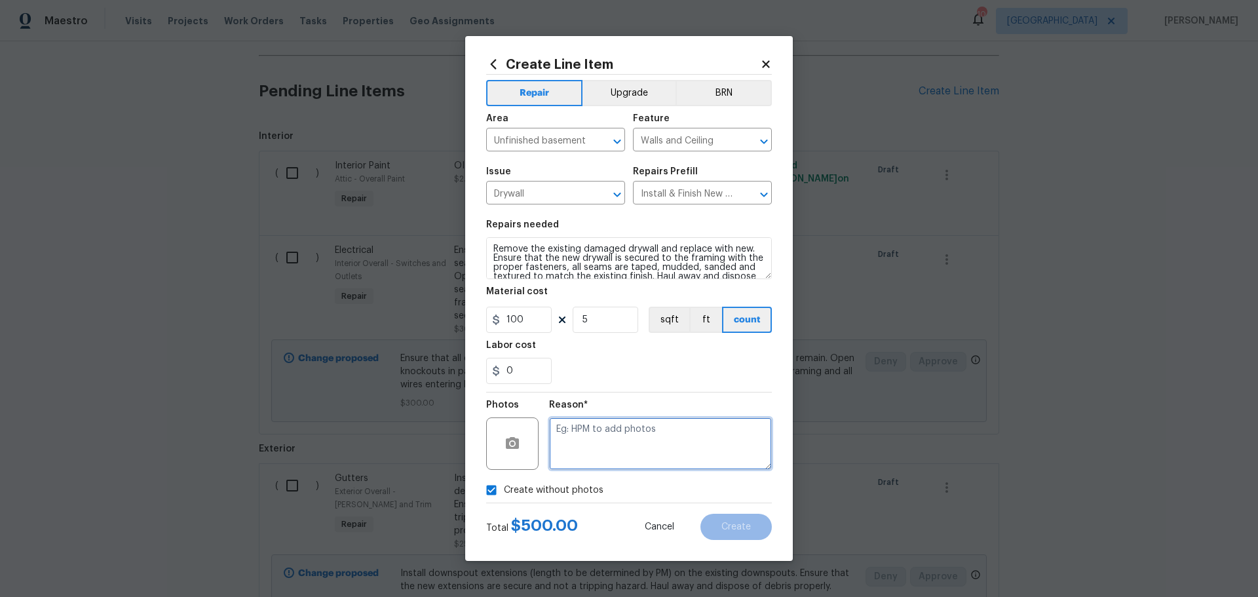
click at [589, 442] on textarea at bounding box center [660, 444] width 223 height 52
type textarea "1"
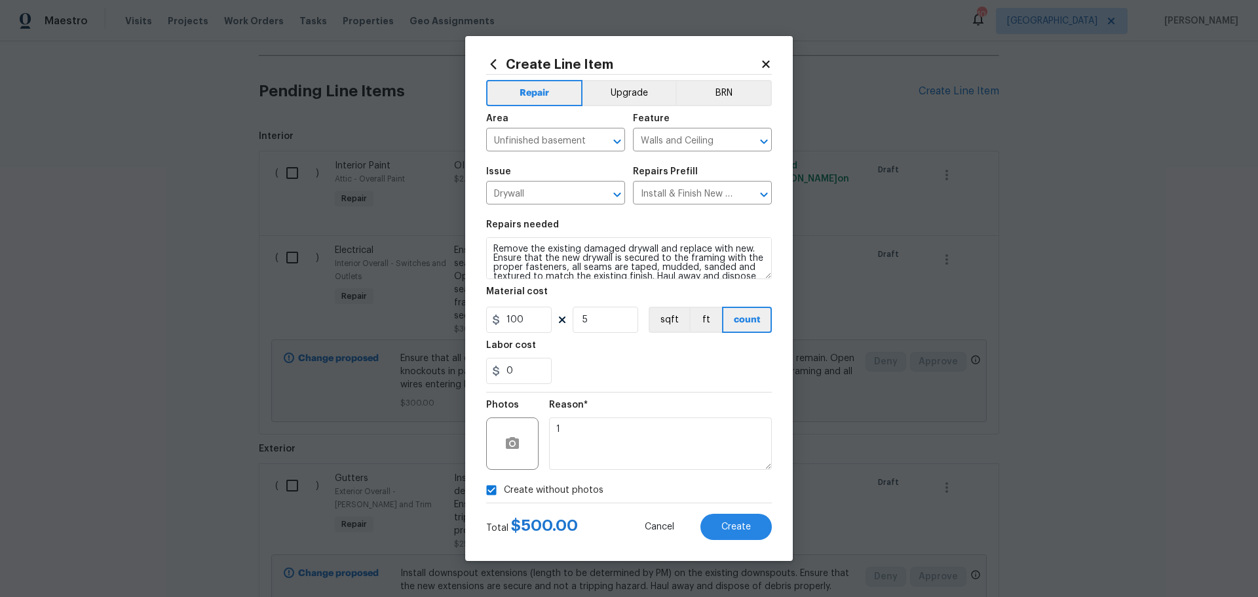
click at [626, 493] on div "Create without photos" at bounding box center [629, 490] width 286 height 25
click at [708, 522] on button "Create" at bounding box center [736, 527] width 71 height 26
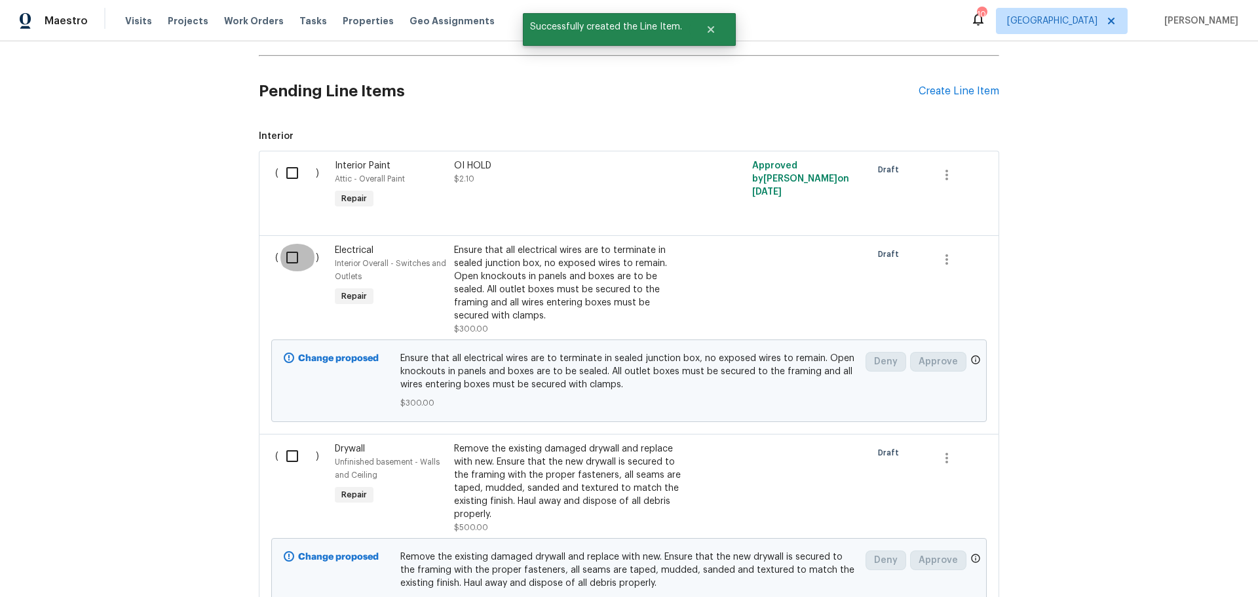
click at [286, 263] on input "checkbox" at bounding box center [297, 258] width 37 height 28
checkbox input "true"
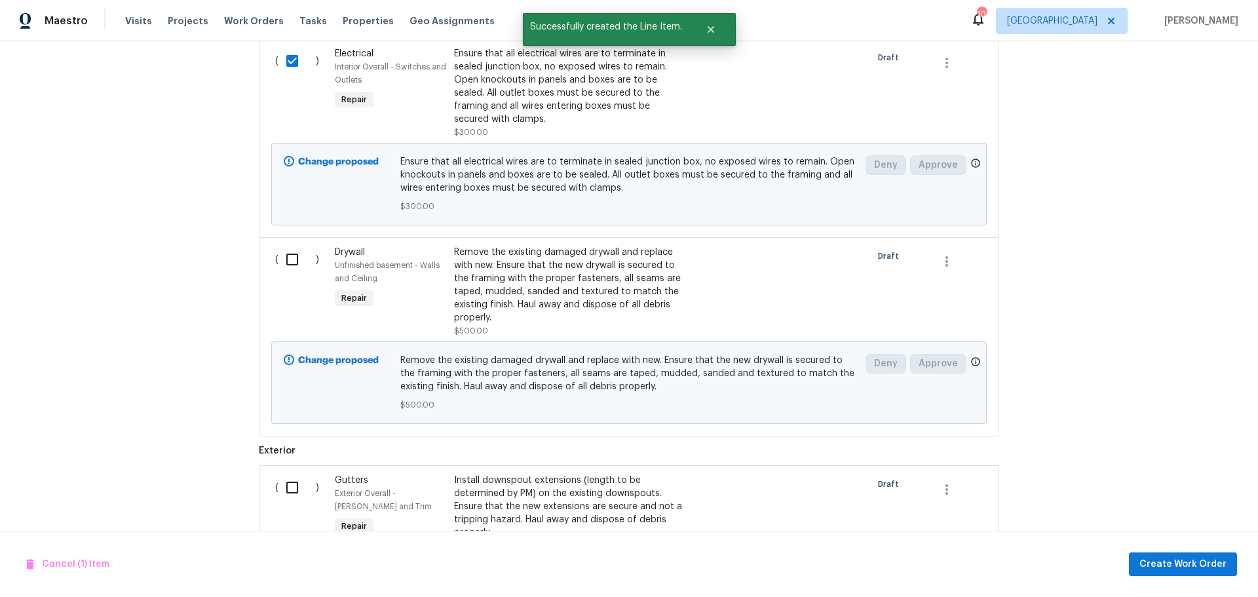
click at [284, 259] on input "checkbox" at bounding box center [297, 260] width 37 height 28
checkbox input "true"
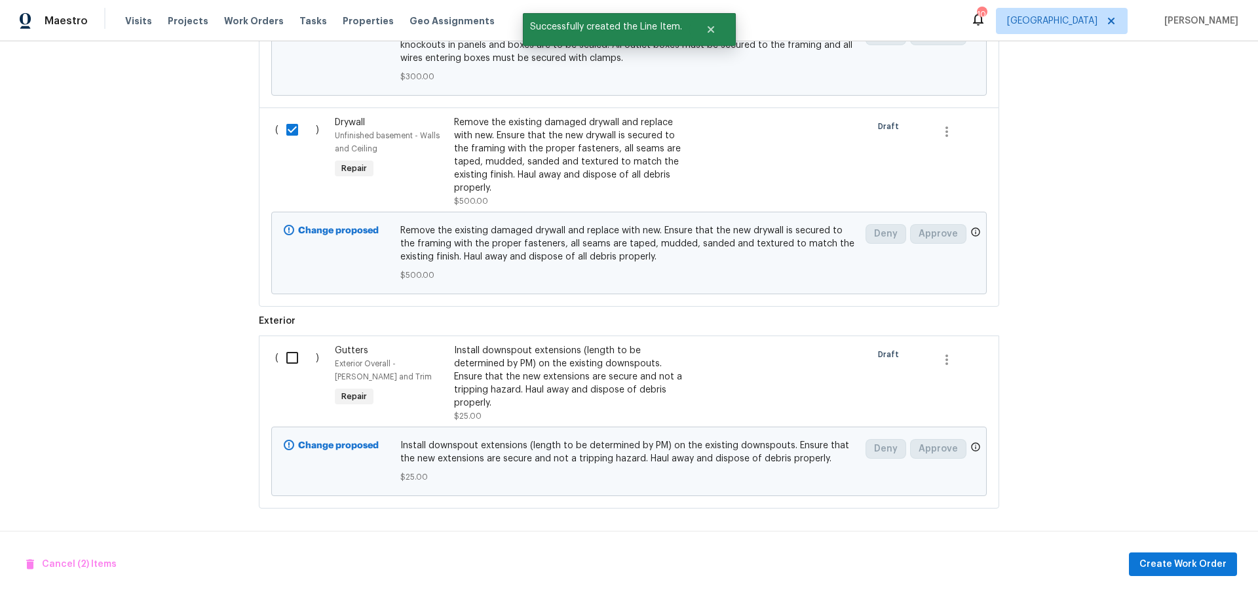
scroll to position [1032, 0]
click at [279, 354] on input "checkbox" at bounding box center [297, 357] width 37 height 28
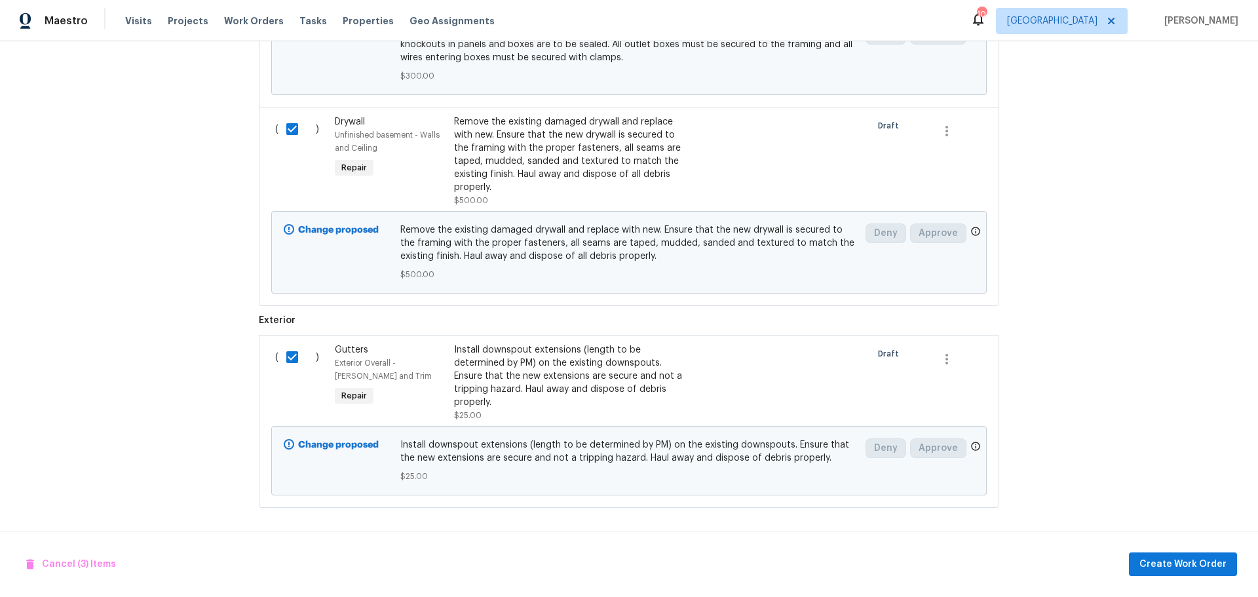
scroll to position [1041, 0]
click at [1158, 568] on span "Create Work Order" at bounding box center [1183, 564] width 87 height 16
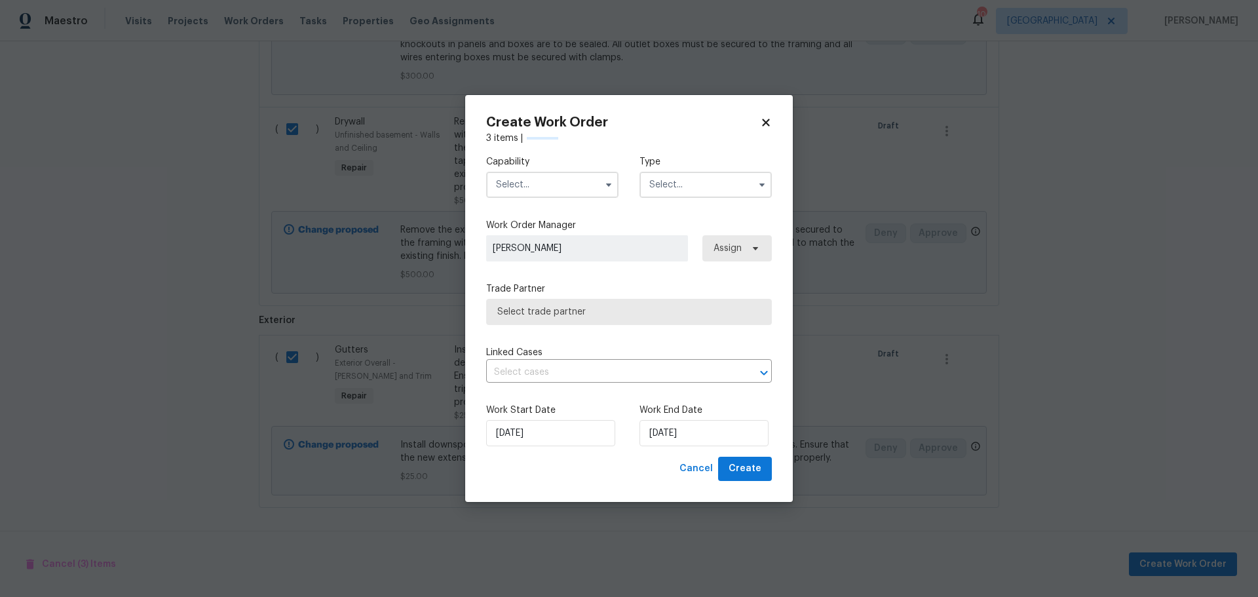
checkbox input "false"
click at [558, 185] on input "text" at bounding box center [552, 185] width 132 height 26
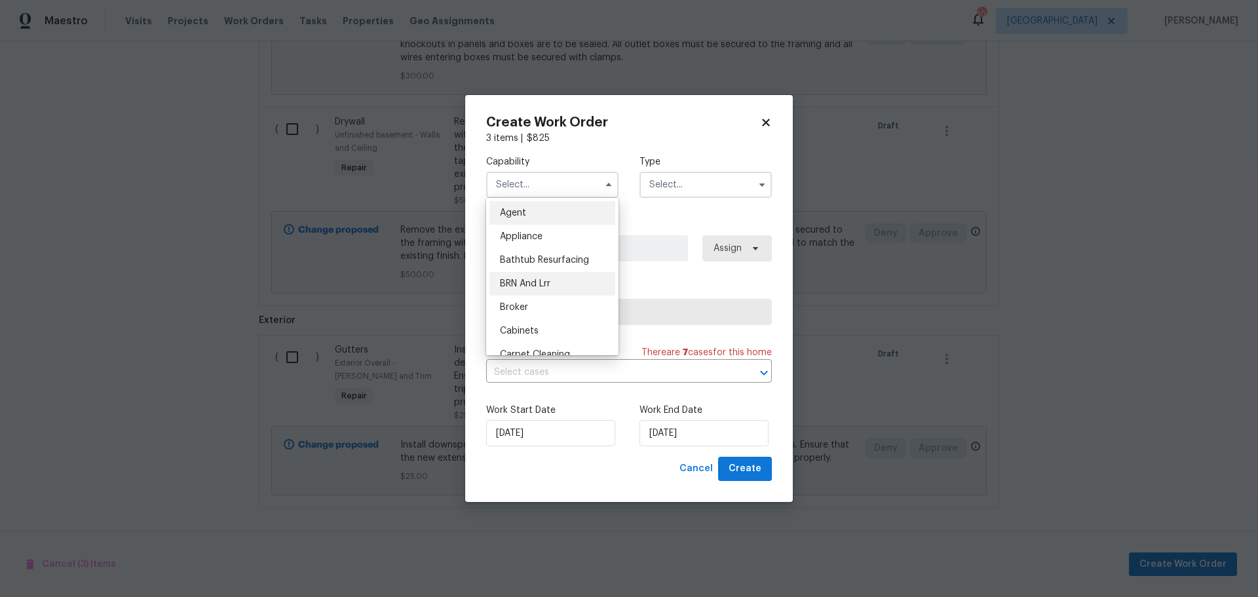
scroll to position [66, 0]
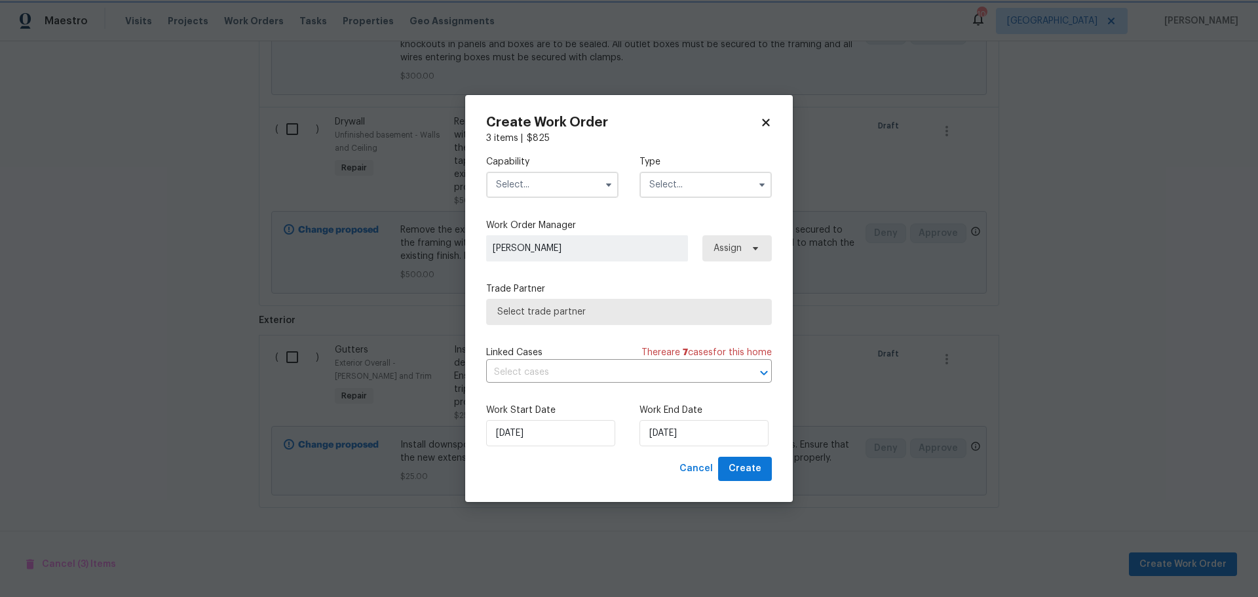
click at [773, 119] on div "Create Work Order 3 items | $ 825 Capability Agent Appliance Bathtub Resurfacin…" at bounding box center [629, 298] width 328 height 407
click at [767, 119] on icon at bounding box center [766, 123] width 12 height 12
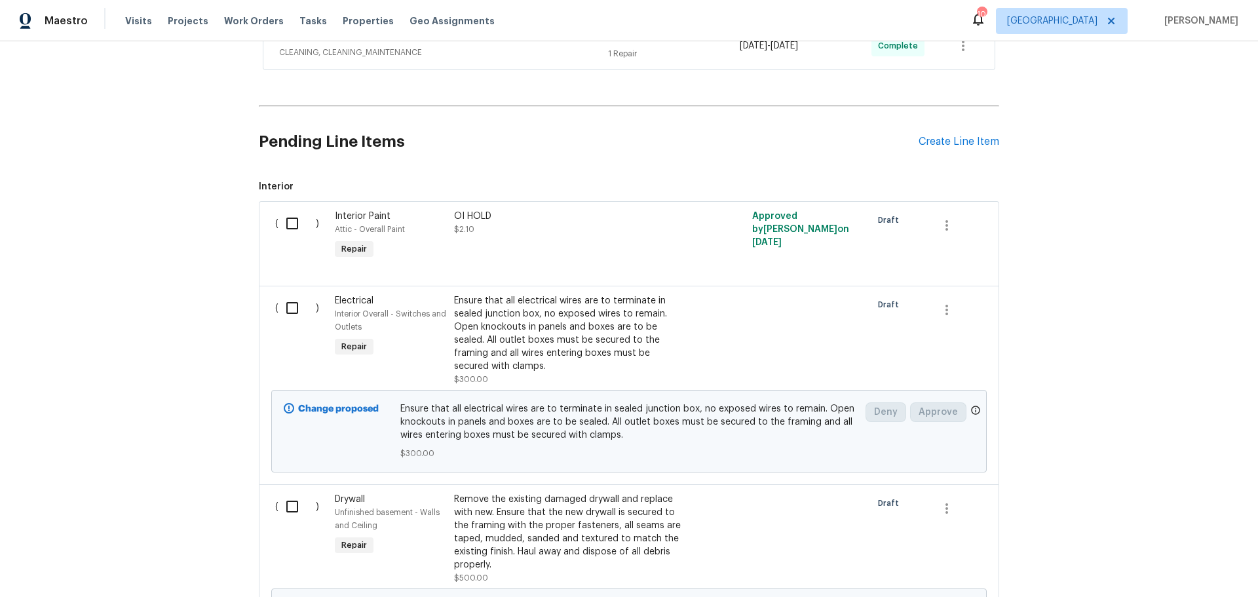
scroll to position [648, 0]
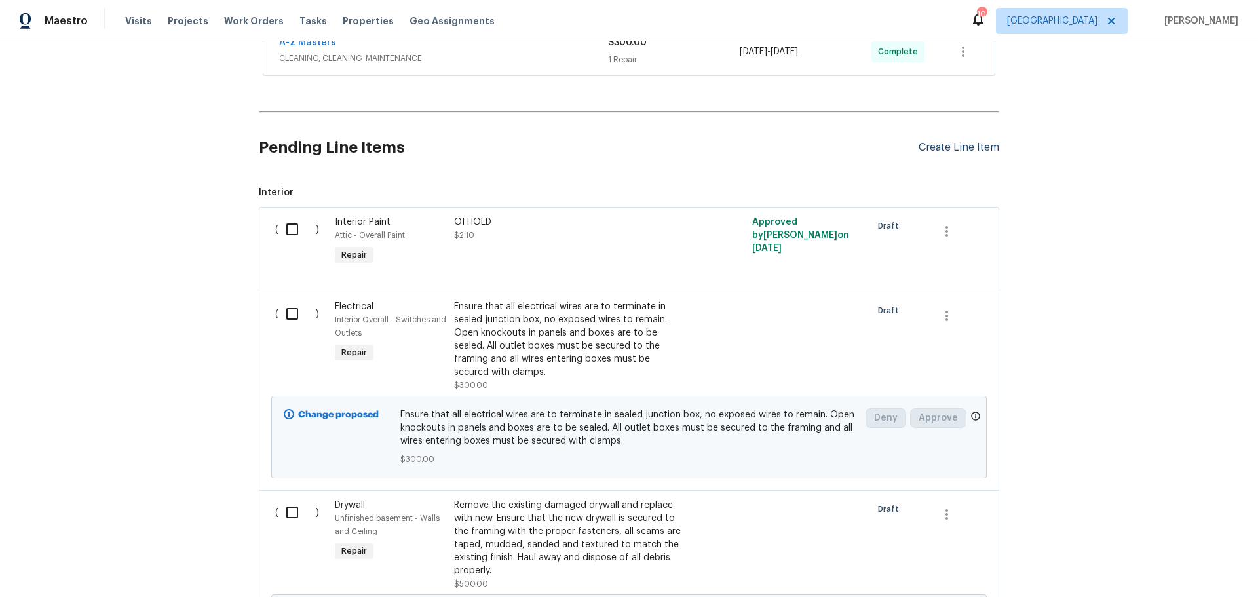
click at [948, 144] on div "Create Line Item" at bounding box center [959, 148] width 81 height 12
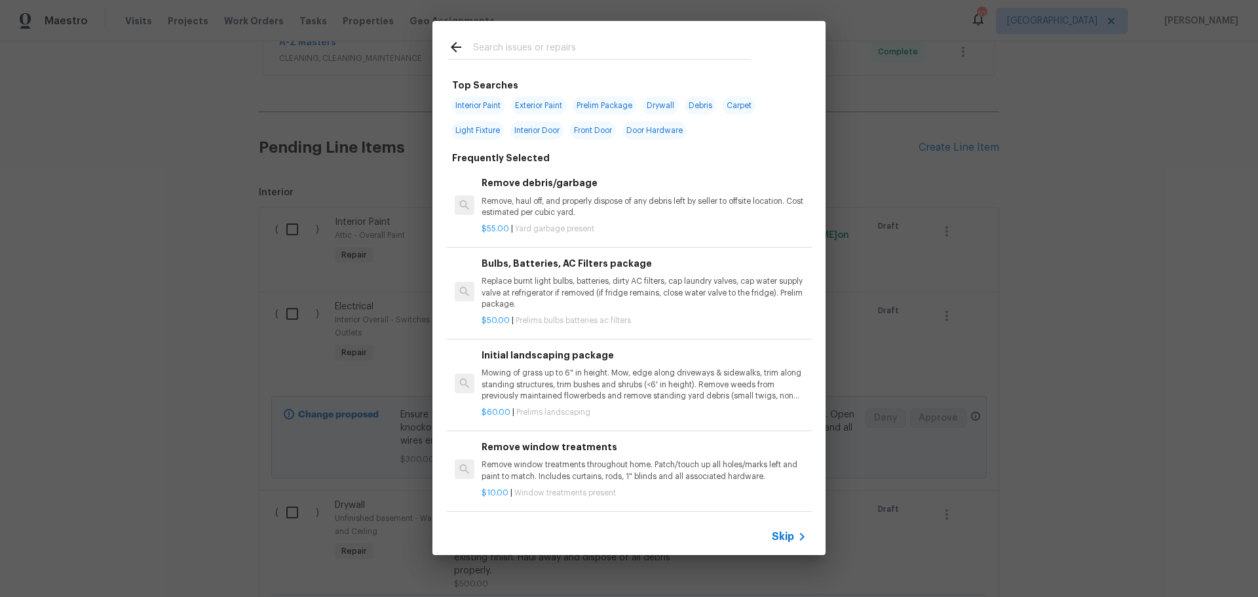
click at [607, 47] on input "text" at bounding box center [612, 49] width 278 height 20
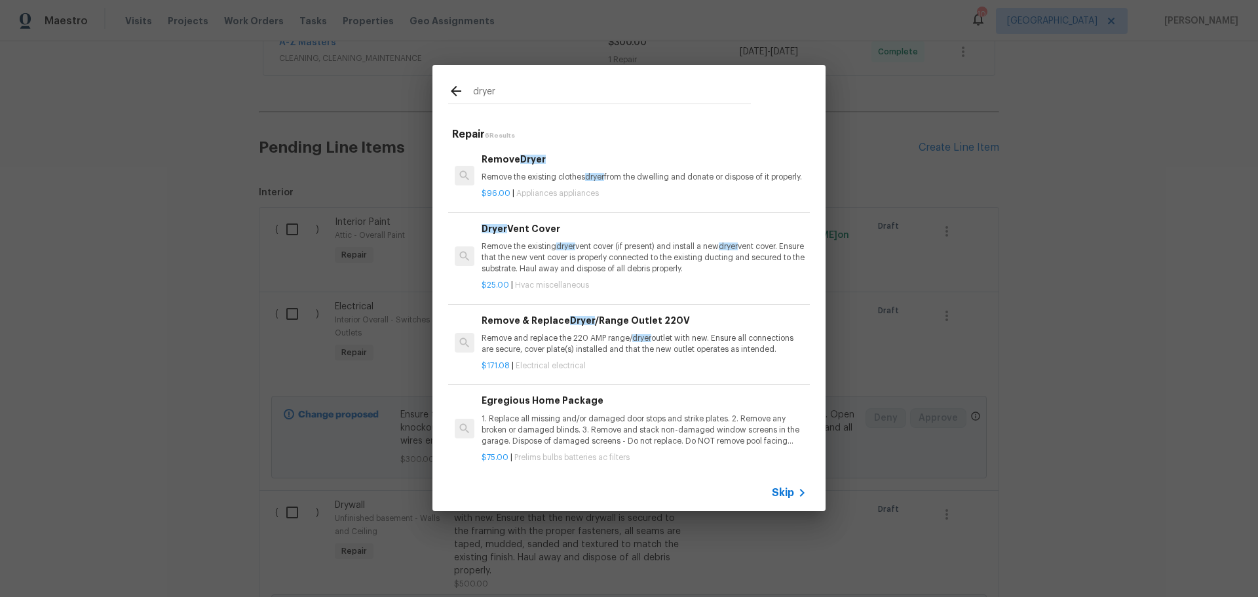
type input "dryer"
click at [592, 258] on p "Remove the existing dryer vent cover (if present) and install a new dryer vent …" at bounding box center [644, 257] width 325 height 33
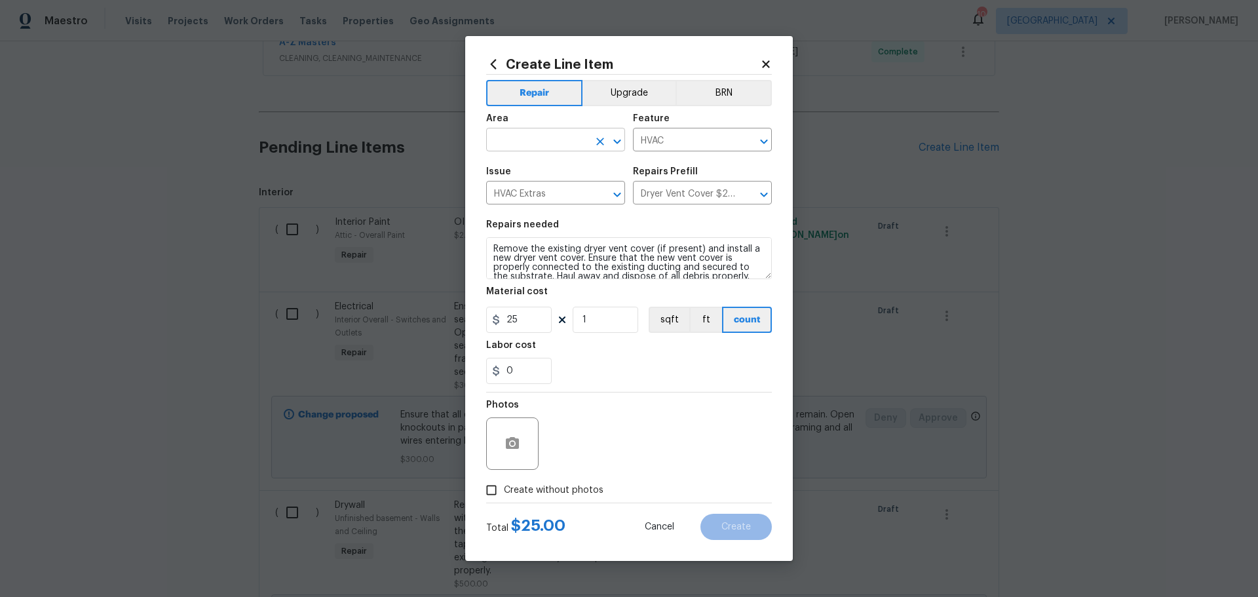
click at [620, 144] on icon "Open" at bounding box center [618, 142] width 16 height 16
click at [558, 194] on li "Exterior Overall" at bounding box center [555, 192] width 139 height 22
type input "Exterior Overall"
click at [571, 486] on span "Create without photos" at bounding box center [554, 491] width 100 height 14
click at [504, 486] on input "Create without photos" at bounding box center [491, 490] width 25 height 25
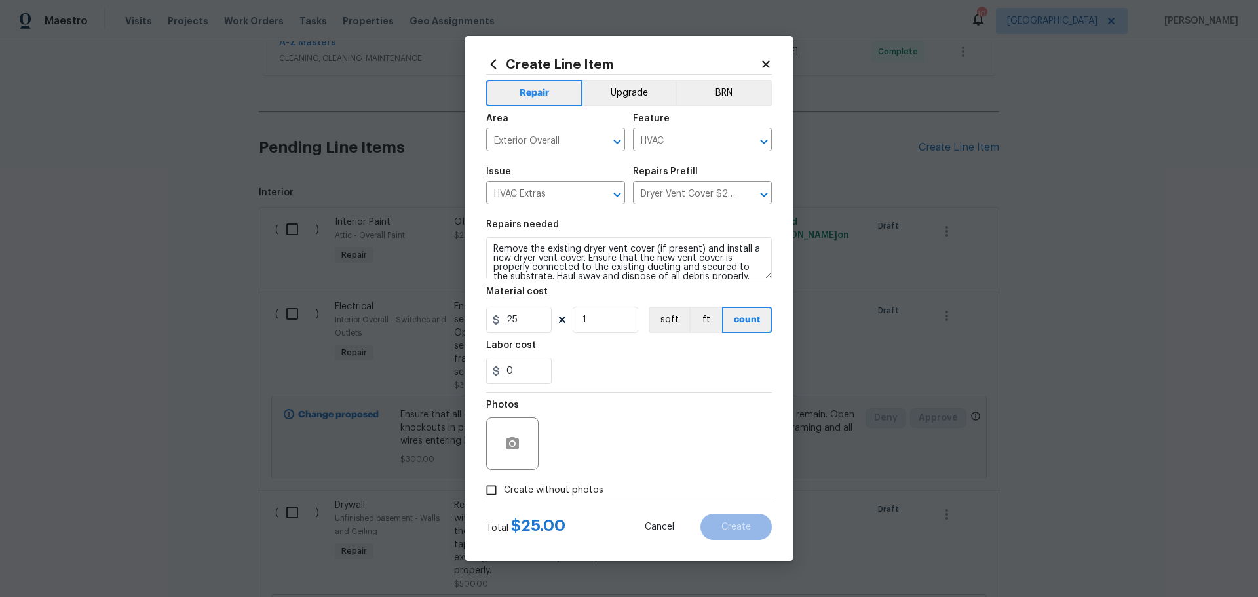
checkbox input "true"
click at [634, 417] on div "Reason*" at bounding box center [660, 408] width 223 height 17
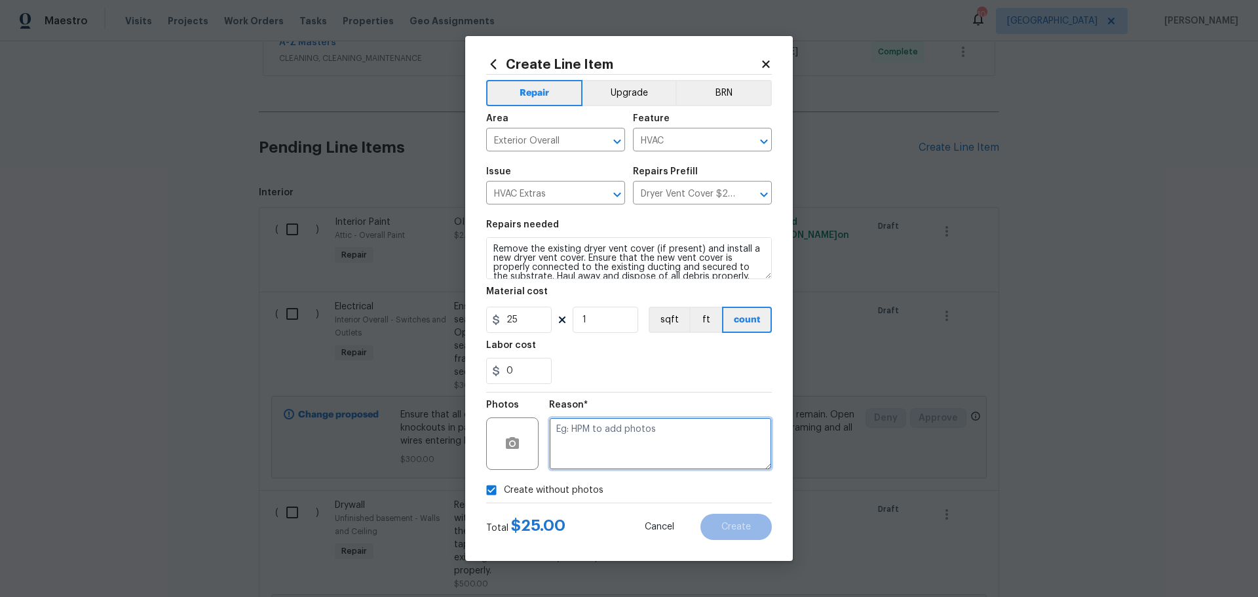
click at [632, 438] on textarea at bounding box center [660, 444] width 223 height 52
type textarea "1"
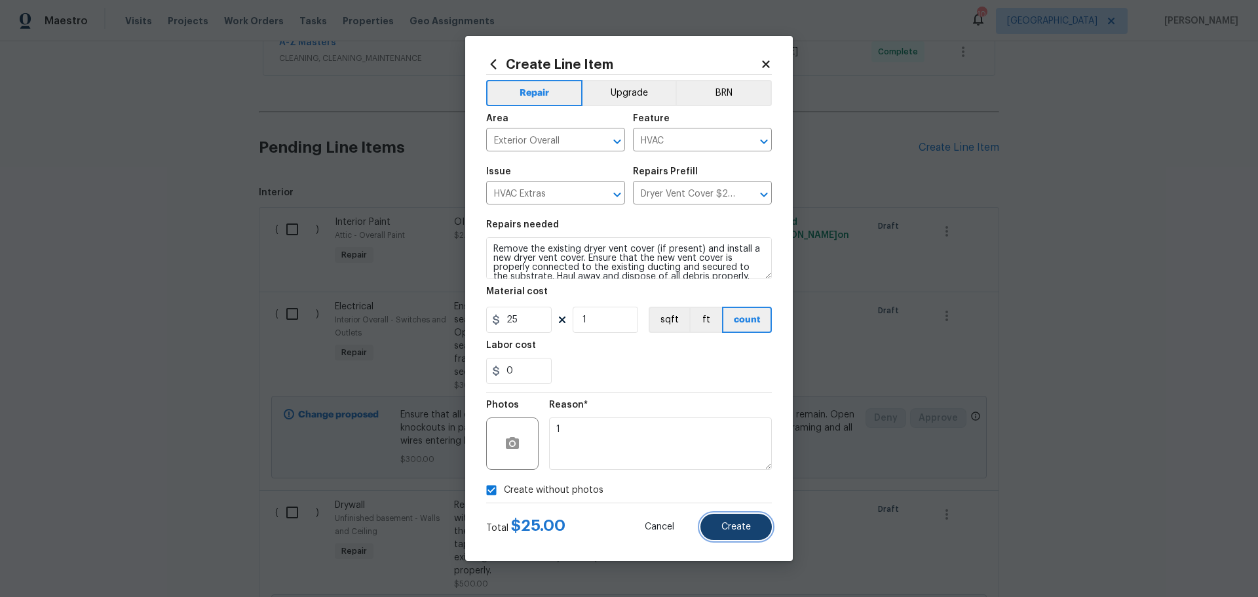
click at [718, 524] on button "Create" at bounding box center [736, 527] width 71 height 26
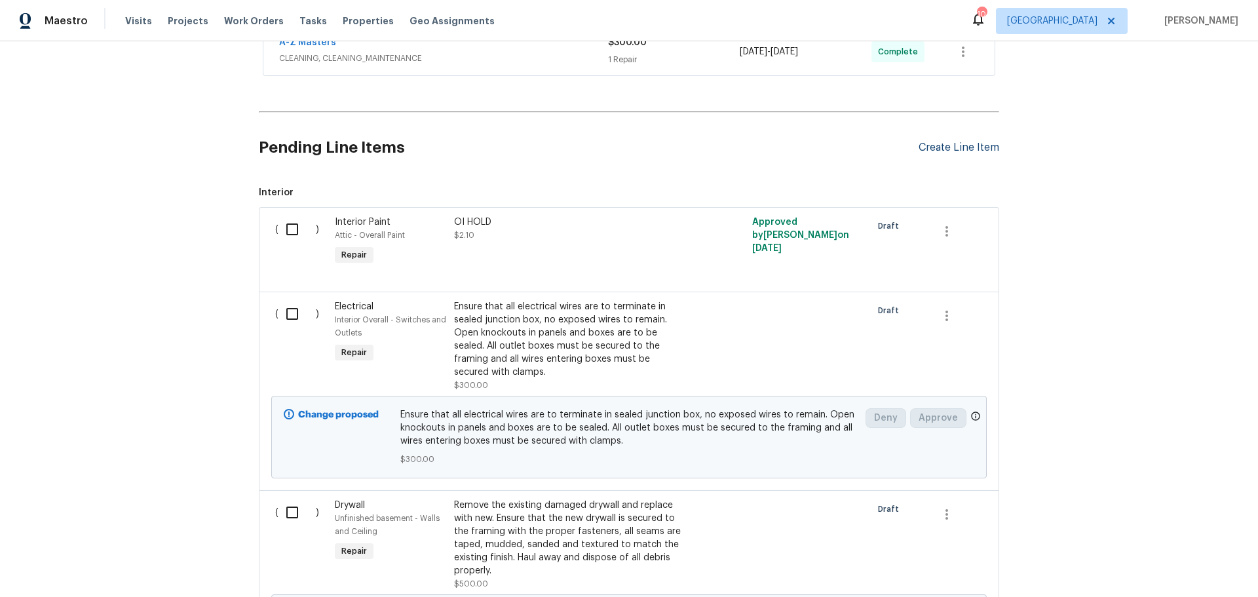
click at [953, 142] on div "Create Line Item" at bounding box center [959, 148] width 81 height 12
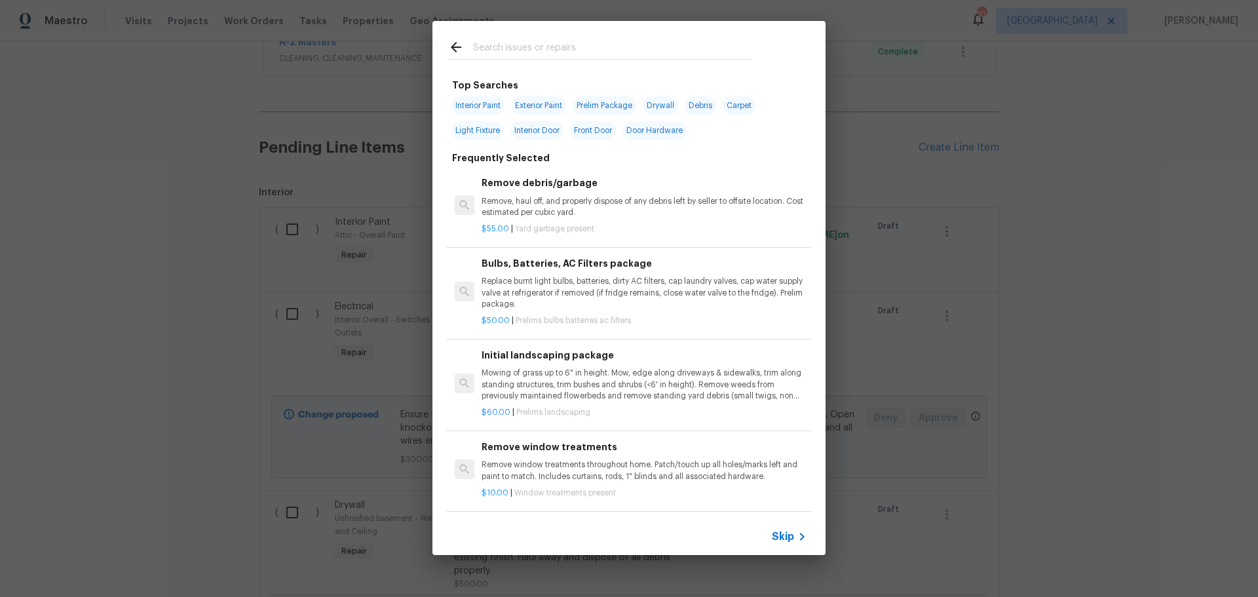
click at [515, 57] on input "text" at bounding box center [612, 49] width 278 height 20
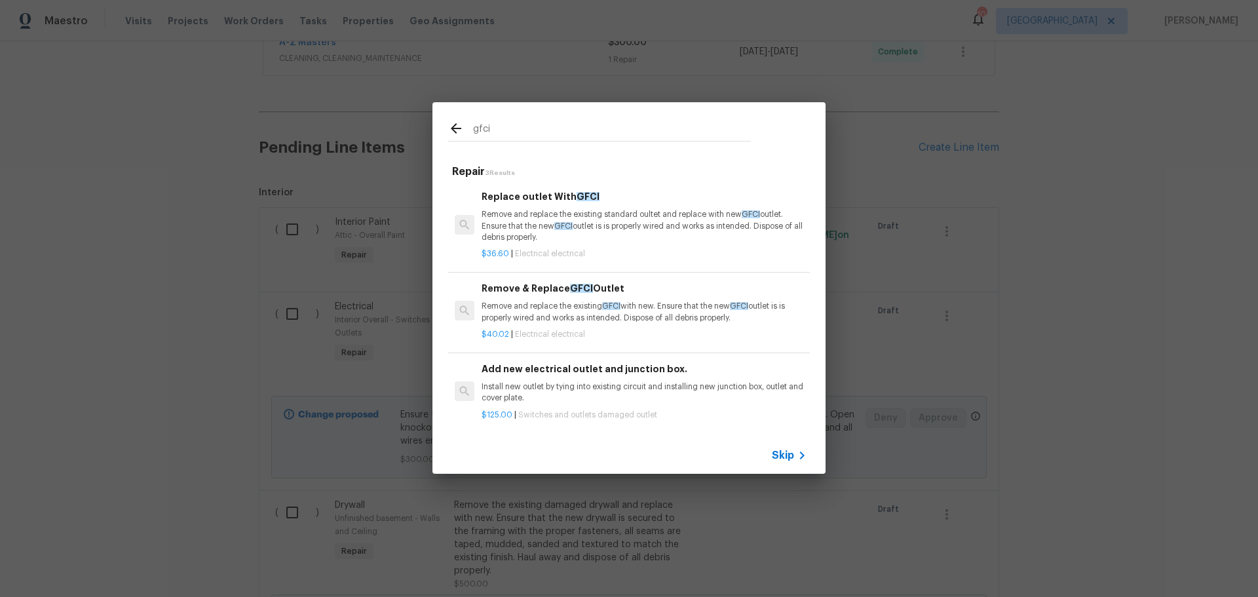
type input "gfci"
click at [592, 212] on p "Remove and replace the existing standard oultet and replace with new GFCI outle…" at bounding box center [644, 225] width 325 height 33
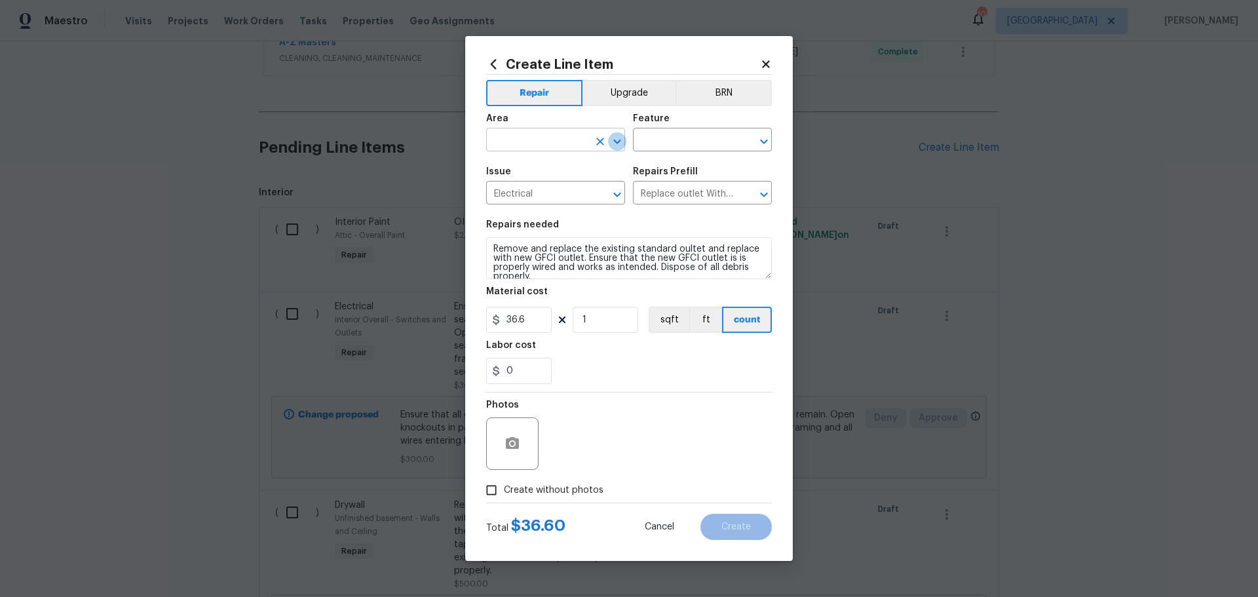
click at [612, 144] on icon "Open" at bounding box center [618, 142] width 16 height 16
click at [589, 167] on li "Kitchen" at bounding box center [555, 170] width 139 height 22
type input "Kitchen"
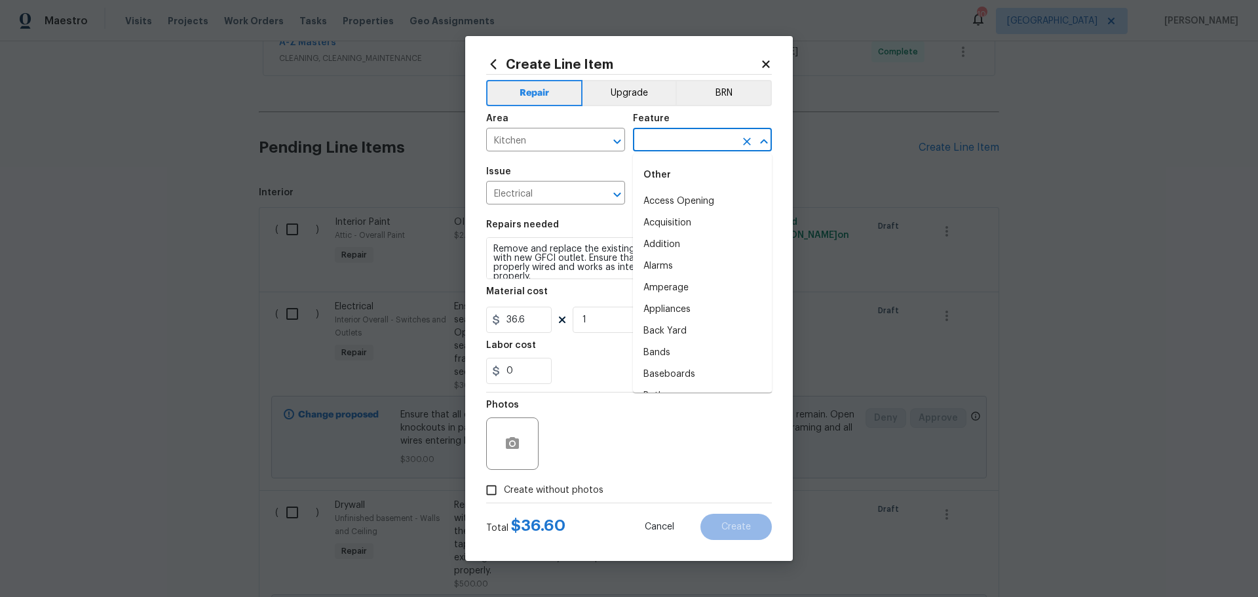
click at [655, 140] on input "text" at bounding box center [684, 141] width 102 height 20
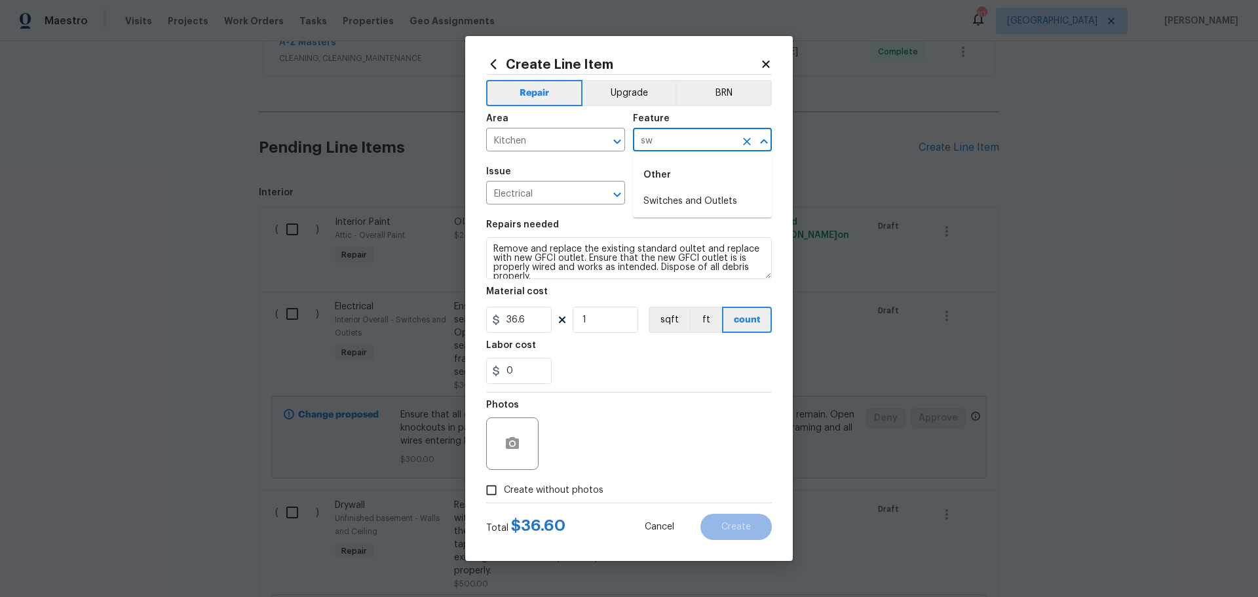
type input "s"
type input "f"
click at [656, 196] on li "GFCI Outlets" at bounding box center [702, 202] width 139 height 22
type input "GFCI Outlets"
click at [604, 328] on input "1" at bounding box center [606, 320] width 66 height 26
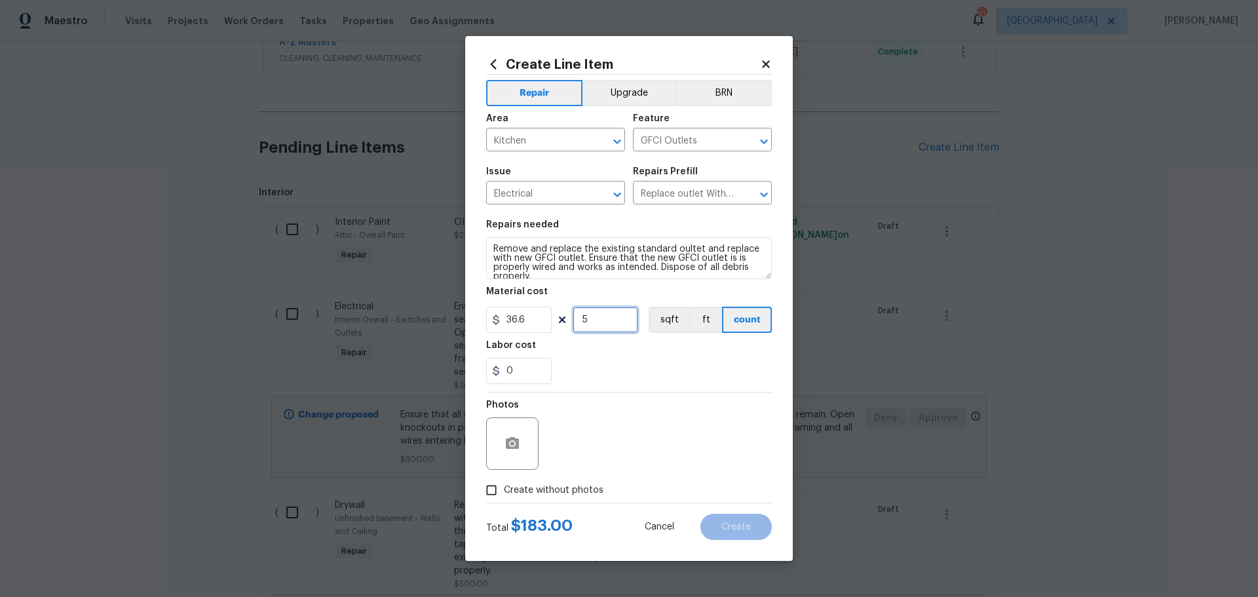
type input "5"
click at [524, 479] on label "Create without photos" at bounding box center [541, 490] width 125 height 25
click at [504, 479] on input "Create without photos" at bounding box center [491, 490] width 25 height 25
checkbox input "true"
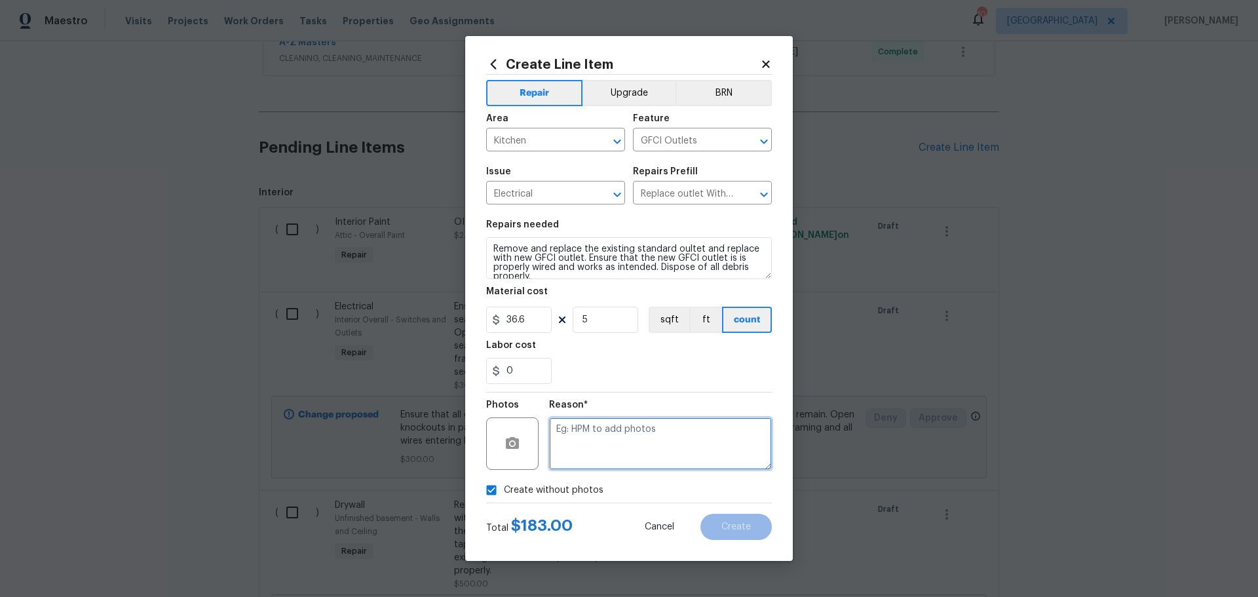
click at [590, 466] on textarea at bounding box center [660, 444] width 223 height 52
type textarea "1"
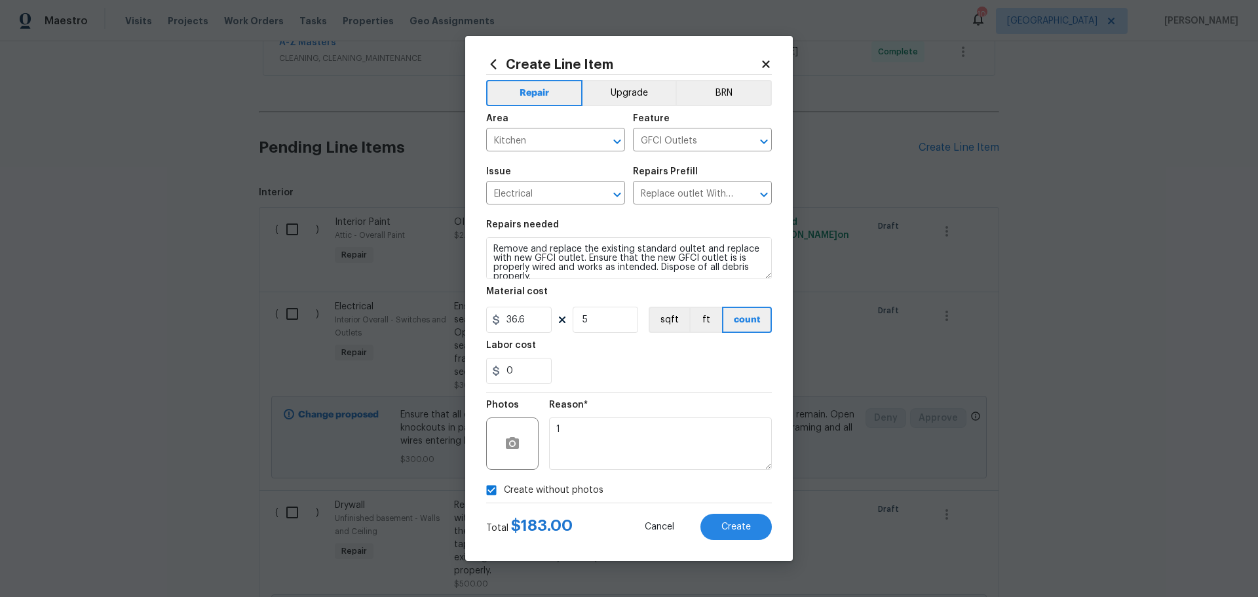
click at [733, 511] on div "Total $ 183.00 Cancel Create" at bounding box center [629, 521] width 286 height 37
click at [731, 515] on button "Create" at bounding box center [736, 527] width 71 height 26
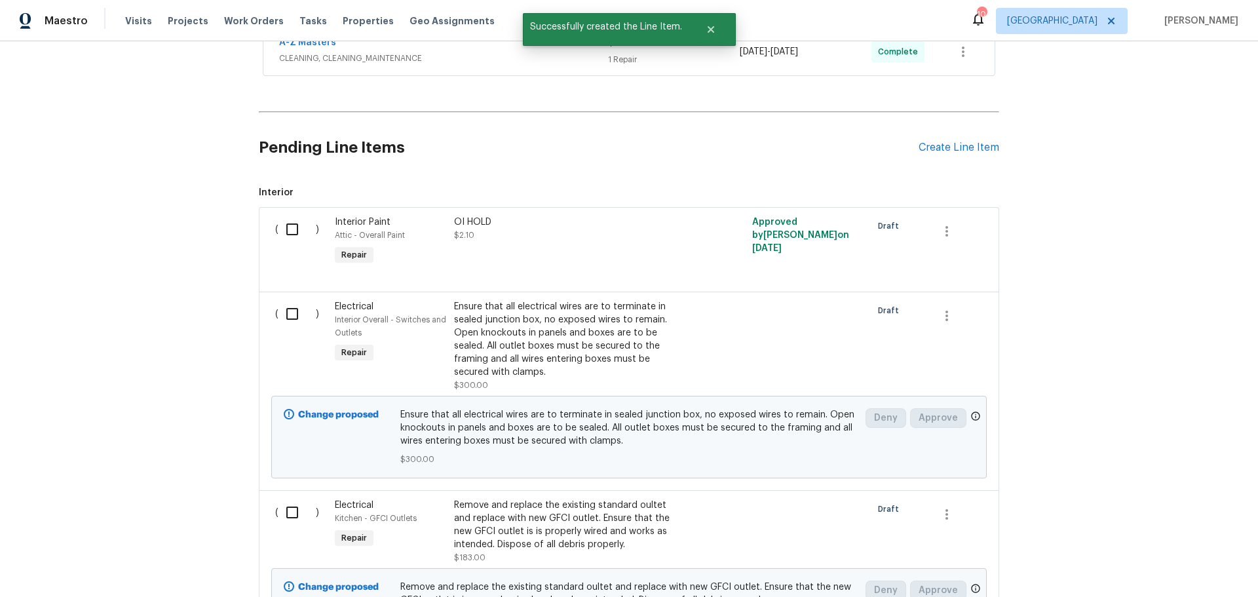
click at [294, 318] on input "checkbox" at bounding box center [297, 314] width 37 height 28
checkbox input "true"
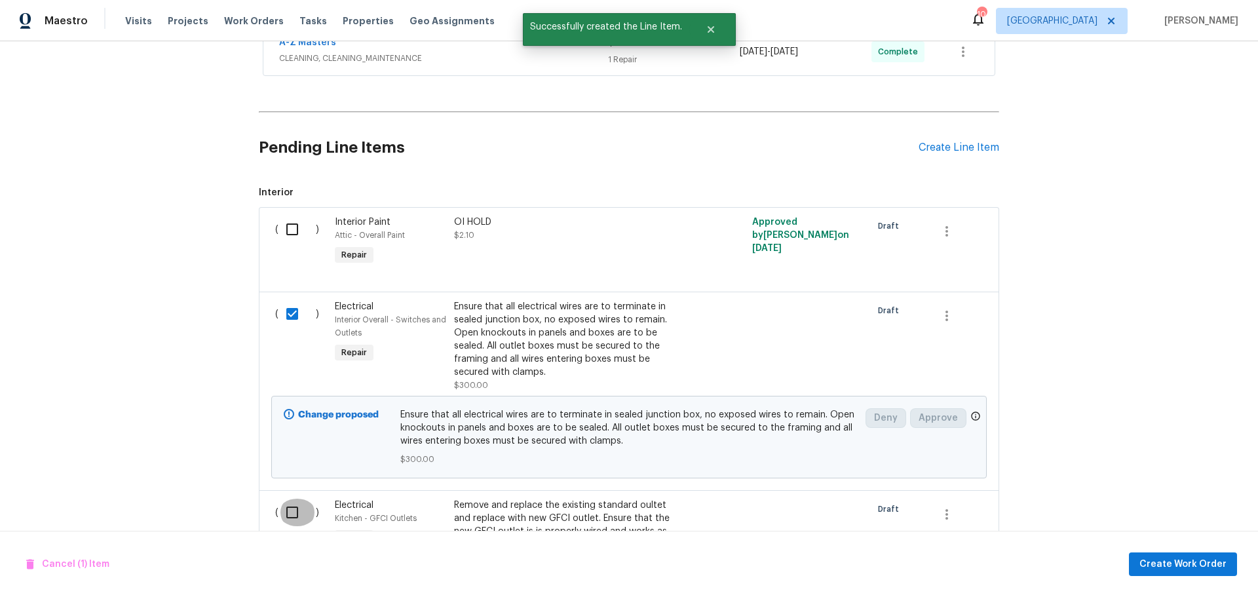
click at [292, 505] on input "checkbox" at bounding box center [297, 513] width 37 height 28
checkbox input "true"
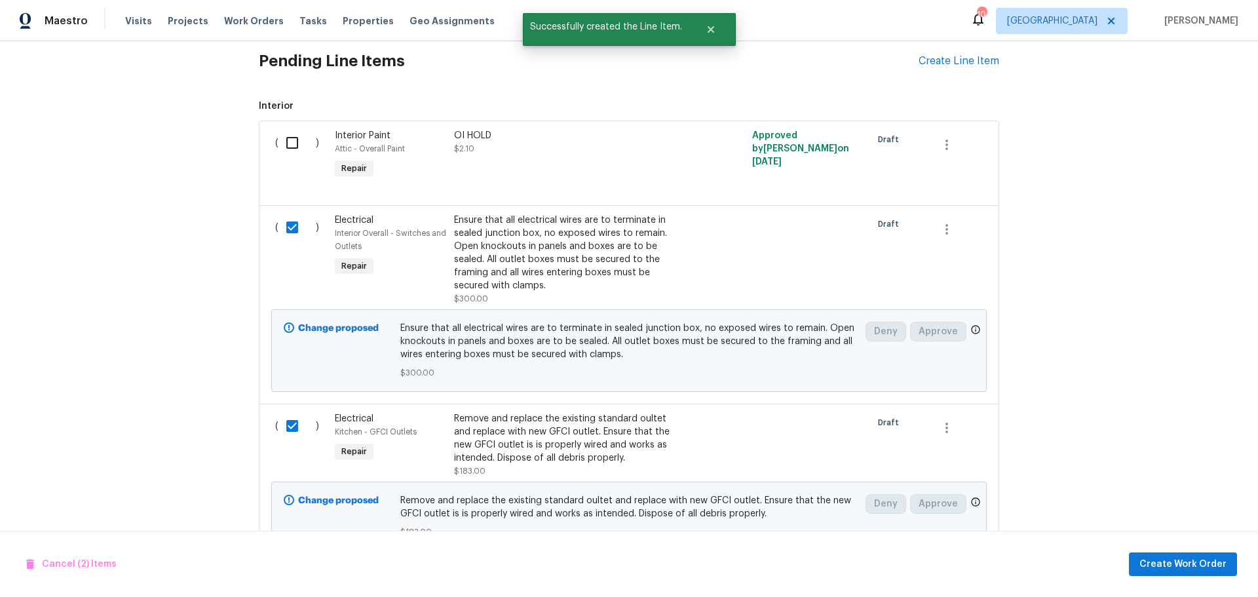
scroll to position [910, 0]
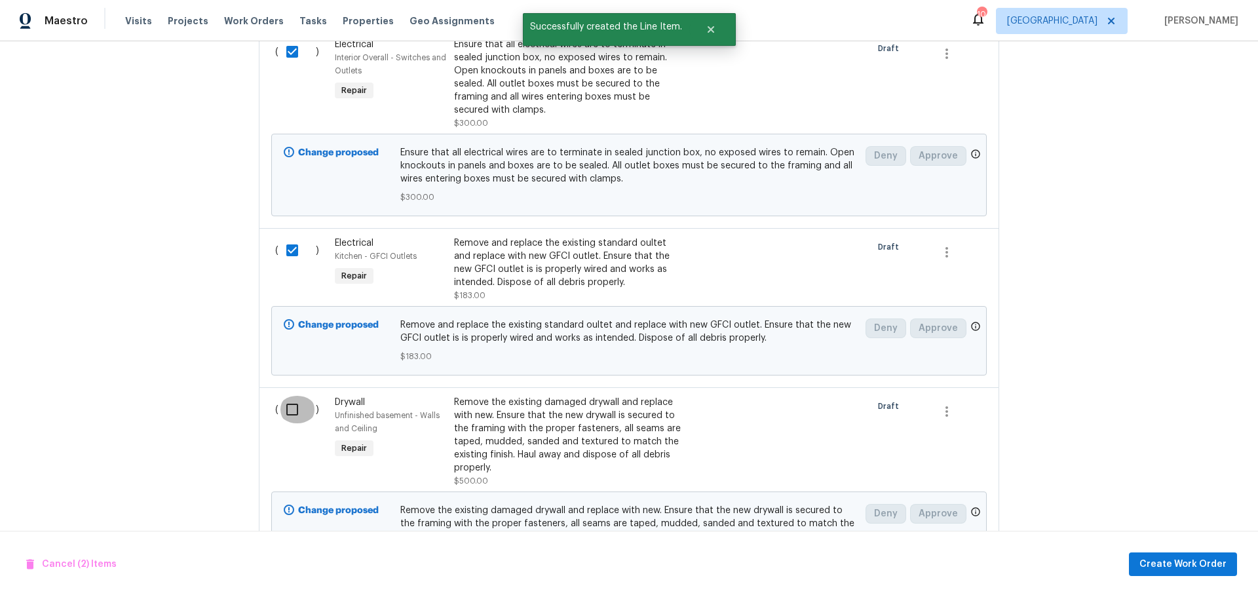
click at [293, 414] on input "checkbox" at bounding box center [297, 410] width 37 height 28
checkbox input "true"
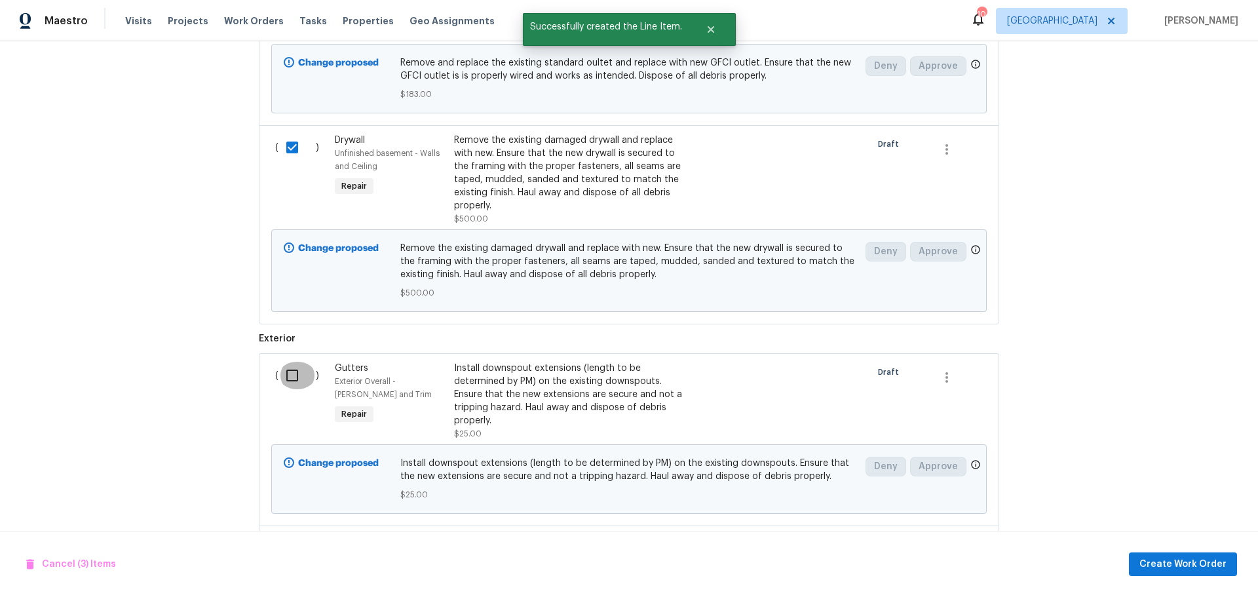
click at [286, 370] on input "checkbox" at bounding box center [297, 376] width 37 height 28
checkbox input "true"
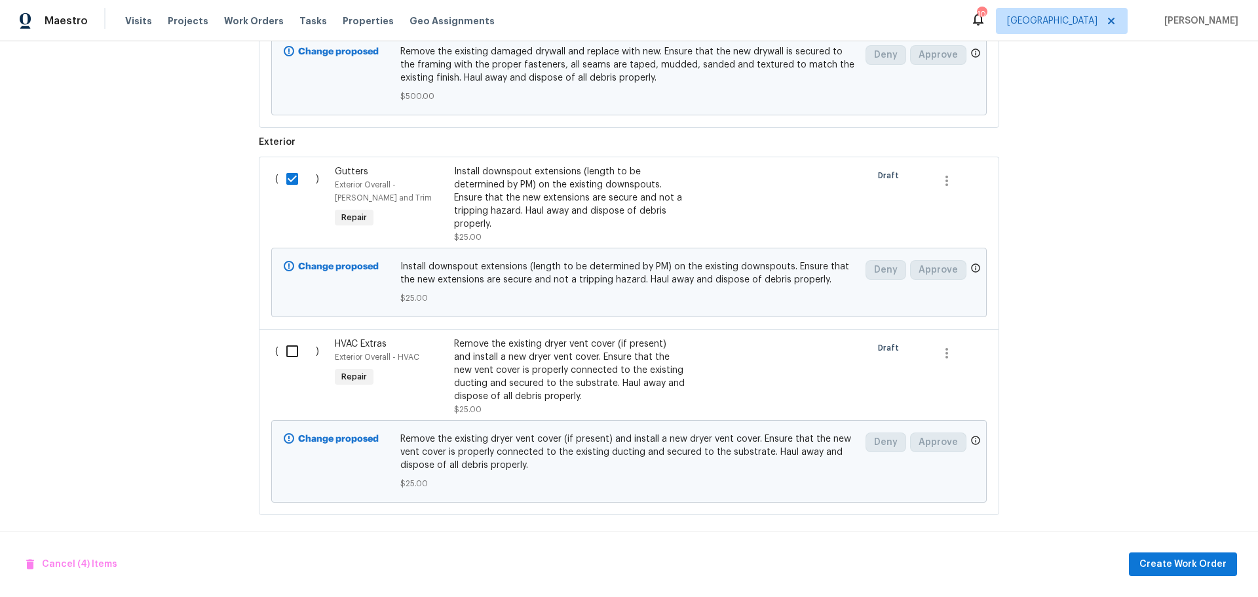
click at [279, 359] on input "checkbox" at bounding box center [297, 352] width 37 height 28
checkbox input "true"
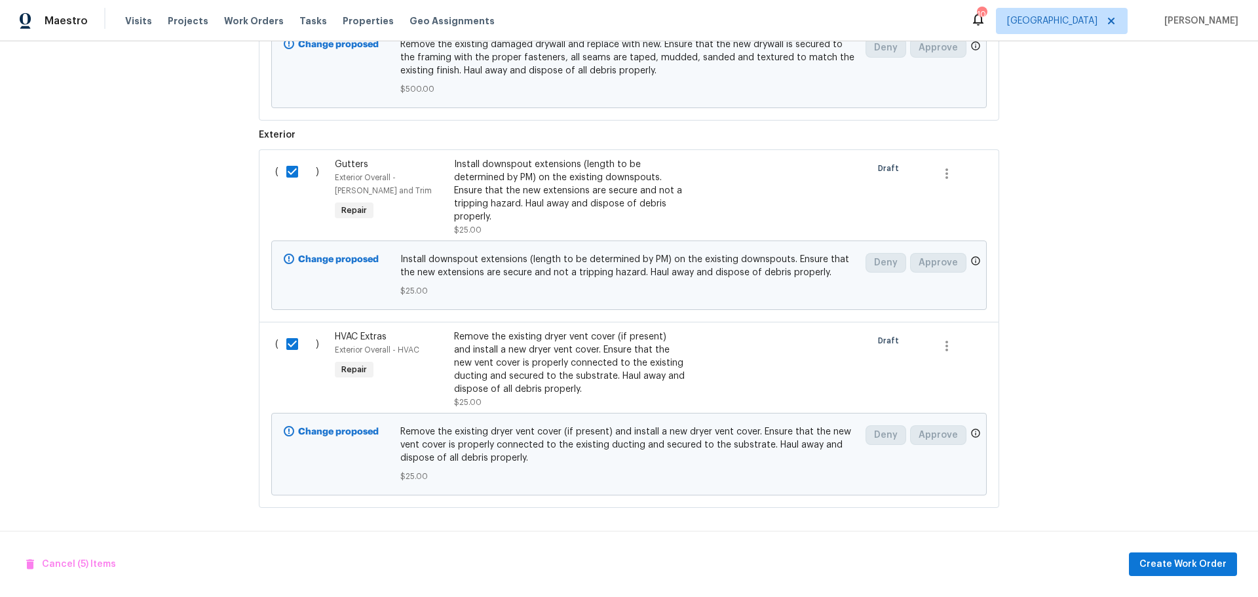
scroll to position [1386, 0]
click at [1176, 561] on span "Create Work Order" at bounding box center [1183, 564] width 87 height 16
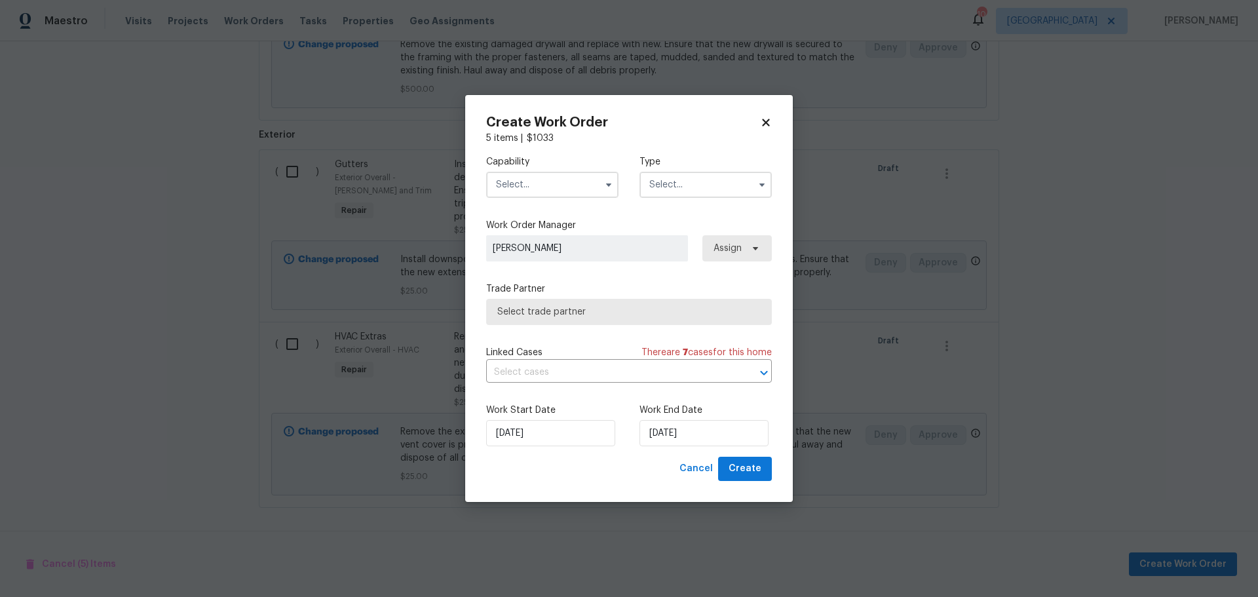
checkbox input "false"
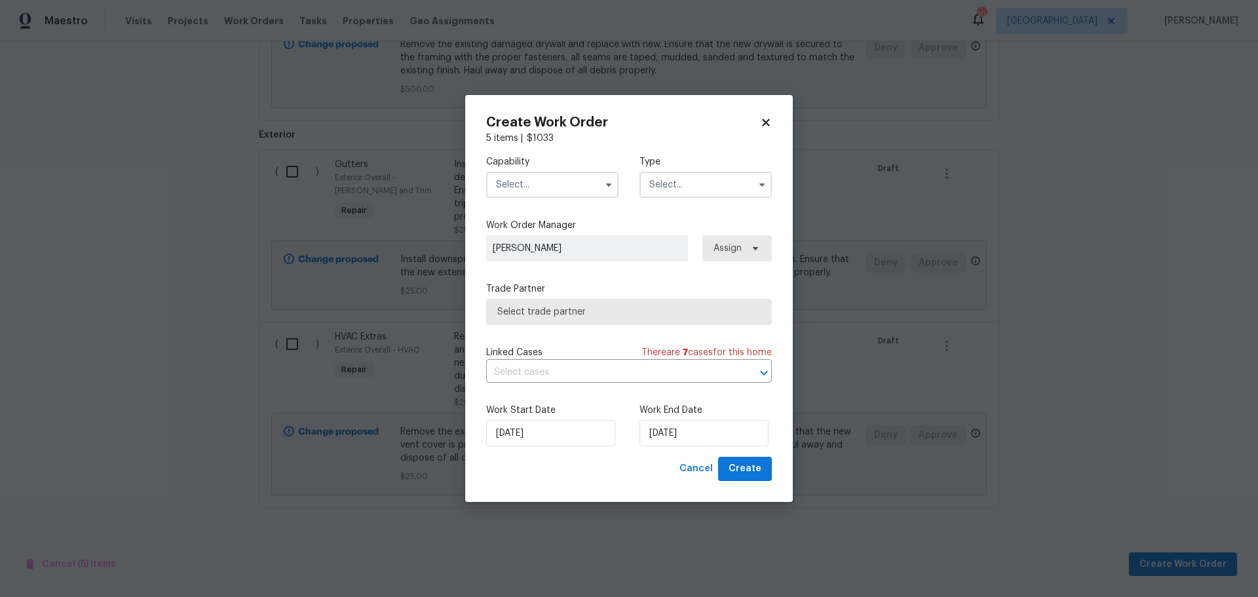
click at [584, 182] on input "text" at bounding box center [552, 185] width 132 height 26
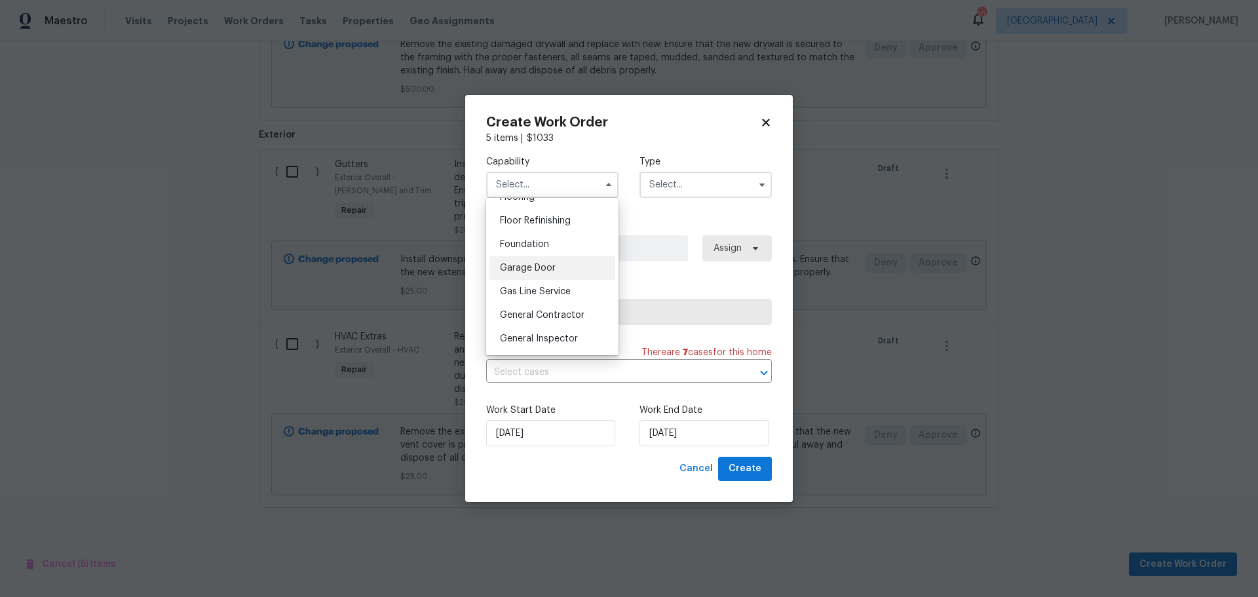
scroll to position [590, 0]
click at [564, 262] on div "General Contractor" at bounding box center [553, 250] width 126 height 24
type input "General Contractor"
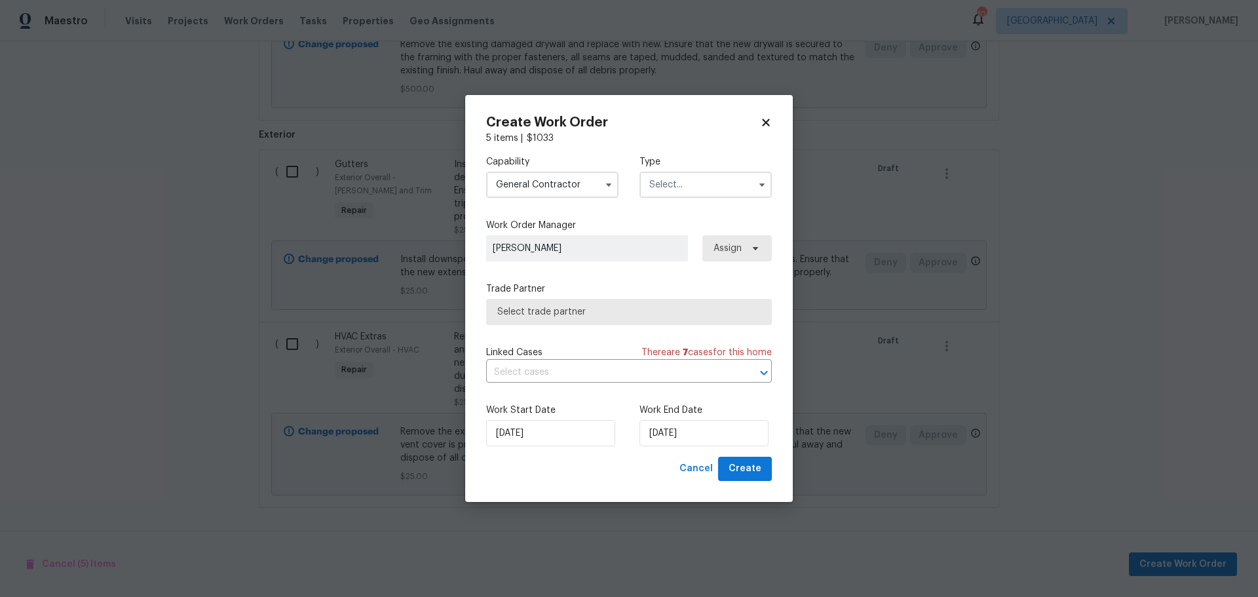
click at [724, 173] on input "text" at bounding box center [706, 185] width 132 height 26
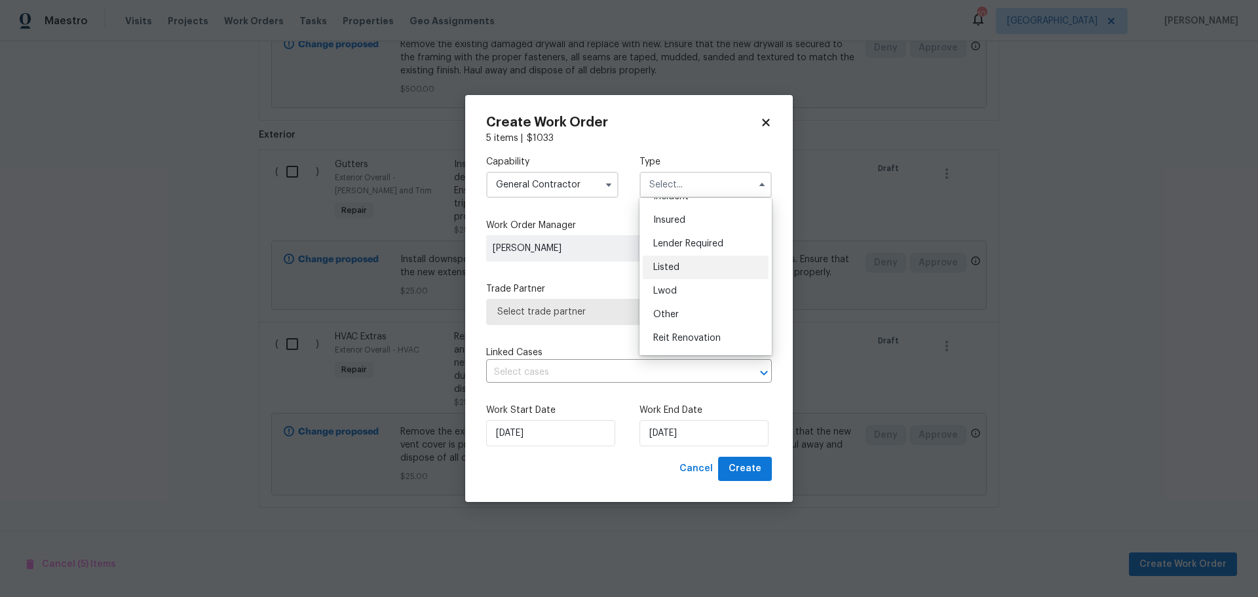
scroll to position [156, 0]
click at [678, 267] on span "Renovation" at bounding box center [677, 269] width 49 height 9
type input "Renovation"
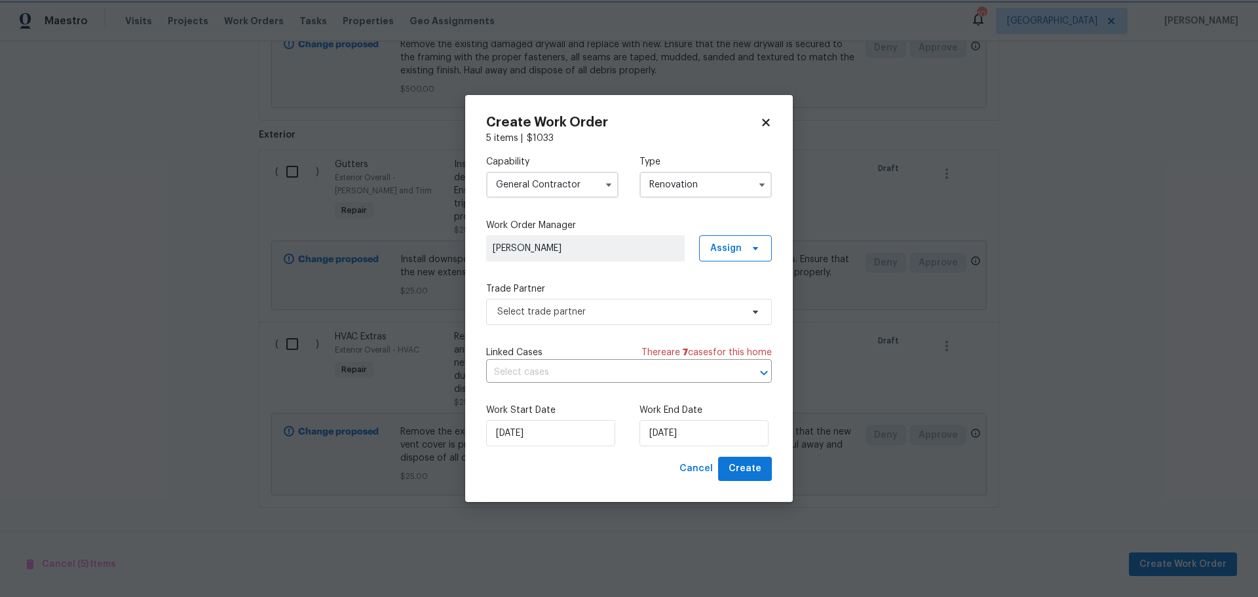
scroll to position [0, 0]
click at [630, 315] on span "Select trade partner" at bounding box center [619, 311] width 244 height 13
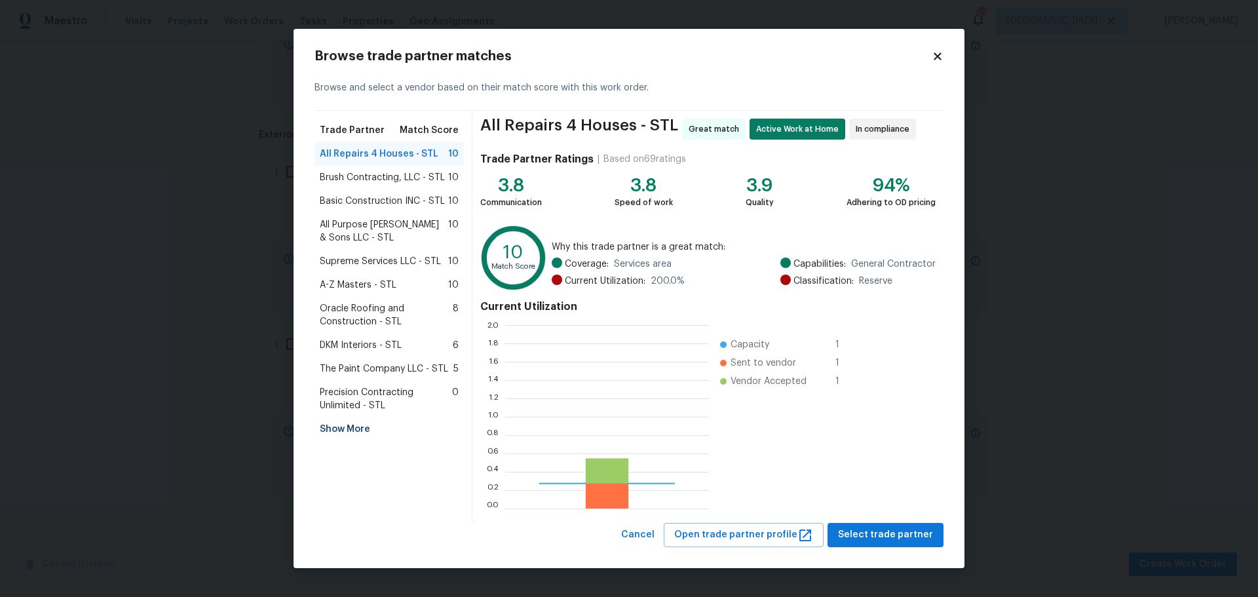
scroll to position [174, 195]
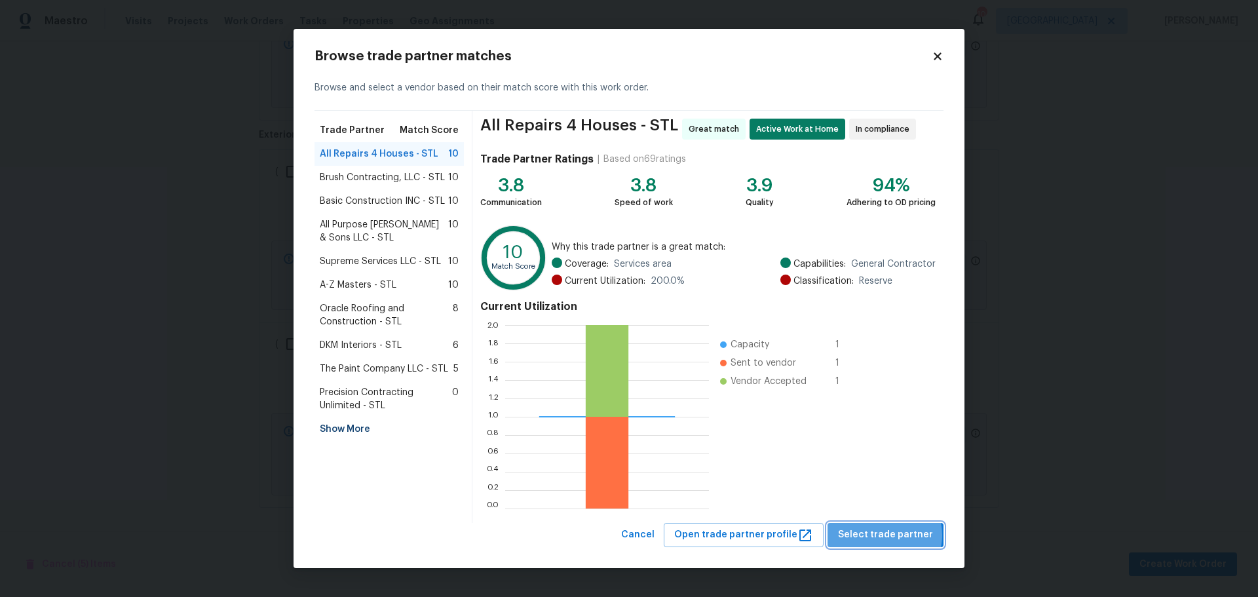
click at [891, 535] on span "Select trade partner" at bounding box center [885, 535] width 95 height 16
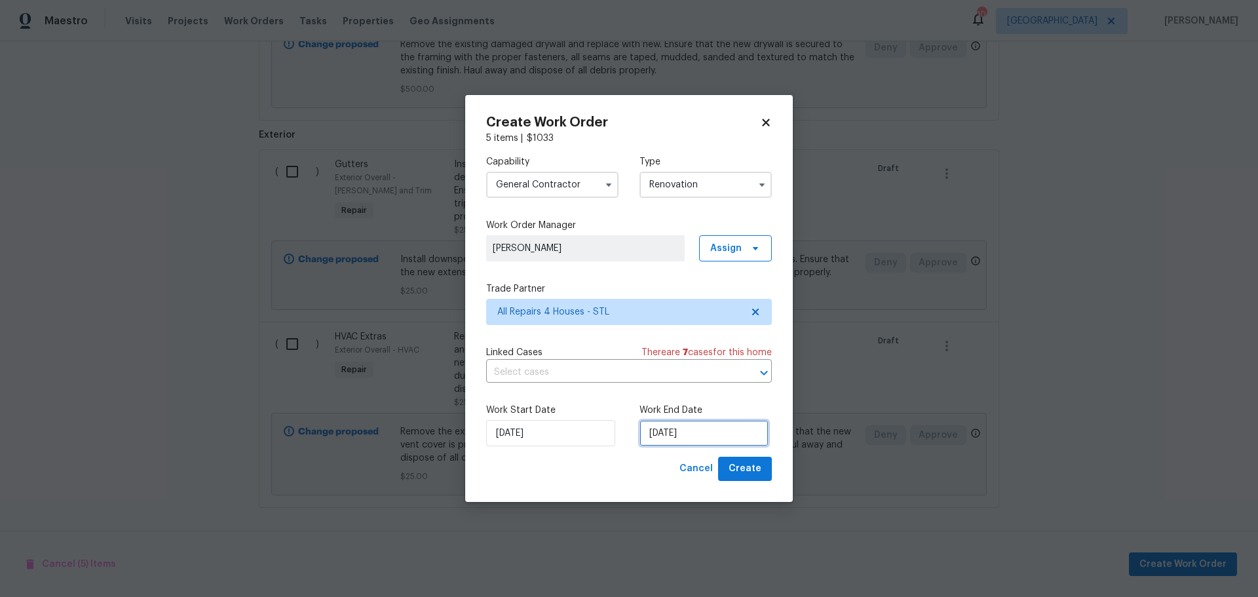
click at [721, 442] on input "9/15/2025" at bounding box center [704, 433] width 129 height 26
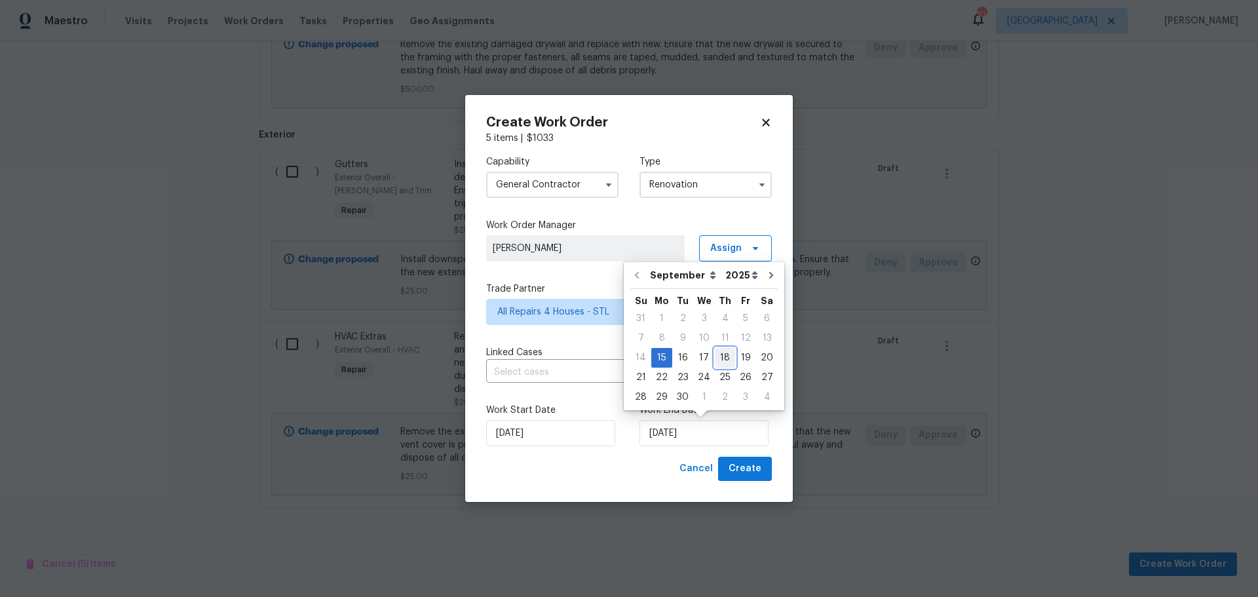
click at [716, 364] on div "18" at bounding box center [725, 358] width 20 height 18
type input "9/18/2025"
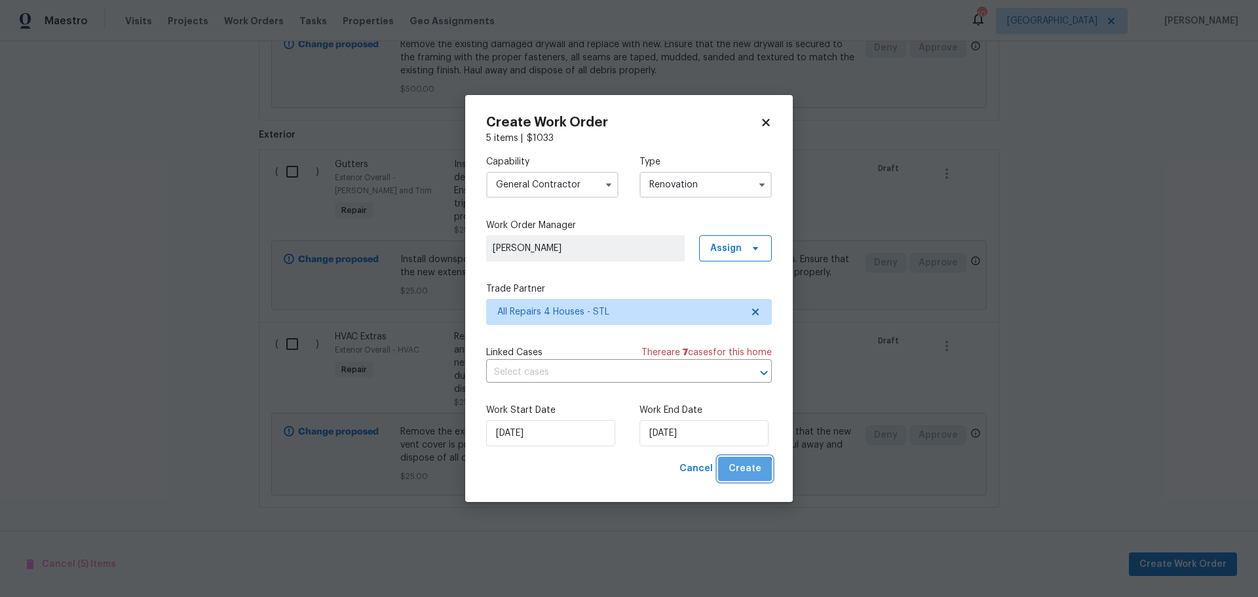
click at [745, 474] on span "Create" at bounding box center [745, 469] width 33 height 16
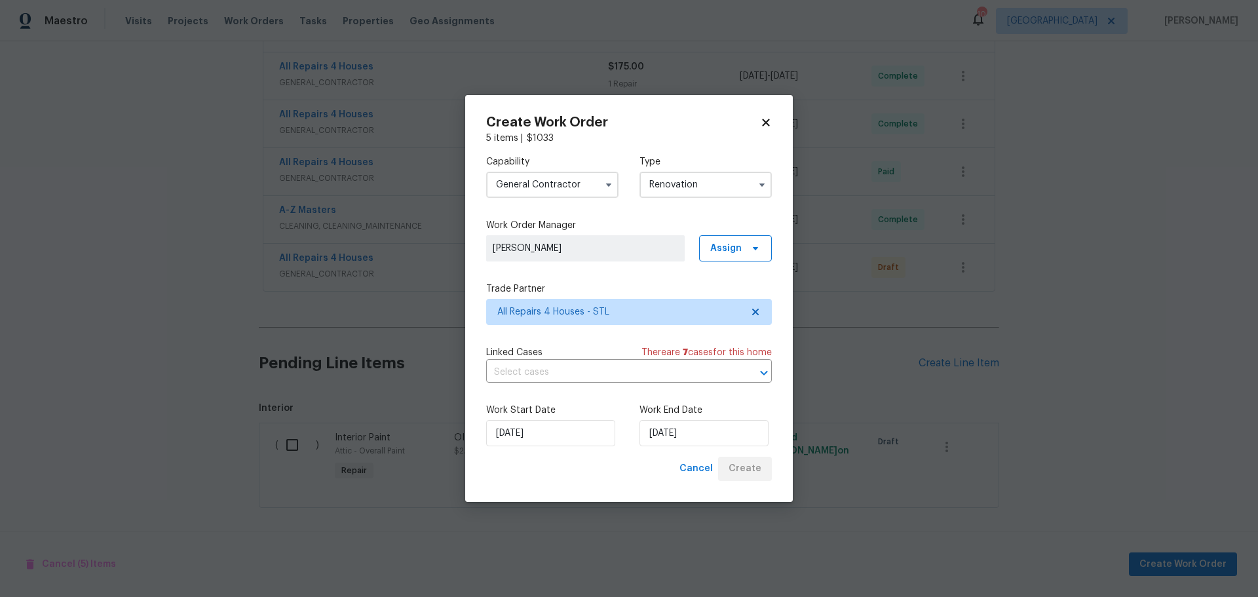
scroll to position [490, 0]
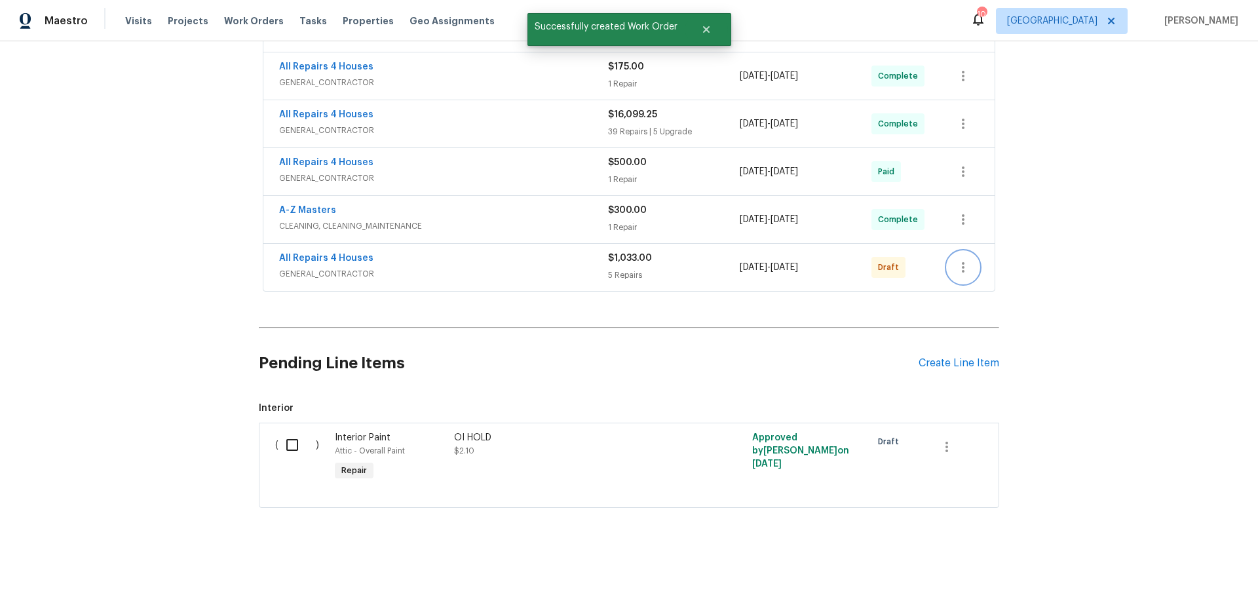
click at [954, 267] on button "button" at bounding box center [963, 267] width 31 height 31
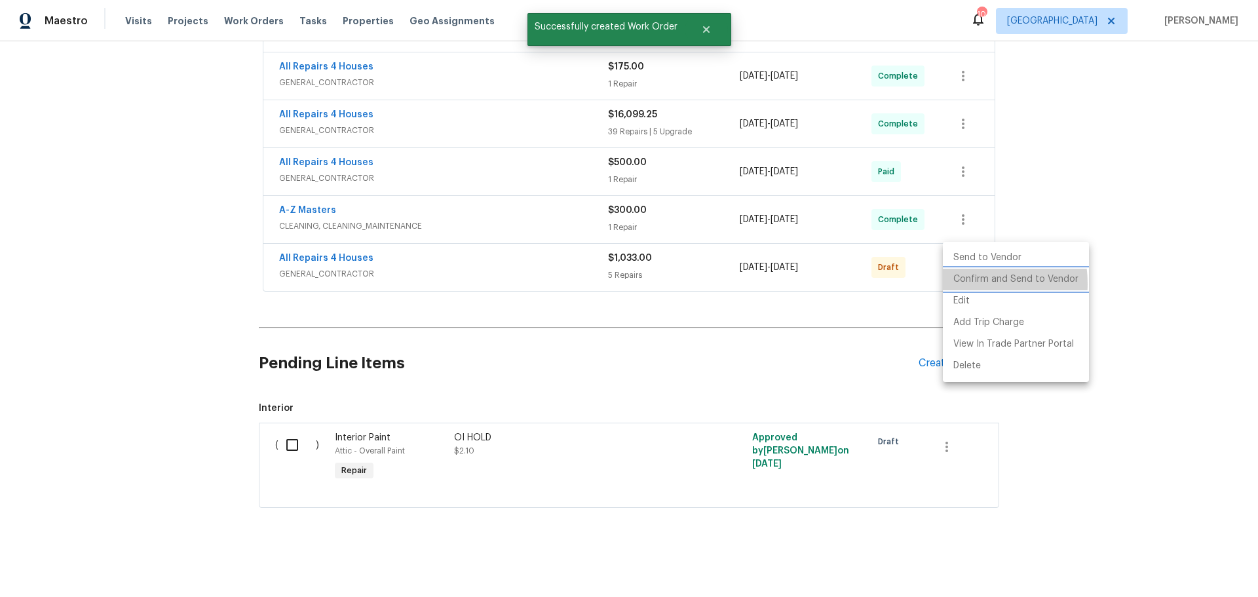
click at [958, 284] on li "Confirm and Send to Vendor" at bounding box center [1016, 280] width 146 height 22
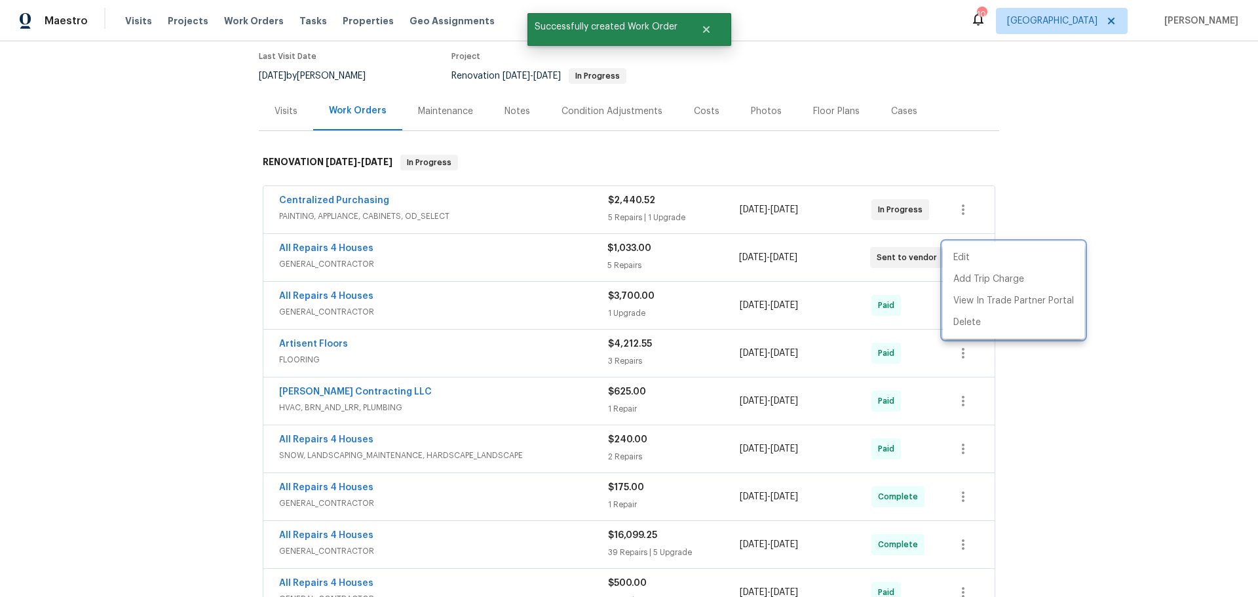
click at [1070, 442] on div at bounding box center [629, 298] width 1258 height 597
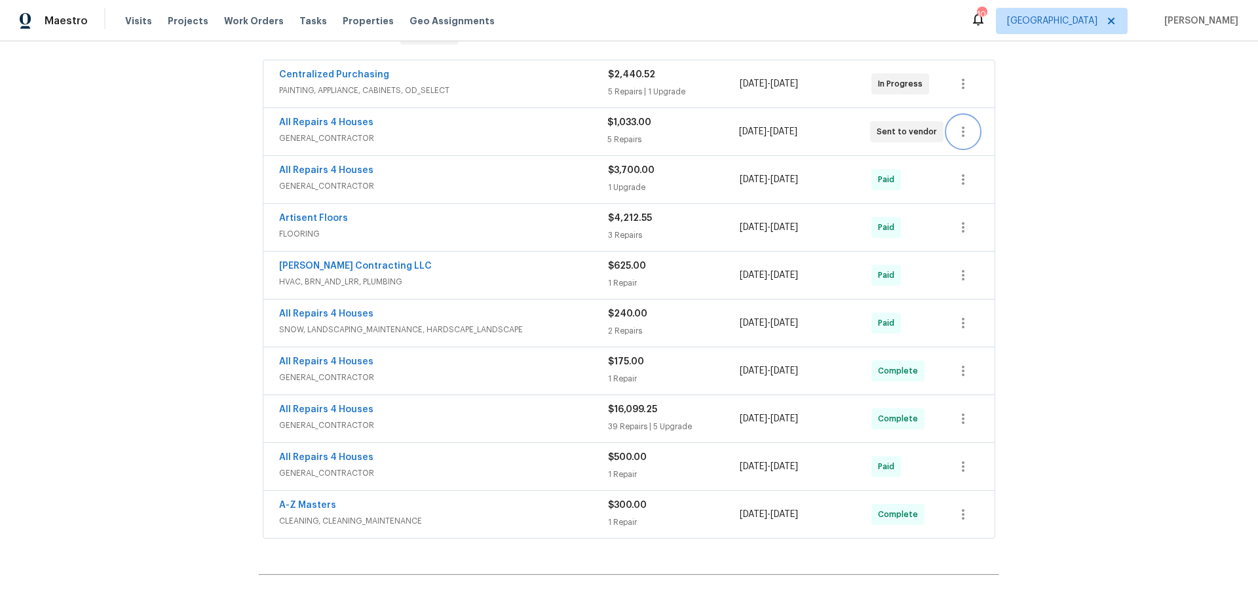
scroll to position [238, 0]
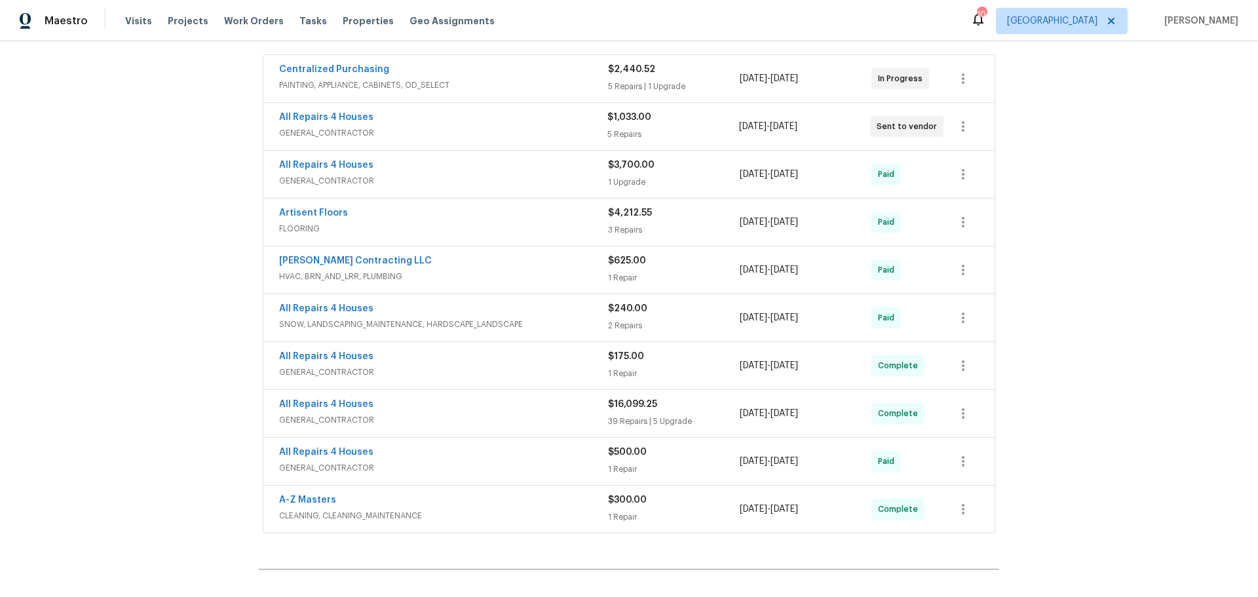
click at [298, 219] on span "Artisent Floors" at bounding box center [313, 212] width 69 height 13
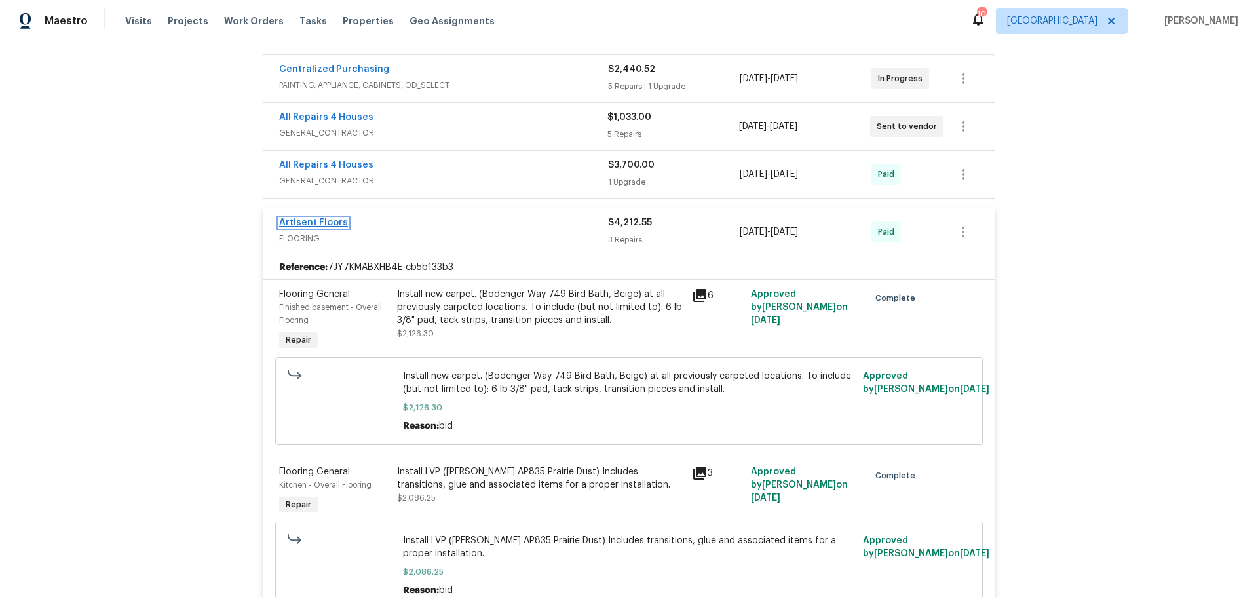
click at [305, 218] on link "Artisent Floors" at bounding box center [313, 222] width 69 height 9
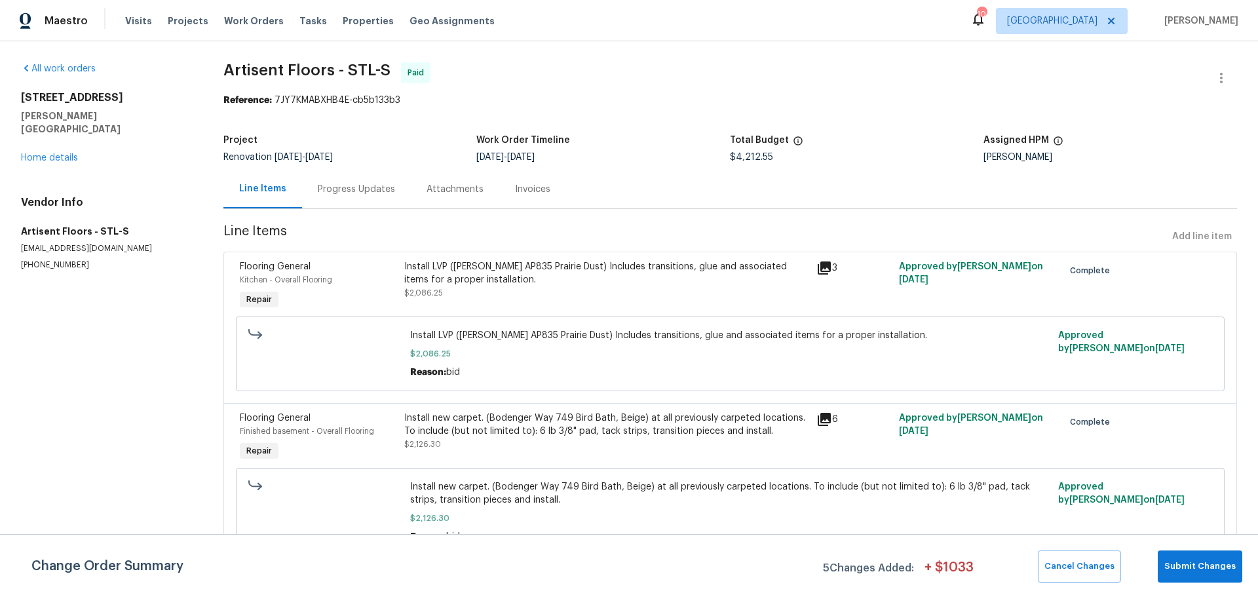
click at [365, 197] on div "Progress Updates" at bounding box center [356, 189] width 109 height 39
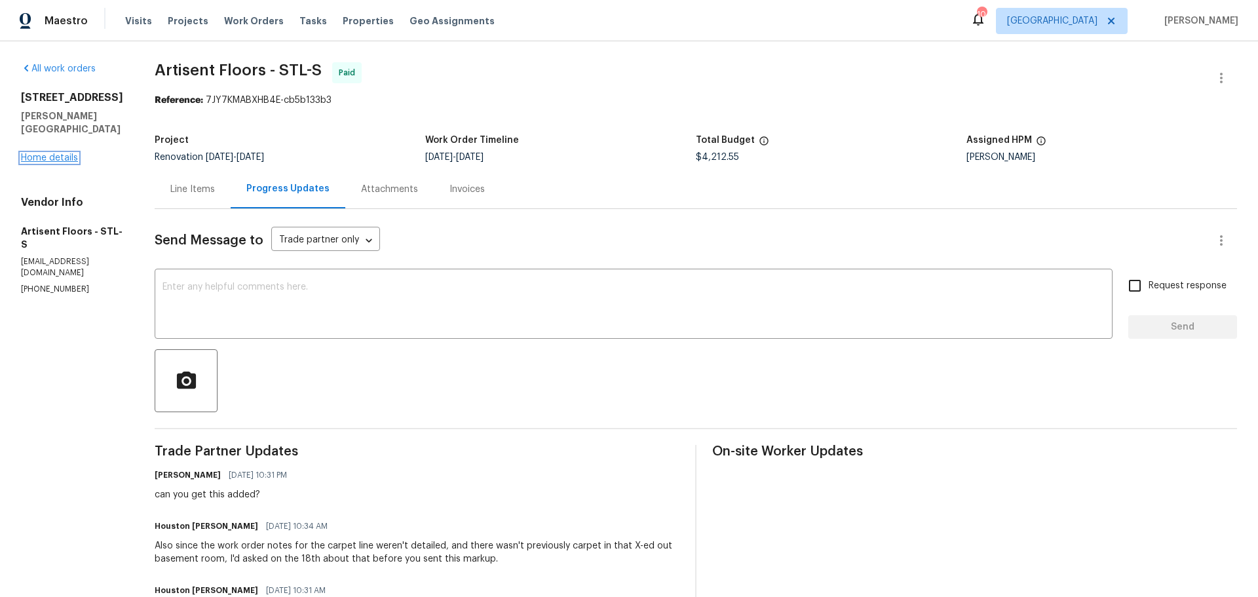
click at [47, 153] on link "Home details" at bounding box center [49, 157] width 57 height 9
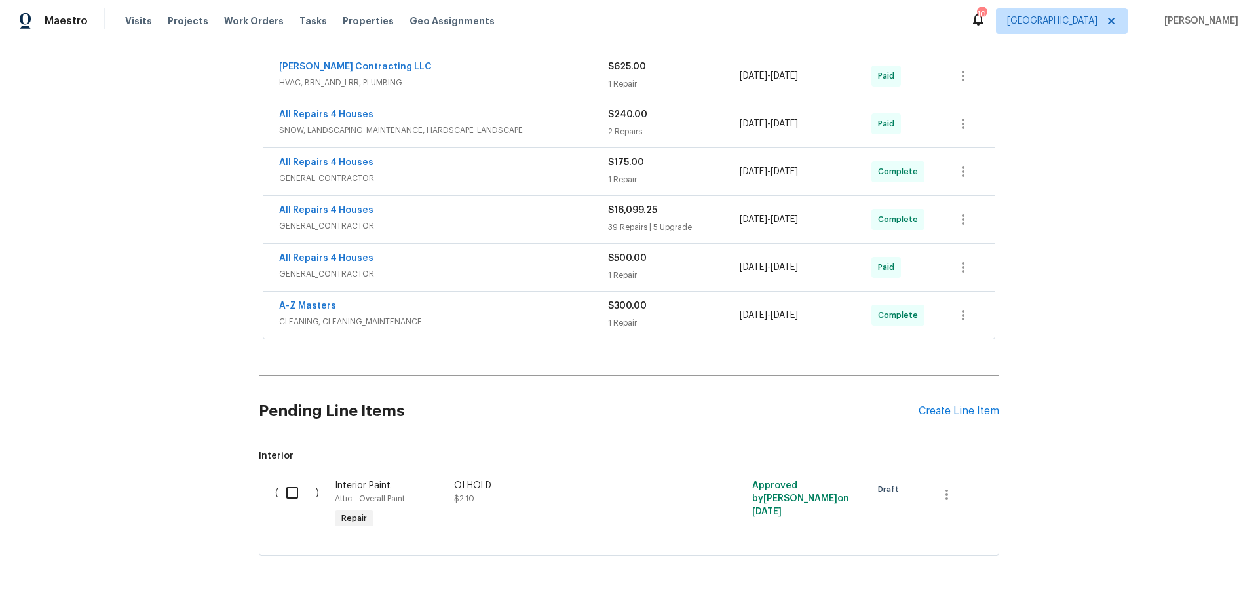
scroll to position [490, 0]
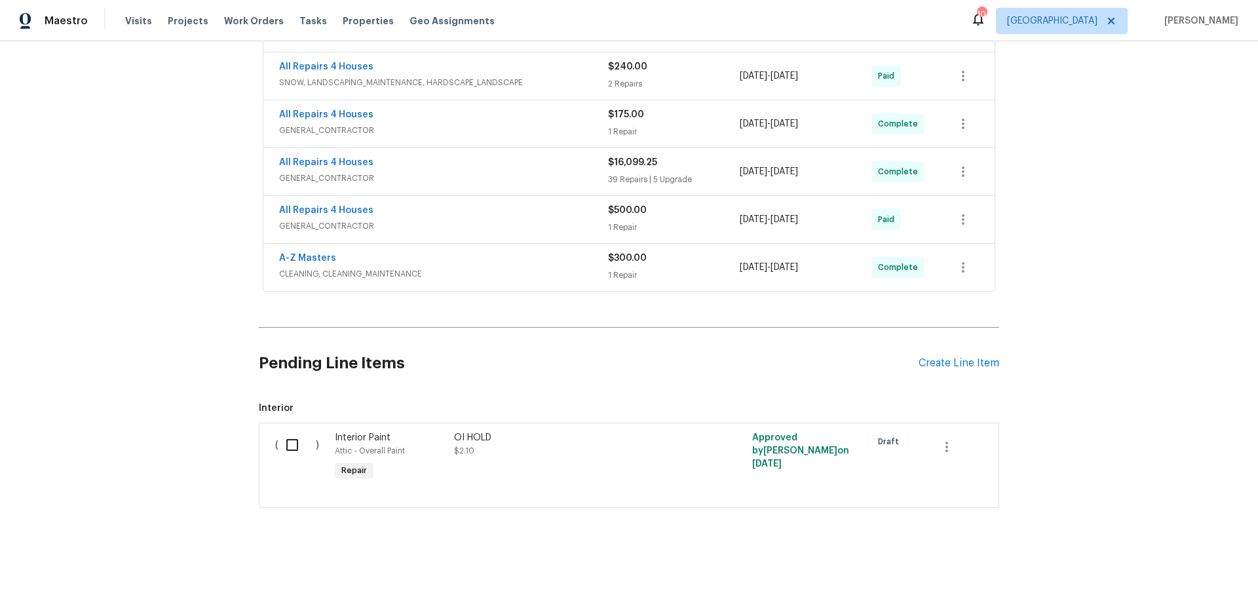
click at [950, 362] on div "Pending Line Items Create Line Item" at bounding box center [629, 363] width 741 height 61
click at [954, 357] on div "Create Line Item" at bounding box center [959, 363] width 81 height 12
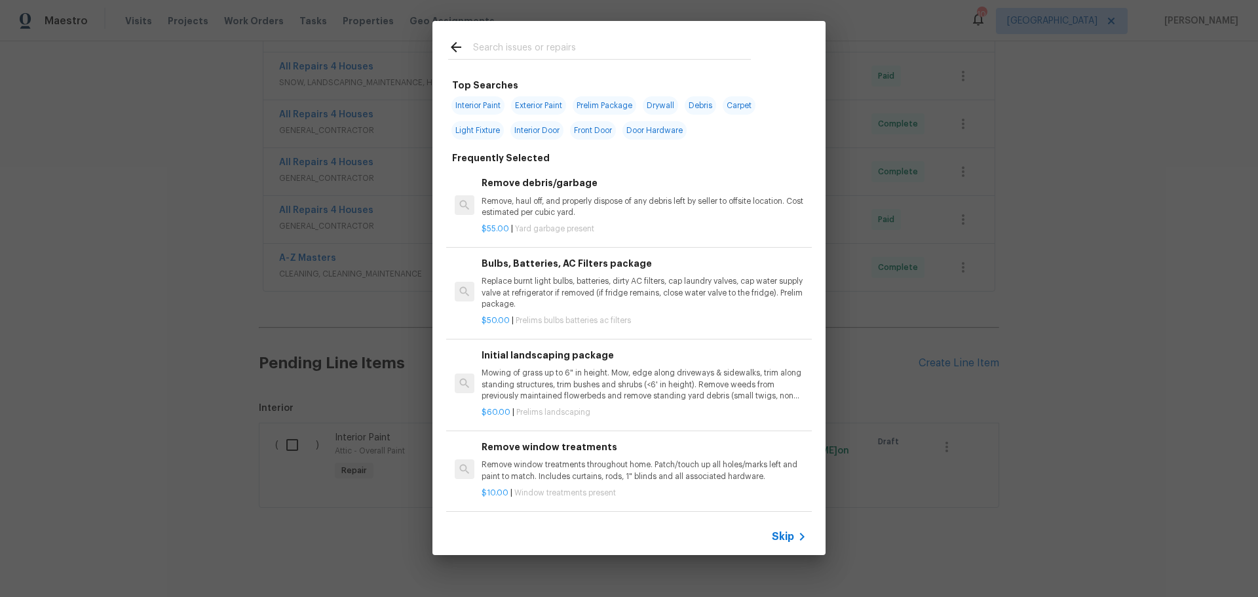
click at [530, 58] on input "text" at bounding box center [612, 49] width 278 height 20
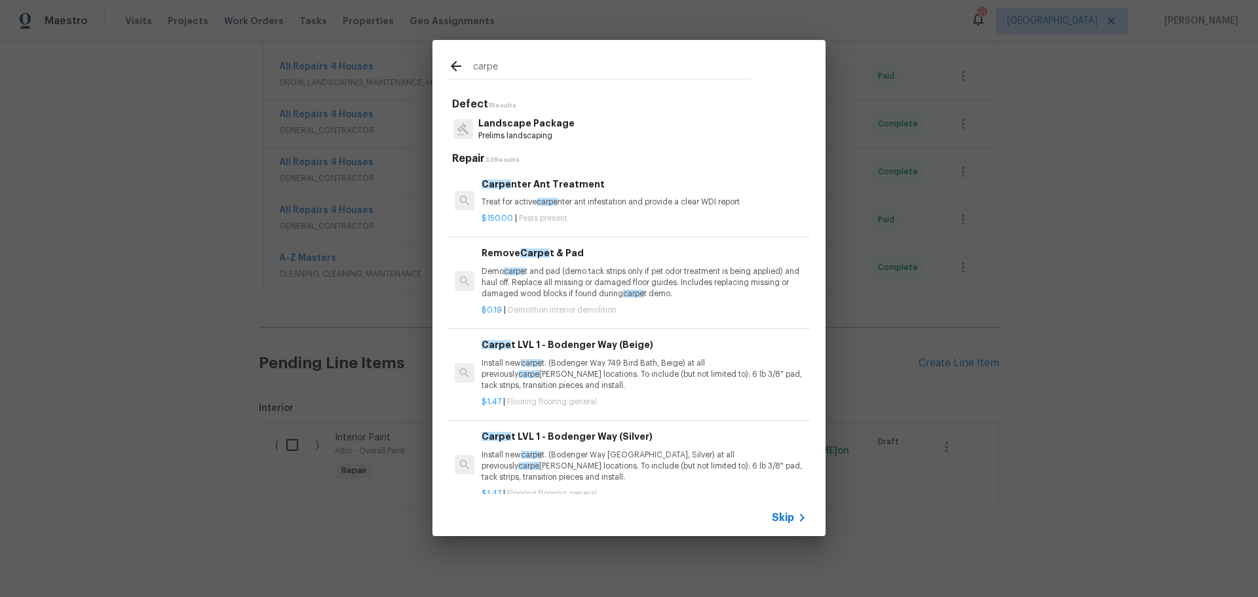
type input "carpe"
click at [592, 358] on p "Install new carpe t. (Bodenger Way 749 Bird Bath, Beige) at all previously carp…" at bounding box center [644, 374] width 325 height 33
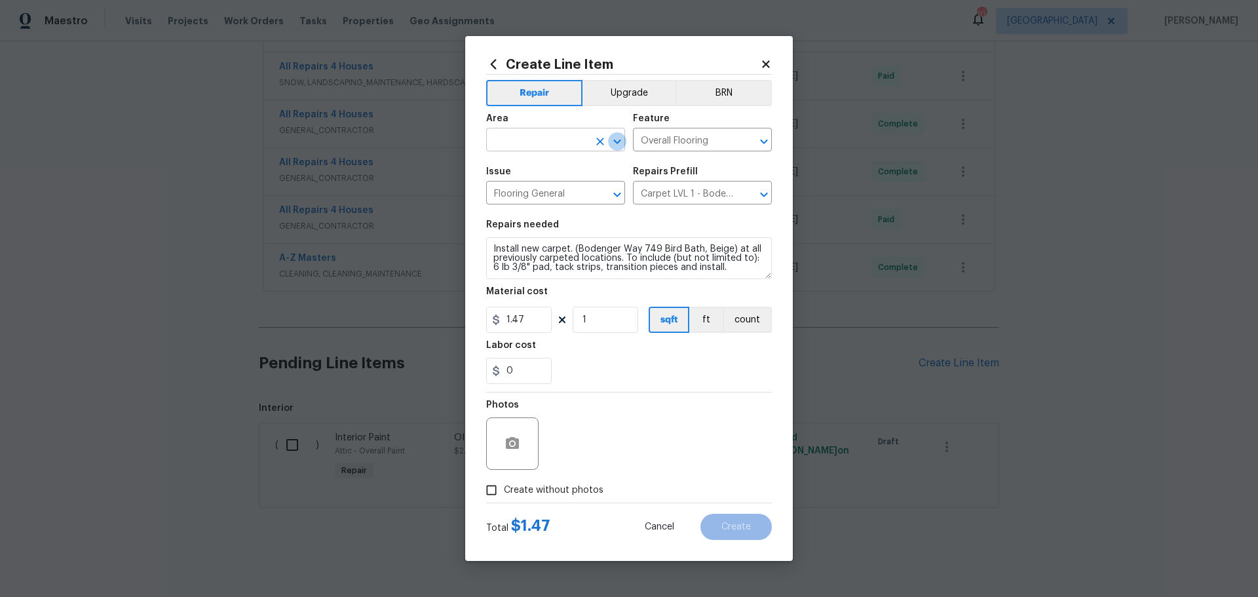
click at [613, 140] on icon "Open" at bounding box center [616, 141] width 7 height 5
click at [556, 195] on li "Unfinished basement" at bounding box center [555, 192] width 139 height 22
type input "Unfinished basement"
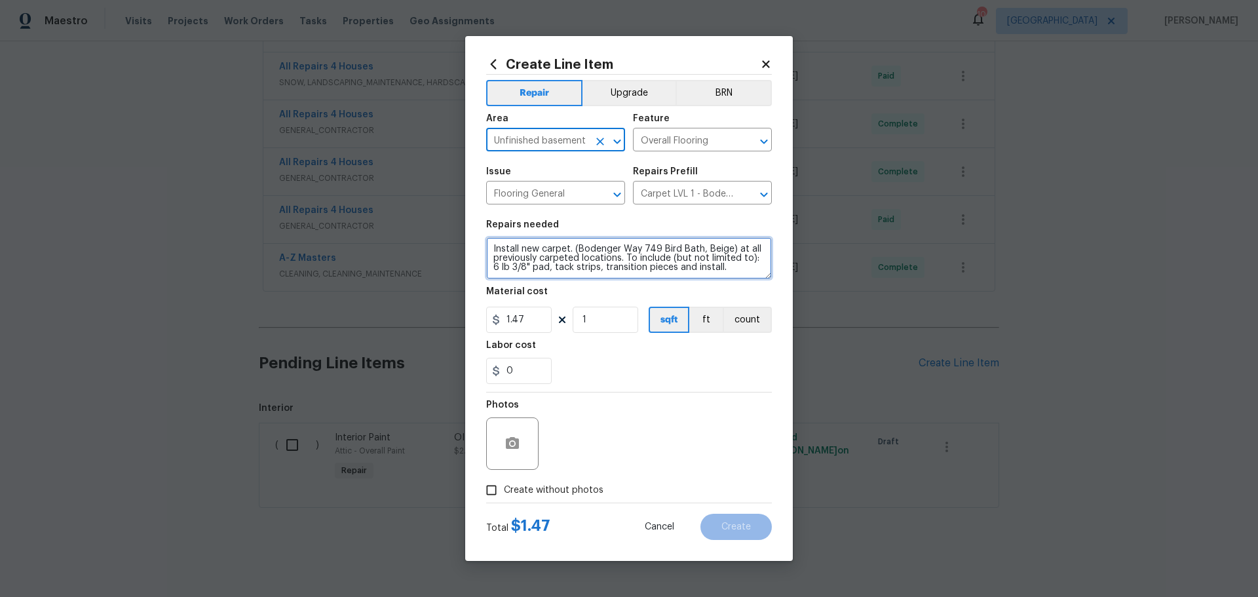
click at [491, 248] on textarea "Install new carpet. (Bodenger Way 749 Bird Bath, Beige) at all previously carpe…" at bounding box center [629, 258] width 286 height 42
click at [491, 247] on textarea "Install new carpet. (Bodenger Way 749 Bird Bath, Beige) at all previously carpe…" at bounding box center [629, 258] width 286 height 42
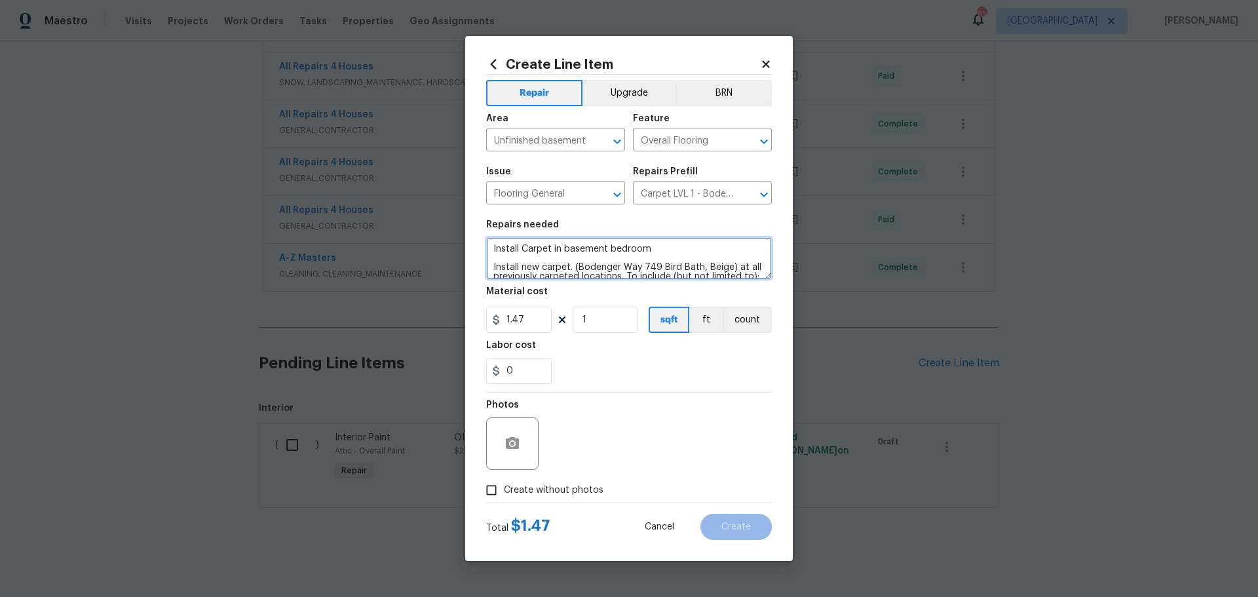
type textarea "Install Carpet in basement bedroom Install new carpet. (Bodenger Way 749 Bird B…"
click at [526, 497] on span "Create without photos" at bounding box center [554, 491] width 100 height 14
click at [504, 497] on input "Create without photos" at bounding box center [491, 490] width 25 height 25
checkbox input "true"
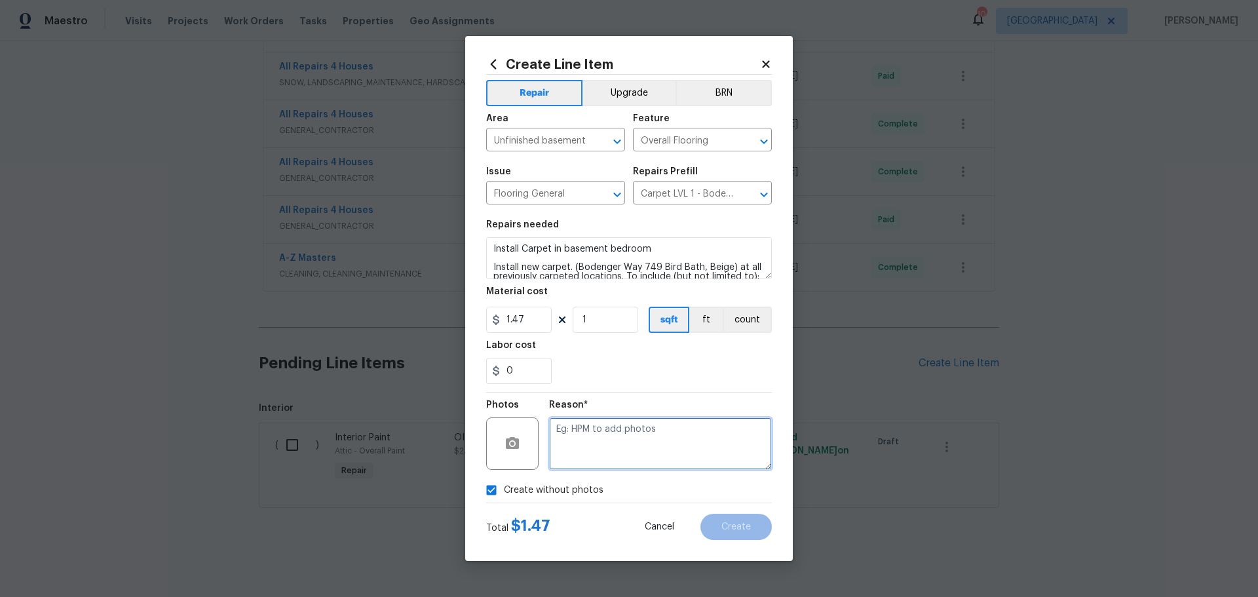
click at [585, 443] on textarea at bounding box center [660, 444] width 223 height 52
type textarea "1"
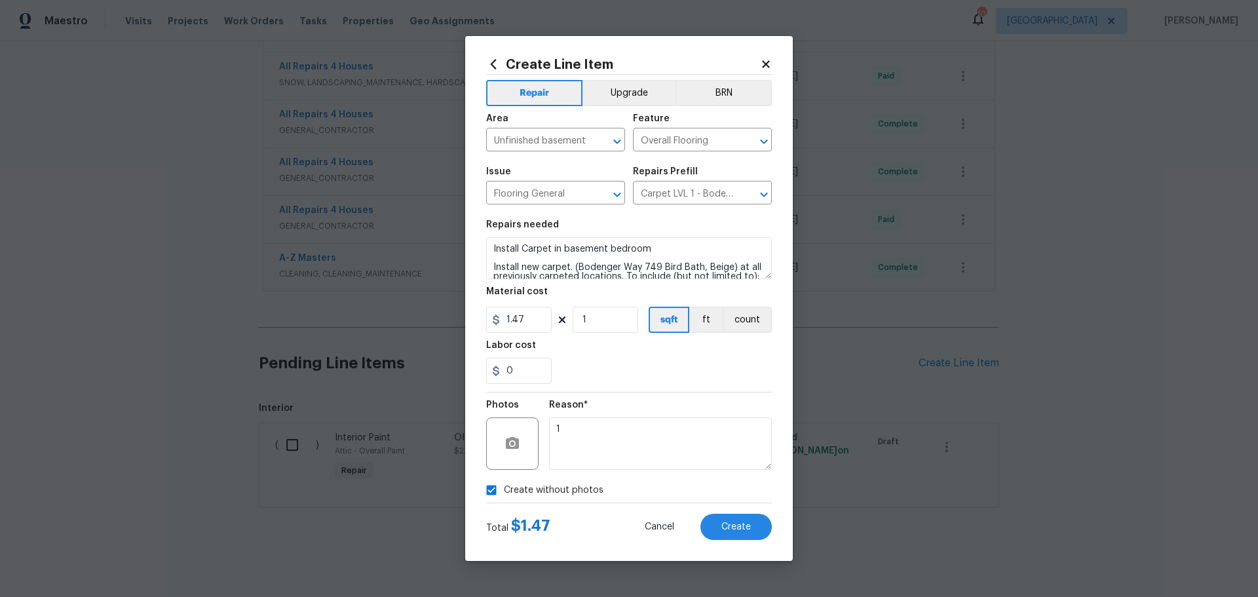
click at [642, 490] on div "Create without photos" at bounding box center [629, 490] width 286 height 25
click at [740, 526] on span "Create" at bounding box center [736, 527] width 29 height 10
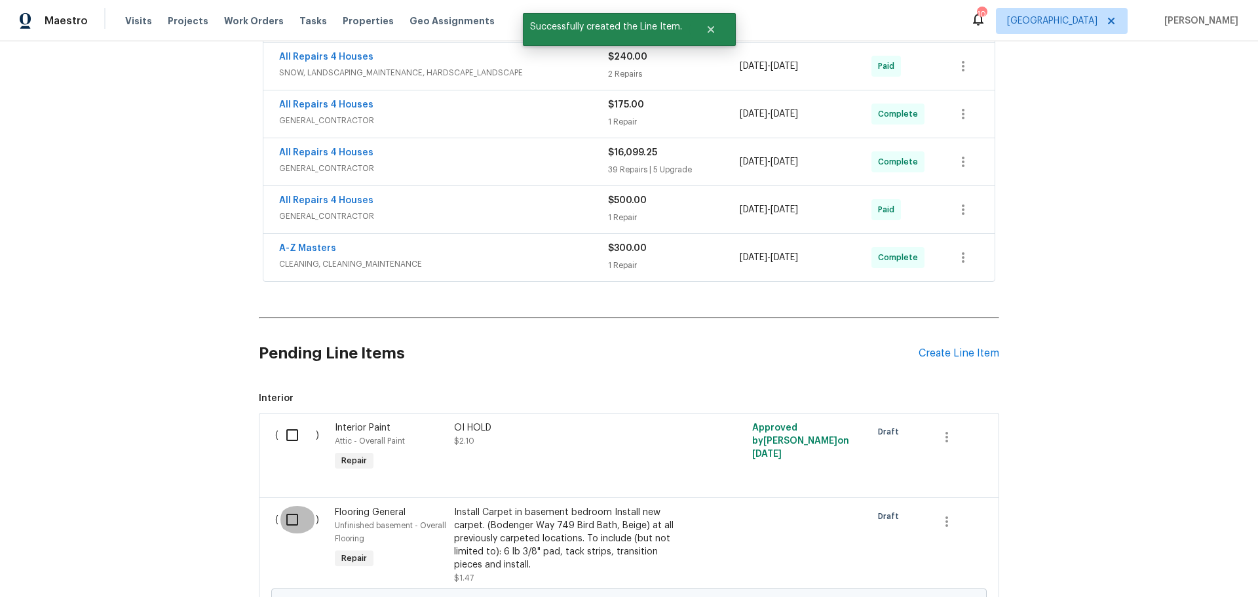
click at [293, 532] on input "checkbox" at bounding box center [297, 520] width 37 height 28
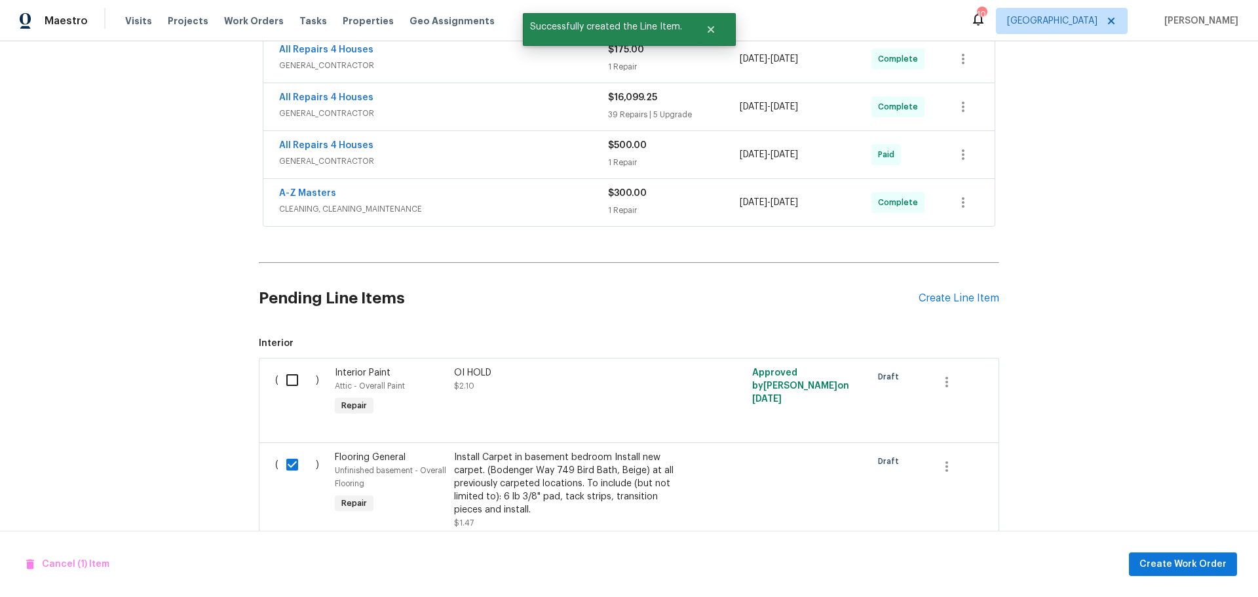
scroll to position [621, 0]
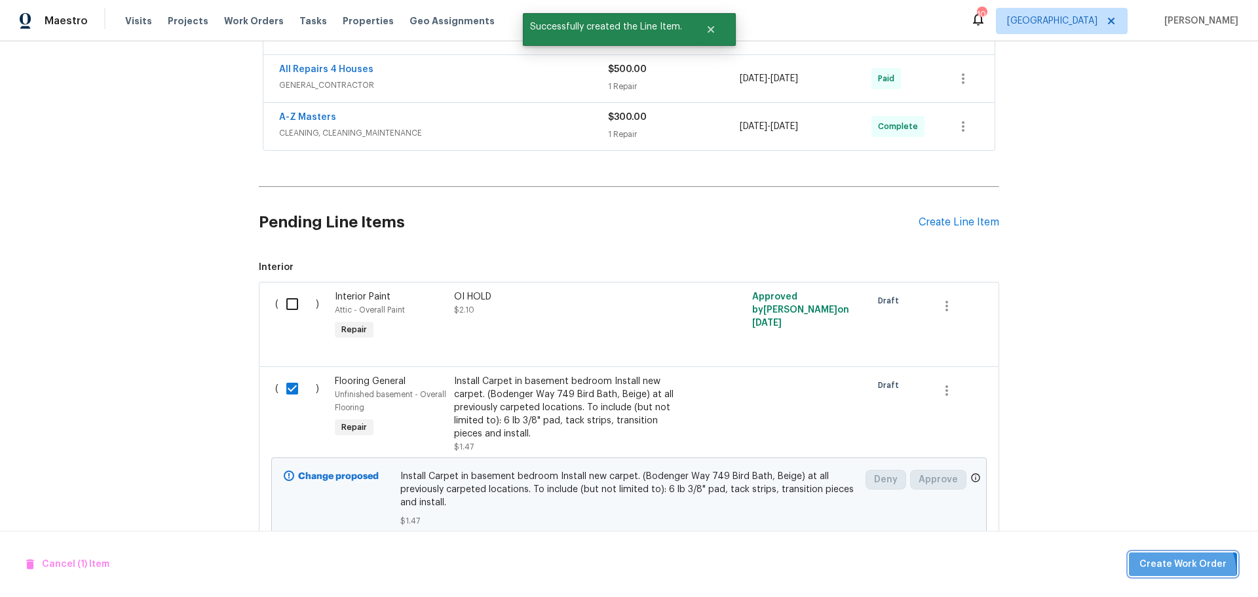
click at [1176, 573] on button "Create Work Order" at bounding box center [1183, 565] width 108 height 24
checkbox input "false"
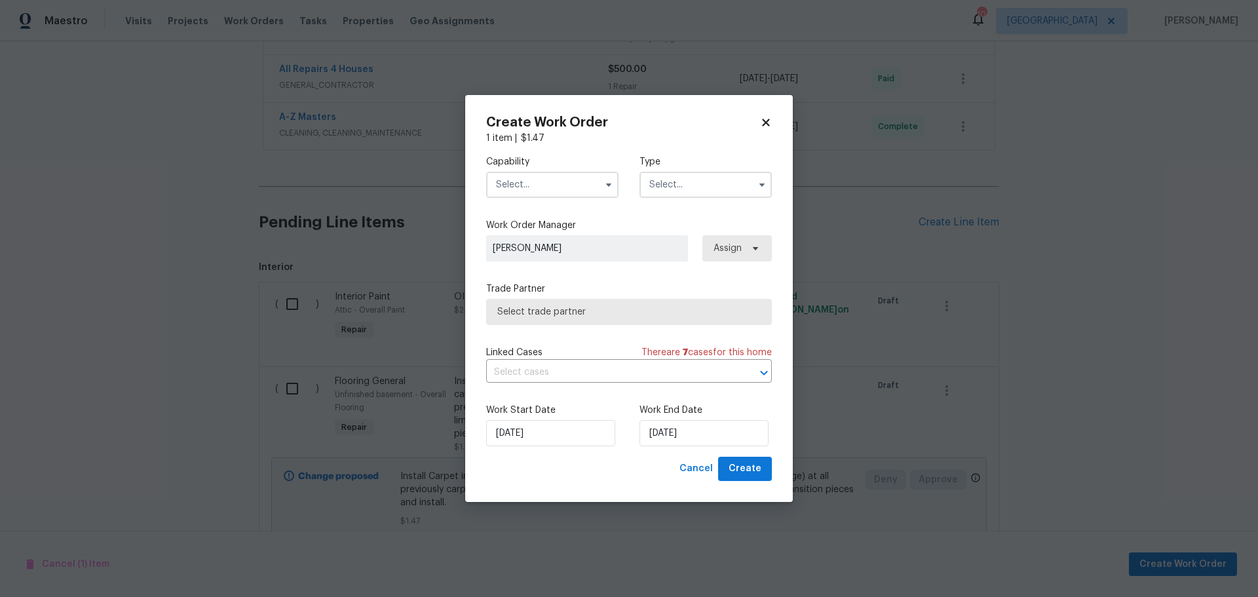
click at [575, 182] on input "text" at bounding box center [552, 185] width 132 height 26
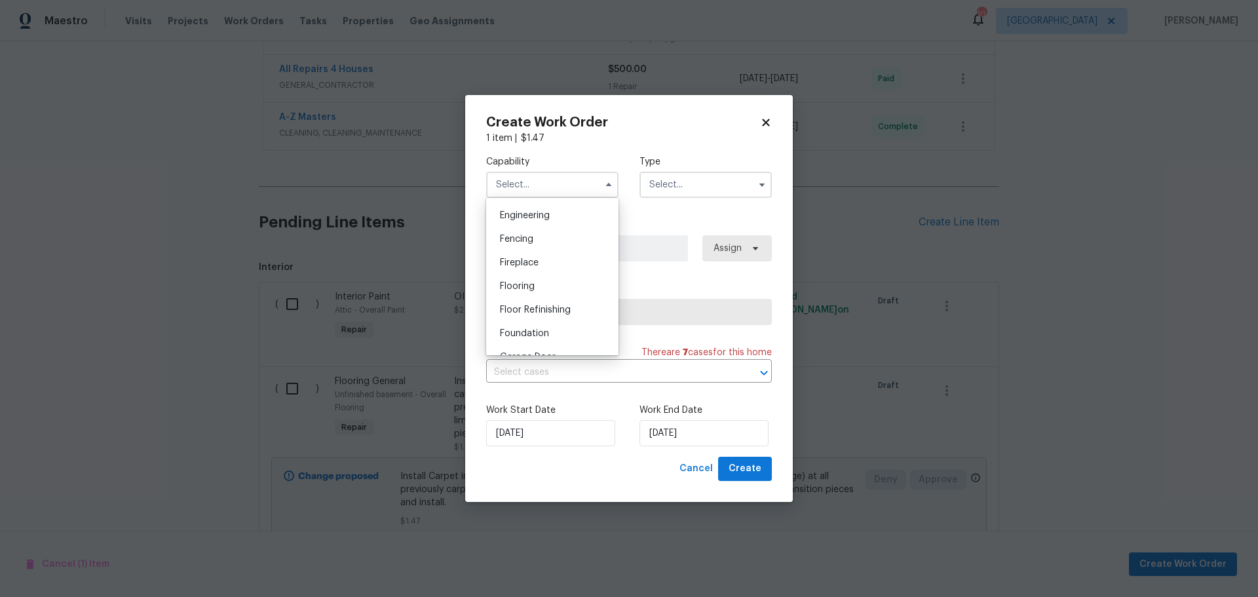
scroll to position [459, 0]
click at [542, 271] on div "Flooring" at bounding box center [553, 263] width 126 height 24
type input "Flooring"
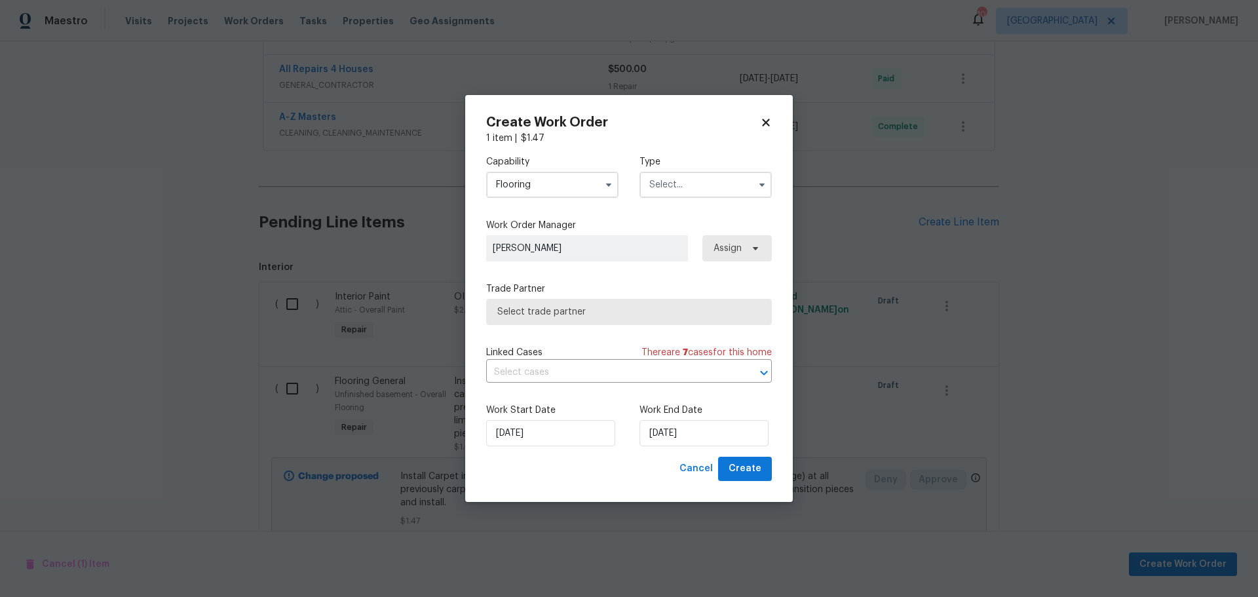
click at [687, 196] on input "text" at bounding box center [706, 185] width 132 height 26
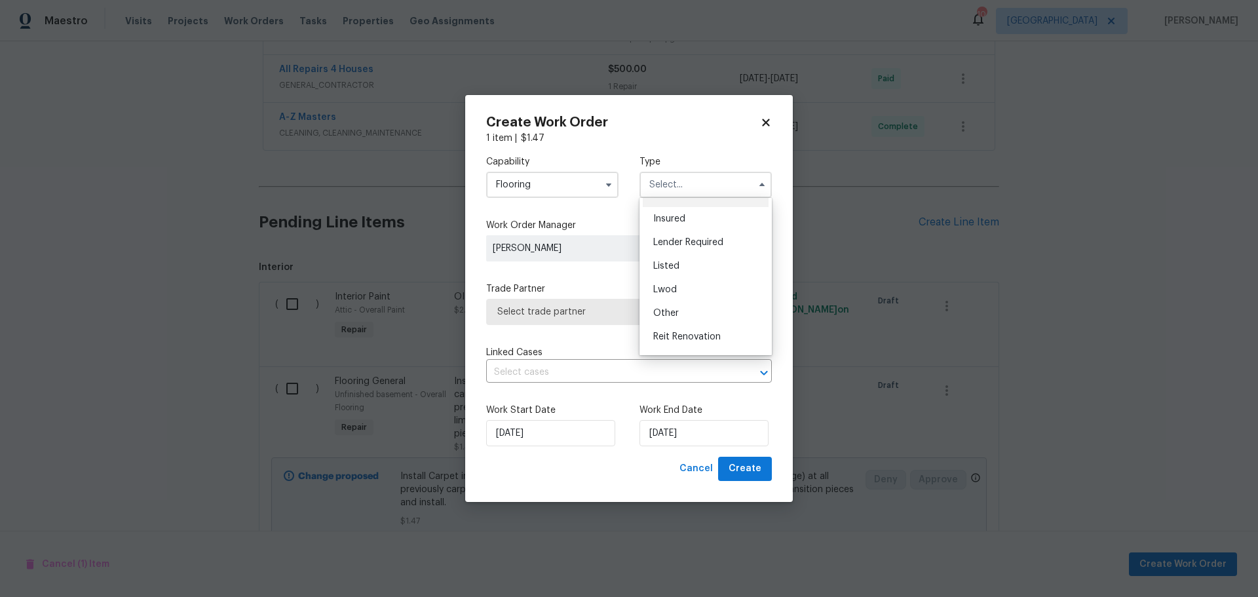
scroll to position [156, 0]
click at [695, 269] on span "Renovation" at bounding box center [677, 269] width 49 height 9
type input "Renovation"
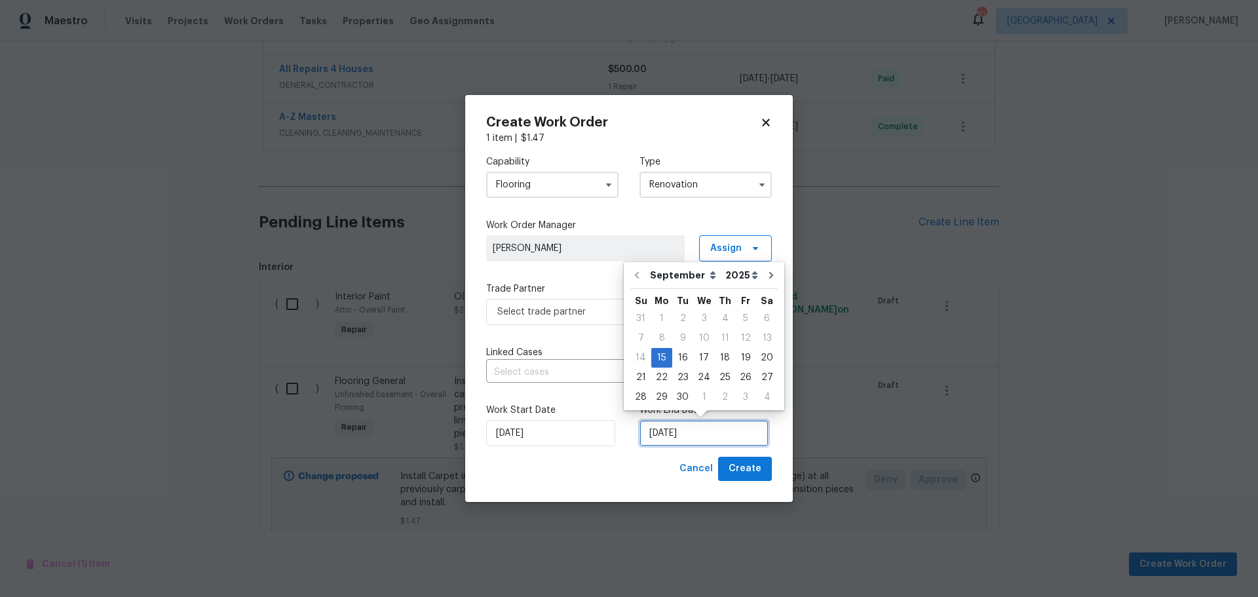
drag, startPoint x: 654, startPoint y: 431, endPoint x: 663, endPoint y: 431, distance: 8.5
click at [655, 431] on input "9/15/2025" at bounding box center [704, 433] width 129 height 26
click at [702, 353] on div "17" at bounding box center [704, 358] width 22 height 18
type input "9/17/2025"
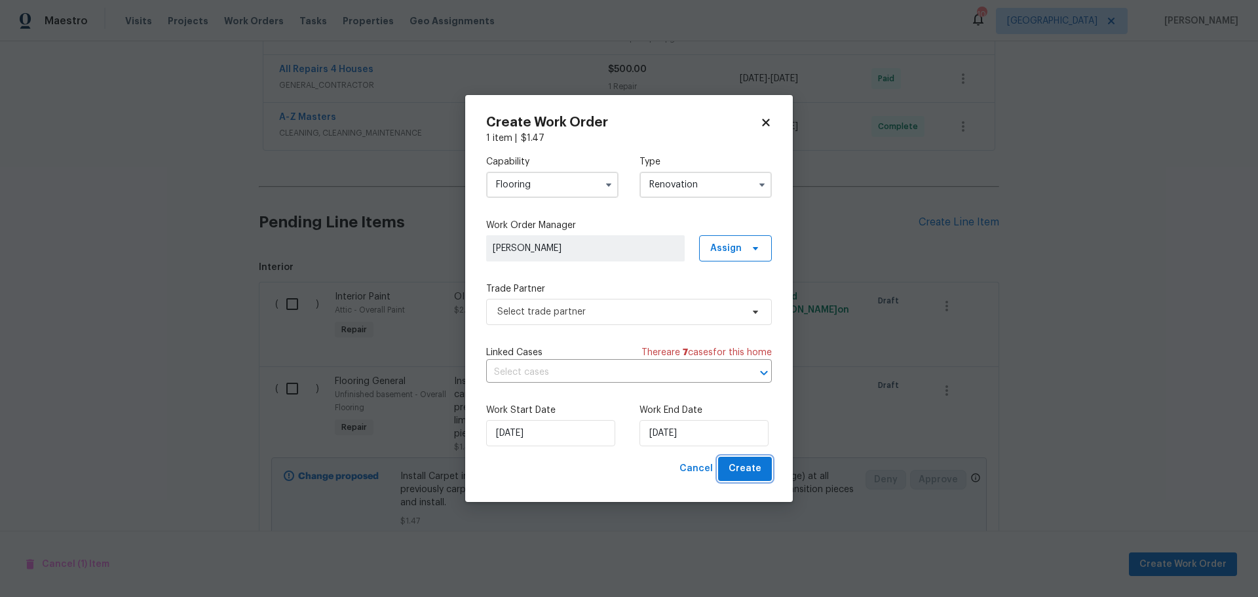
click at [728, 467] on button "Create" at bounding box center [745, 469] width 54 height 24
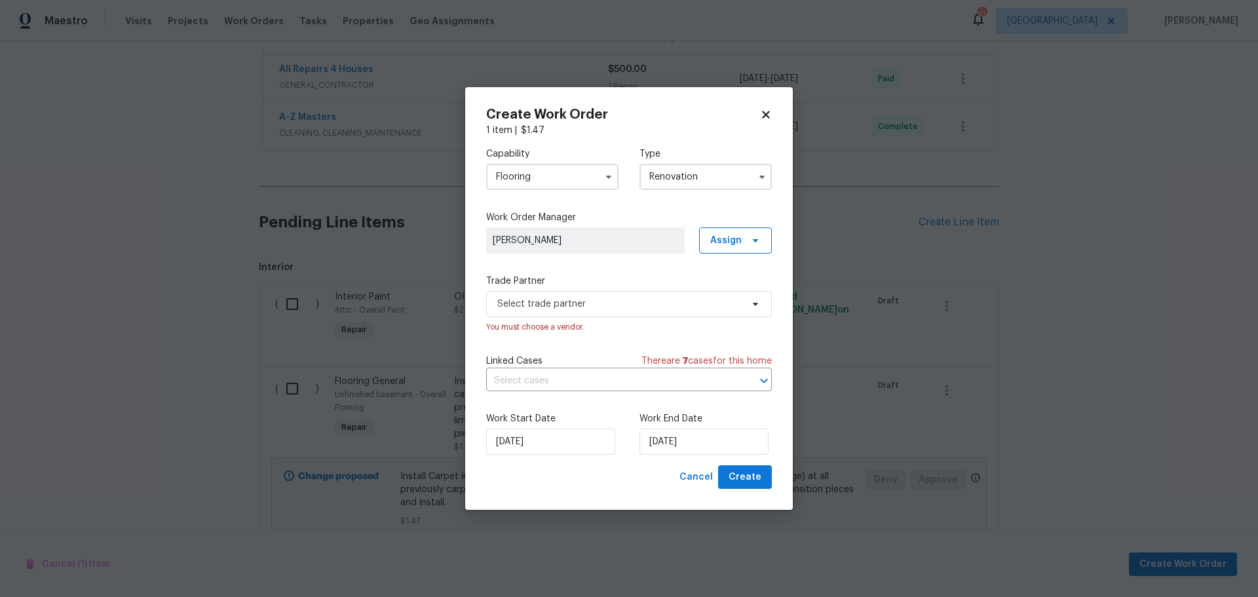
click at [601, 275] on label "Trade Partner" at bounding box center [629, 281] width 286 height 13
click at [601, 304] on span "Select trade partner" at bounding box center [629, 304] width 286 height 26
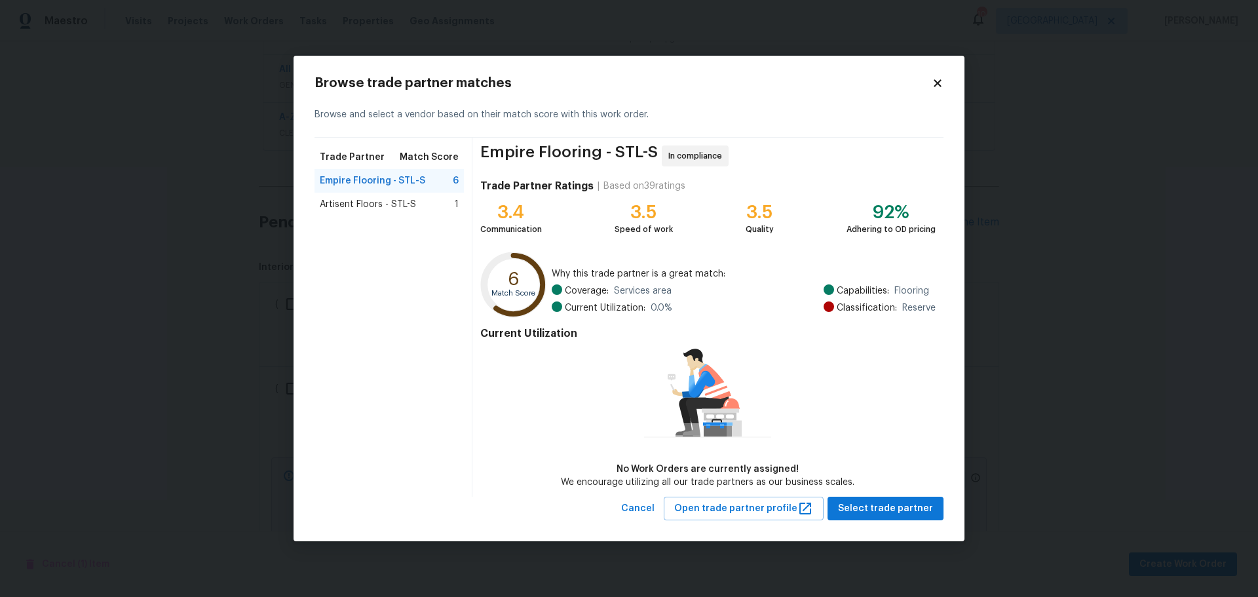
click at [382, 209] on span "Artisent Floors - STL-S" at bounding box center [368, 204] width 96 height 13
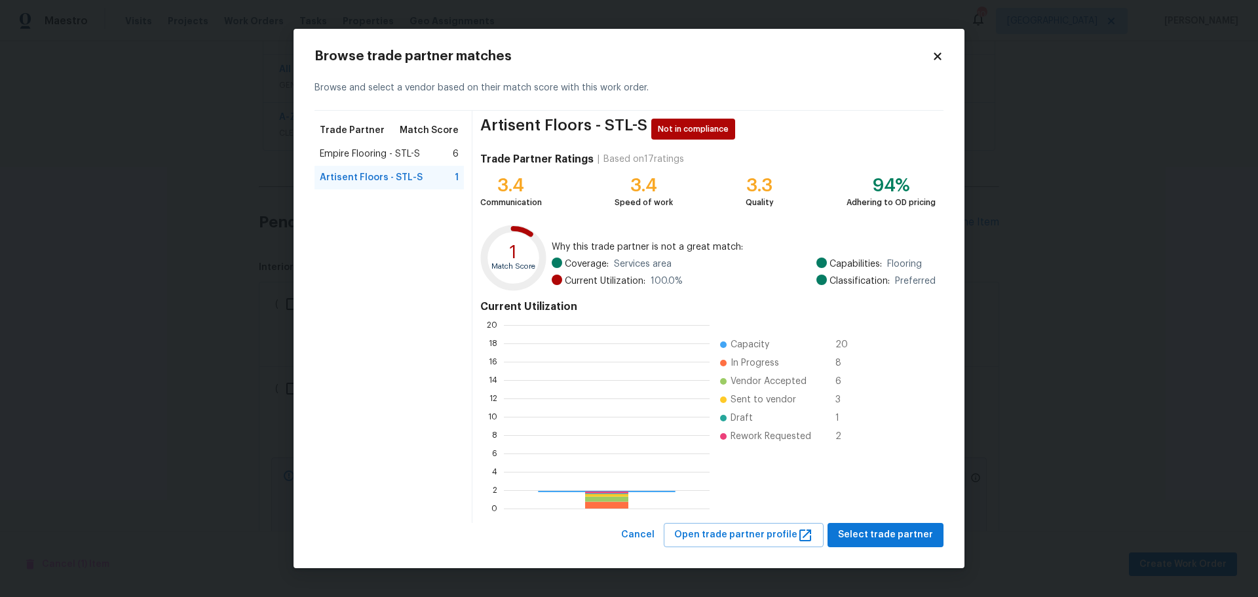
scroll to position [174, 196]
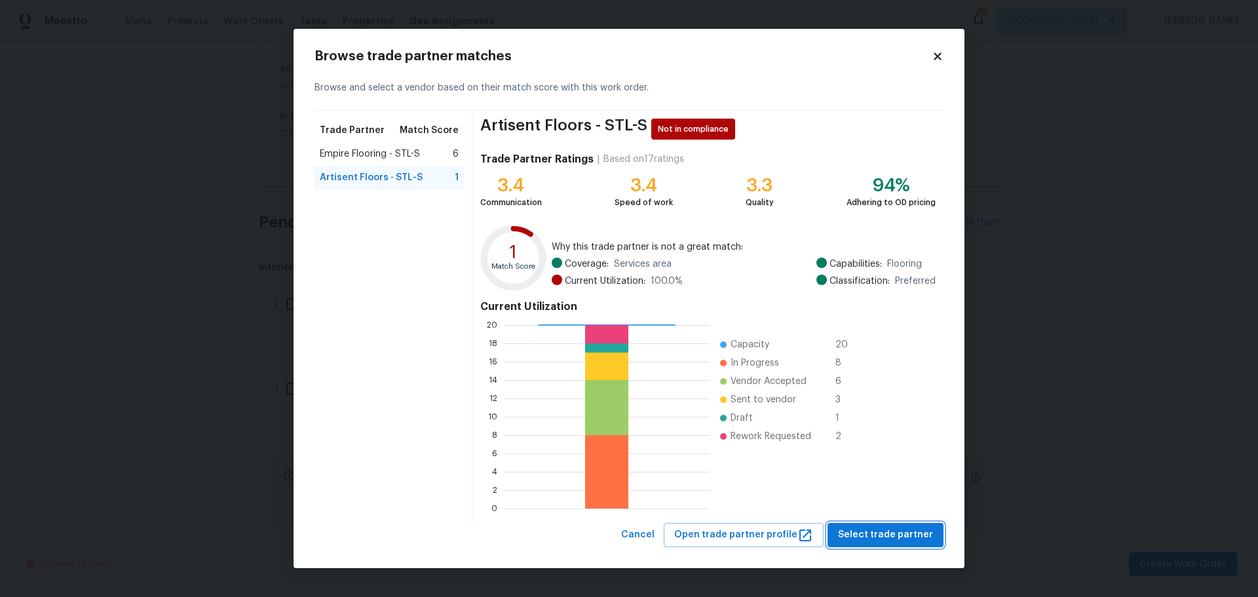
click at [867, 530] on span "Select trade partner" at bounding box center [885, 535] width 95 height 16
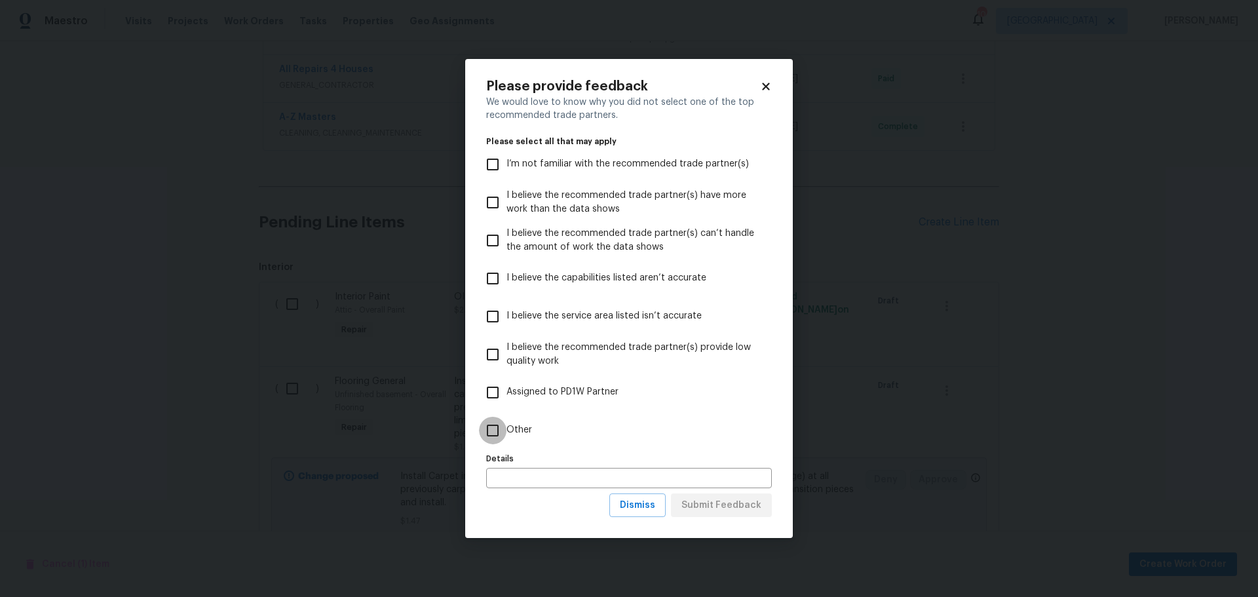
click at [505, 421] on input "Other" at bounding box center [493, 431] width 28 height 28
checkbox input "true"
click at [721, 507] on span "Submit Feedback" at bounding box center [722, 505] width 80 height 16
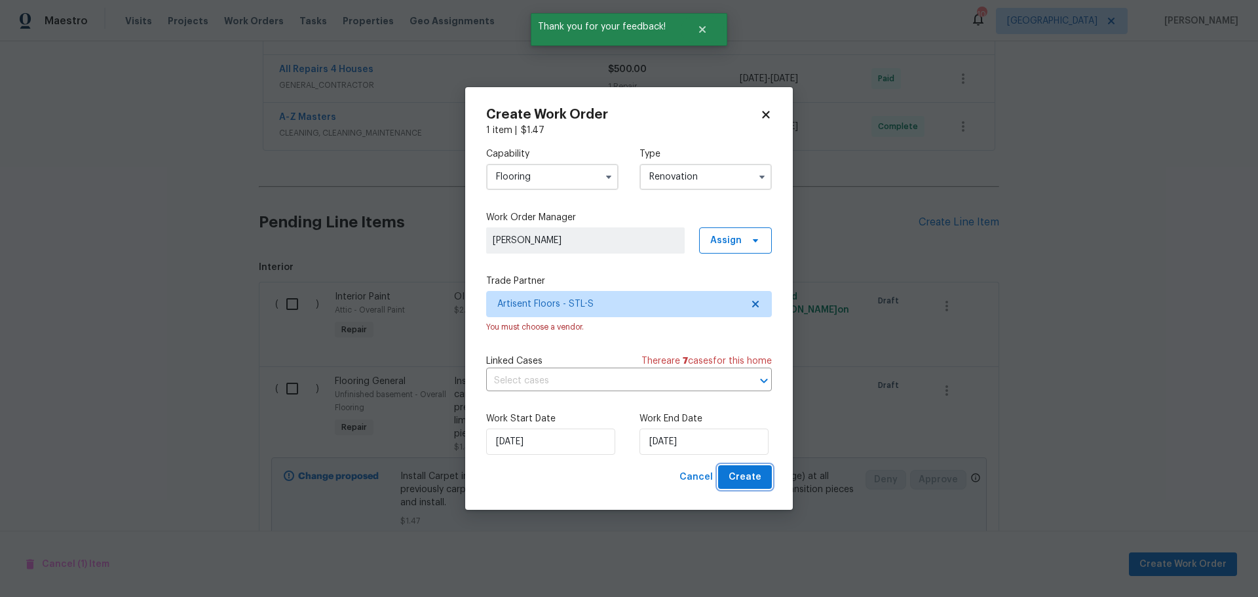
click at [737, 472] on span "Create" at bounding box center [745, 477] width 33 height 16
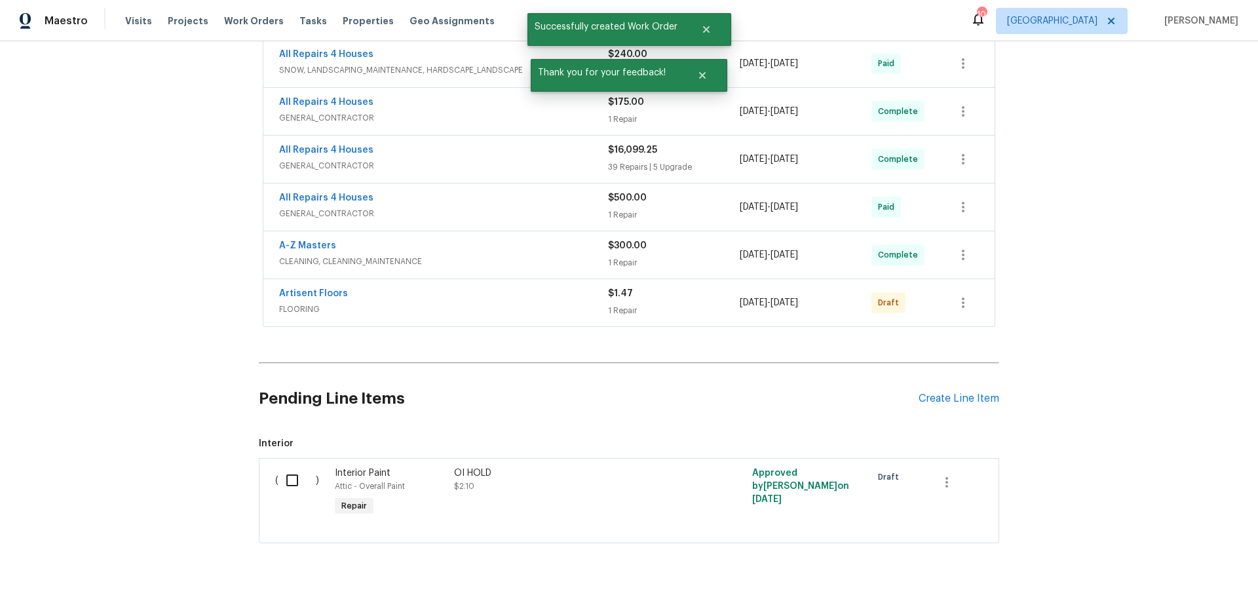
scroll to position [472, 0]
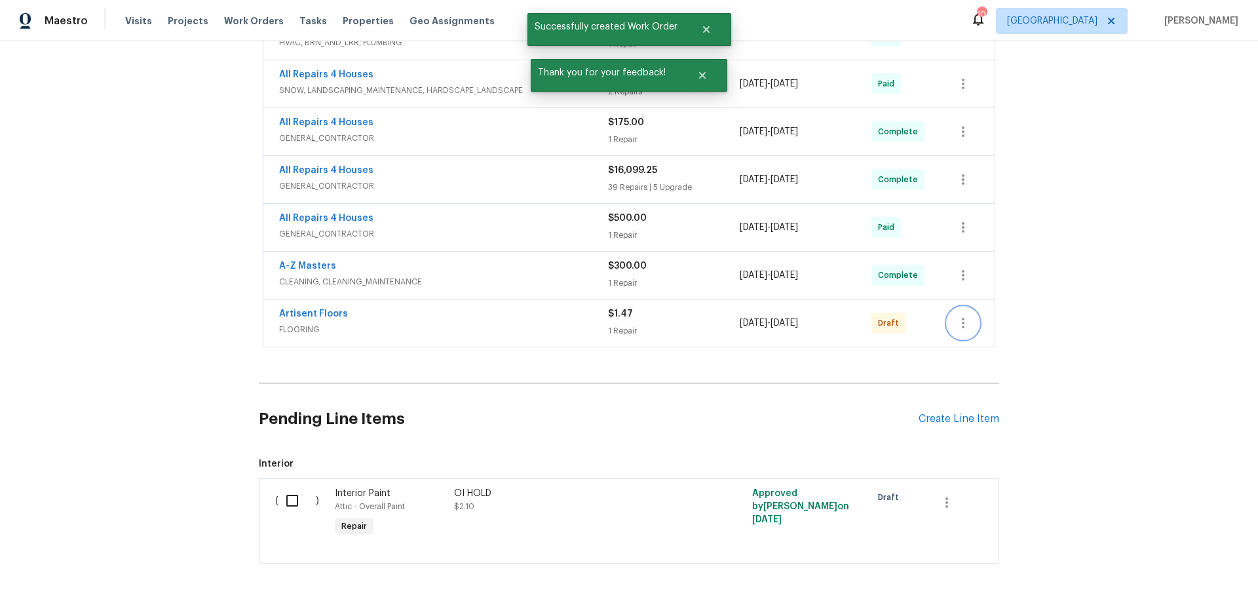
click at [969, 332] on button "button" at bounding box center [963, 322] width 31 height 31
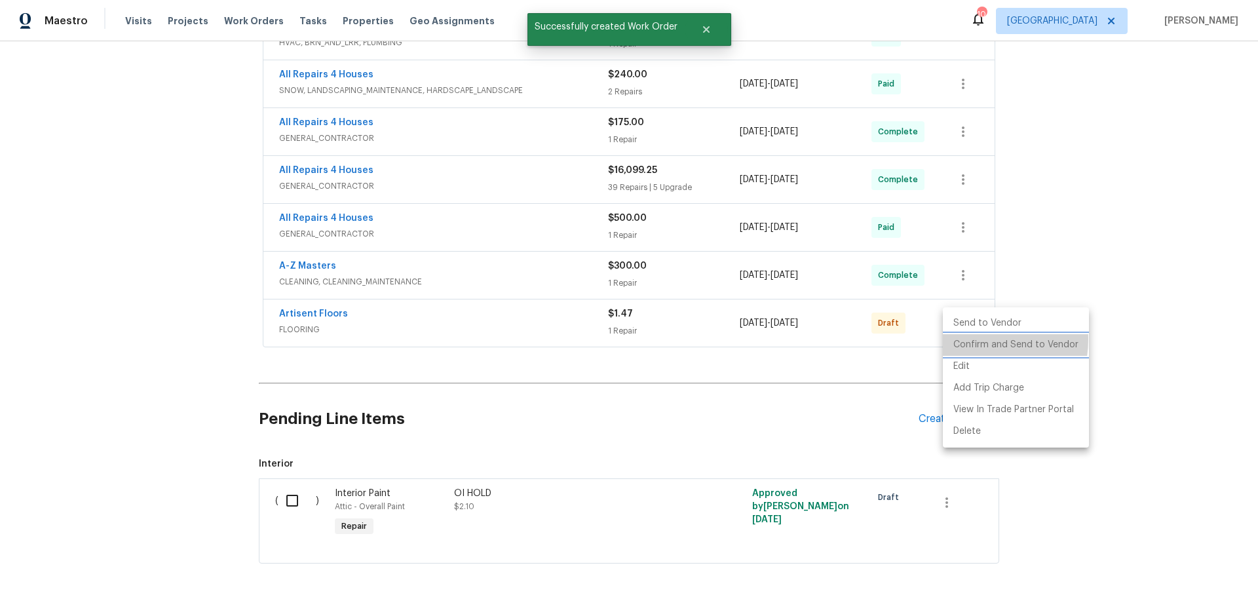
click at [973, 340] on li "Confirm and Send to Vendor" at bounding box center [1016, 345] width 146 height 22
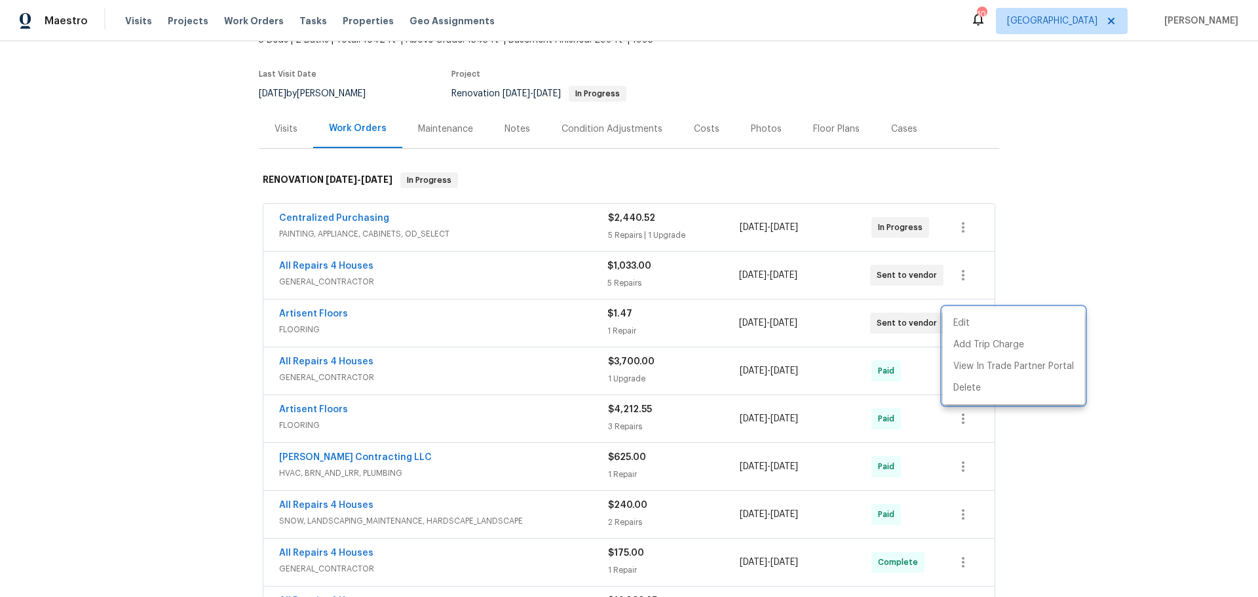
click at [318, 307] on div at bounding box center [629, 298] width 1258 height 597
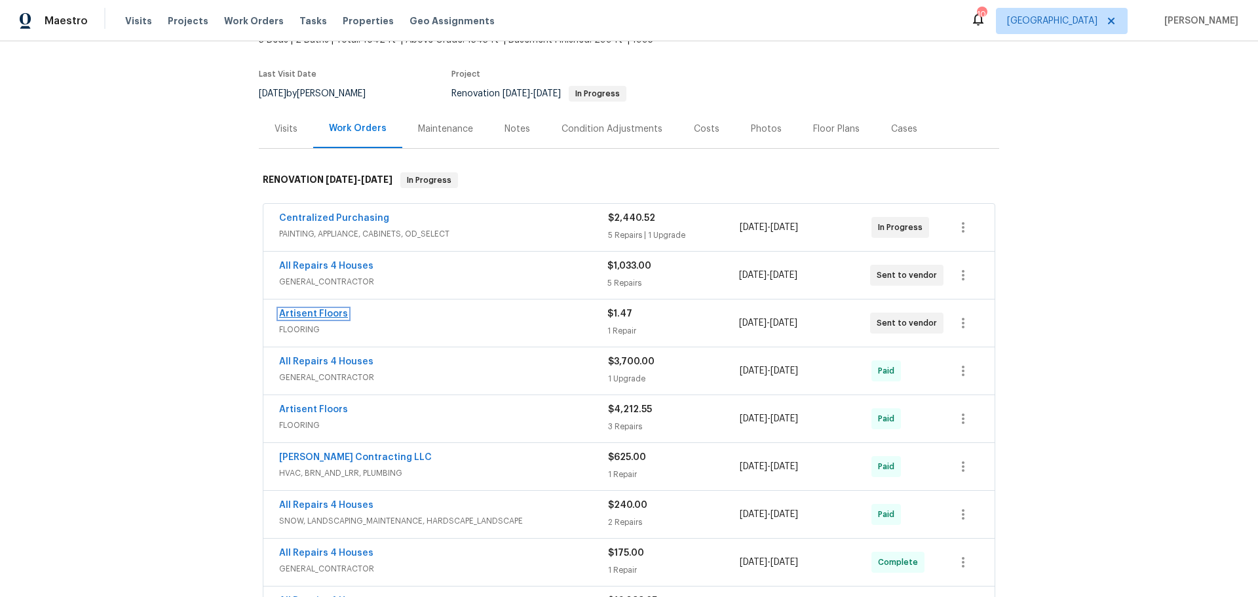
click at [321, 315] on link "Artisent Floors" at bounding box center [313, 313] width 69 height 9
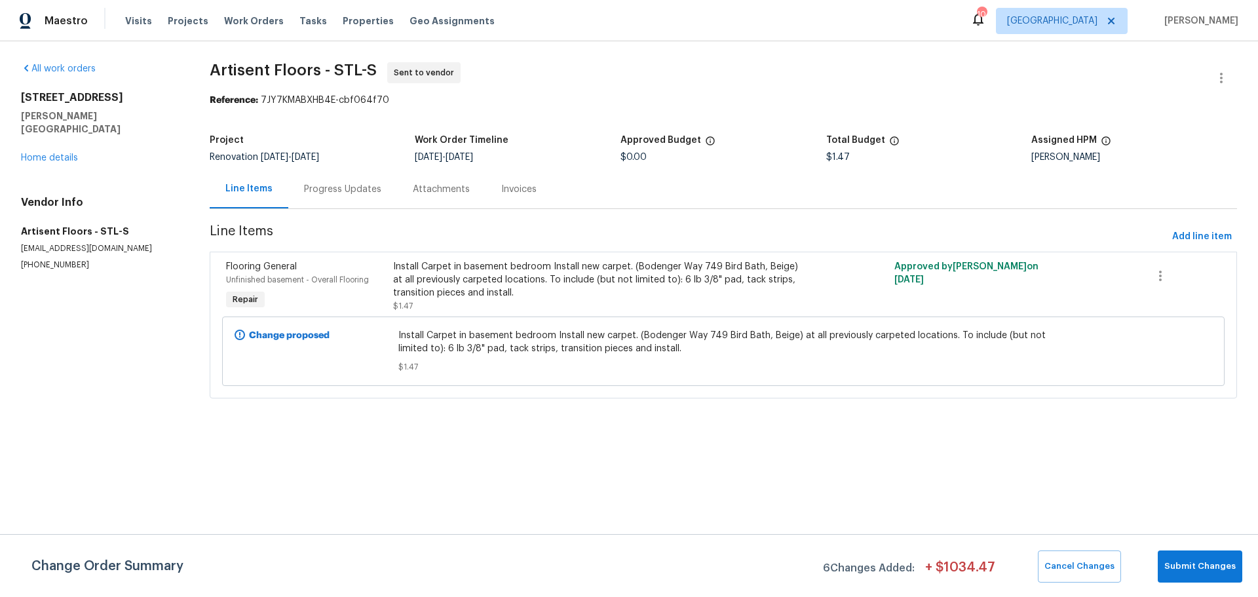
click at [326, 193] on div "Progress Updates" at bounding box center [342, 189] width 77 height 13
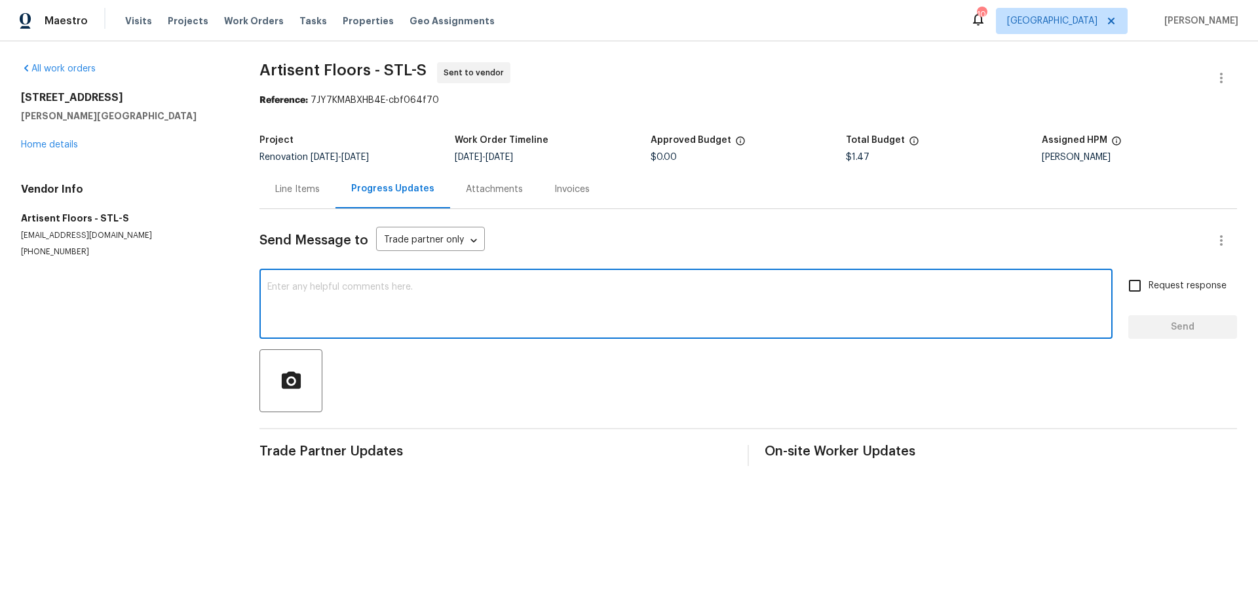
click at [361, 287] on textarea at bounding box center [686, 305] width 838 height 46
type textarea "I need this basement bedroom completed please"
click at [1148, 326] on span "Send" at bounding box center [1183, 327] width 88 height 16
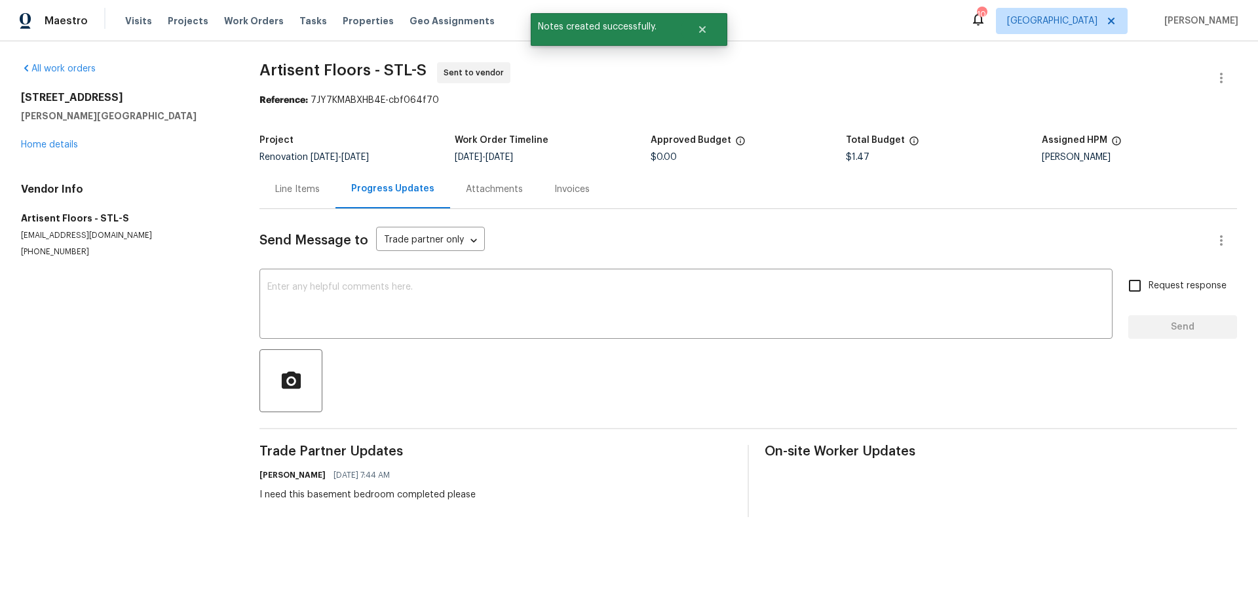
click at [50, 152] on div "All work orders 611 S 3rd St De Soto, MO 63020 Home details Vendor Info Artisen…" at bounding box center [124, 159] width 207 height 195
click at [50, 151] on div "All work orders 611 S 3rd St De Soto, MO 63020 Home details Vendor Info Artisen…" at bounding box center [124, 159] width 207 height 195
click at [53, 144] on link "Home details" at bounding box center [49, 144] width 57 height 9
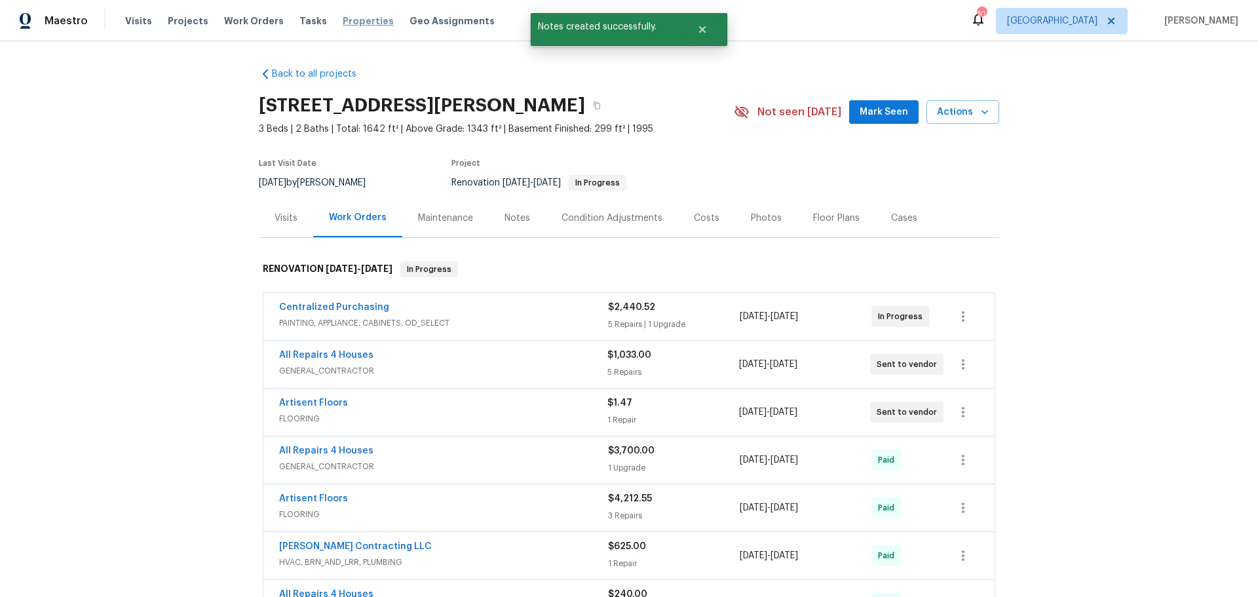
click at [355, 25] on span "Properties" at bounding box center [368, 20] width 51 height 13
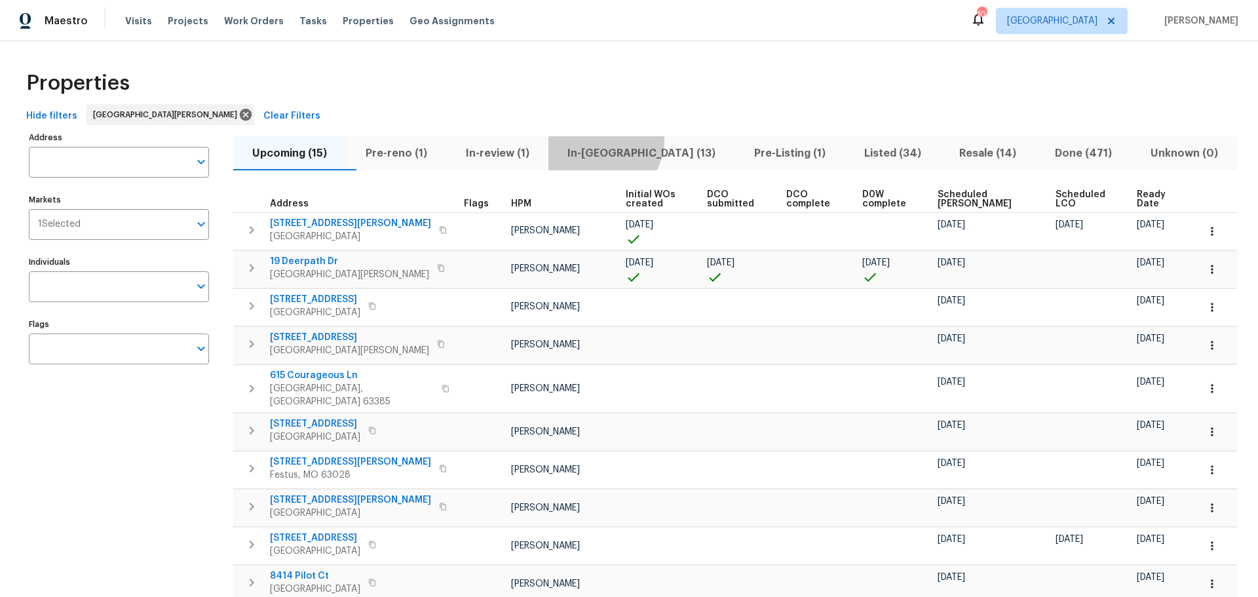
click at [627, 140] on button "In-[GEOGRAPHIC_DATA] (13)" at bounding box center [642, 153] width 187 height 34
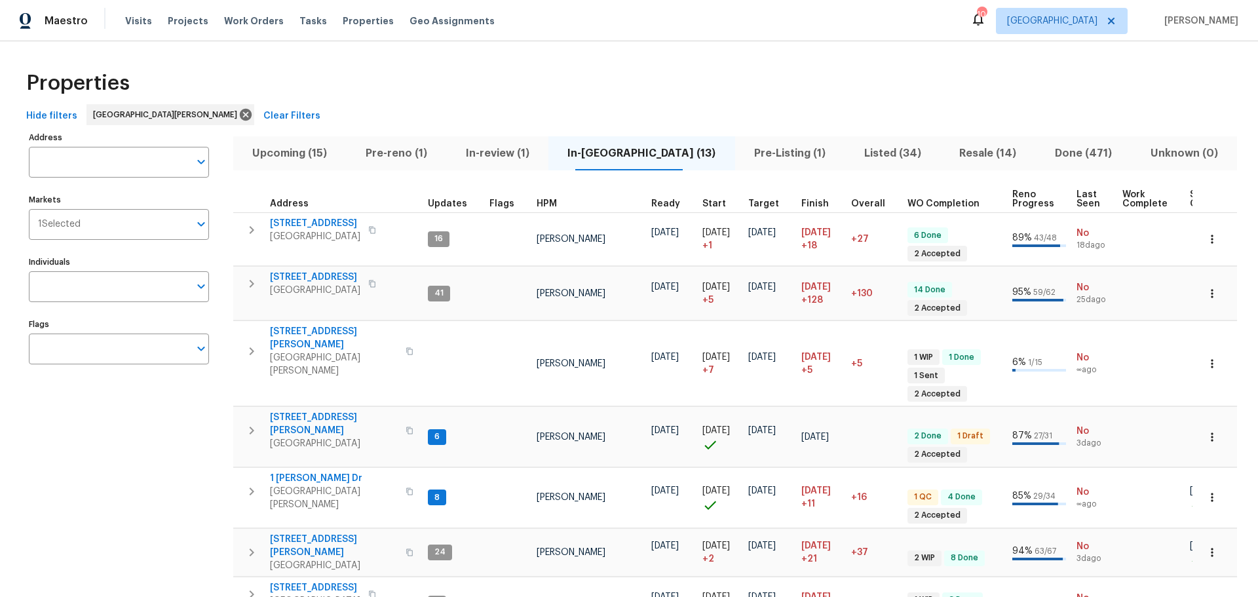
click at [739, 166] on button "Pre-Listing (1)" at bounding box center [790, 153] width 110 height 34
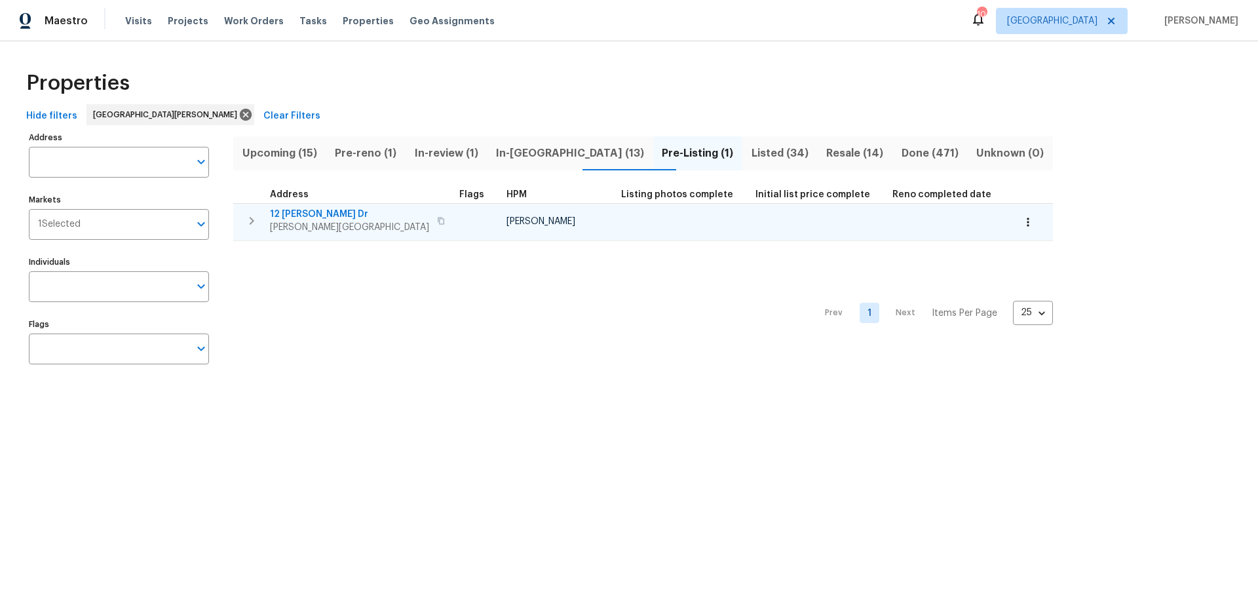
click at [303, 223] on span "Fenton, MO 63026" at bounding box center [349, 227] width 159 height 13
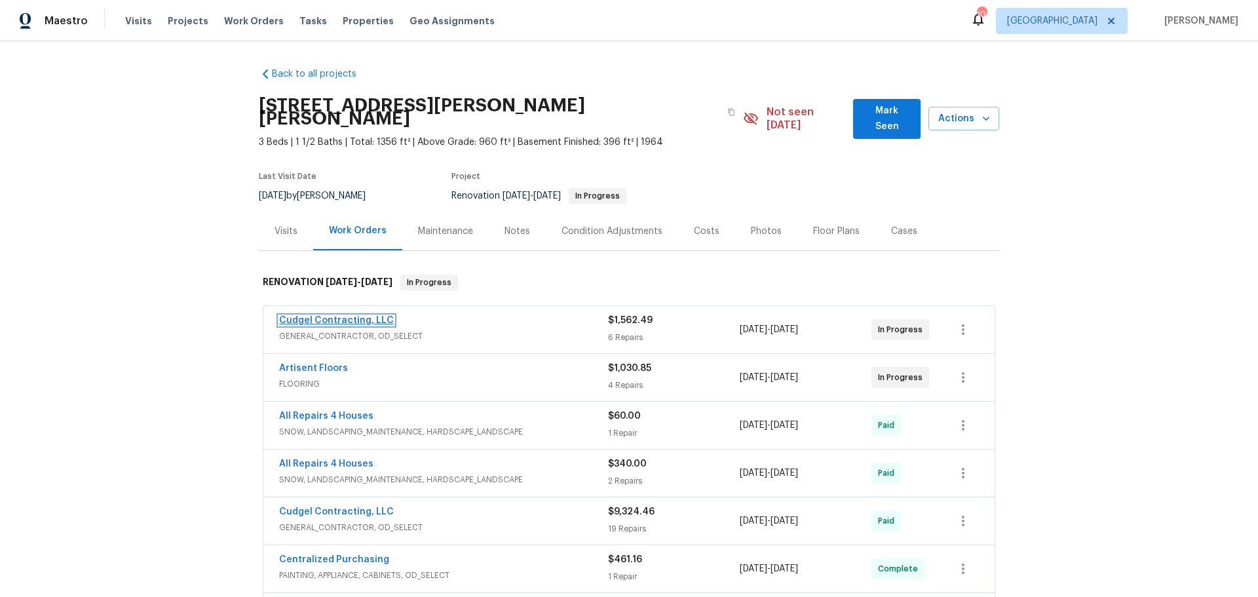
click at [351, 316] on link "Cudgel Contracting, LLC" at bounding box center [336, 320] width 115 height 9
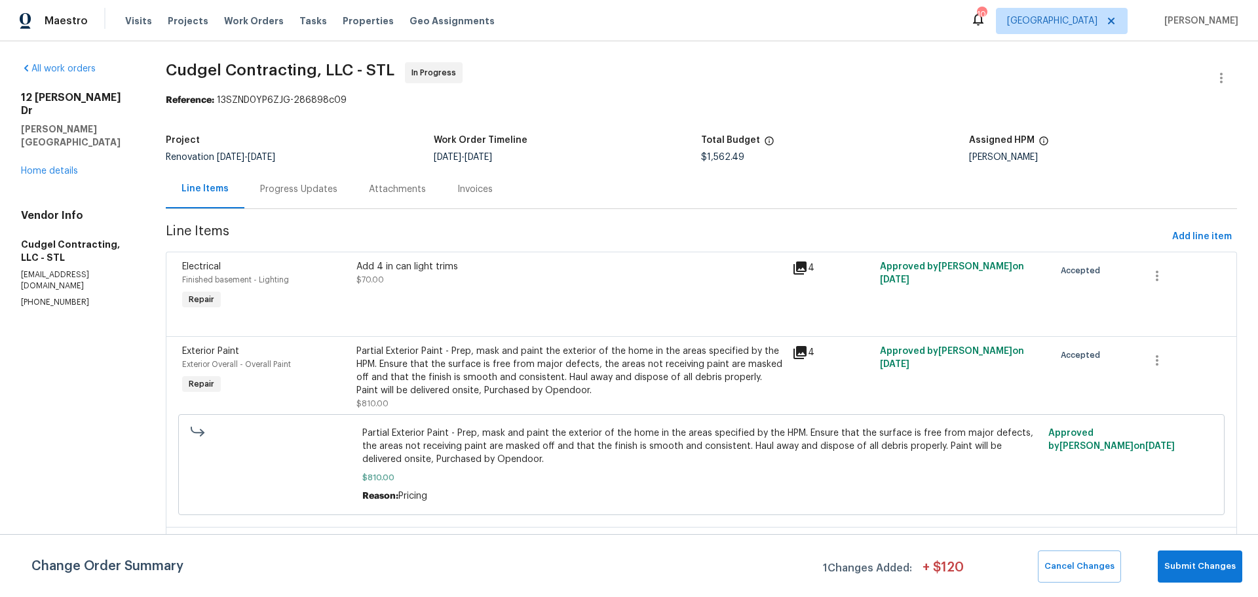
click at [319, 184] on div "Progress Updates" at bounding box center [298, 189] width 77 height 13
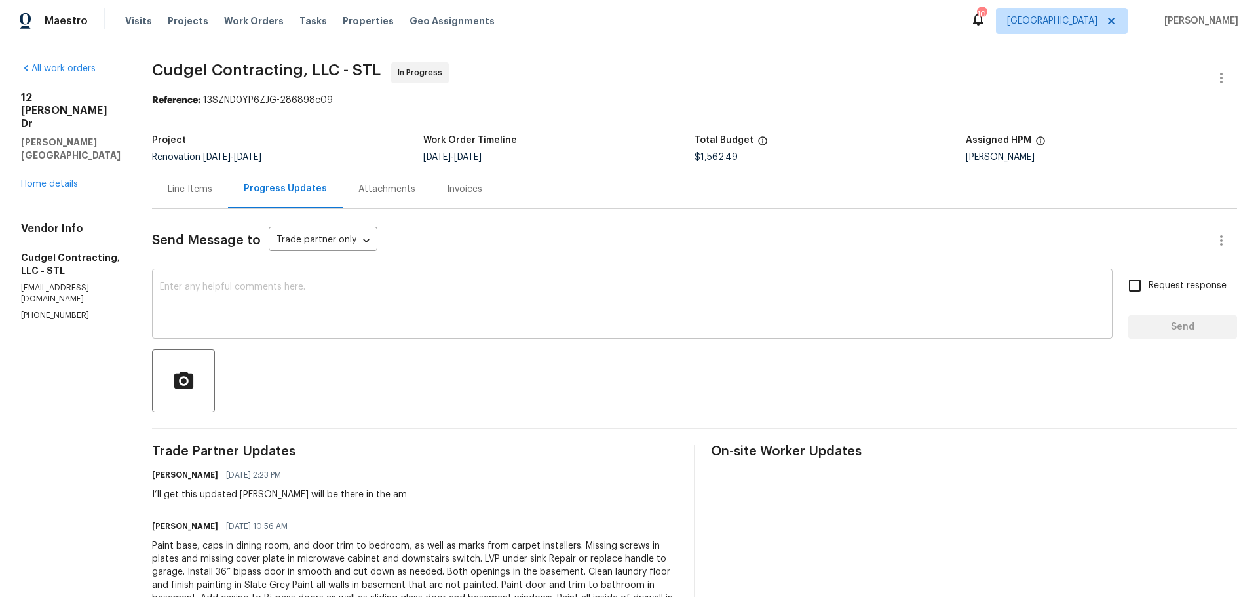
click at [342, 304] on textarea at bounding box center [632, 305] width 945 height 46
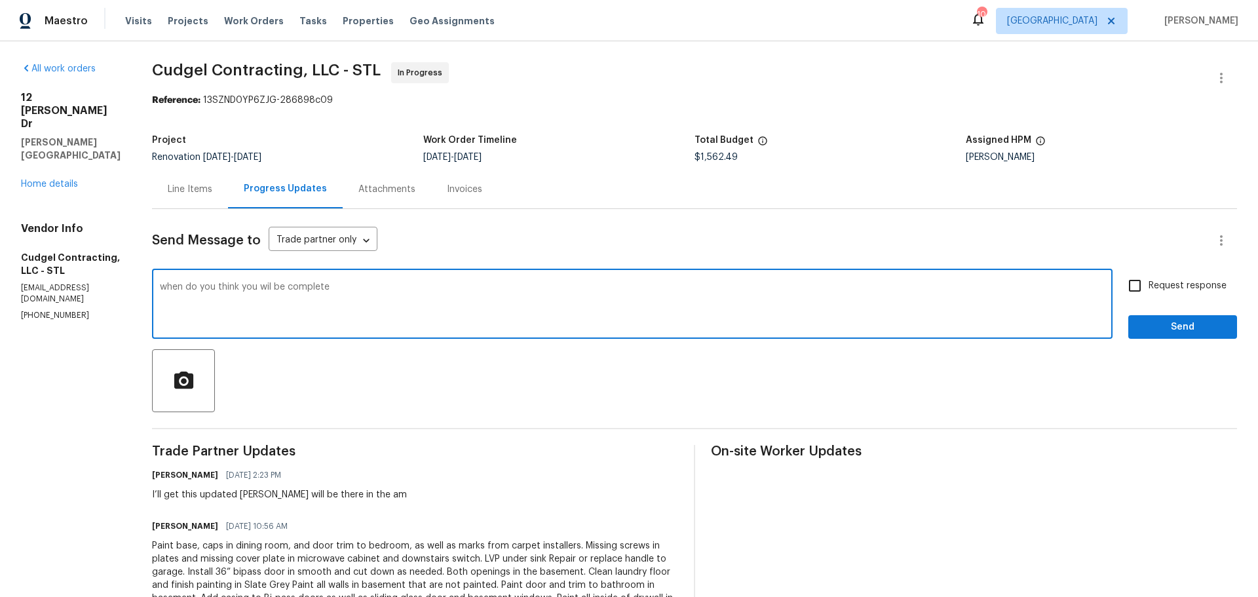
click at [284, 292] on textarea "when do you think you wil be complete" at bounding box center [632, 305] width 945 height 46
type textarea "when do you think you will be complete"
click at [1128, 297] on input "Request response" at bounding box center [1135, 286] width 28 height 28
checkbox input "true"
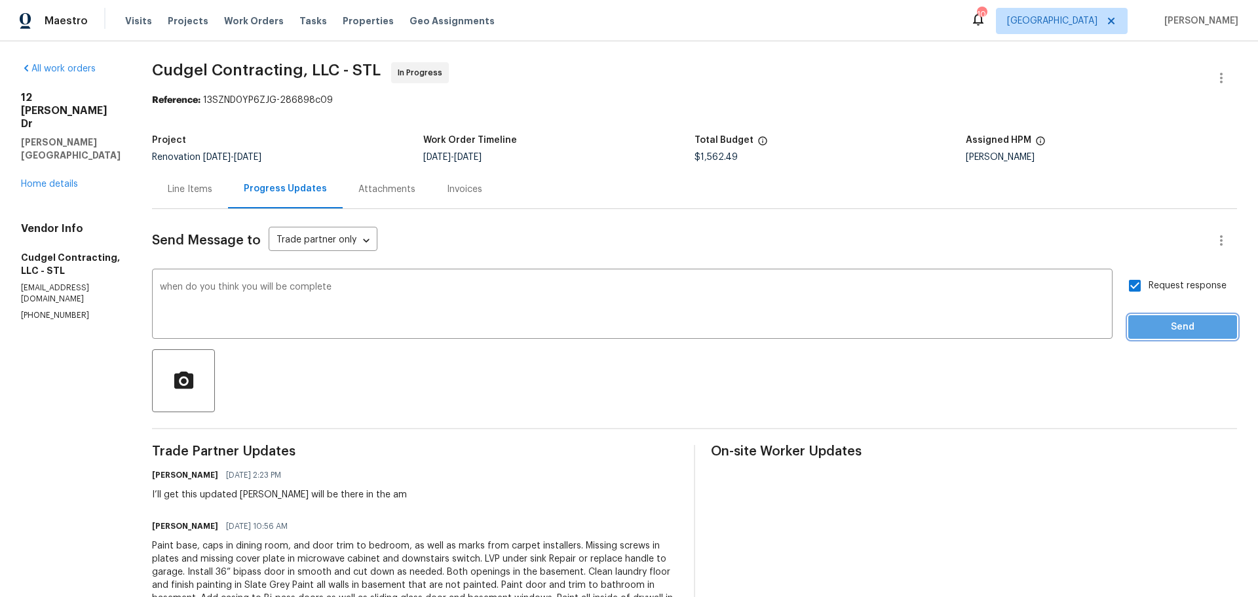
click at [1147, 332] on span "Send" at bounding box center [1183, 327] width 88 height 16
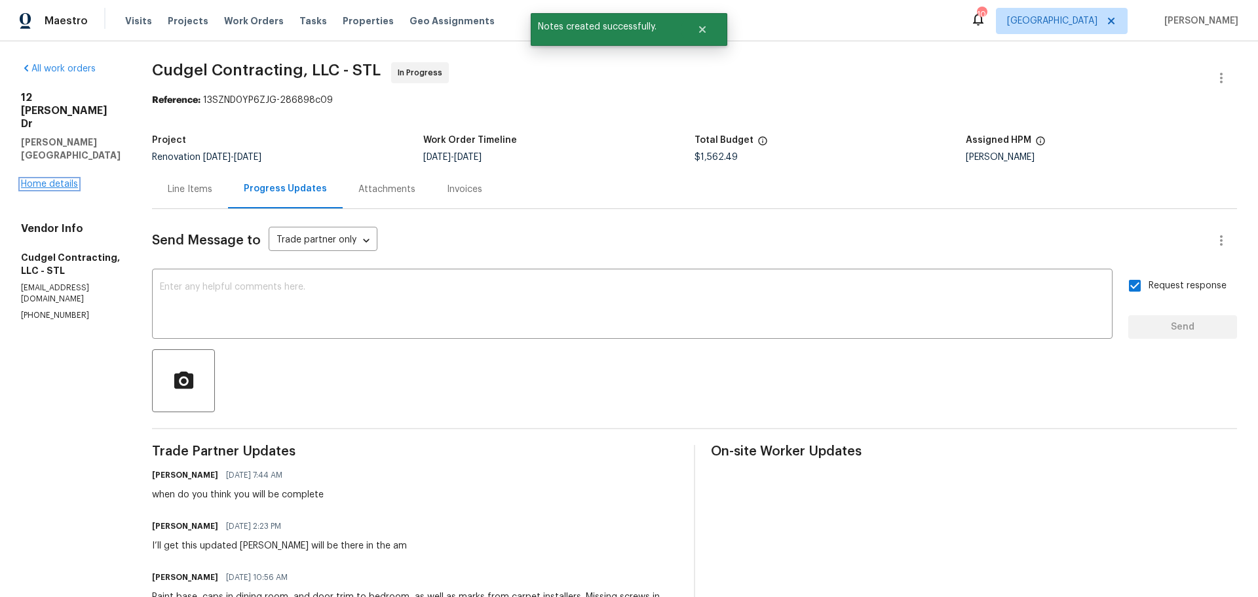
click at [67, 180] on link "Home details" at bounding box center [49, 184] width 57 height 9
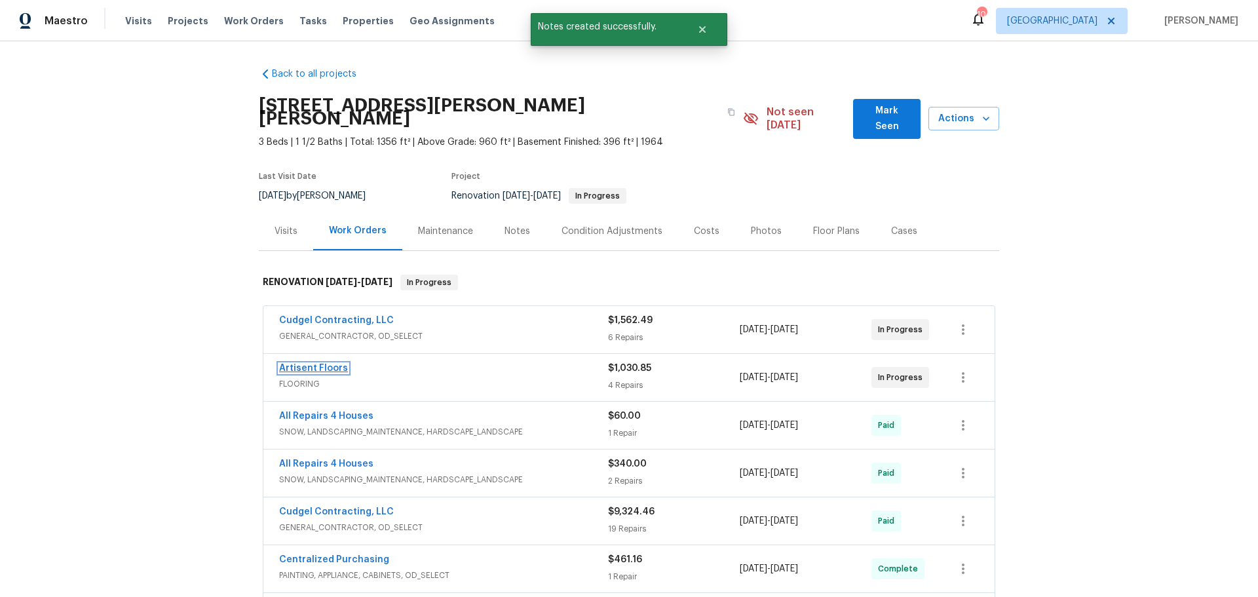
click at [316, 364] on link "Artisent Floors" at bounding box center [313, 368] width 69 height 9
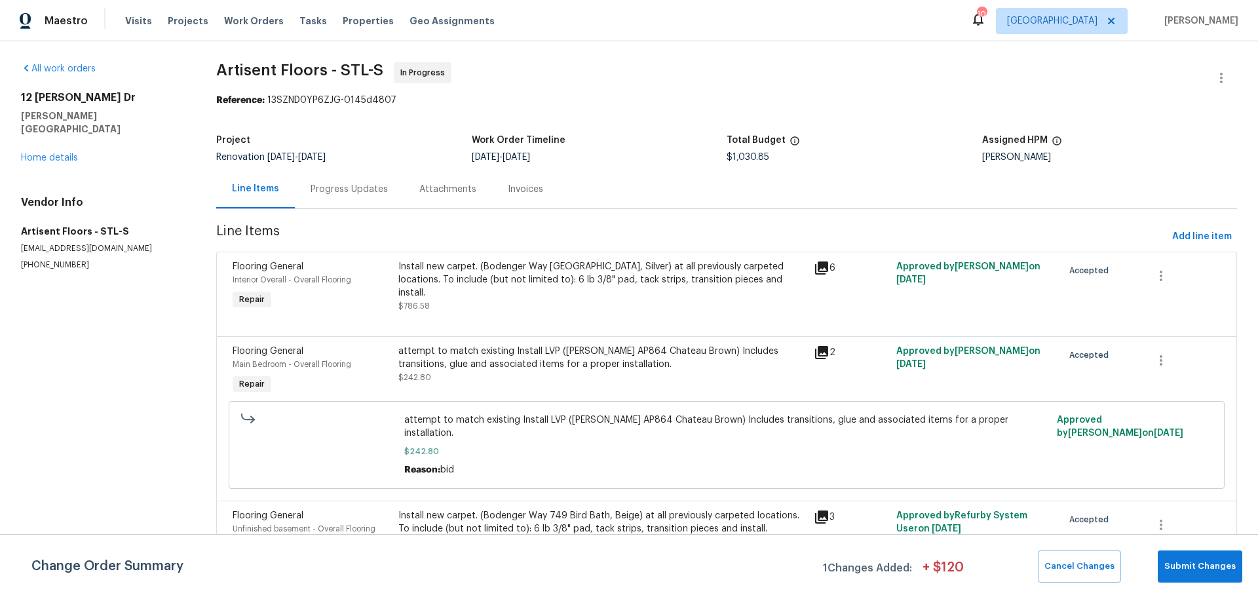
click at [345, 189] on div "Progress Updates" at bounding box center [349, 189] width 77 height 13
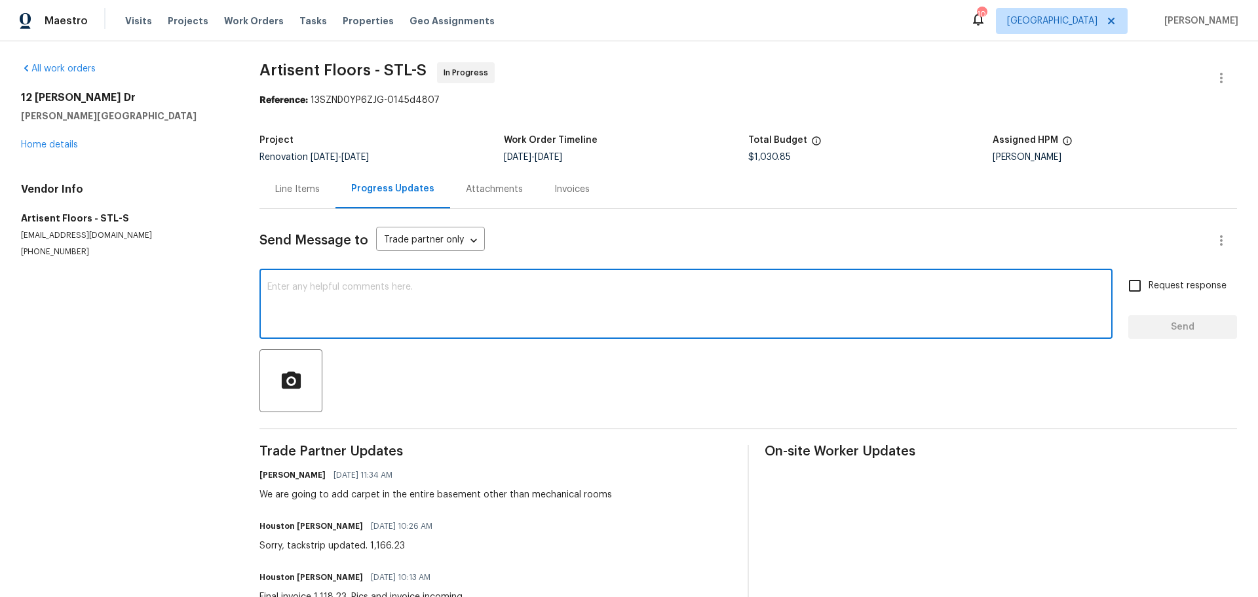
click at [383, 292] on textarea at bounding box center [686, 305] width 838 height 46
type textarea "can we get this completed [DATE]."
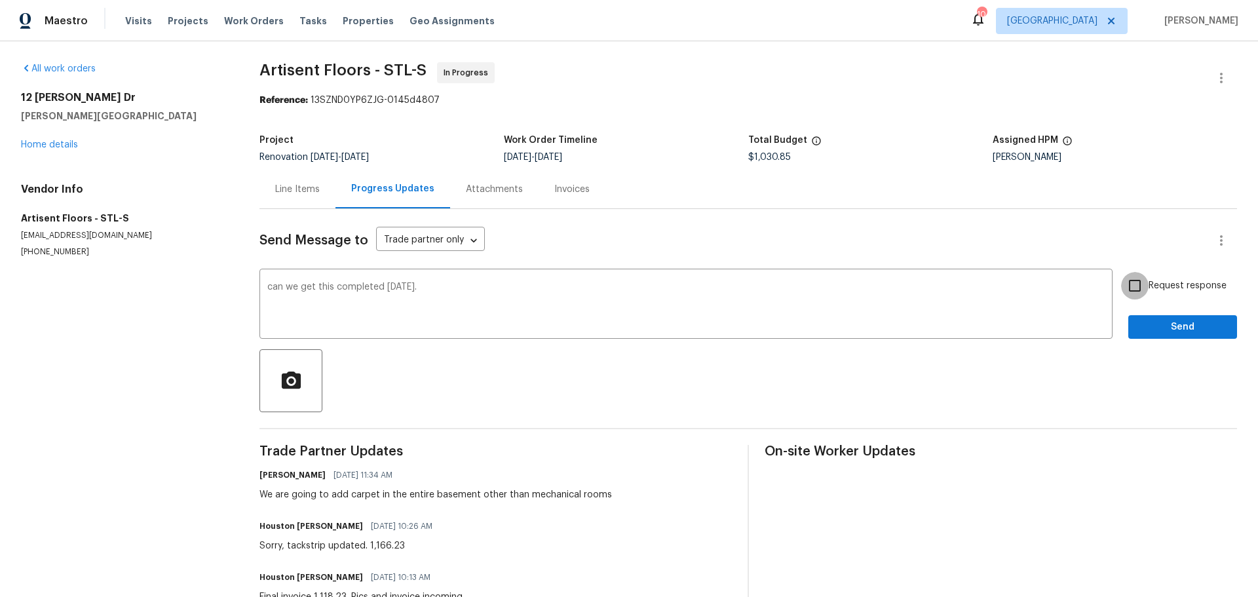
click at [1132, 288] on input "Request response" at bounding box center [1135, 286] width 28 height 28
checkbox input "true"
click at [1129, 327] on button "Send" at bounding box center [1183, 327] width 109 height 24
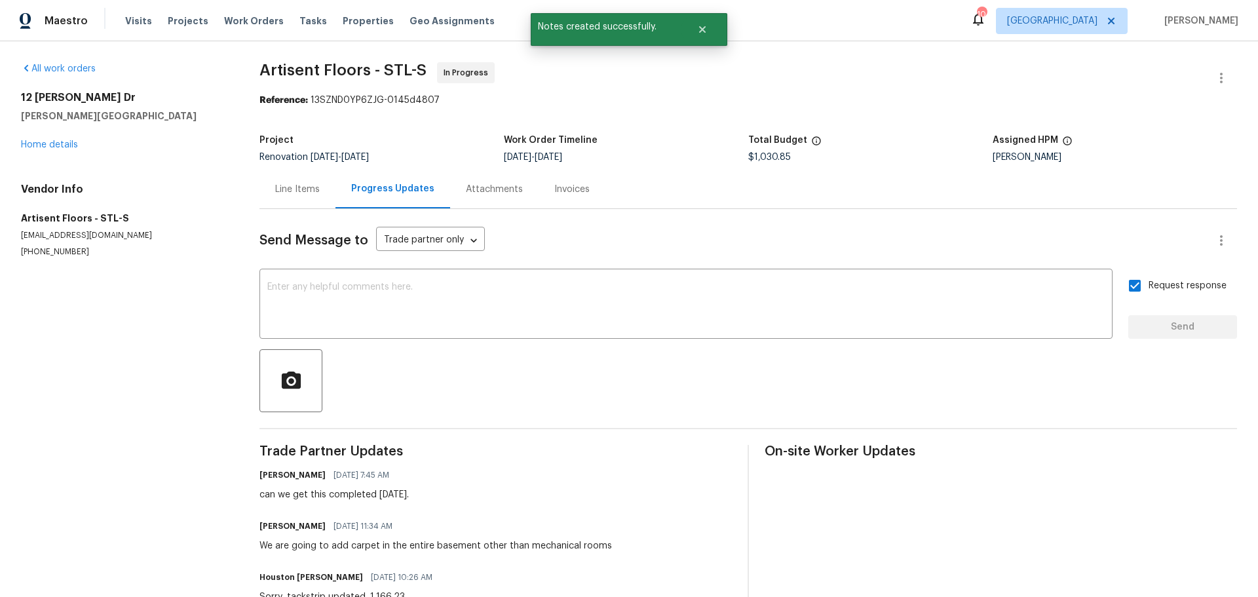
click at [54, 155] on div "All work orders [STREET_ADDRESS][PERSON_NAME][PERSON_NAME] Home details Vendor …" at bounding box center [124, 159] width 207 height 195
click at [64, 147] on link "Home details" at bounding box center [49, 144] width 57 height 9
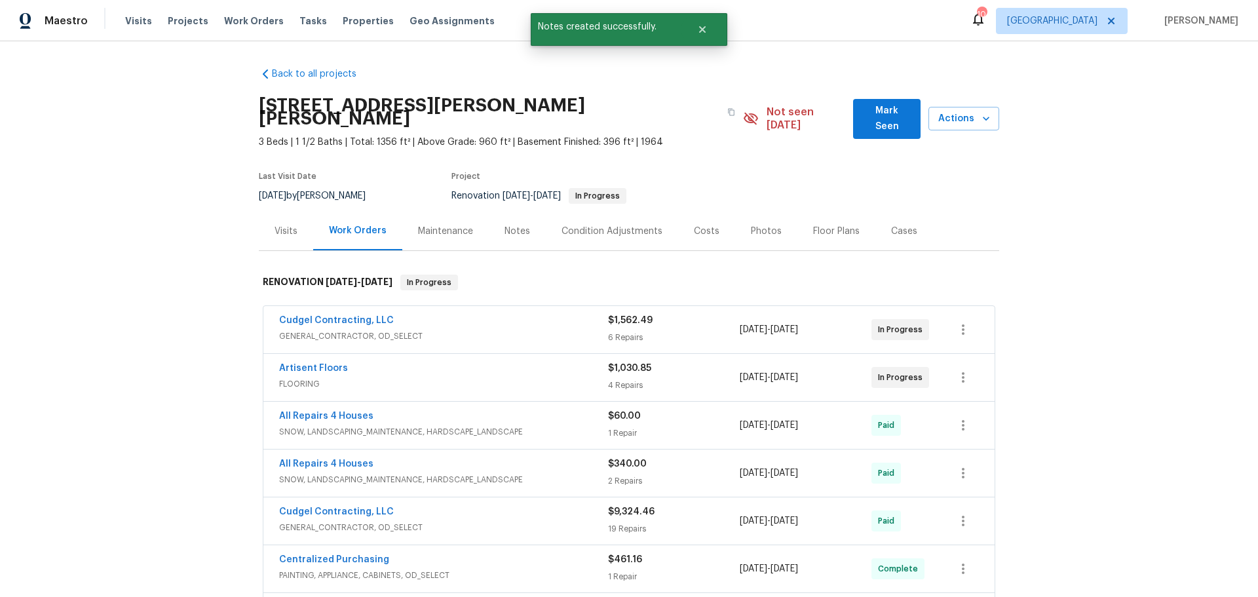
click at [340, 314] on span "Cudgel Contracting, LLC" at bounding box center [336, 320] width 115 height 13
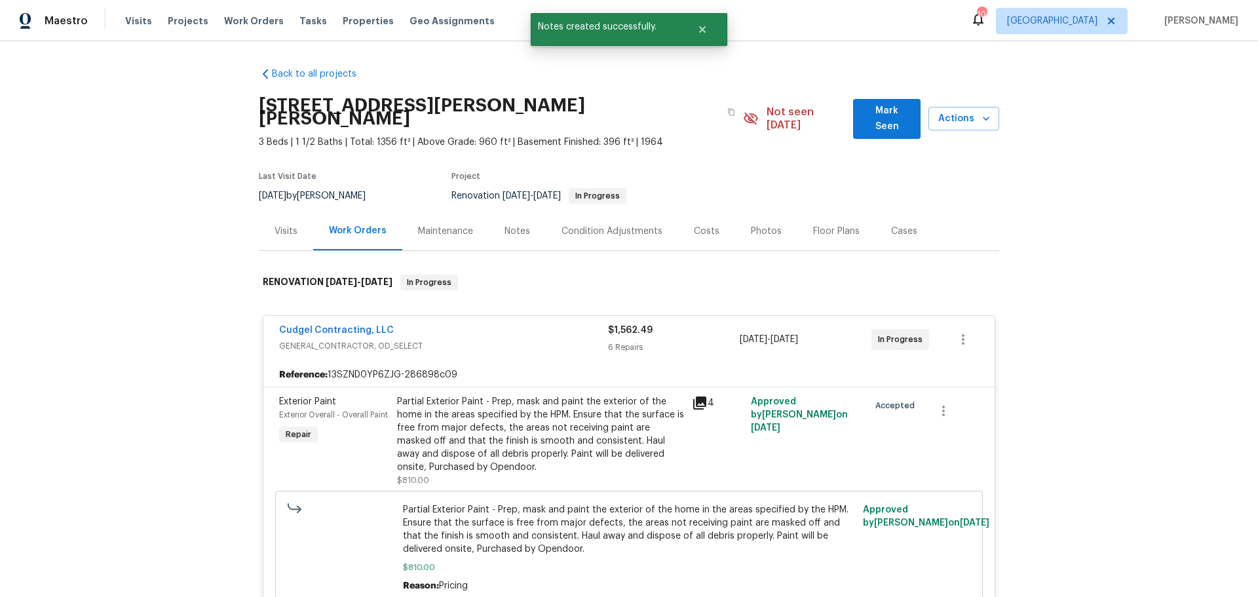
click at [340, 316] on div "Cudgel Contracting, LLC GENERAL_CONTRACTOR, OD_SELECT $1,562.49 6 Repairs [DATE…" at bounding box center [628, 339] width 731 height 47
click at [348, 326] on link "Cudgel Contracting, LLC" at bounding box center [336, 330] width 115 height 9
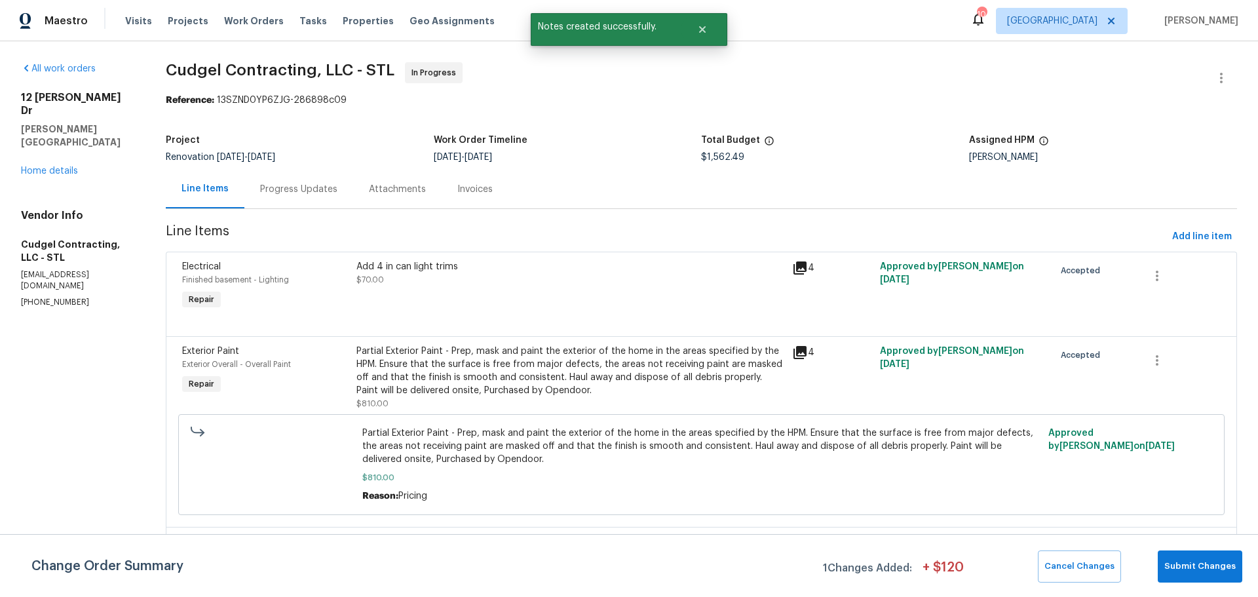
click at [324, 183] on div "Progress Updates" at bounding box center [298, 189] width 77 height 13
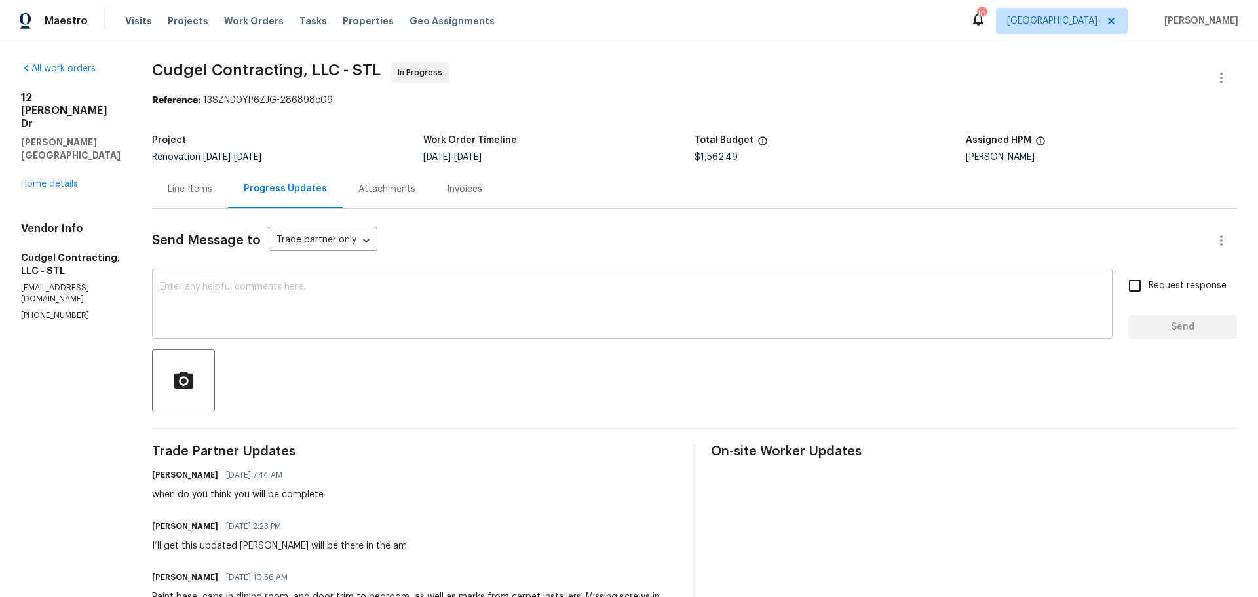
click at [343, 282] on textarea at bounding box center [632, 305] width 945 height 46
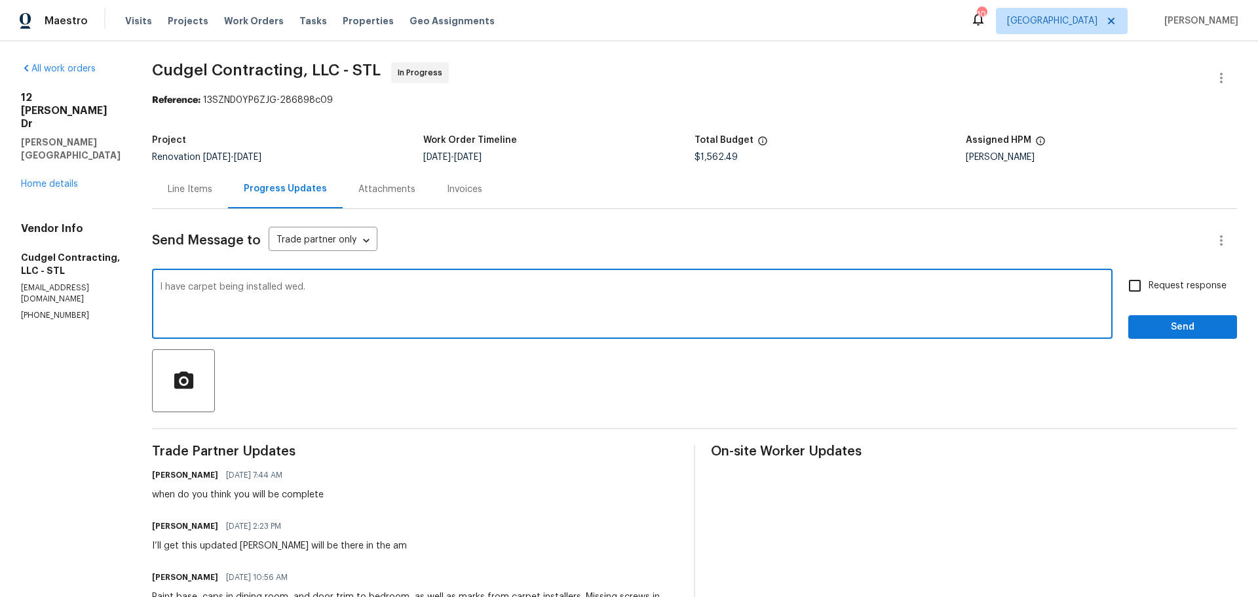
type textarea "I have carpet being installed wed."
click at [1121, 288] on input "Request response" at bounding box center [1135, 286] width 28 height 28
checkbox input "true"
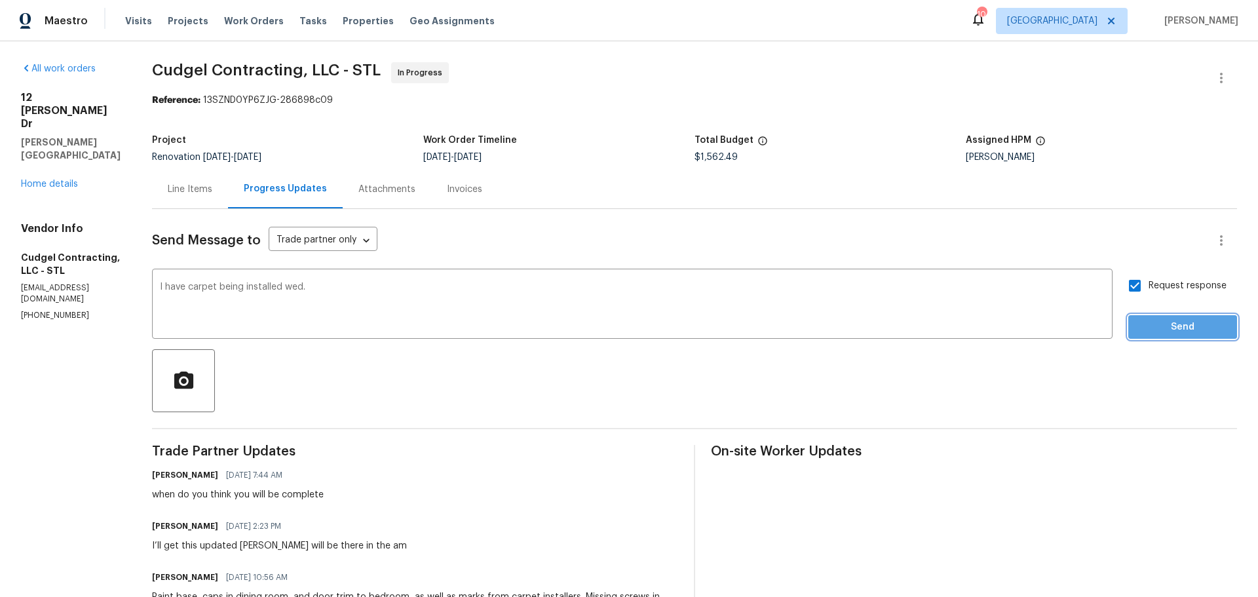
click at [1130, 315] on button "Send" at bounding box center [1183, 327] width 109 height 24
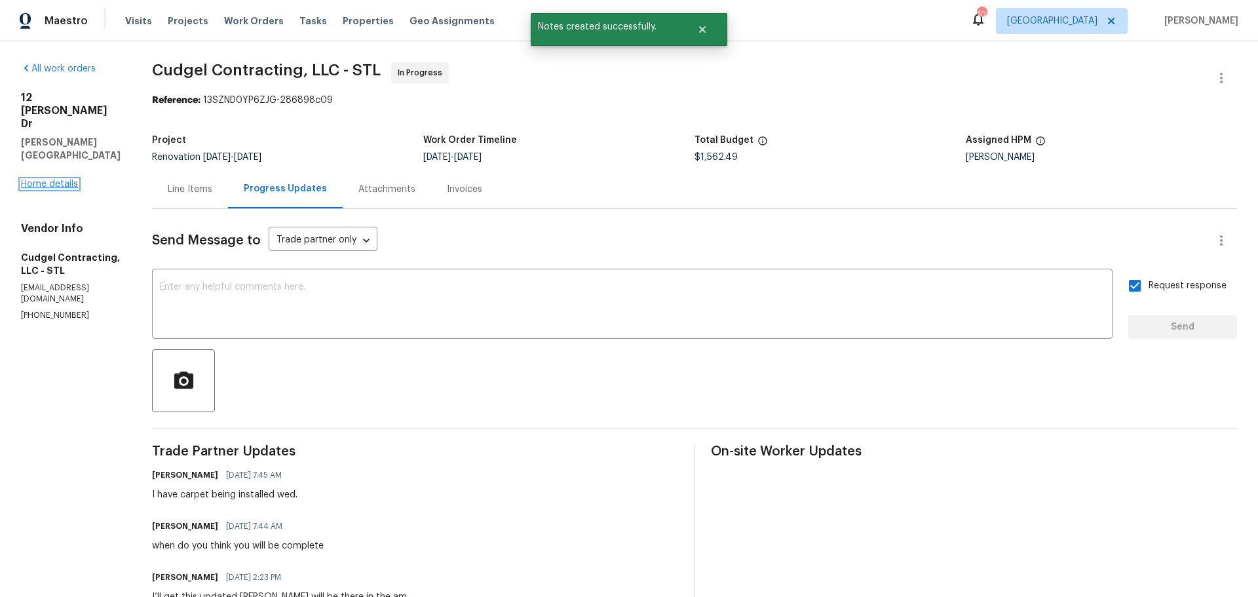
click at [58, 180] on link "Home details" at bounding box center [49, 184] width 57 height 9
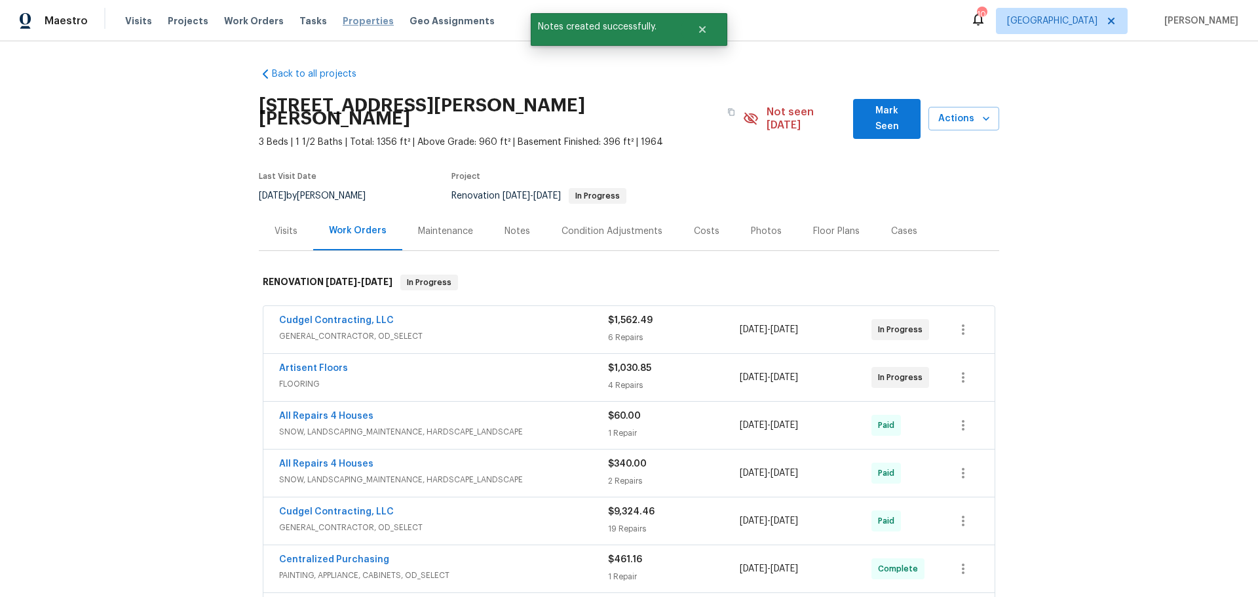
click at [352, 20] on span "Properties" at bounding box center [368, 20] width 51 height 13
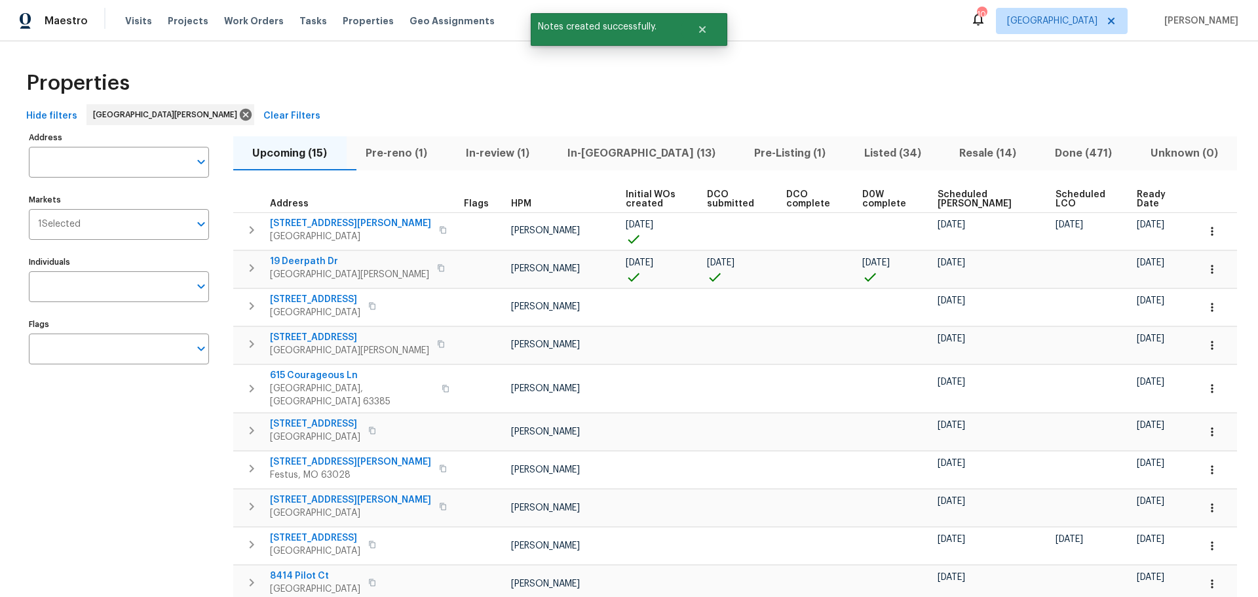
click at [853, 158] on span "Listed (34)" at bounding box center [893, 153] width 80 height 18
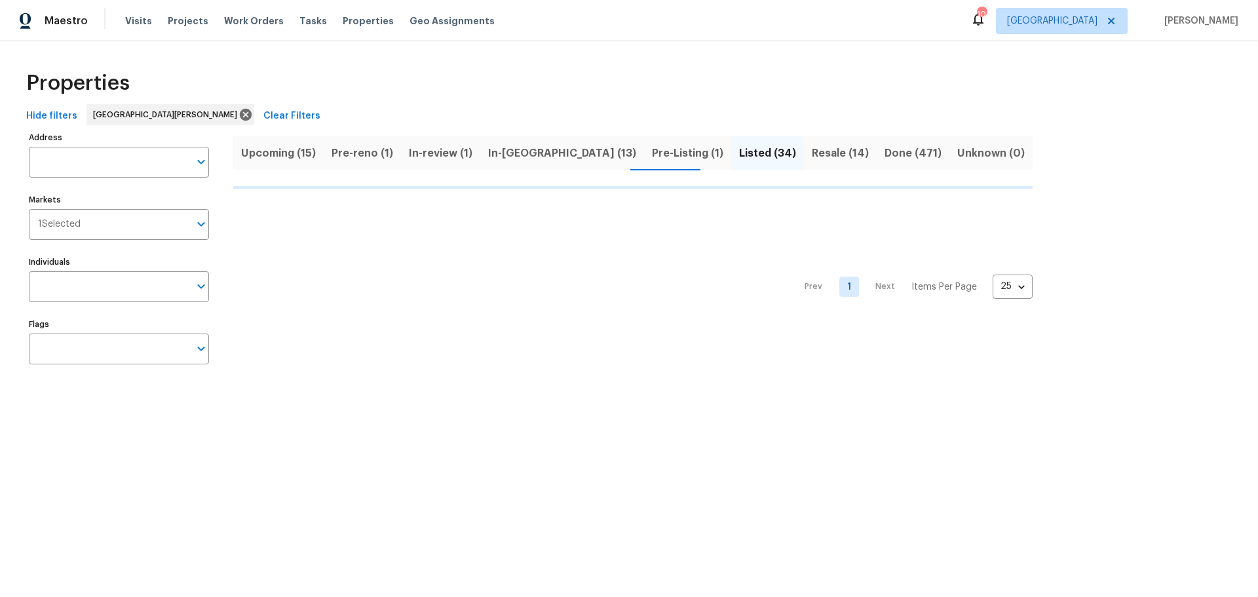
click at [812, 160] on span "Resale (14)" at bounding box center [840, 153] width 57 height 18
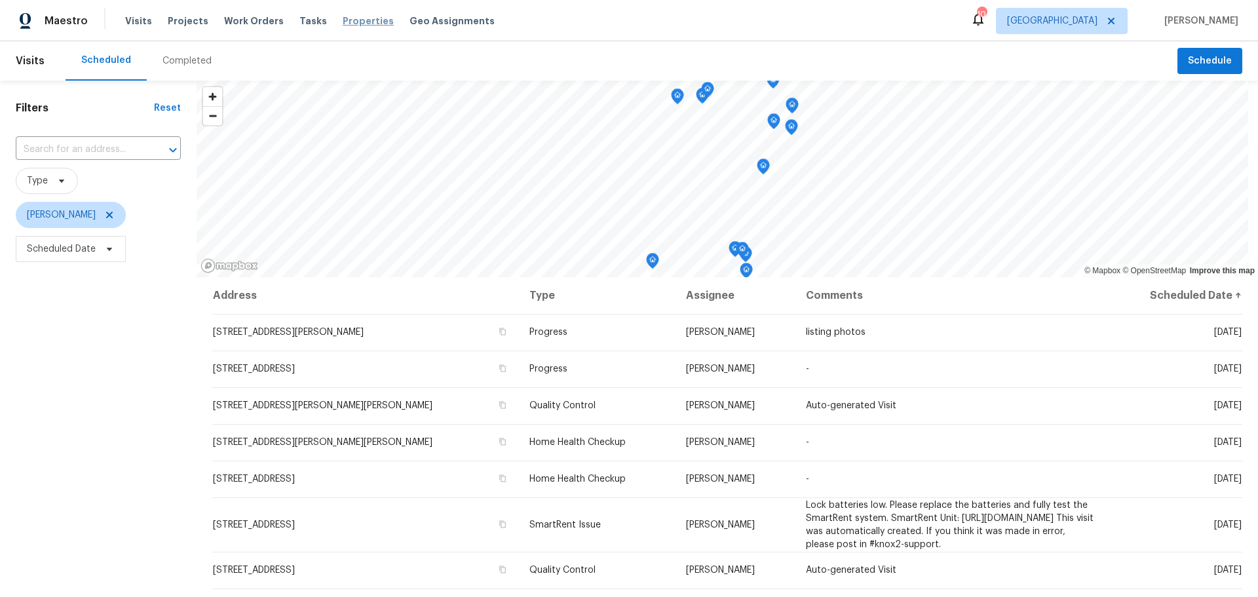
click at [343, 21] on span "Properties" at bounding box center [368, 20] width 51 height 13
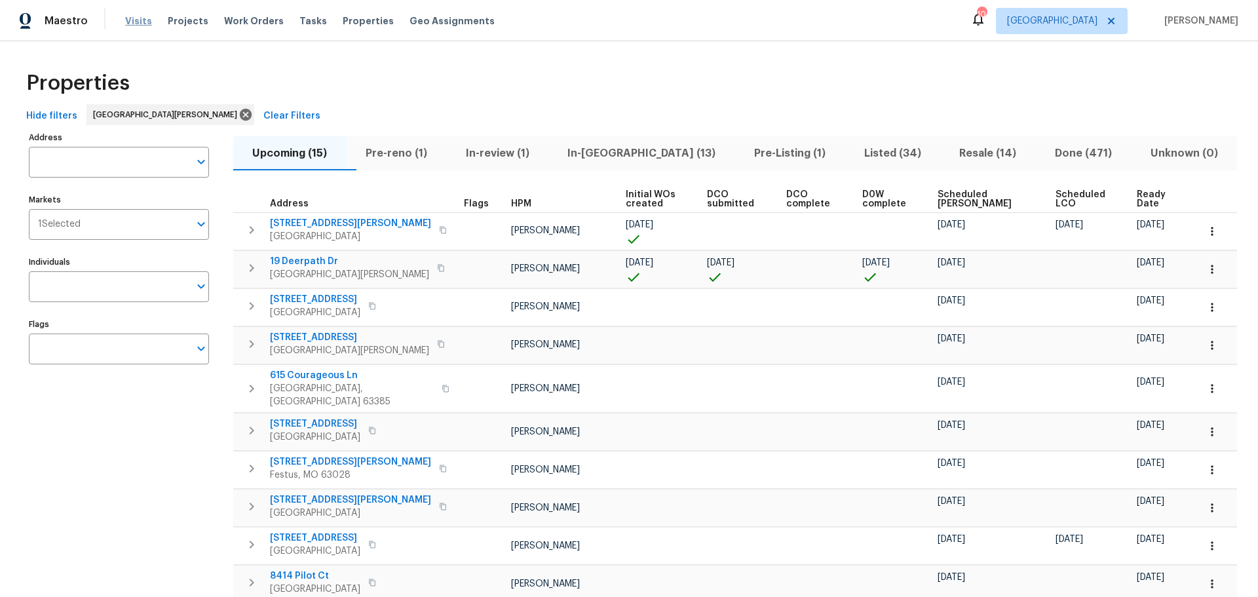
click at [130, 16] on span "Visits" at bounding box center [138, 20] width 27 height 13
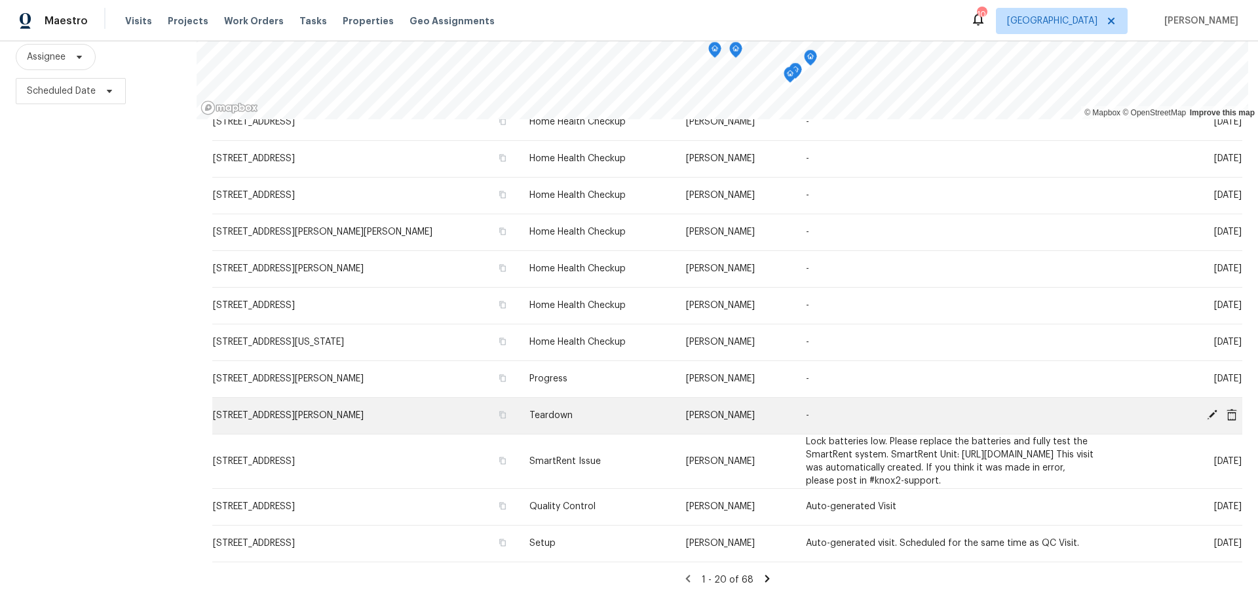
scroll to position [416, 0]
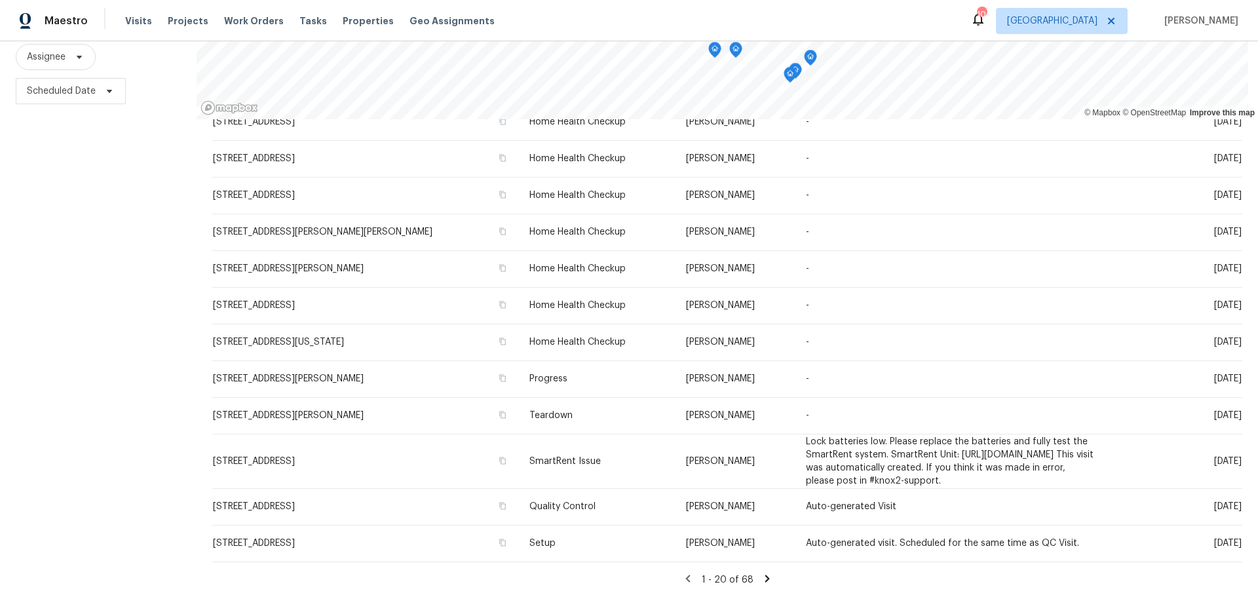
click at [762, 573] on icon at bounding box center [768, 579] width 12 height 12
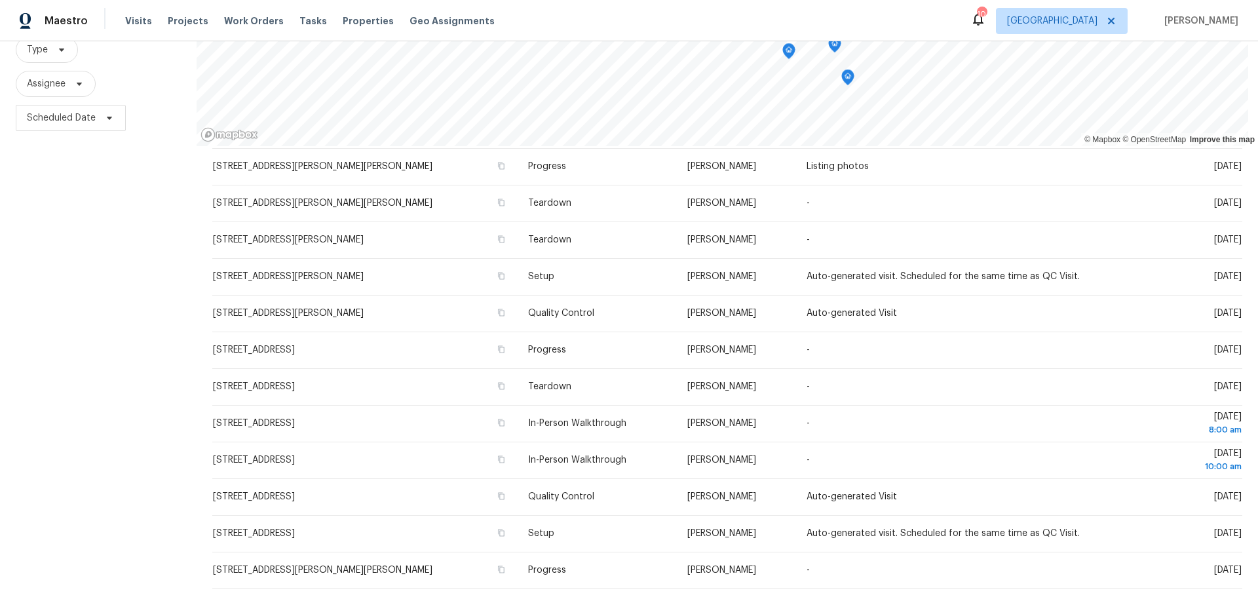
scroll to position [168, 0]
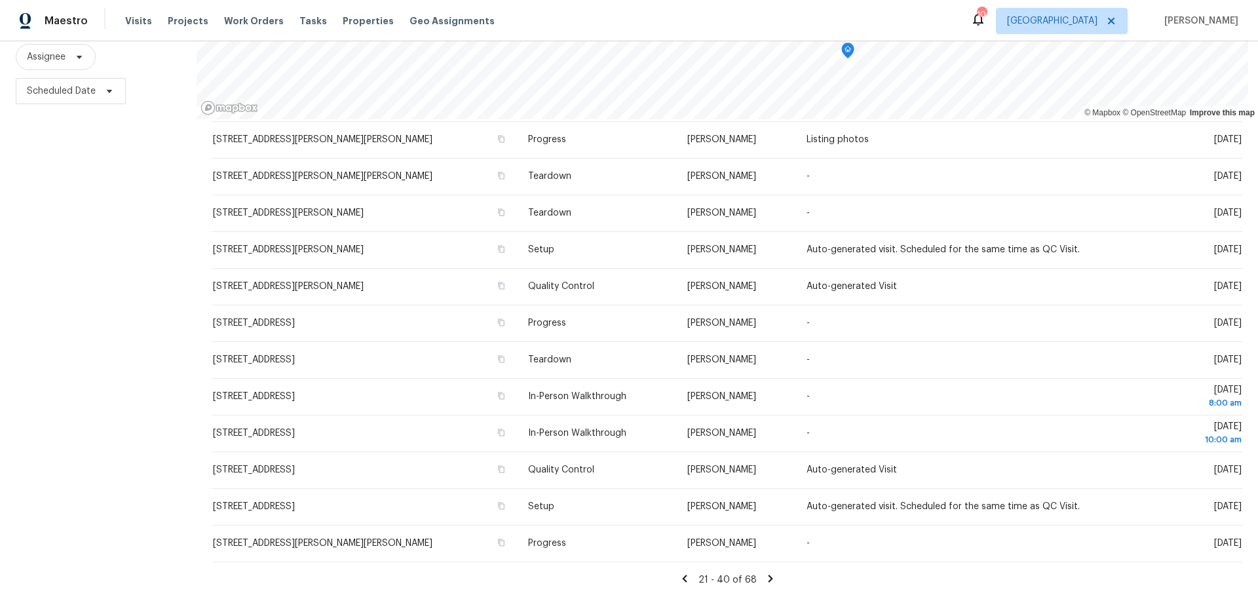
click at [768, 575] on icon at bounding box center [770, 578] width 5 height 7
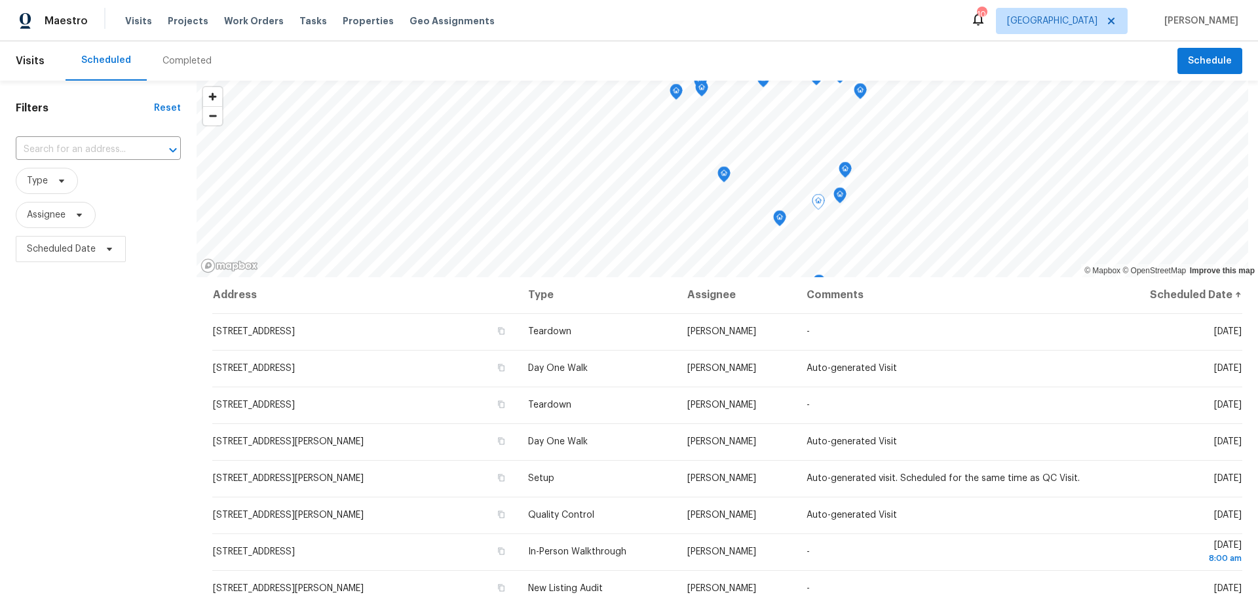
scroll to position [0, 0]
